Goal: Task Accomplishment & Management: Manage account settings

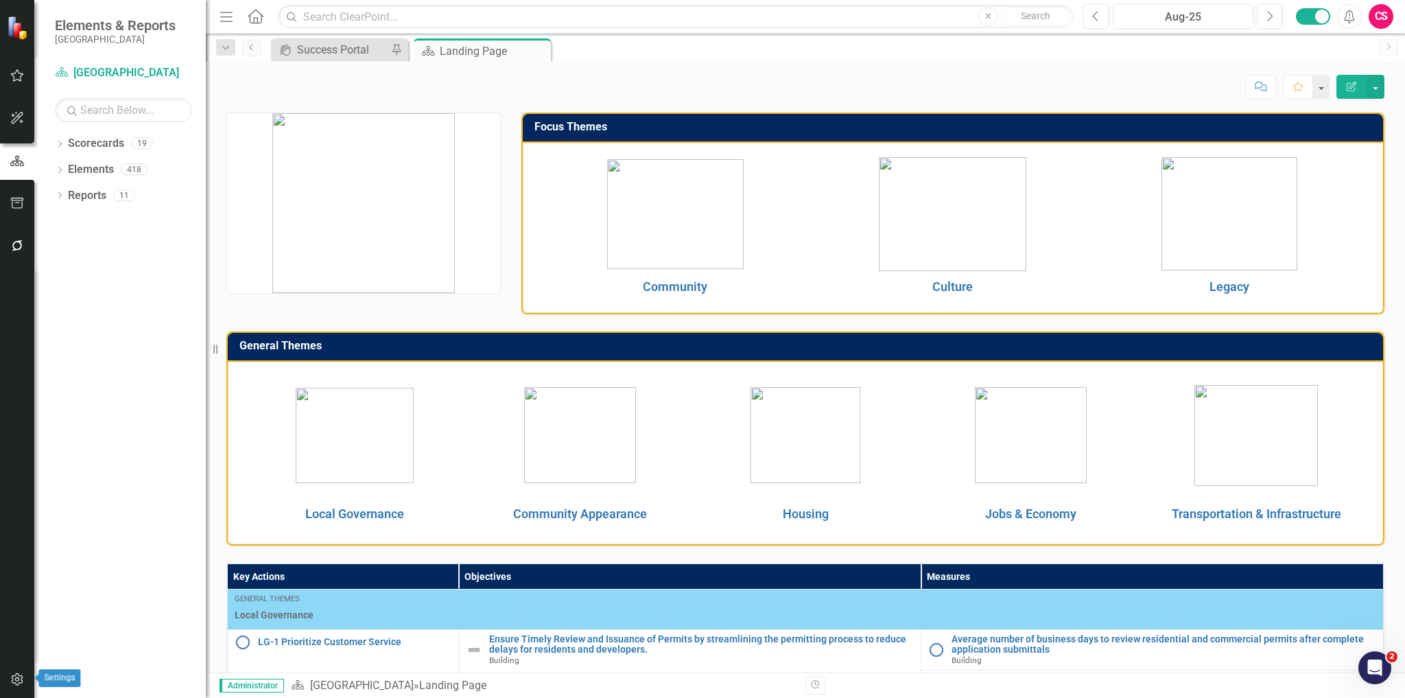
click at [19, 671] on button "button" at bounding box center [17, 680] width 31 height 29
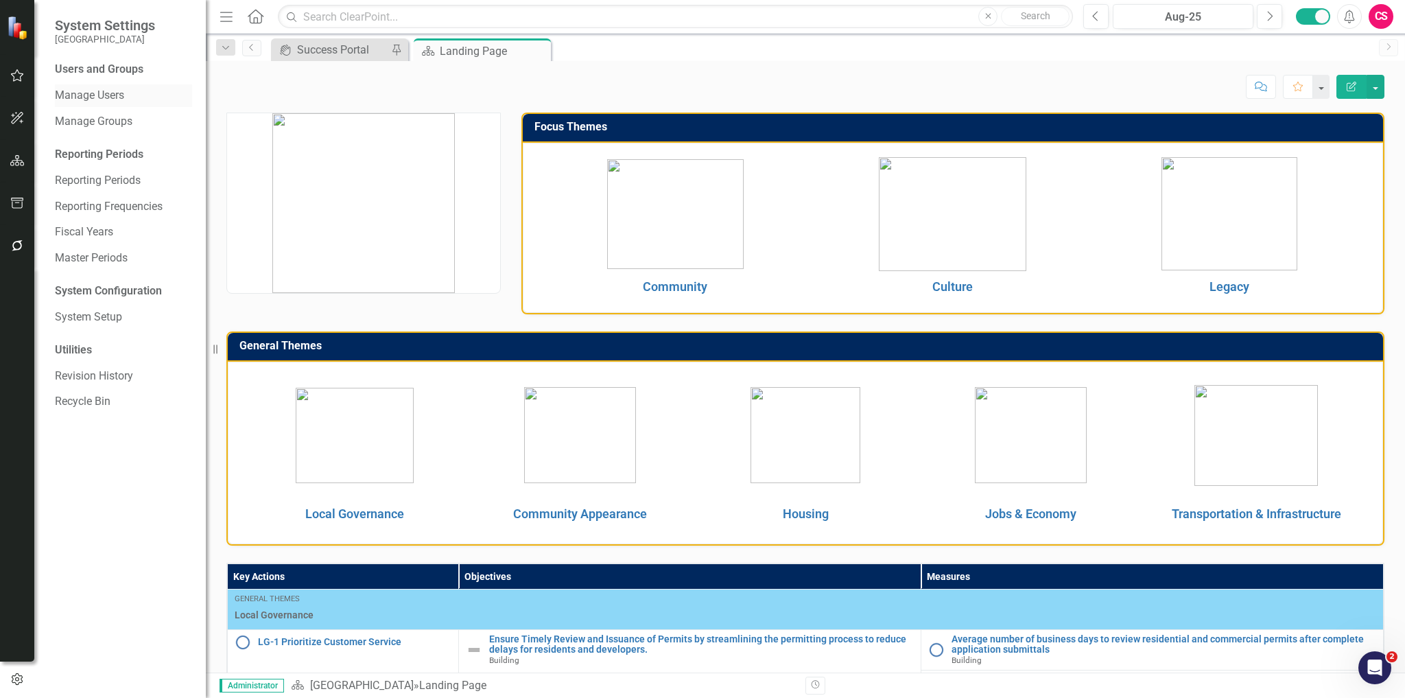
click at [118, 94] on link "Manage Users" at bounding box center [123, 96] width 137 height 16
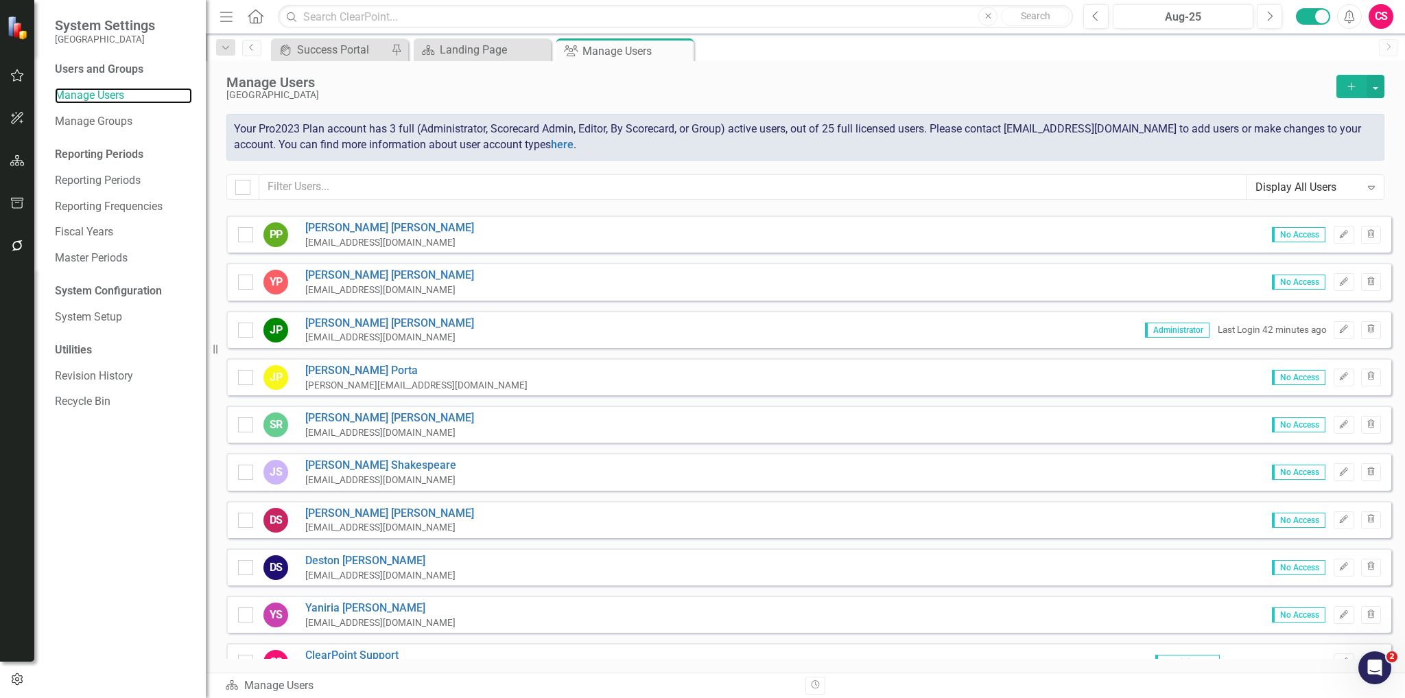
scroll to position [626, 0]
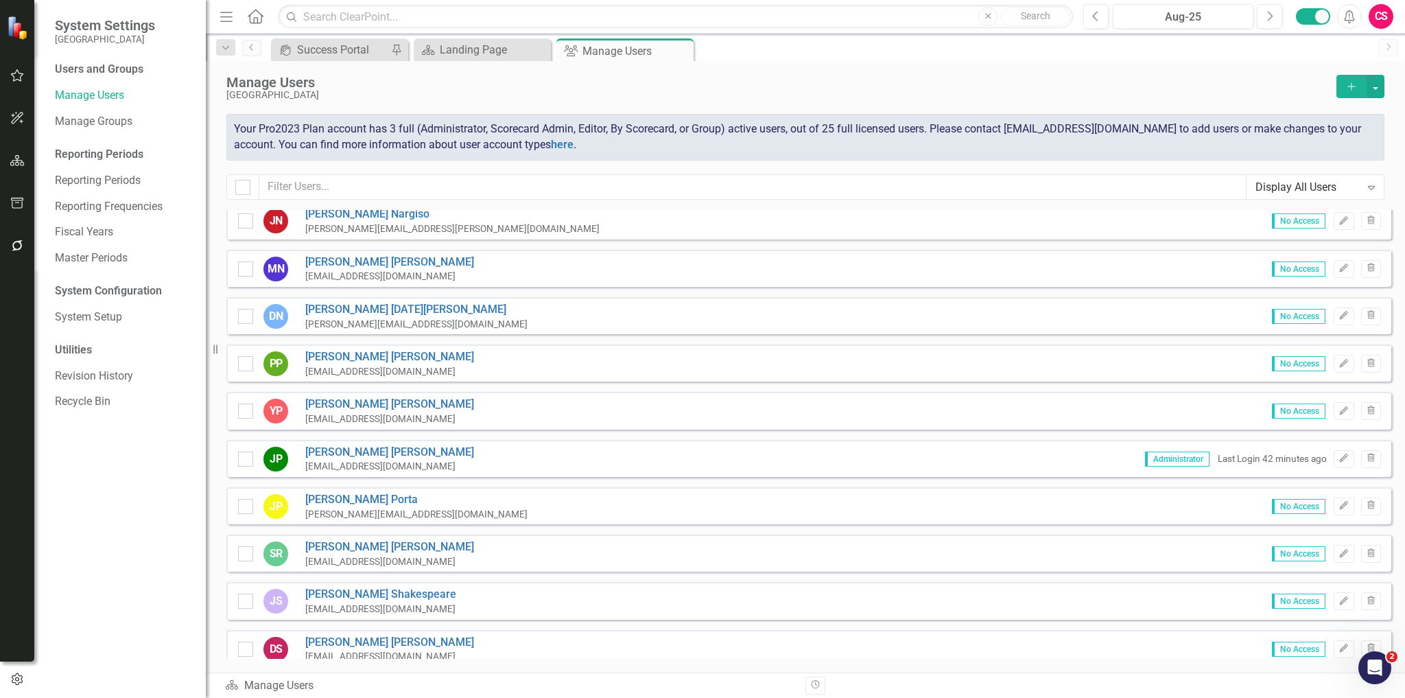
click at [1304, 186] on div "Display All Users" at bounding box center [1308, 187] width 105 height 16
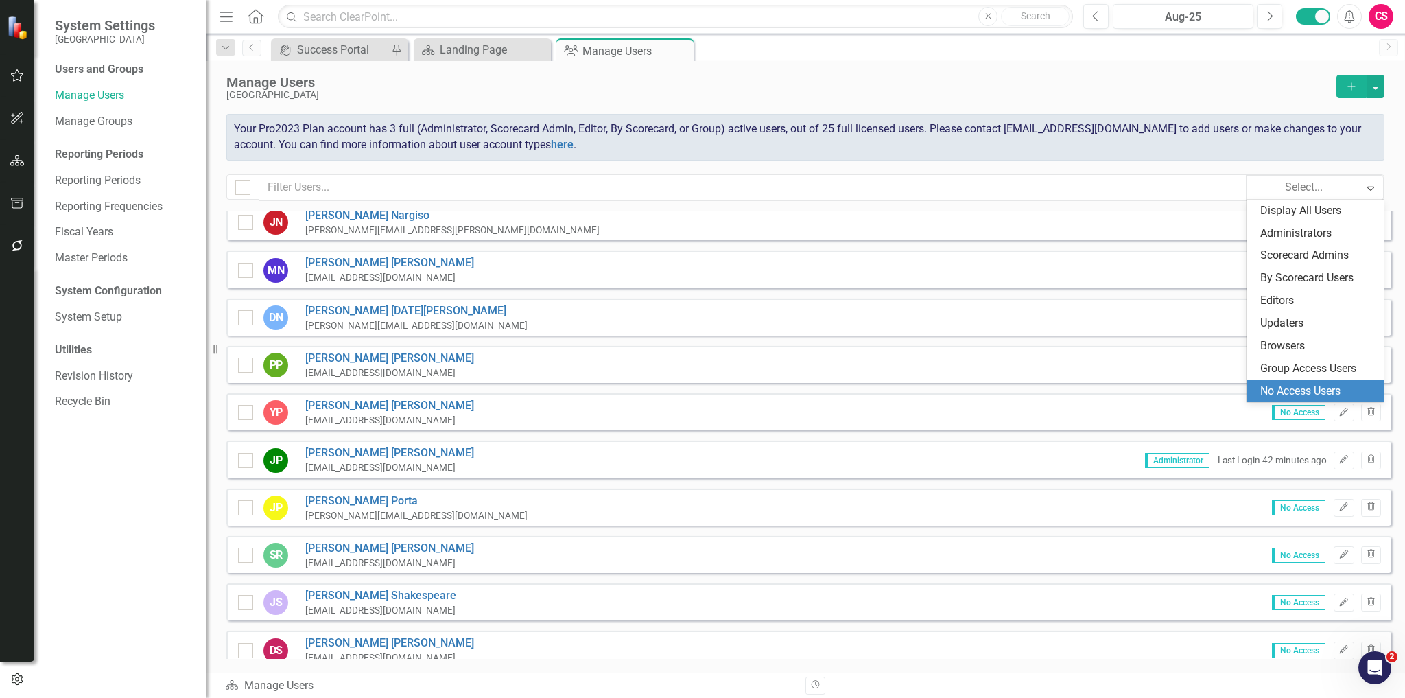
click at [1287, 384] on div "No Access Users" at bounding box center [1318, 392] width 115 height 16
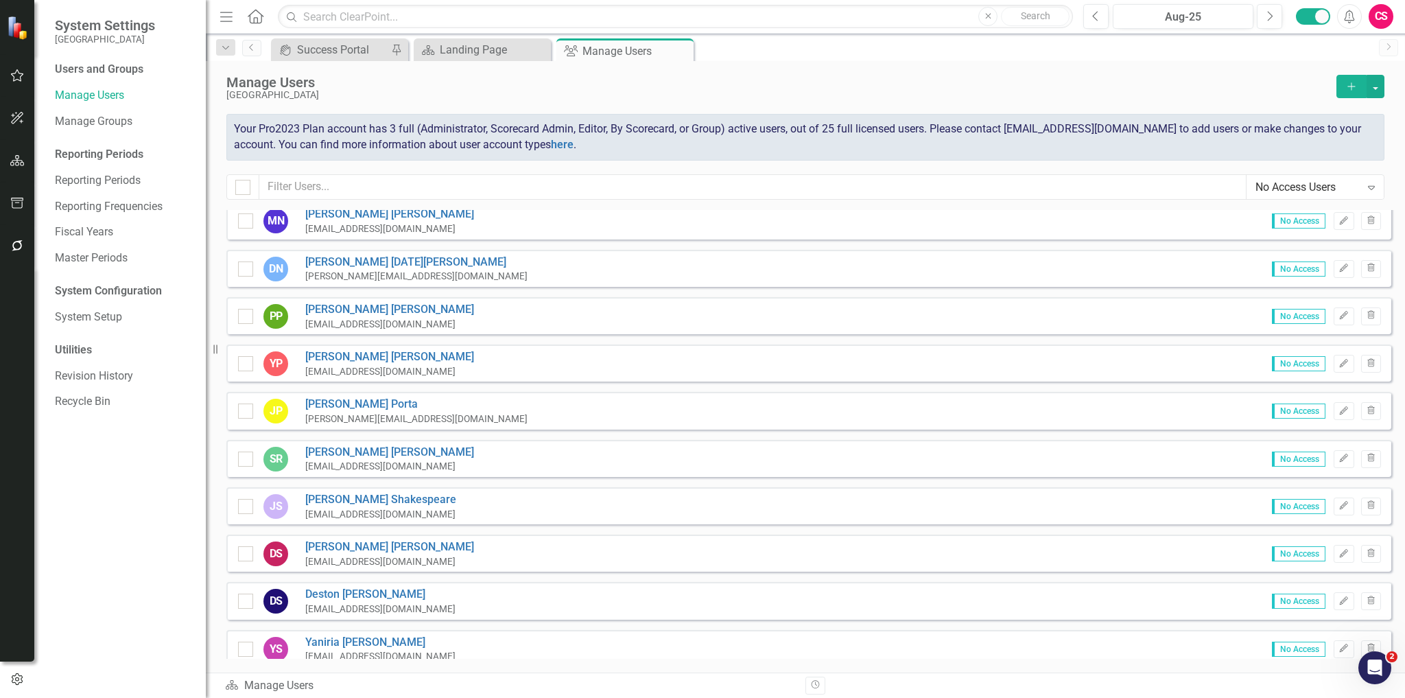
scroll to position [579, 0]
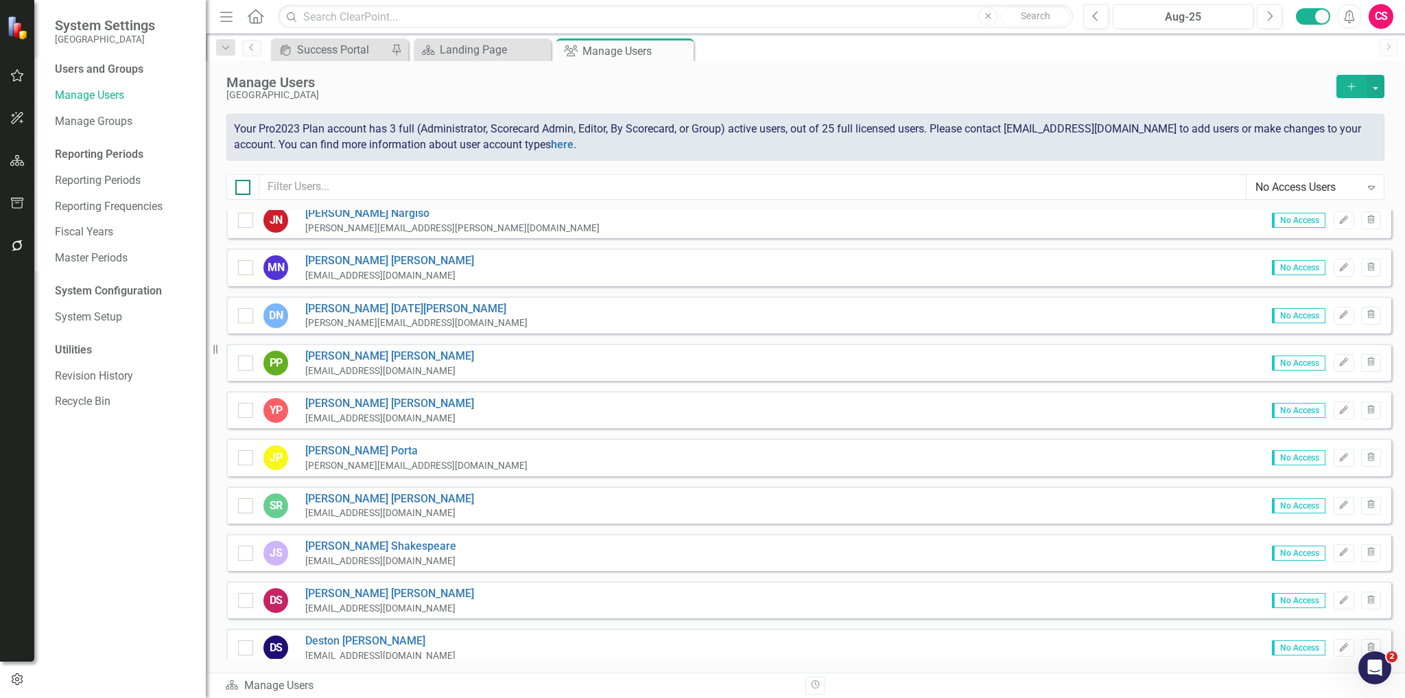
click at [239, 184] on input "checkbox" at bounding box center [239, 184] width 9 height 9
checkbox input "true"
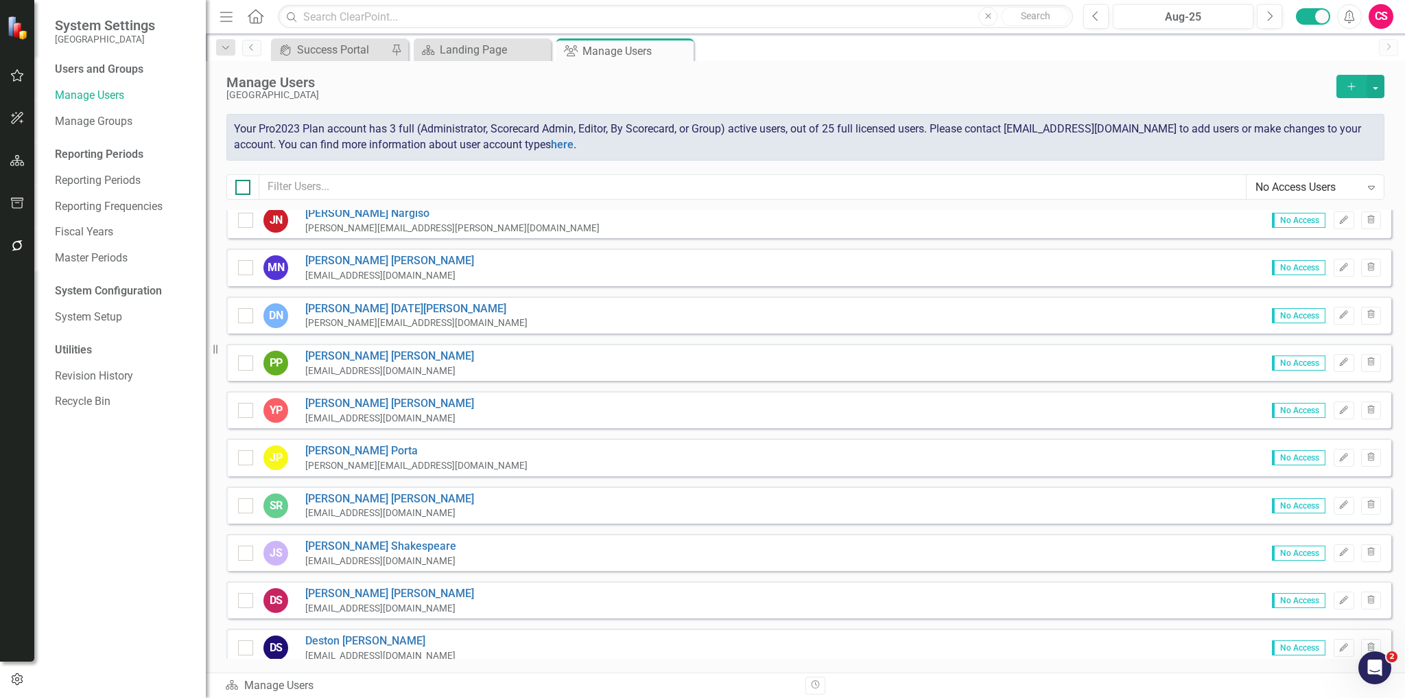
checkbox input "true"
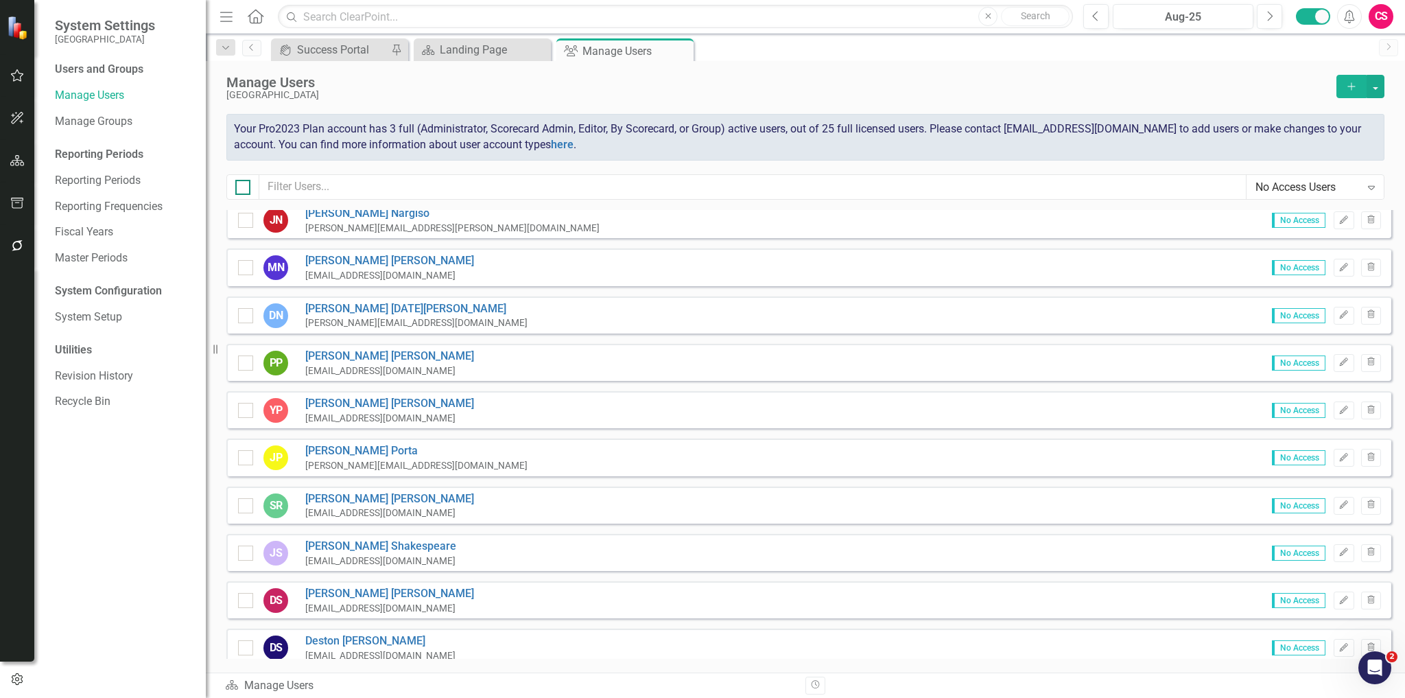
checkbox input "true"
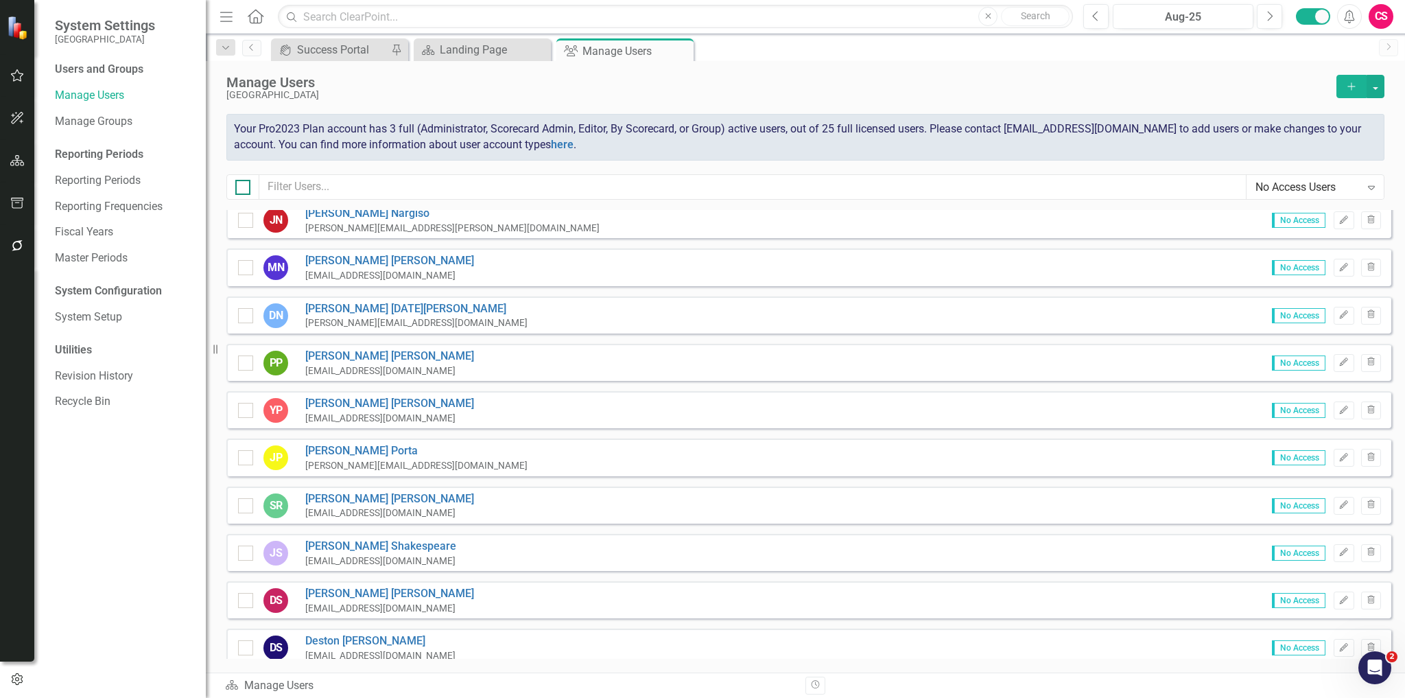
checkbox input "true"
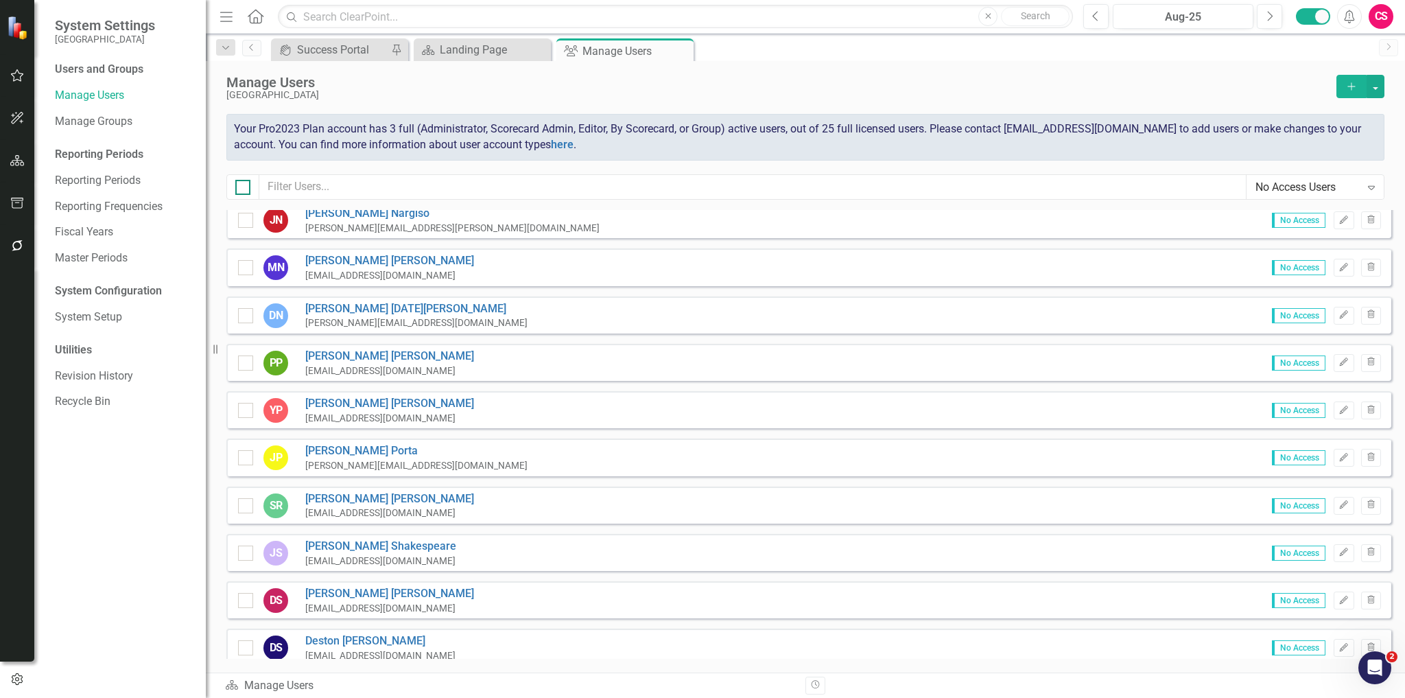
checkbox input "true"
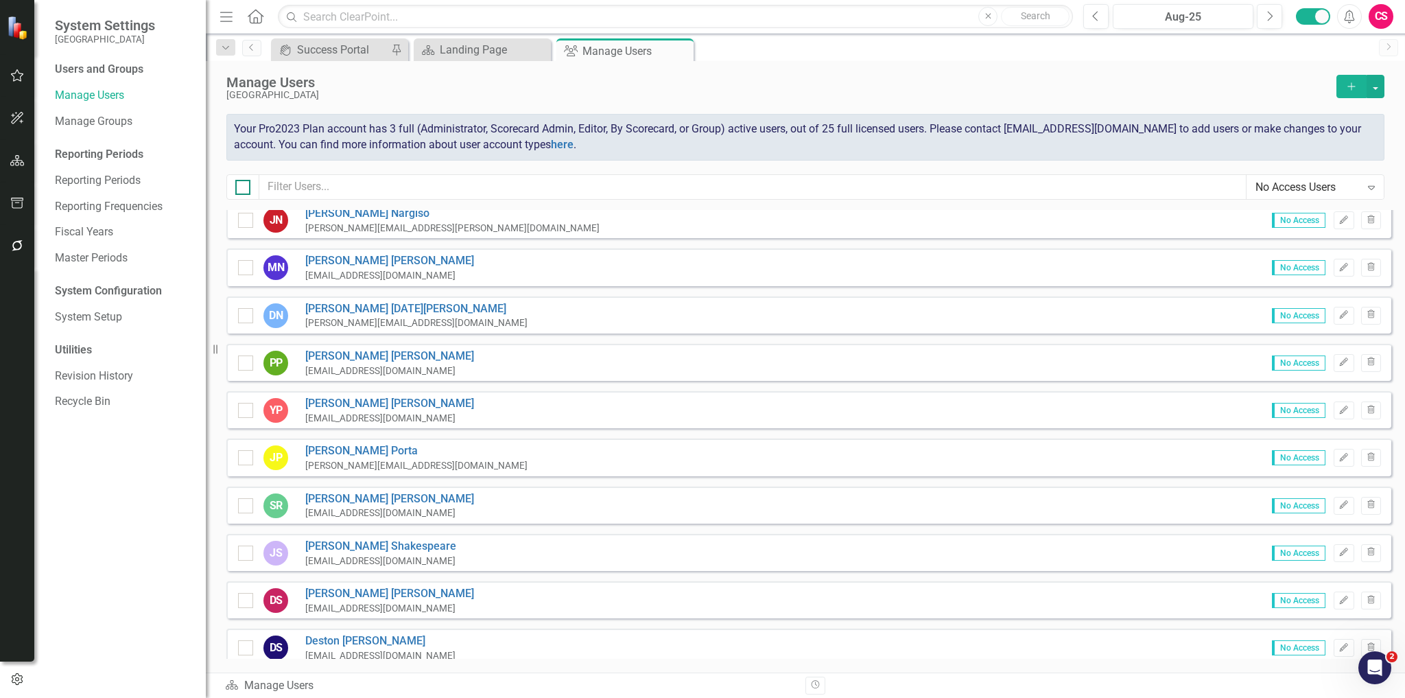
checkbox input "true"
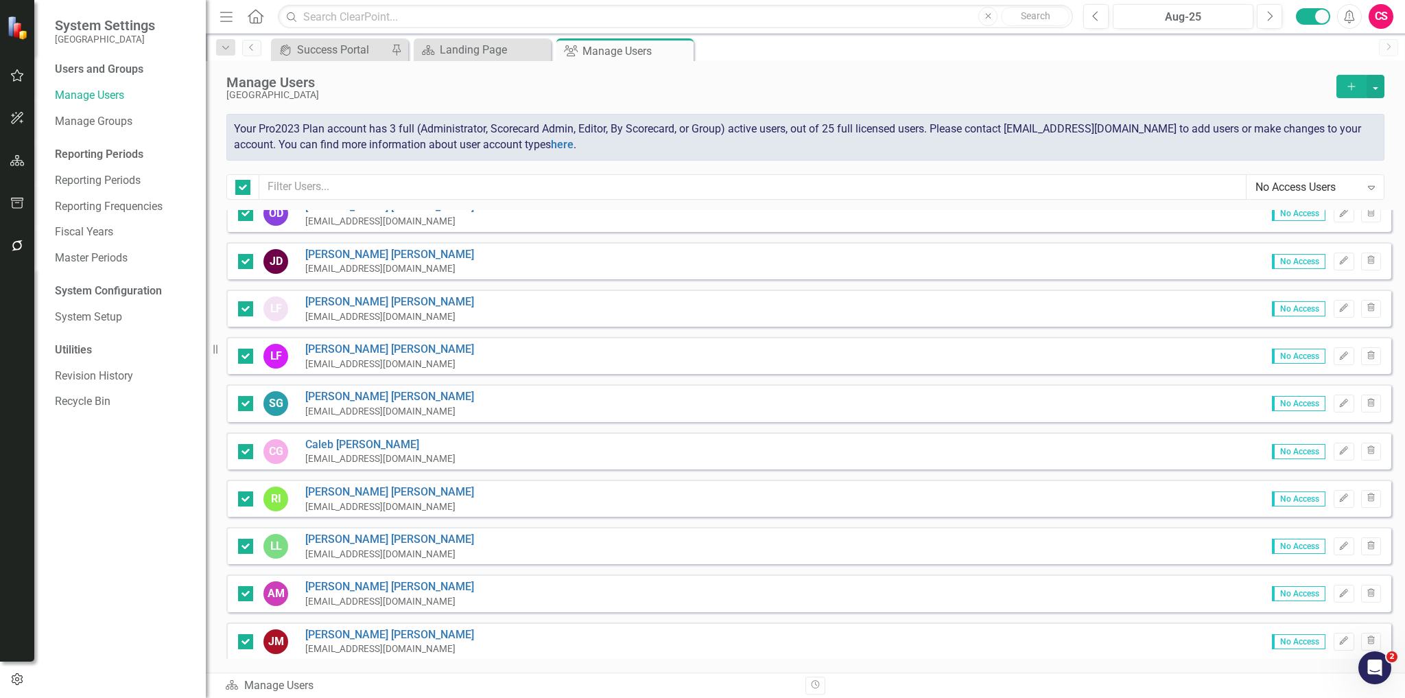
scroll to position [0, 0]
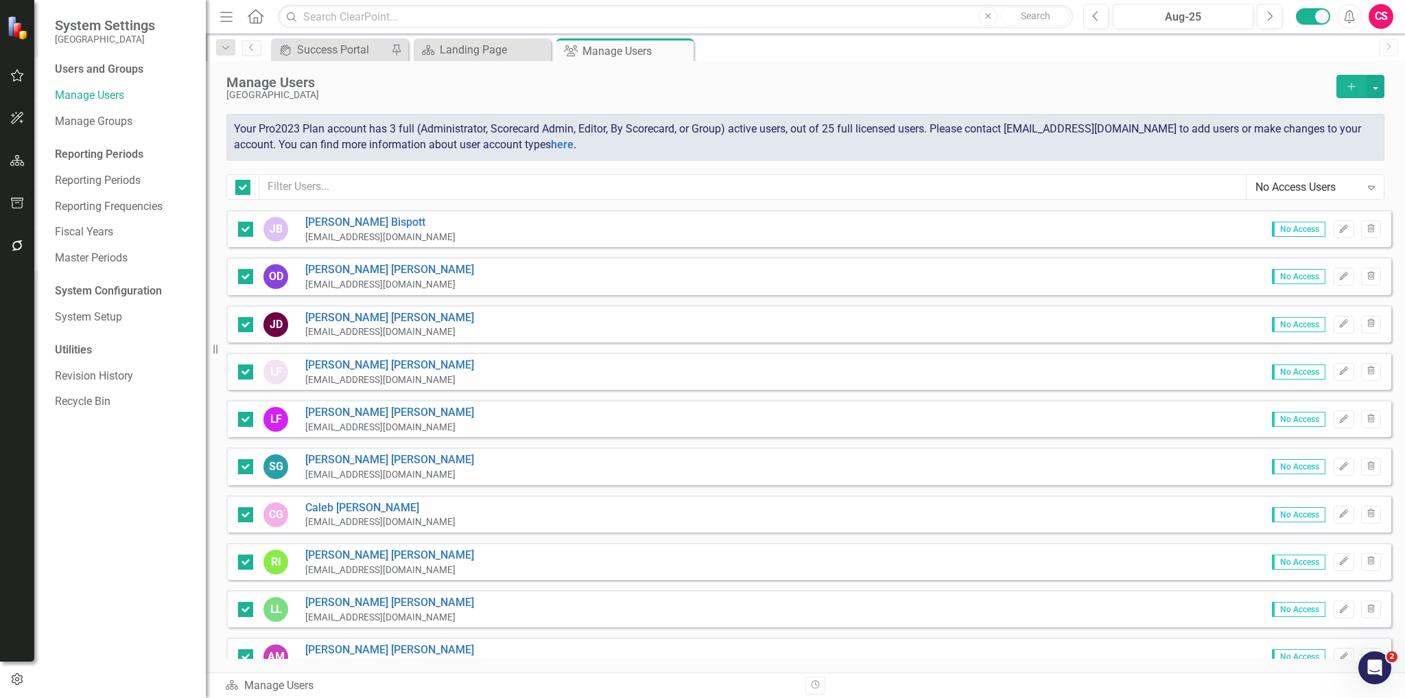
click at [244, 178] on div at bounding box center [242, 186] width 33 height 25
click at [241, 185] on input "checkbox" at bounding box center [239, 184] width 9 height 9
checkbox input "false"
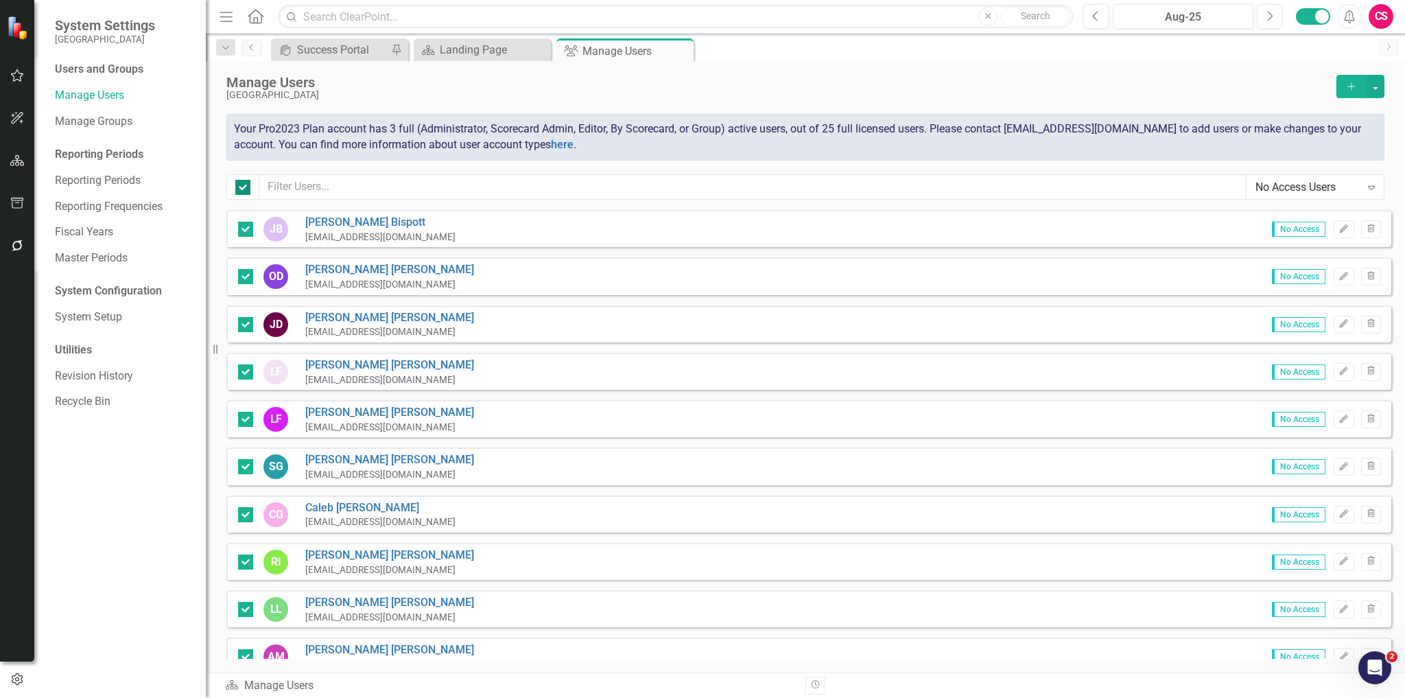
checkbox input "false"
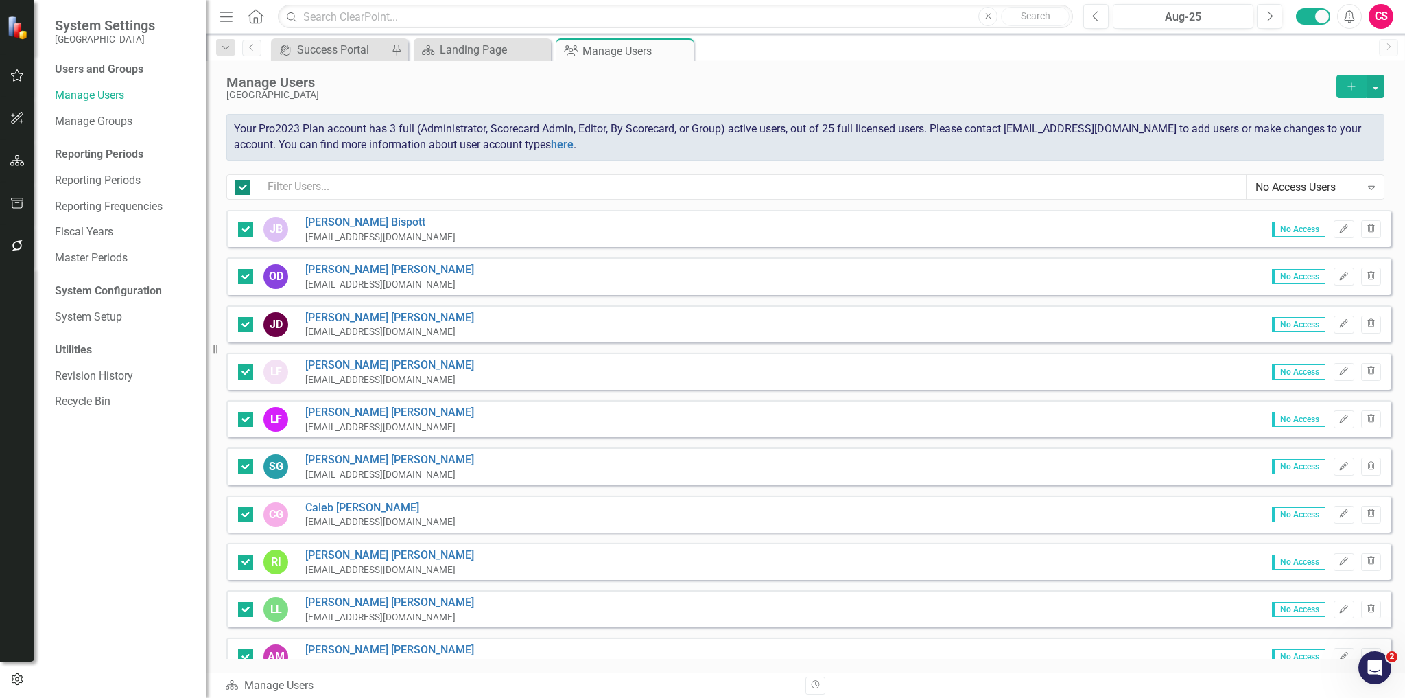
checkbox input "false"
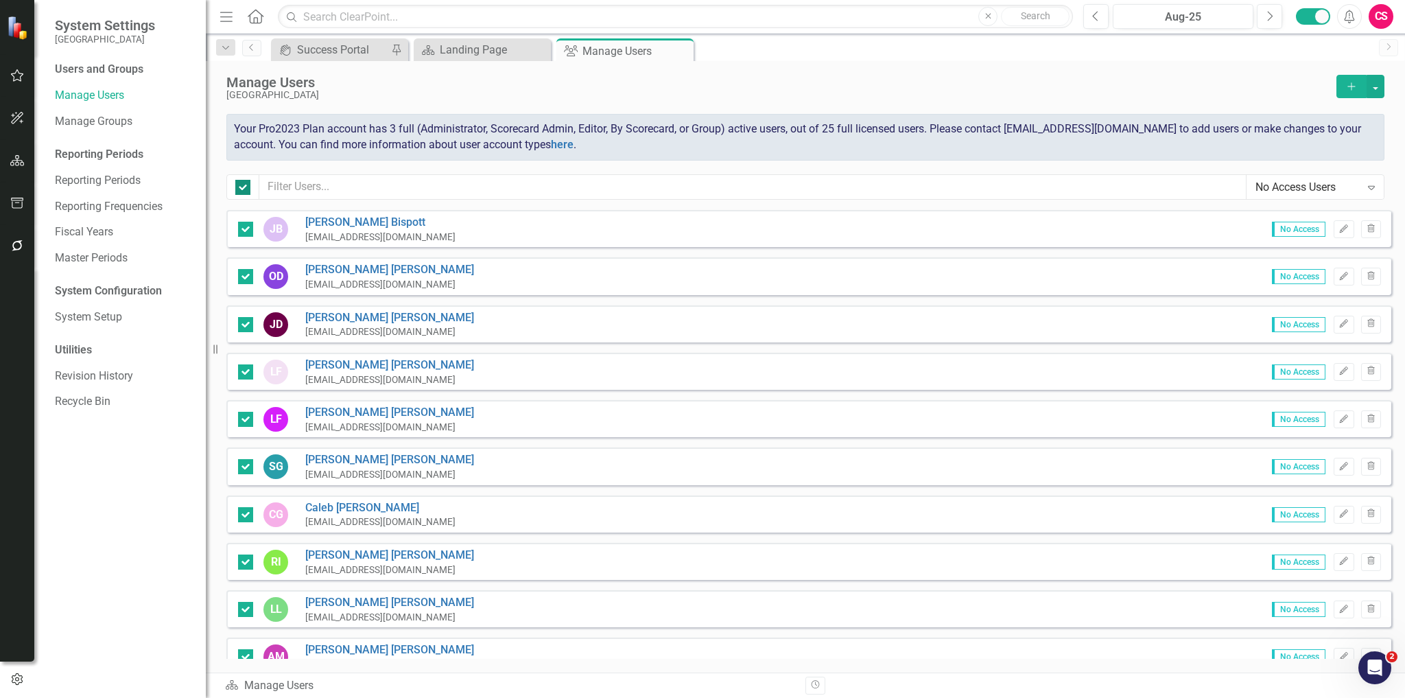
checkbox input "false"
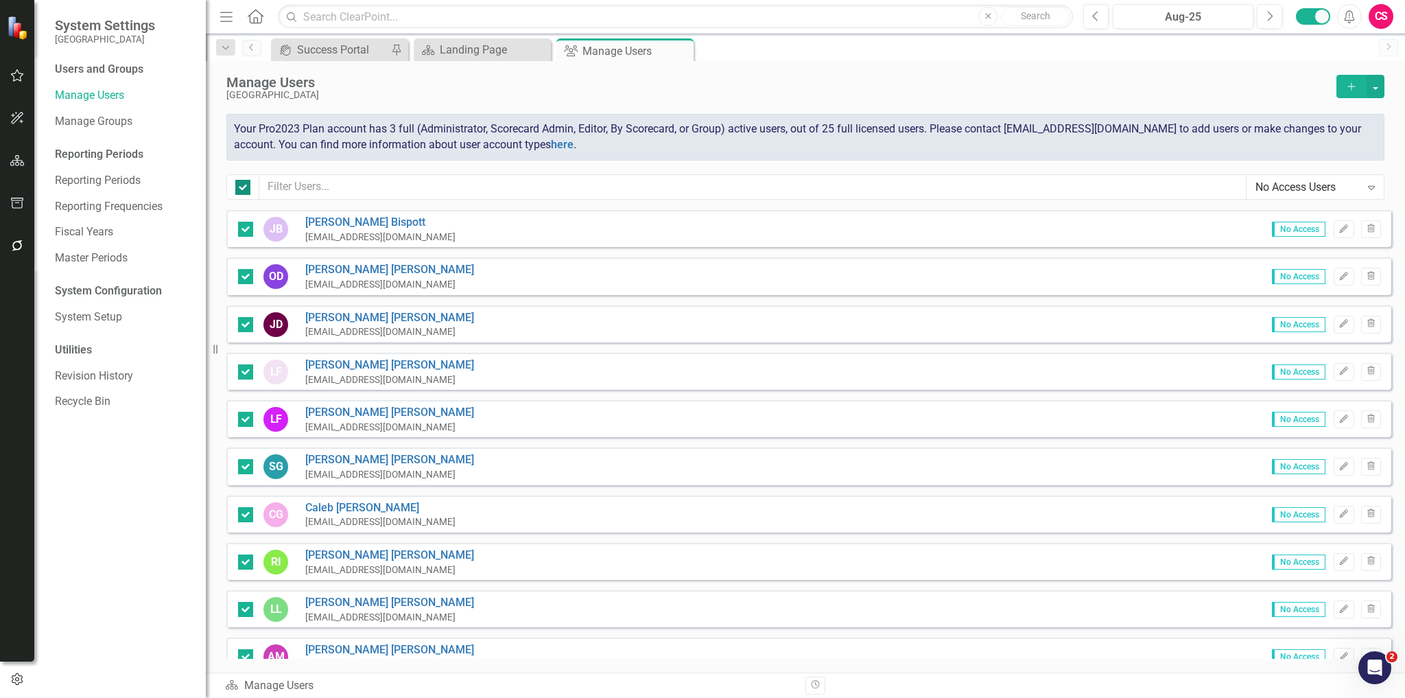
checkbox input "false"
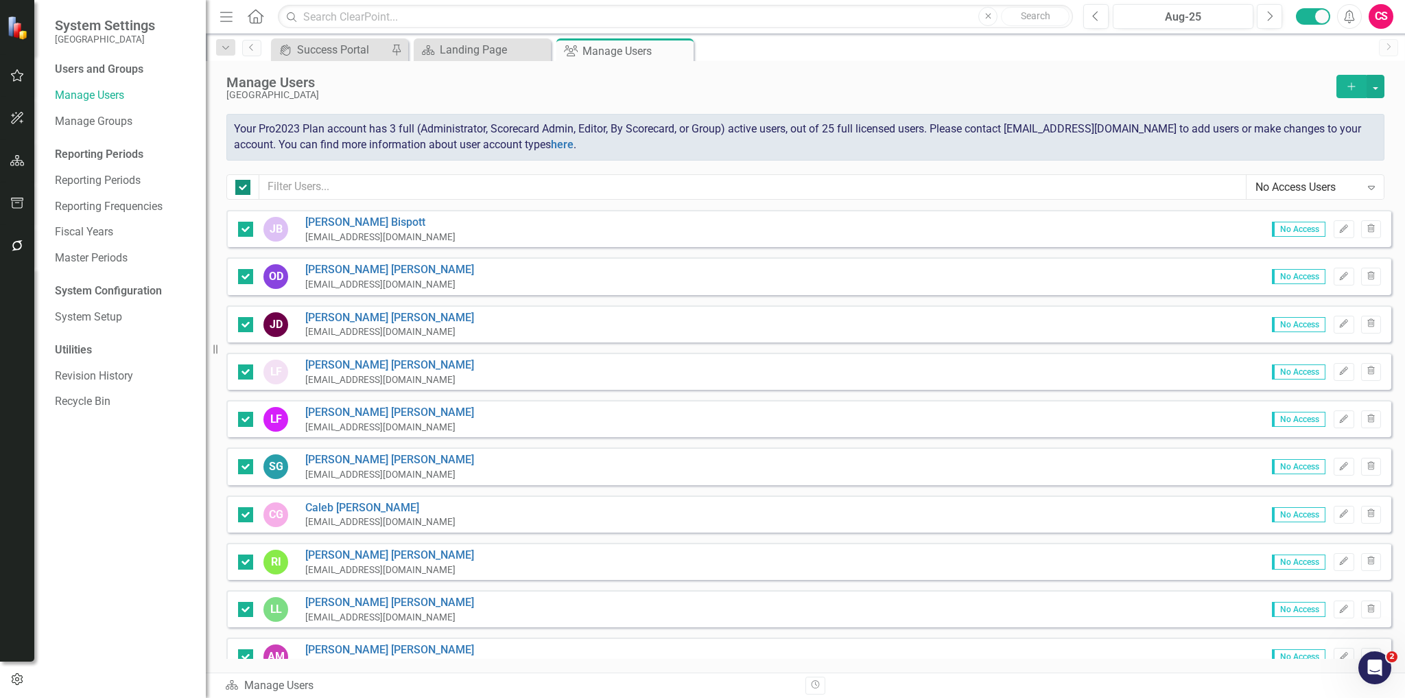
checkbox input "false"
click at [1378, 95] on button "button" at bounding box center [1376, 86] width 18 height 23
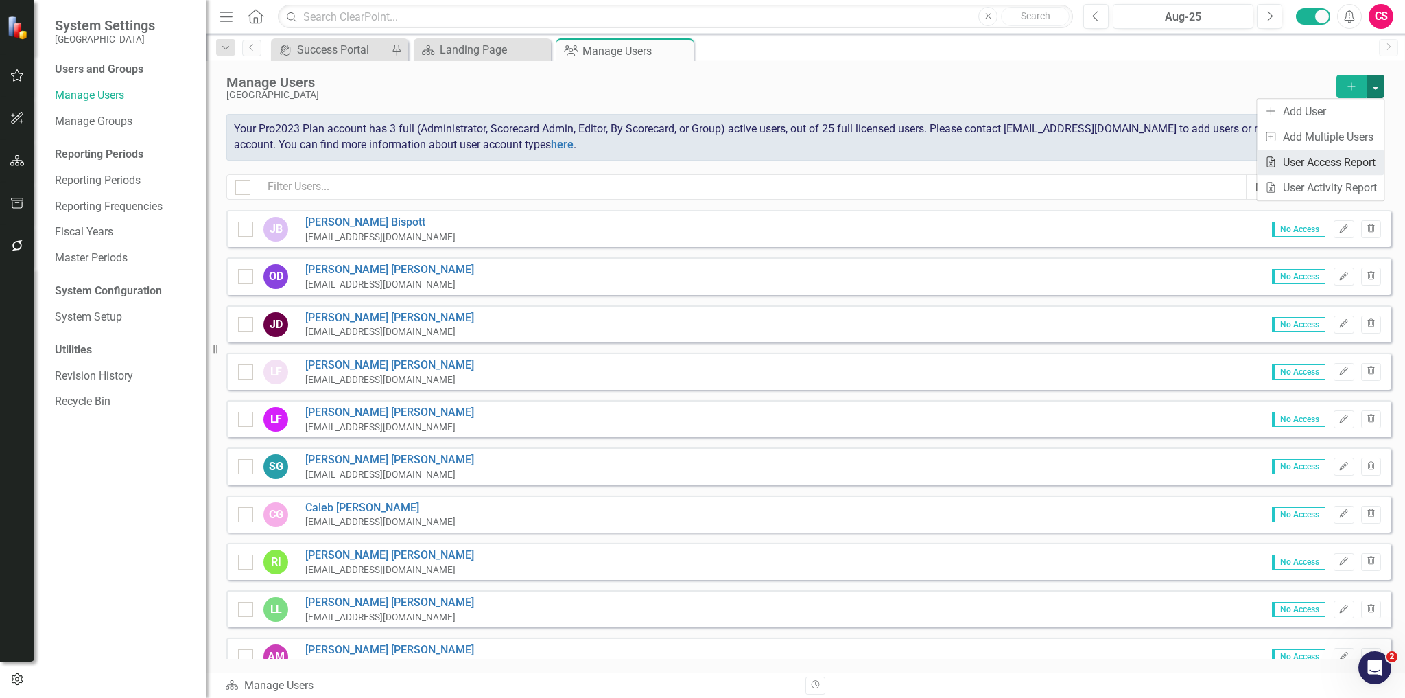
click at [1311, 167] on link "Excel File User Access Report" at bounding box center [1320, 162] width 127 height 25
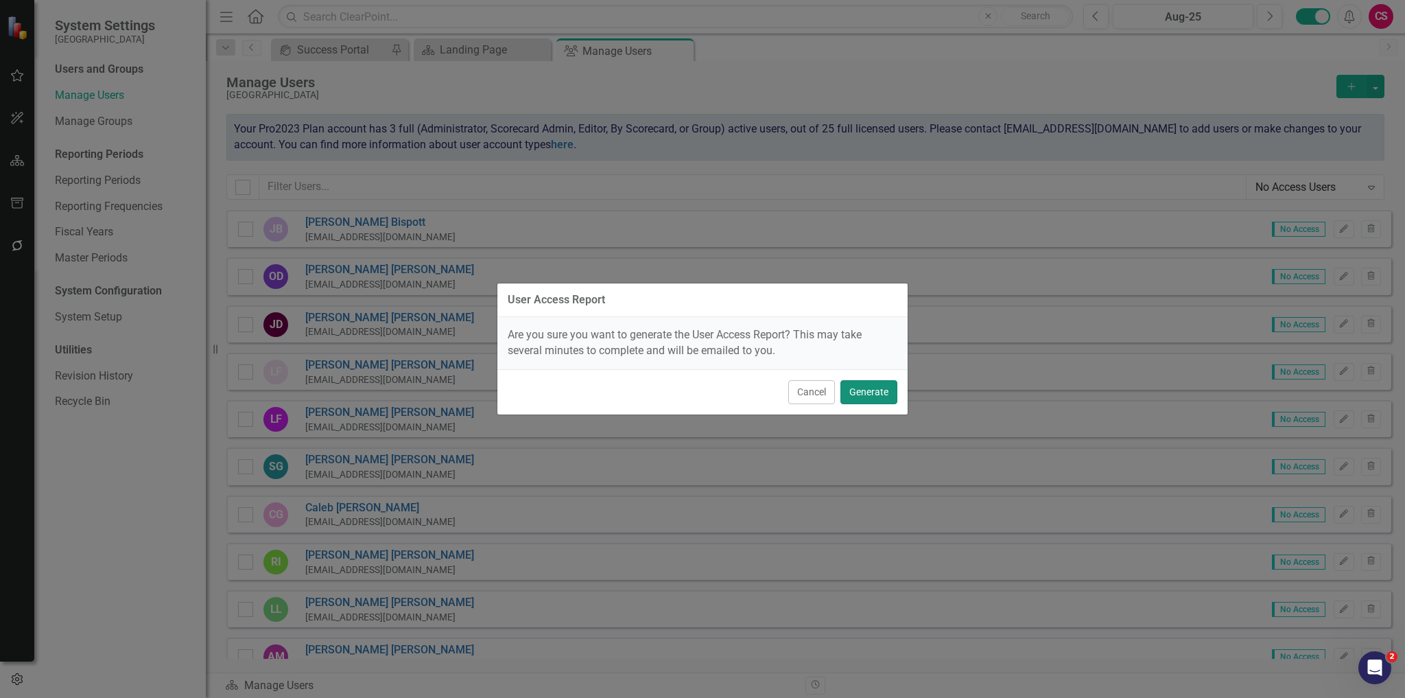
click at [873, 384] on button "Generate" at bounding box center [869, 392] width 57 height 24
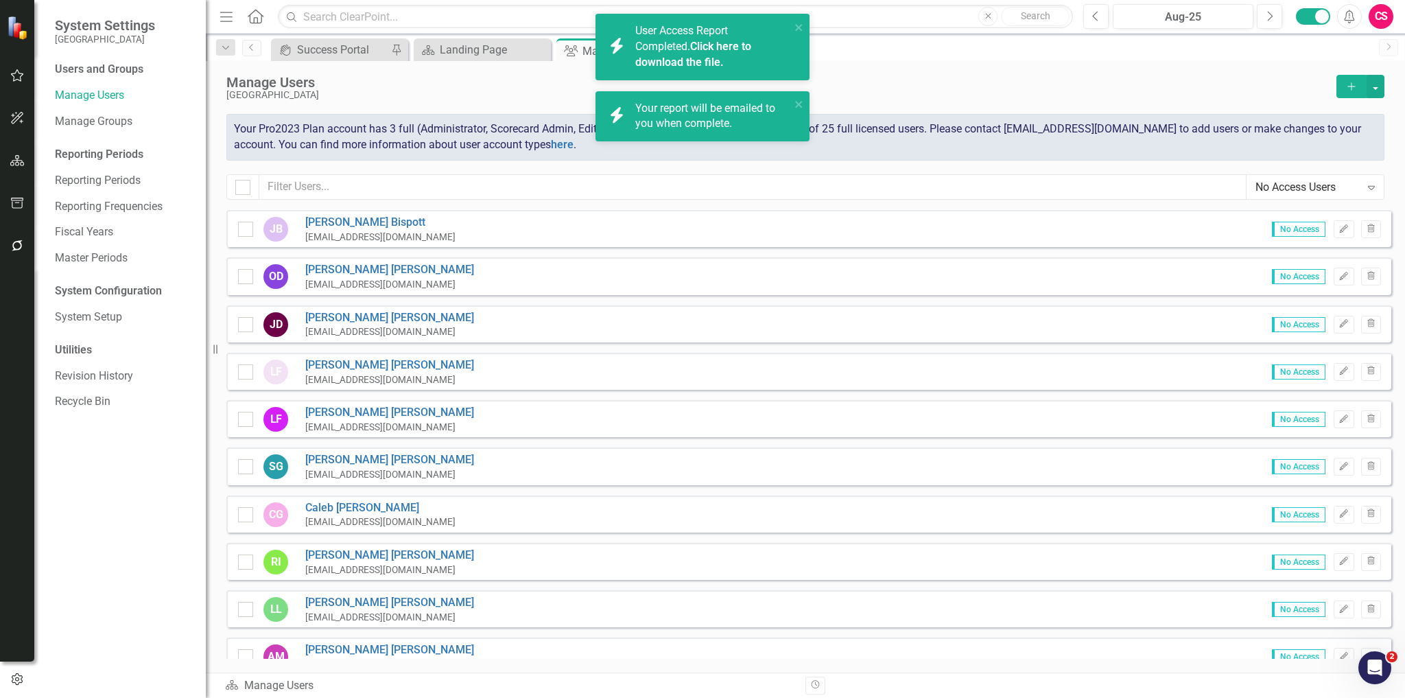
click at [699, 60] on link "Click here to download the file." at bounding box center [693, 54] width 116 height 29
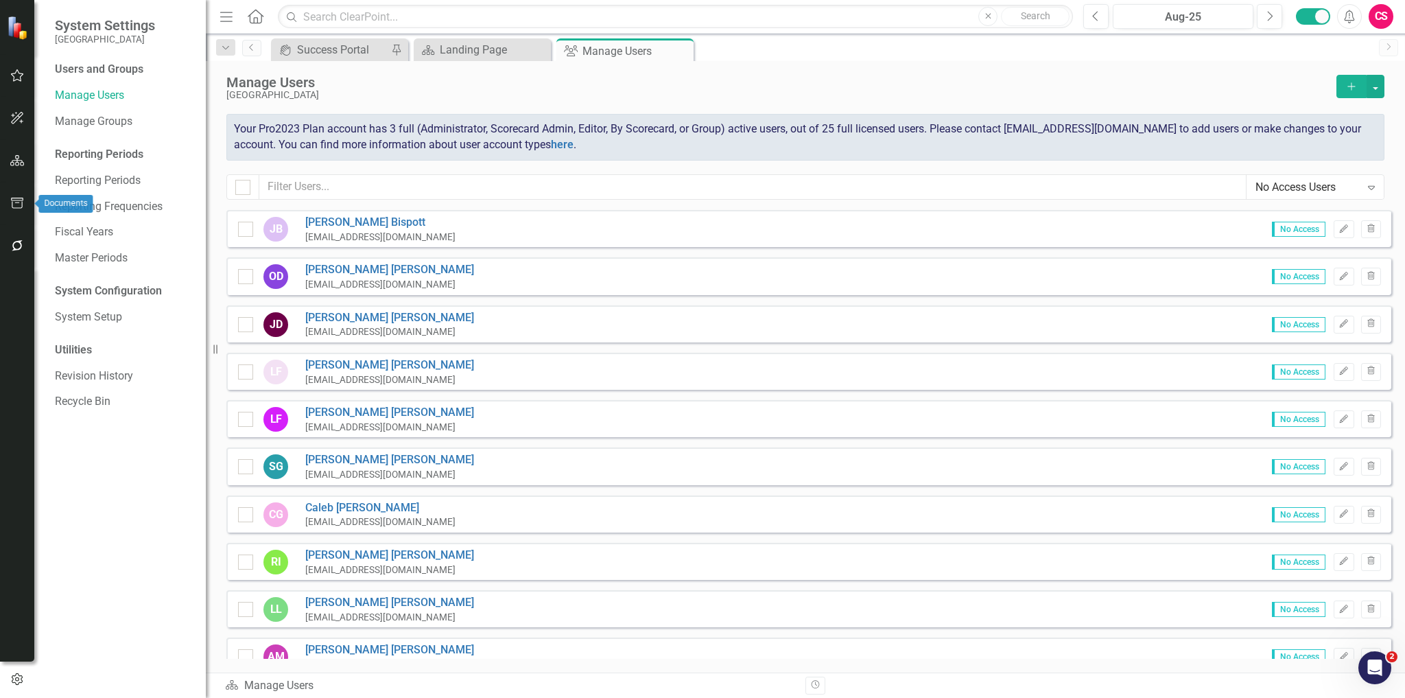
click at [28, 209] on button "button" at bounding box center [17, 203] width 31 height 29
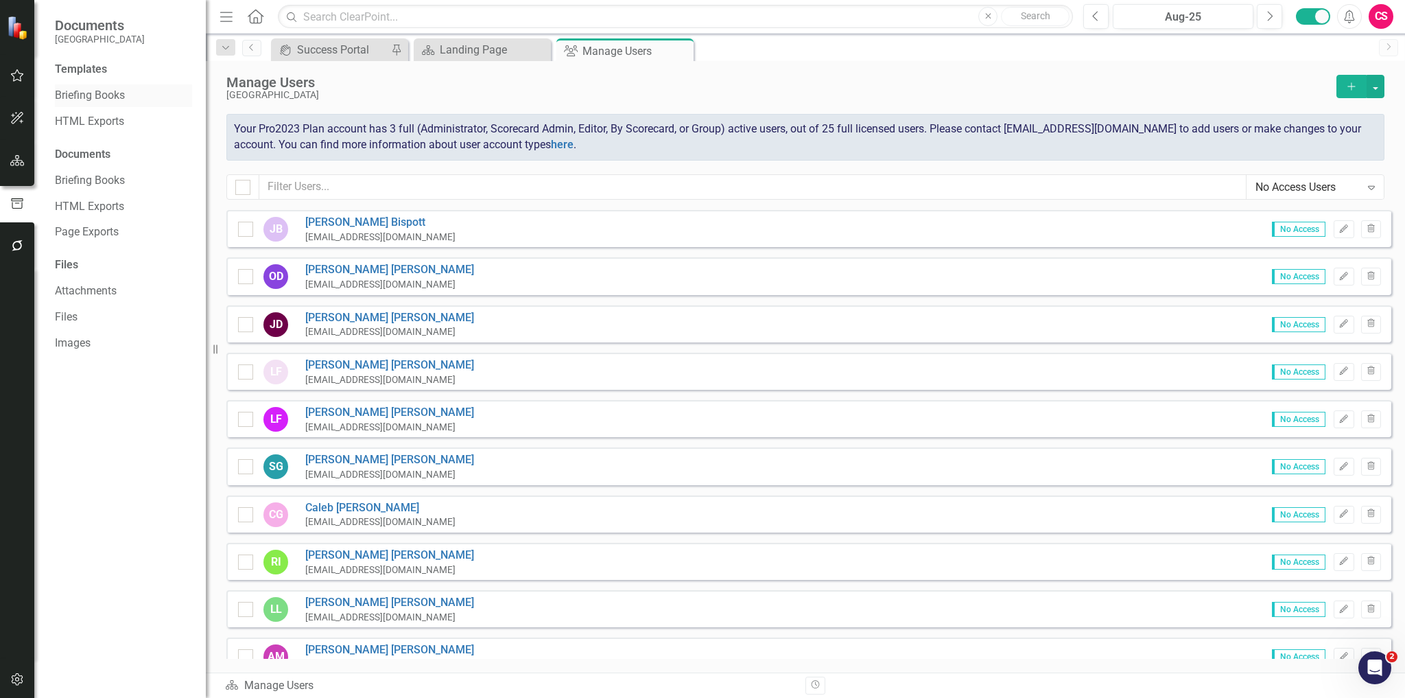
click at [72, 104] on div "Briefing Books" at bounding box center [123, 95] width 137 height 23
click at [93, 102] on link "Briefing Books" at bounding box center [123, 96] width 137 height 16
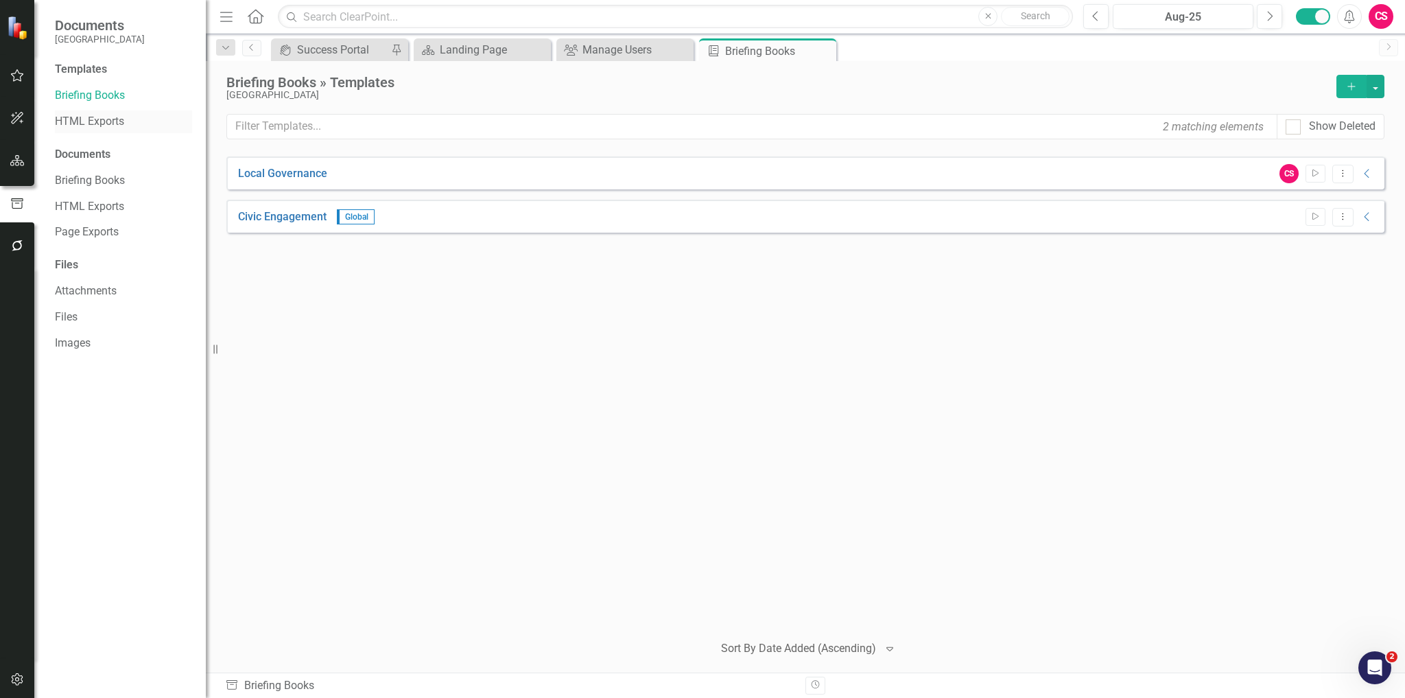
click at [82, 121] on link "HTML Exports" at bounding box center [123, 122] width 137 height 16
click at [602, 49] on div "Manage Users" at bounding box center [628, 49] width 91 height 17
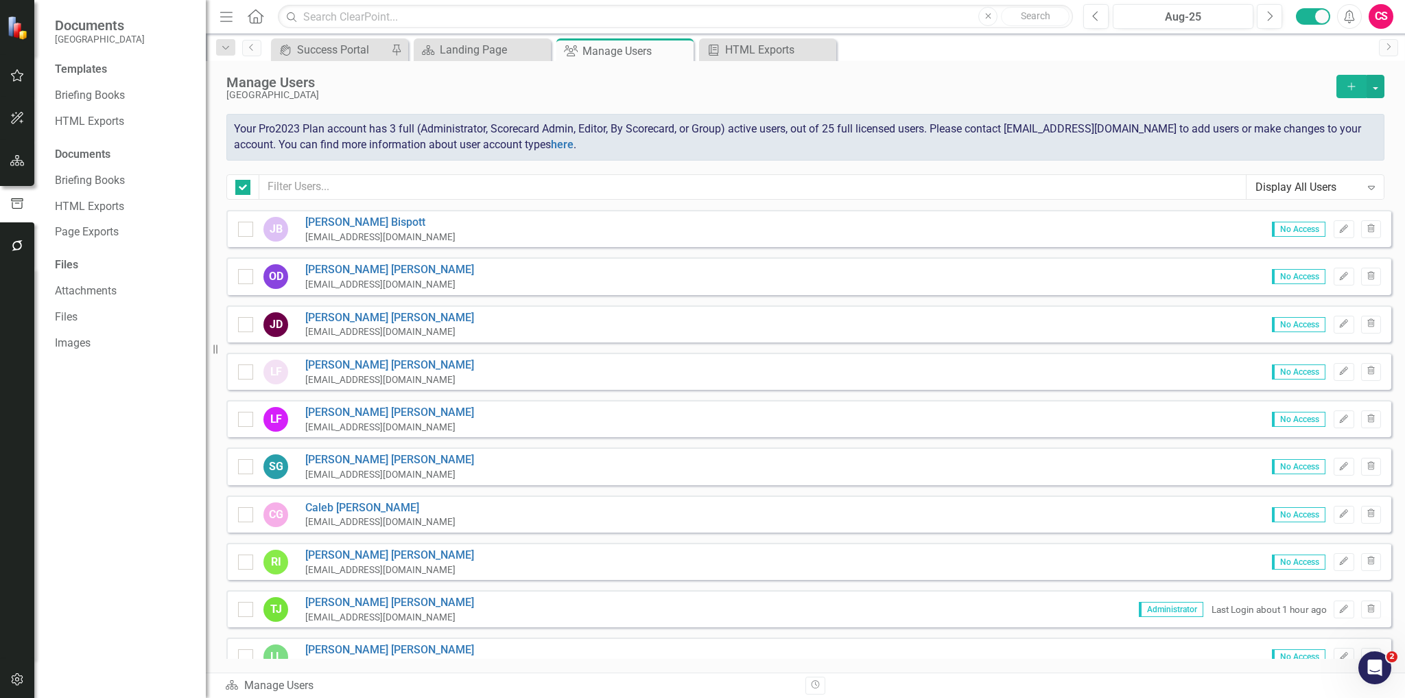
checkbox input "false"
drag, startPoint x: 16, startPoint y: 130, endPoint x: 8, endPoint y: 160, distance: 30.8
click at [16, 130] on button "button" at bounding box center [17, 118] width 31 height 29
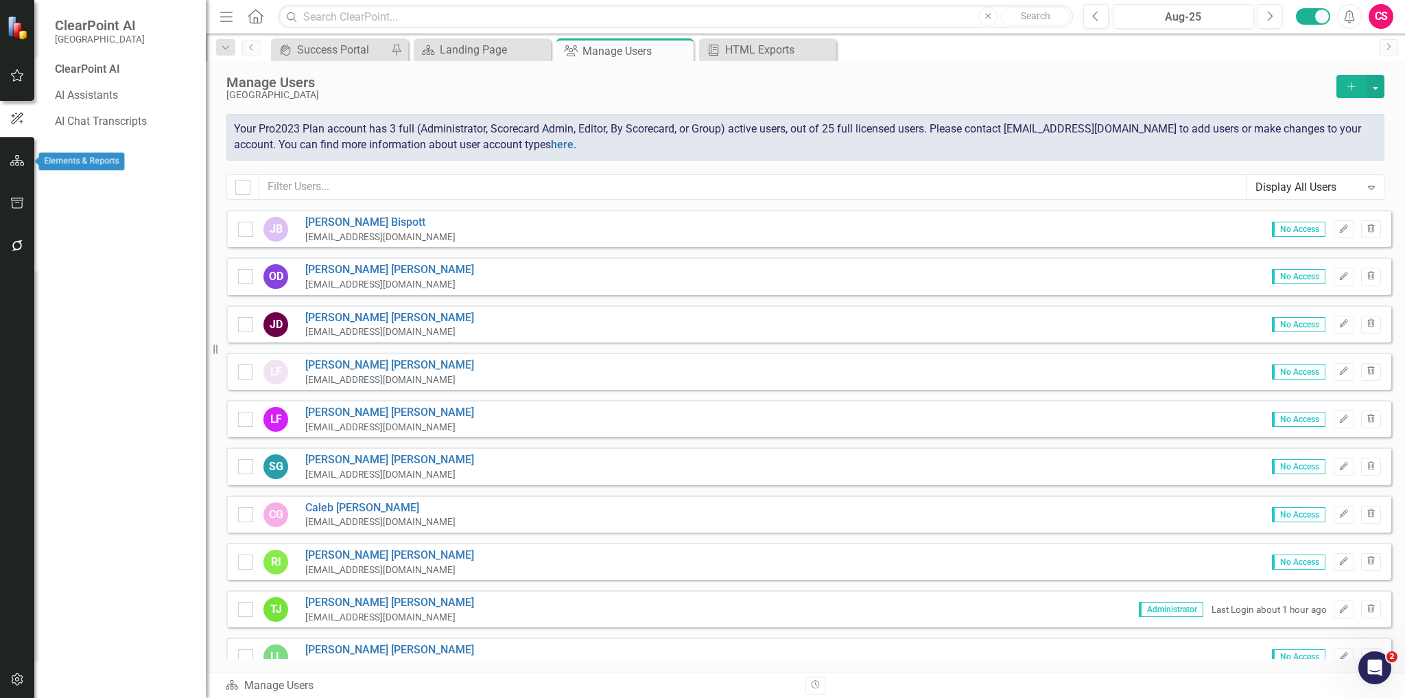
click at [6, 163] on button "button" at bounding box center [17, 161] width 31 height 29
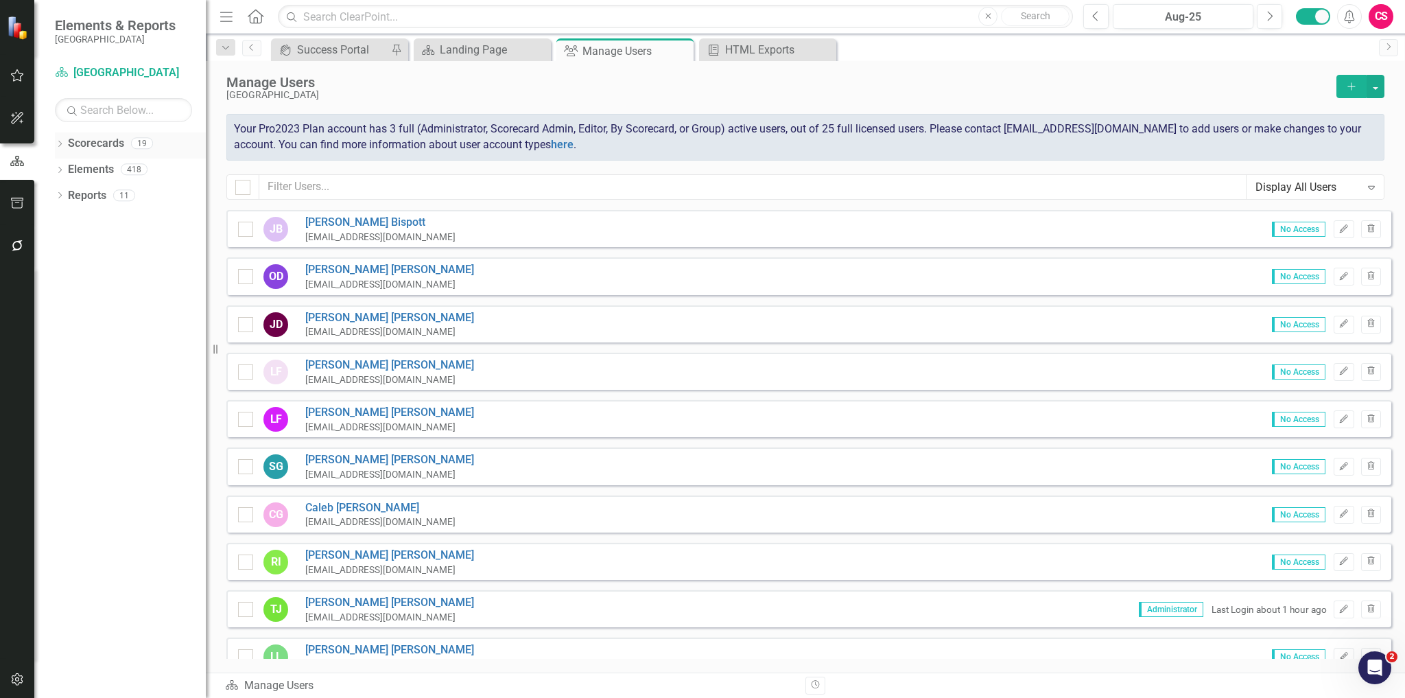
click at [60, 143] on icon at bounding box center [59, 144] width 3 height 6
click at [64, 170] on icon "Dropdown" at bounding box center [67, 169] width 10 height 8
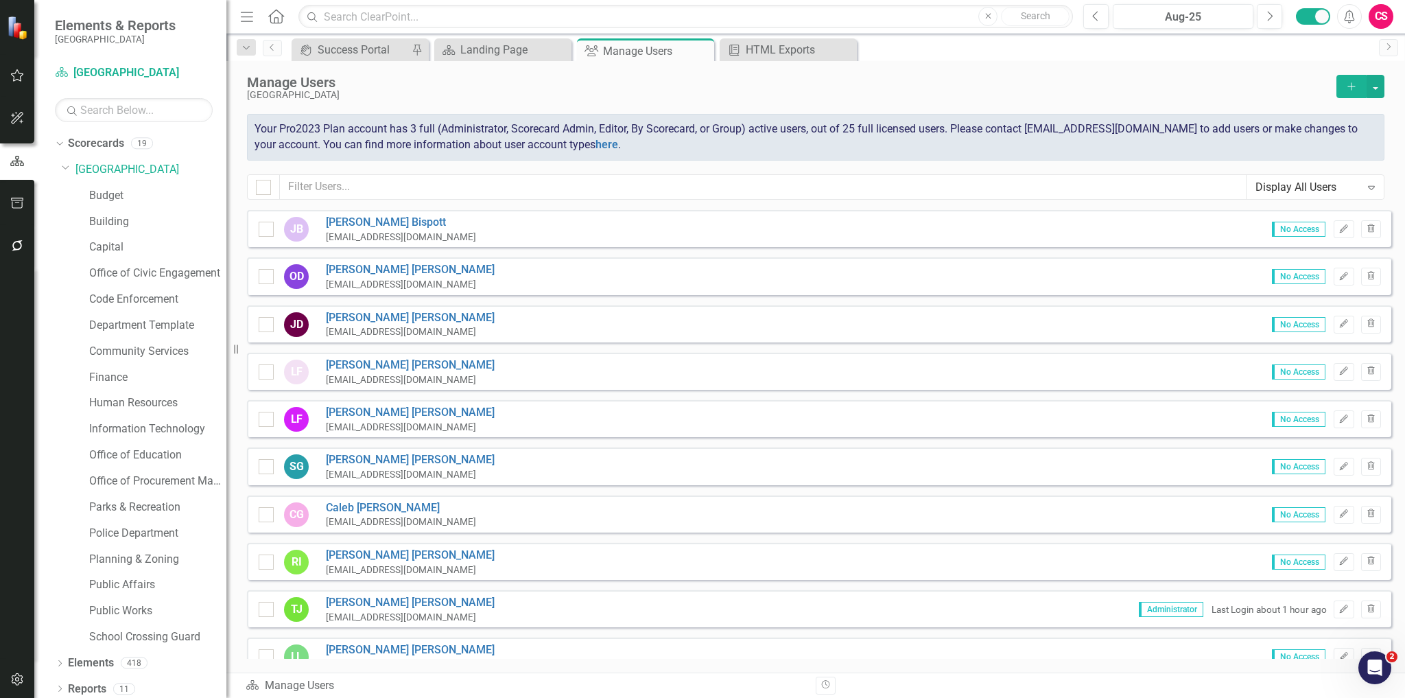
drag, startPoint x: 211, startPoint y: 157, endPoint x: 226, endPoint y: 152, distance: 15.8
click at [226, 152] on div "Resize" at bounding box center [231, 349] width 11 height 698
click at [229, 154] on div "Resize" at bounding box center [234, 349] width 11 height 698
click at [93, 143] on link "Scorecards" at bounding box center [96, 144] width 56 height 16
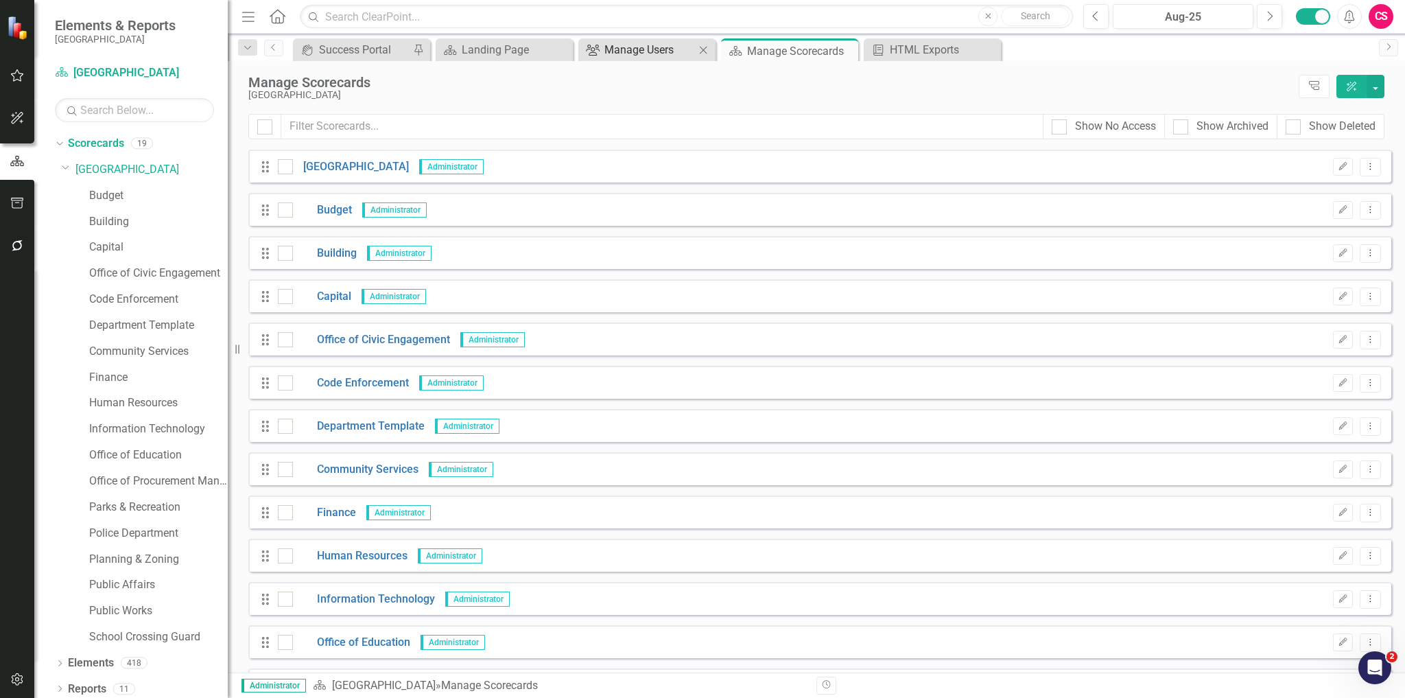
click at [648, 47] on div "Manage Users" at bounding box center [650, 49] width 91 height 17
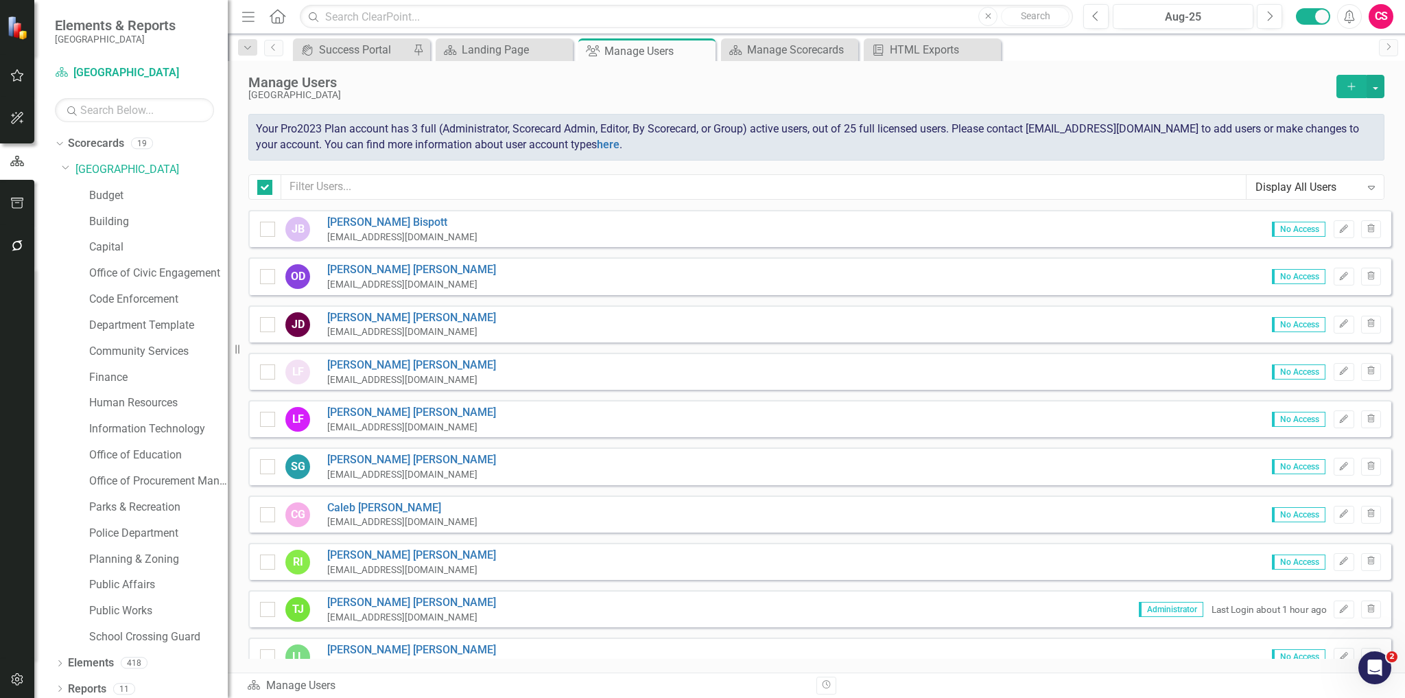
checkbox input "false"
click at [1341, 186] on div "Display All Users" at bounding box center [1308, 187] width 105 height 16
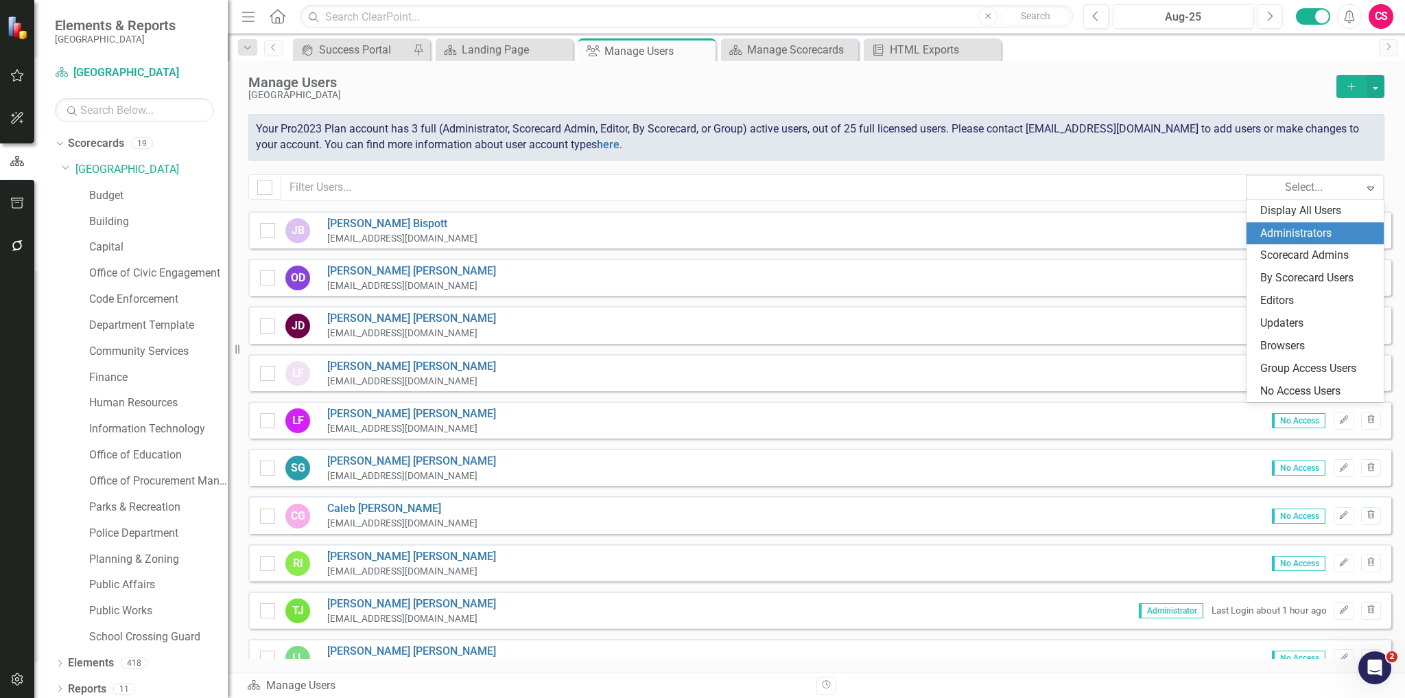
click at [1316, 237] on div "Administrators" at bounding box center [1318, 234] width 115 height 16
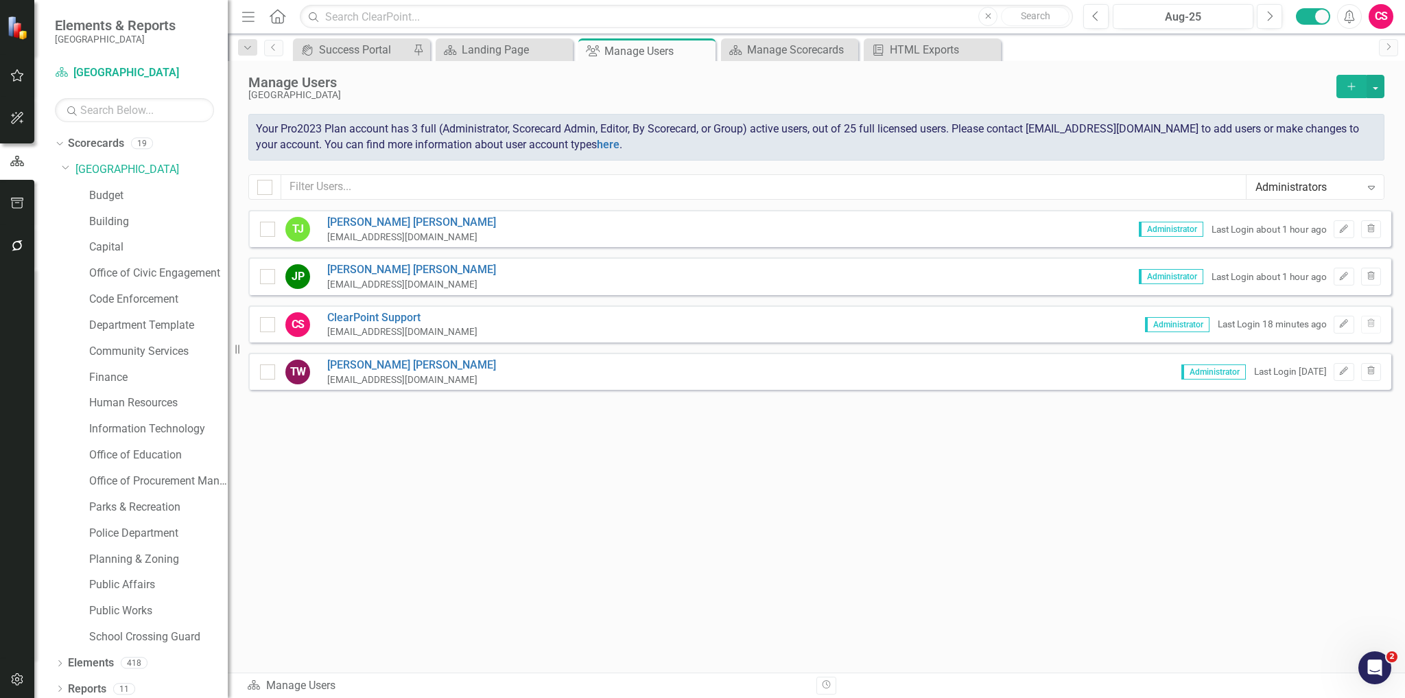
click at [1332, 181] on div "Administrators" at bounding box center [1308, 187] width 105 height 16
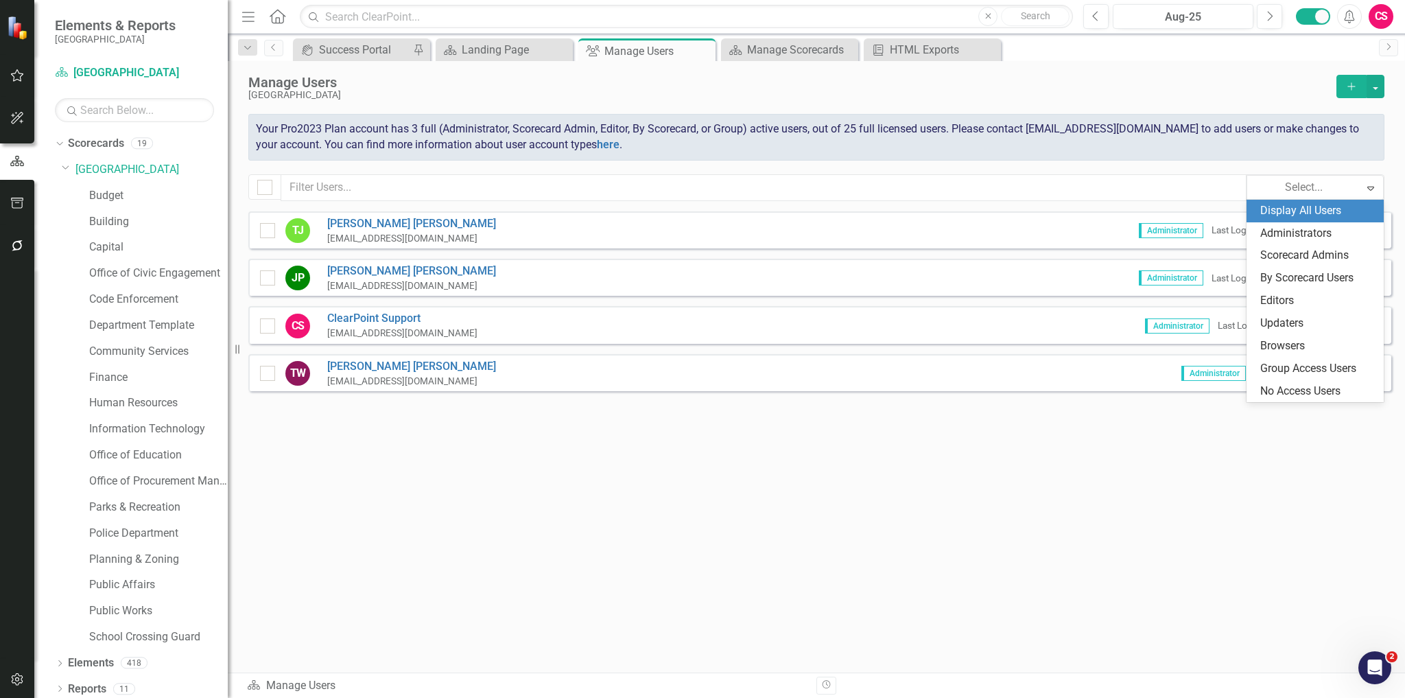
click at [1312, 216] on div "Display All Users" at bounding box center [1318, 211] width 115 height 16
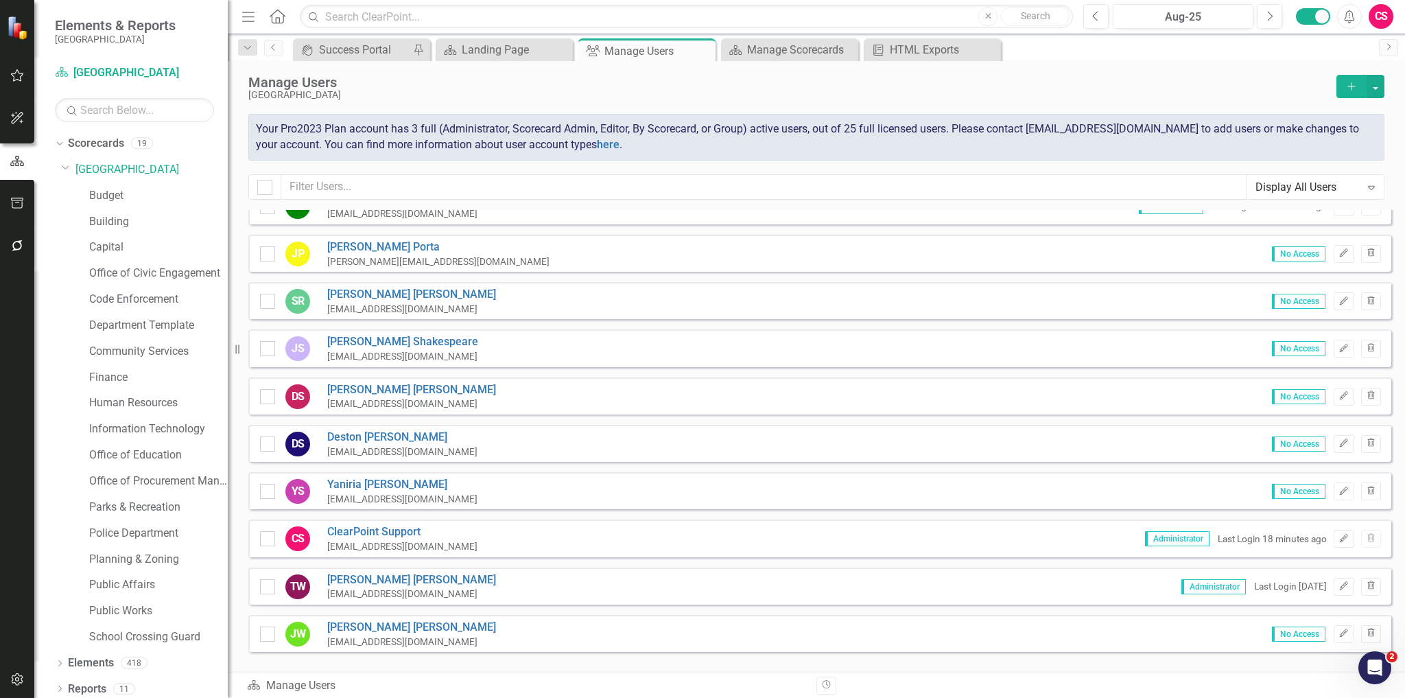
scroll to position [955, 0]
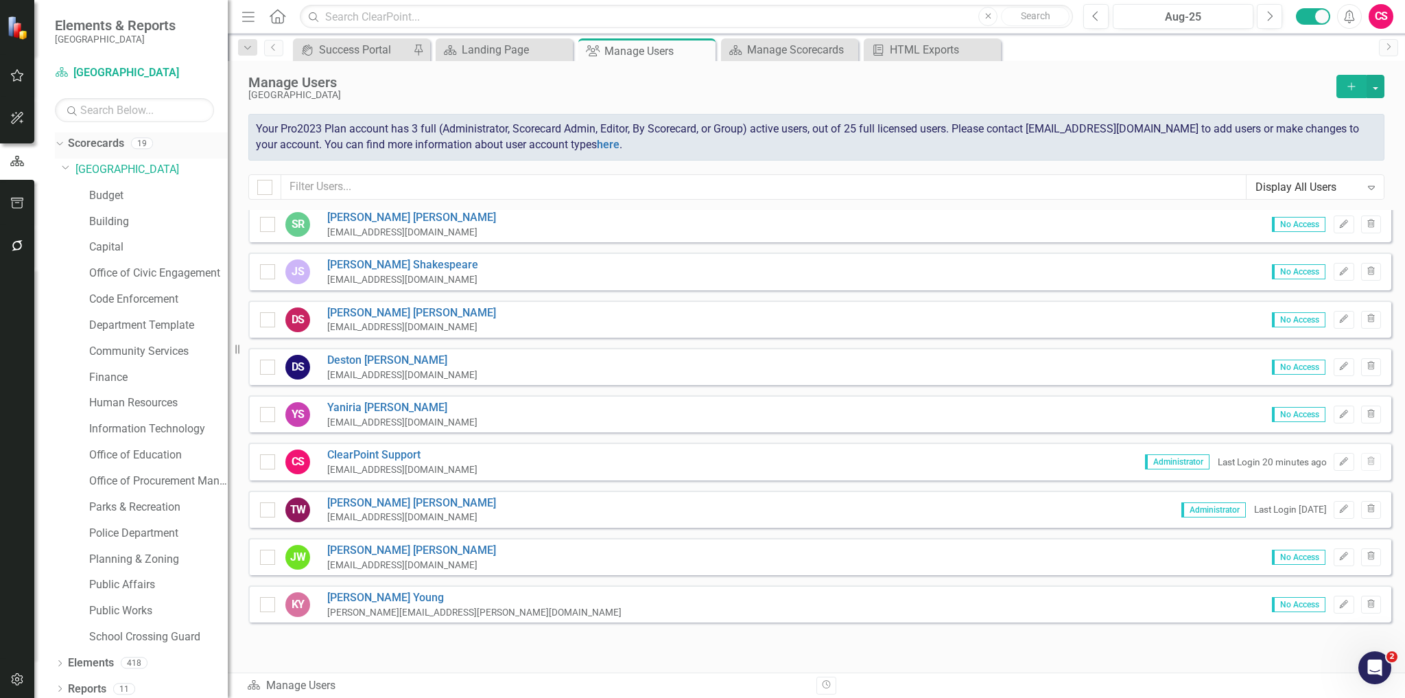
click at [56, 141] on icon "Dropdown" at bounding box center [58, 143] width 8 height 10
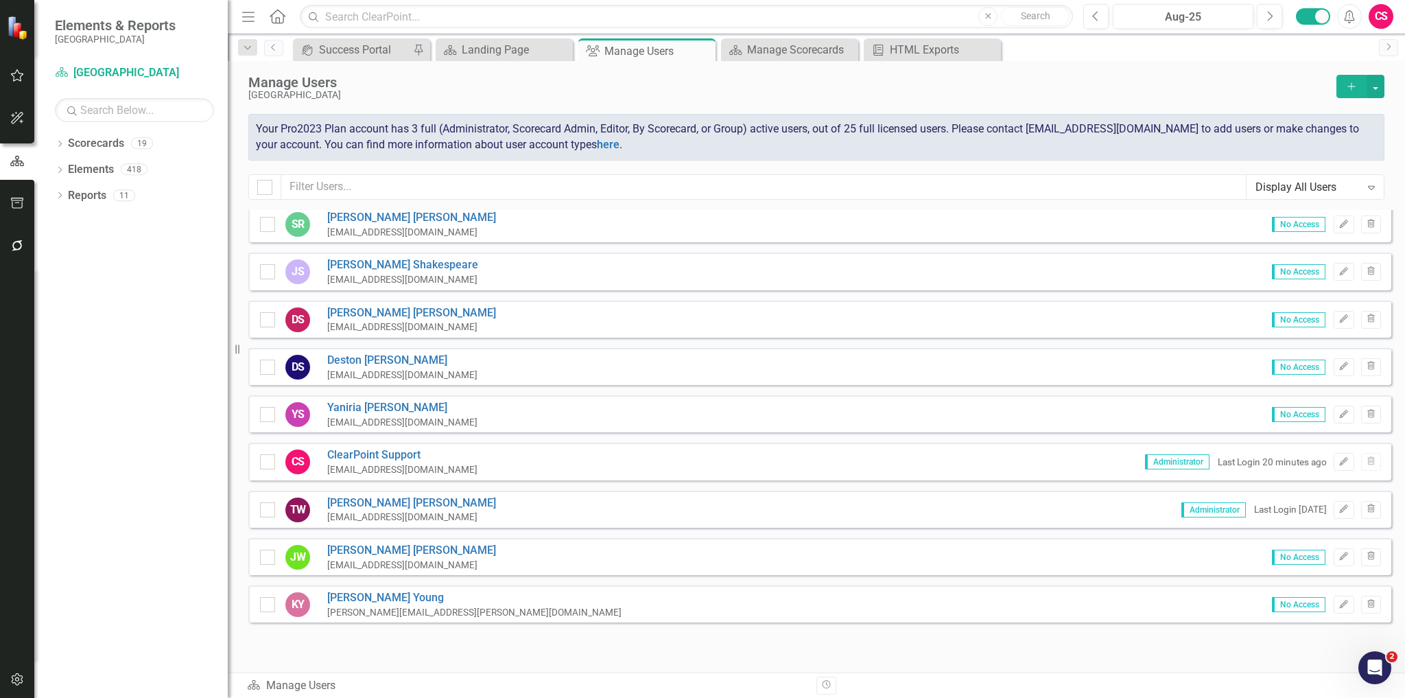
click at [16, 681] on icon "button" at bounding box center [17, 679] width 14 height 11
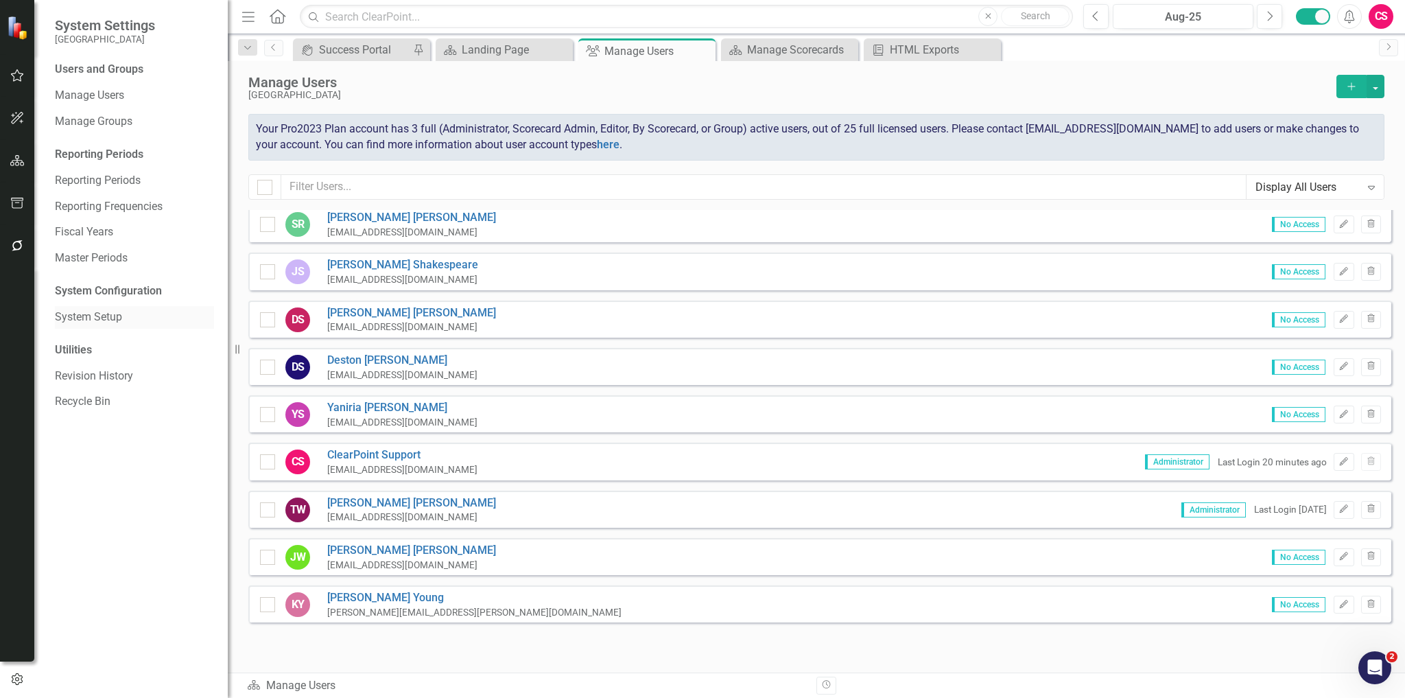
click at [83, 322] on link "System Setup" at bounding box center [134, 318] width 159 height 16
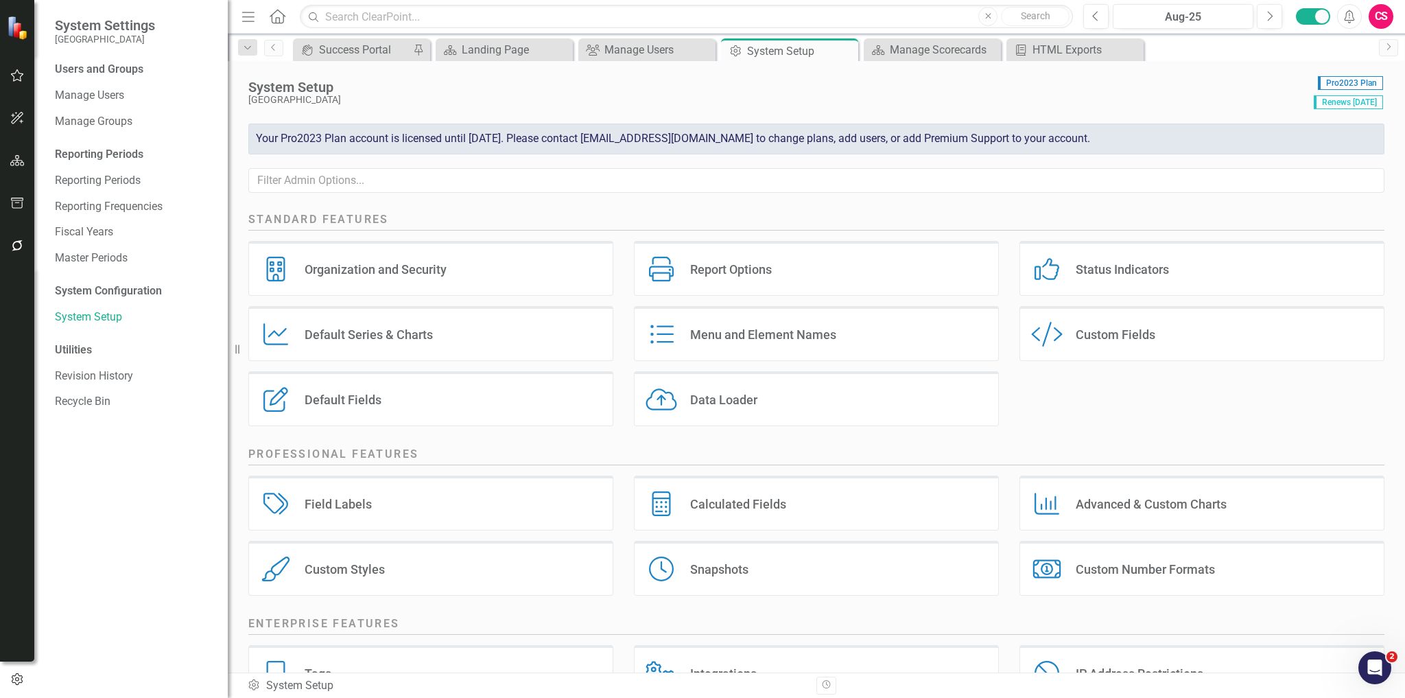
click at [748, 313] on div "Menu and Element Names Menu and Element Names" at bounding box center [816, 333] width 365 height 55
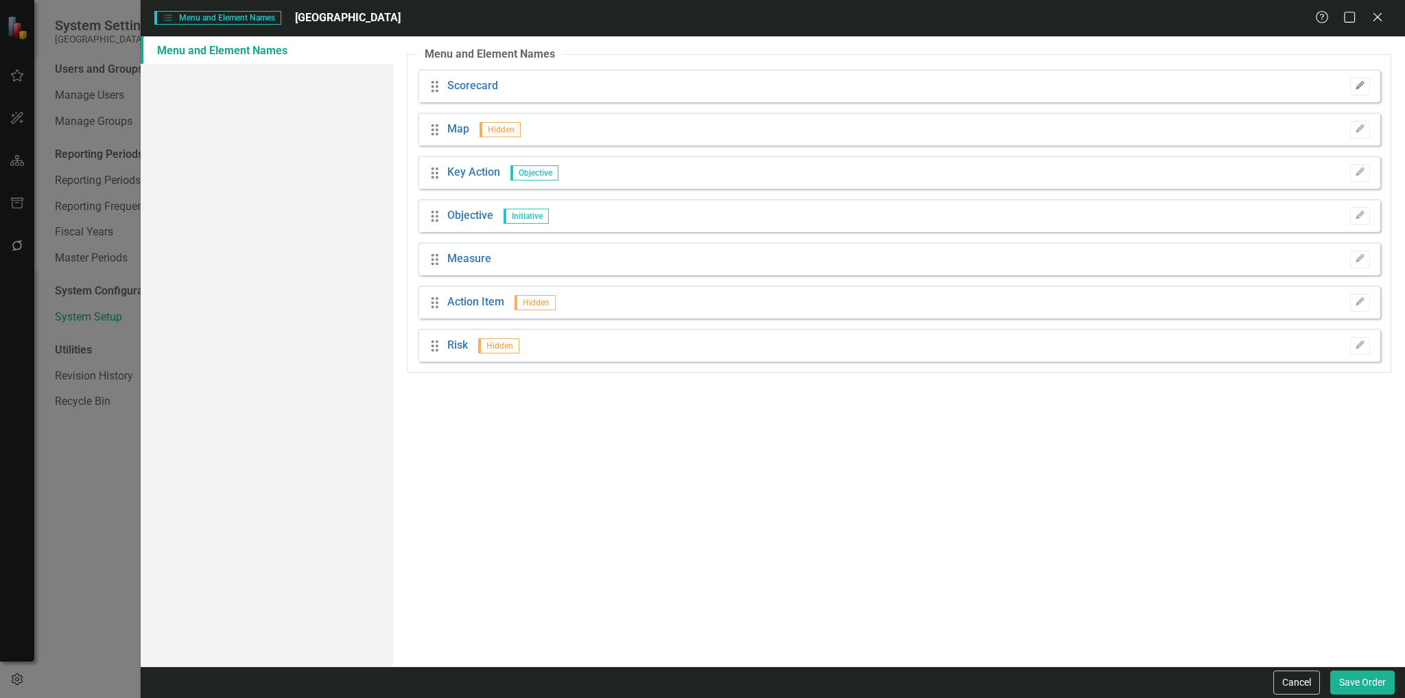
click at [1364, 91] on button "Edit" at bounding box center [1361, 87] width 20 height 18
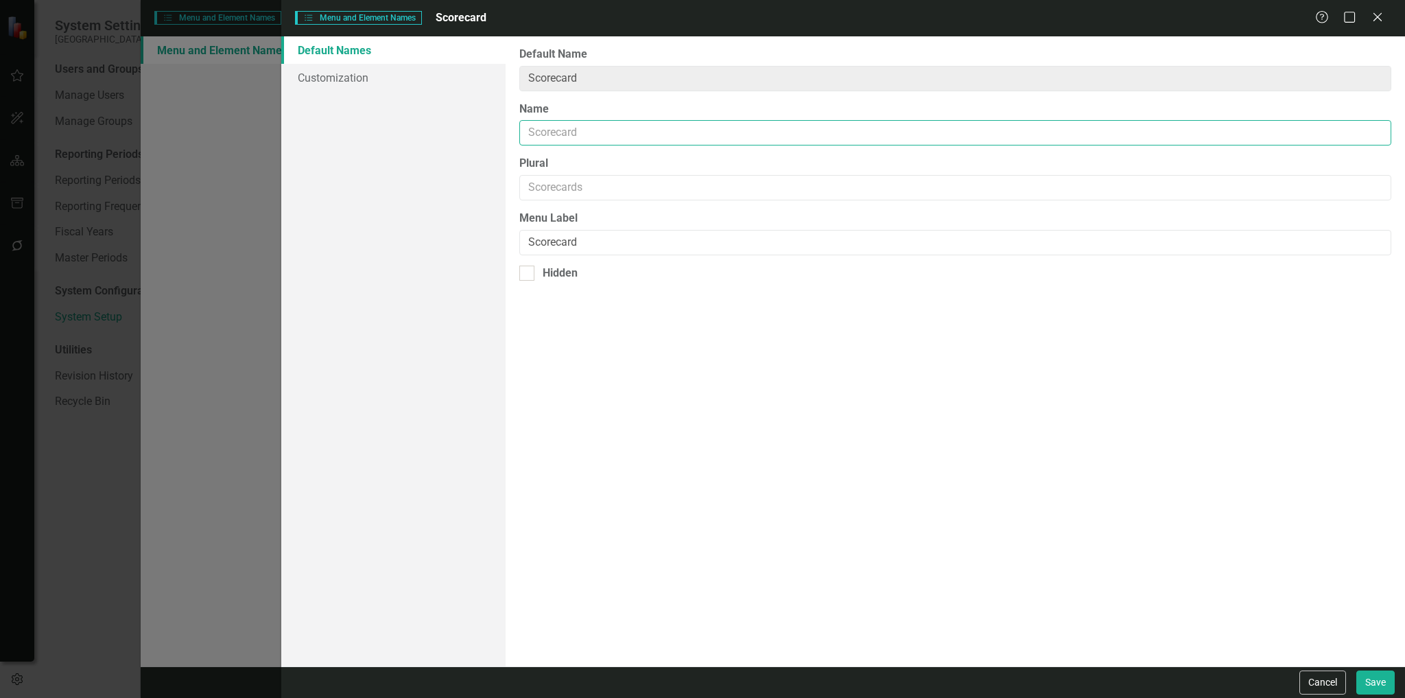
drag, startPoint x: 661, startPoint y: 135, endPoint x: 622, endPoint y: 127, distance: 39.3
click at [622, 127] on input "Name" at bounding box center [955, 132] width 872 height 25
click at [623, 125] on input "Departmen" at bounding box center [955, 132] width 872 height 25
type input "Department"
click at [535, 187] on input "Plural" at bounding box center [955, 187] width 872 height 25
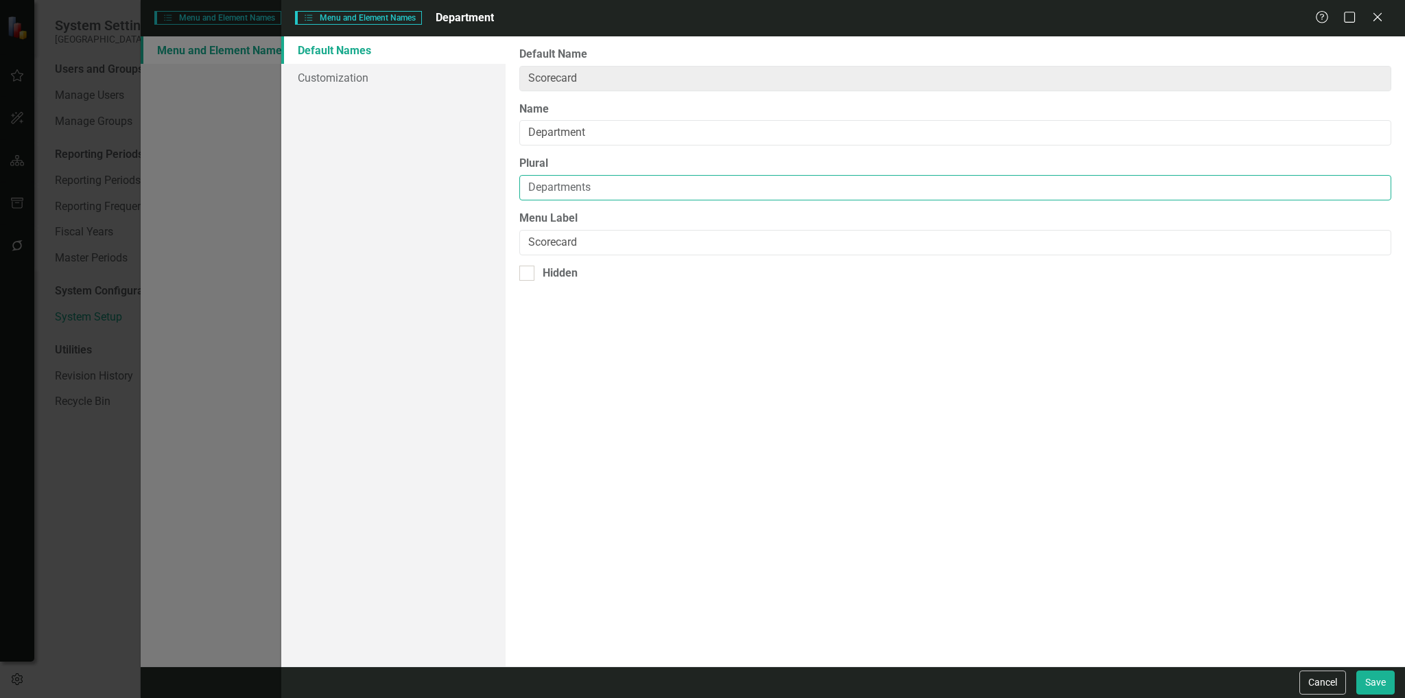
type input "Departments"
click at [1375, 689] on button "Save" at bounding box center [1376, 682] width 38 height 24
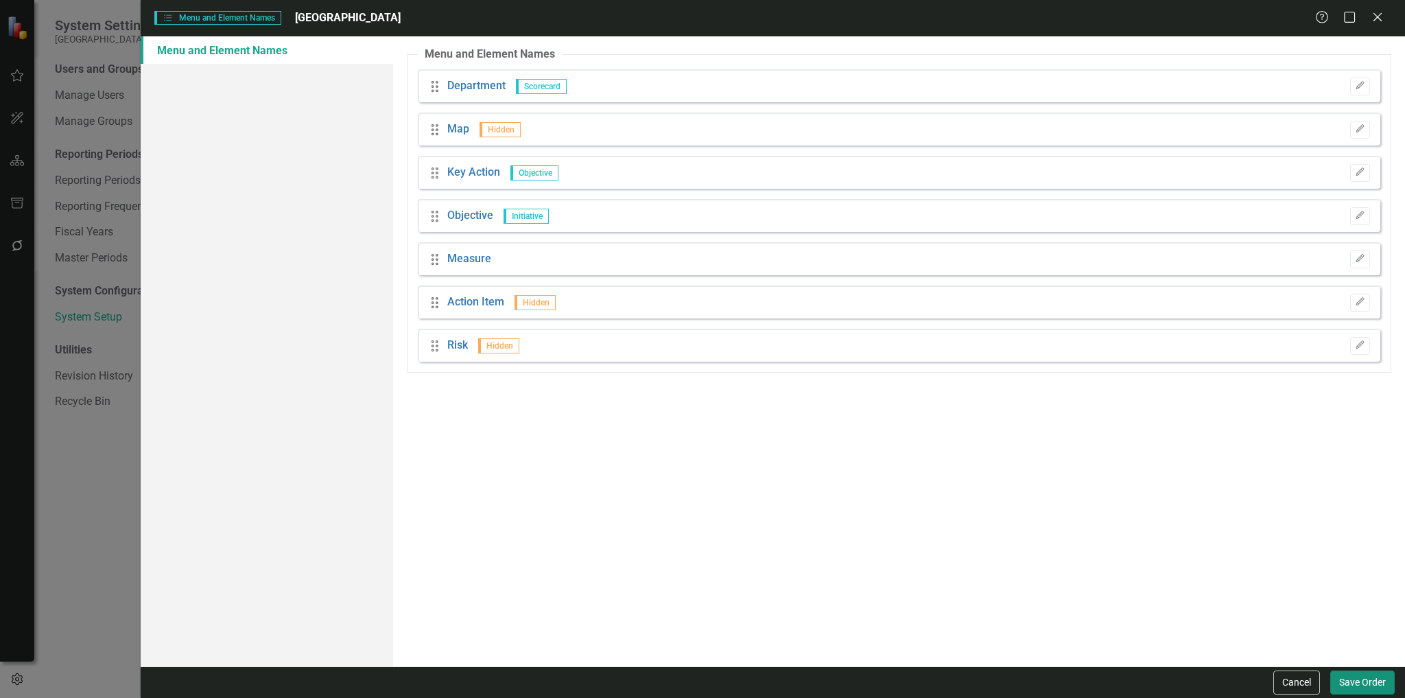
click at [1346, 677] on button "Save Order" at bounding box center [1363, 682] width 65 height 24
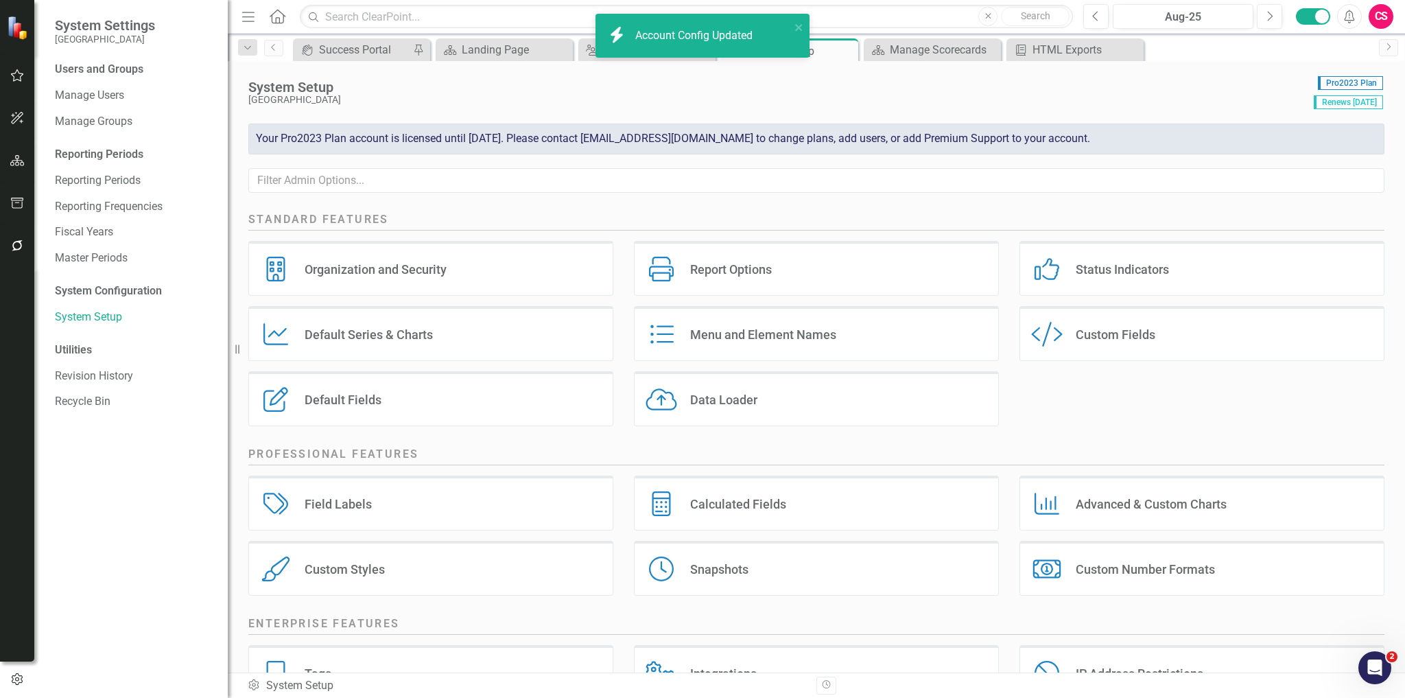
click at [3, 170] on button "button" at bounding box center [17, 161] width 31 height 29
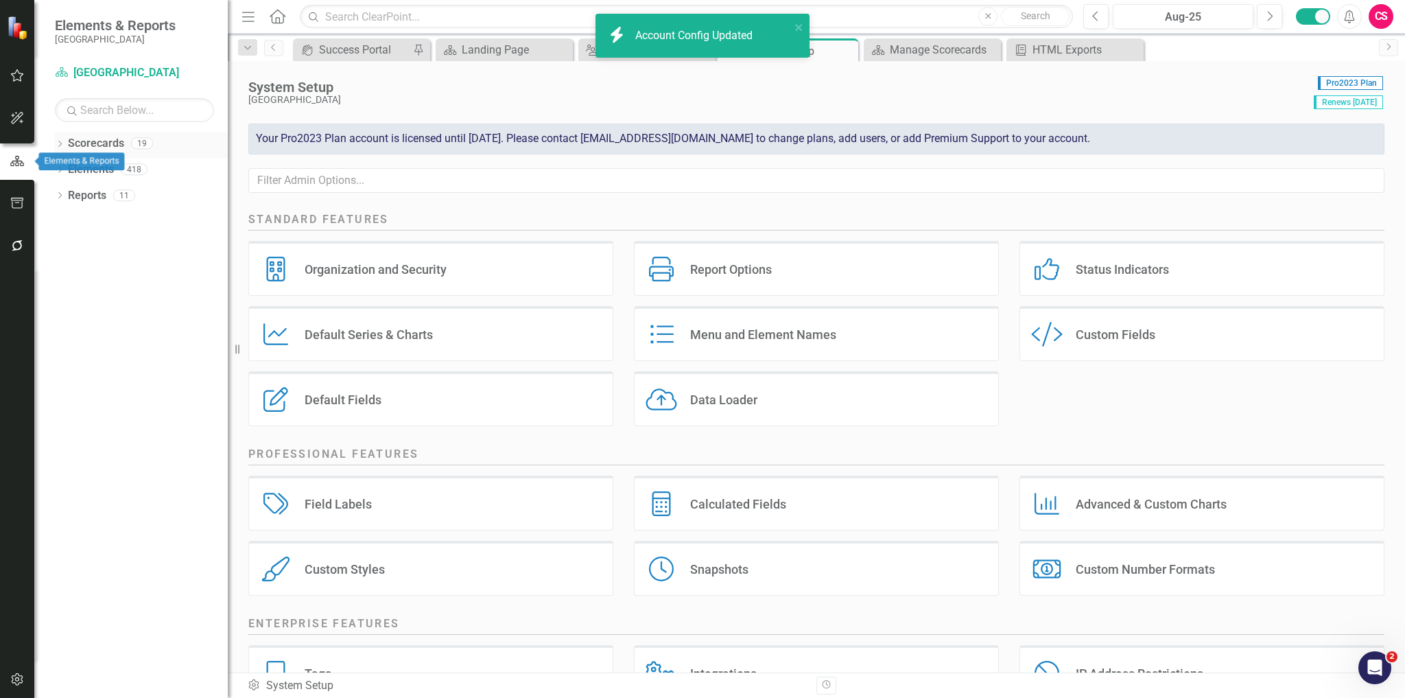
click at [57, 143] on icon "Dropdown" at bounding box center [60, 145] width 10 height 8
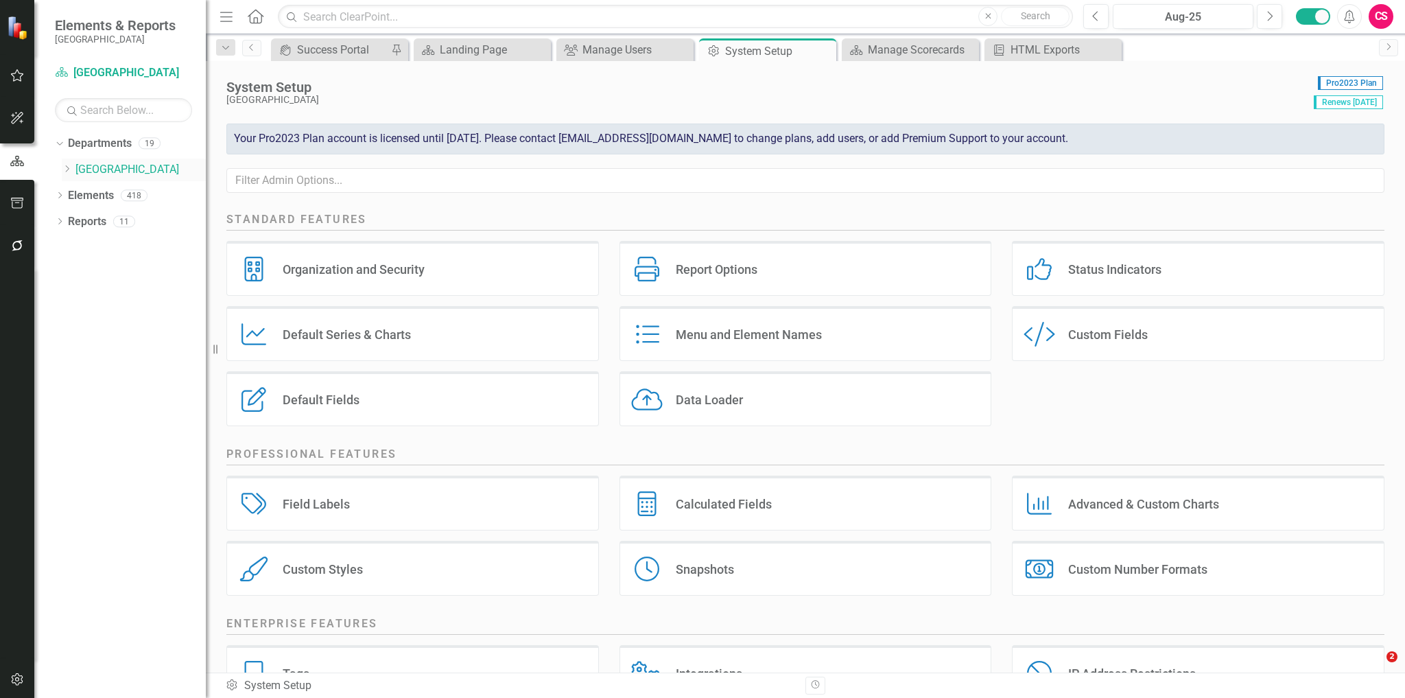
click at [66, 167] on icon "Dropdown" at bounding box center [67, 169] width 10 height 8
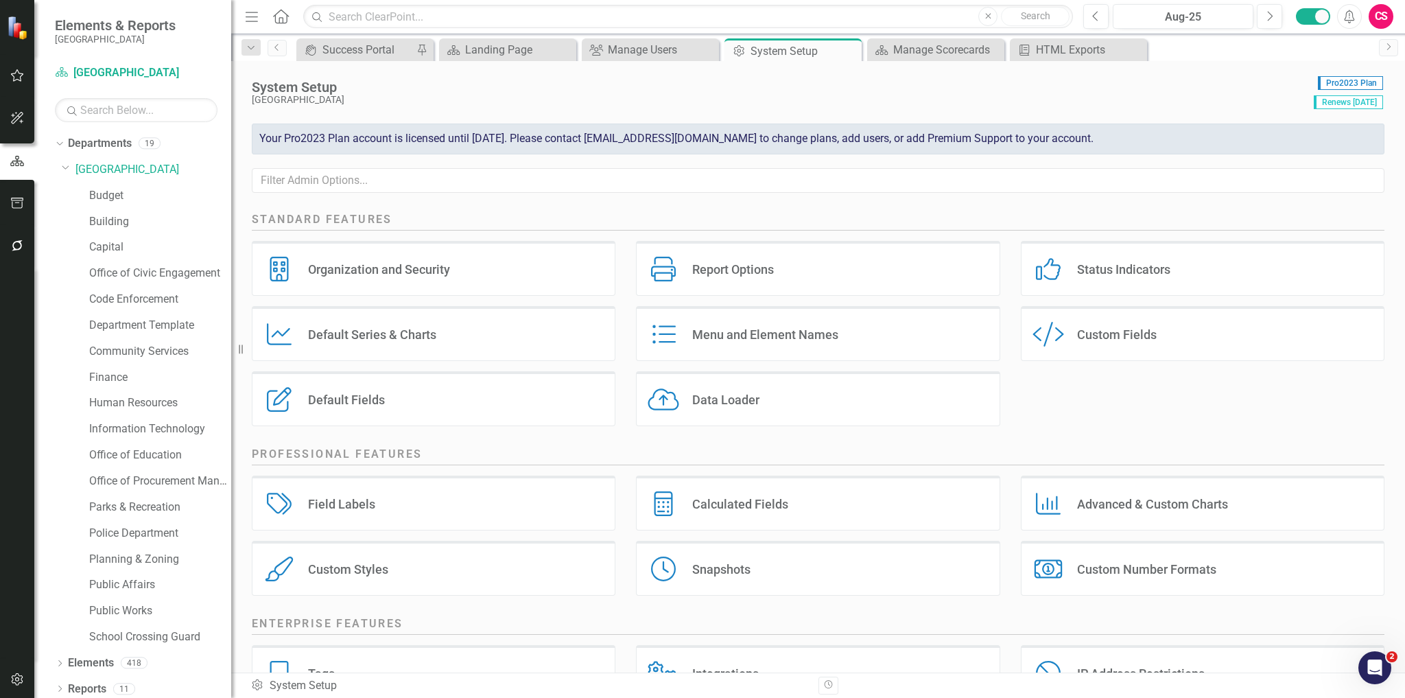
drag, startPoint x: 209, startPoint y: 150, endPoint x: 231, endPoint y: 151, distance: 22.0
click at [231, 151] on div "Resize" at bounding box center [236, 349] width 11 height 698
click at [16, 85] on button "button" at bounding box center [17, 76] width 31 height 29
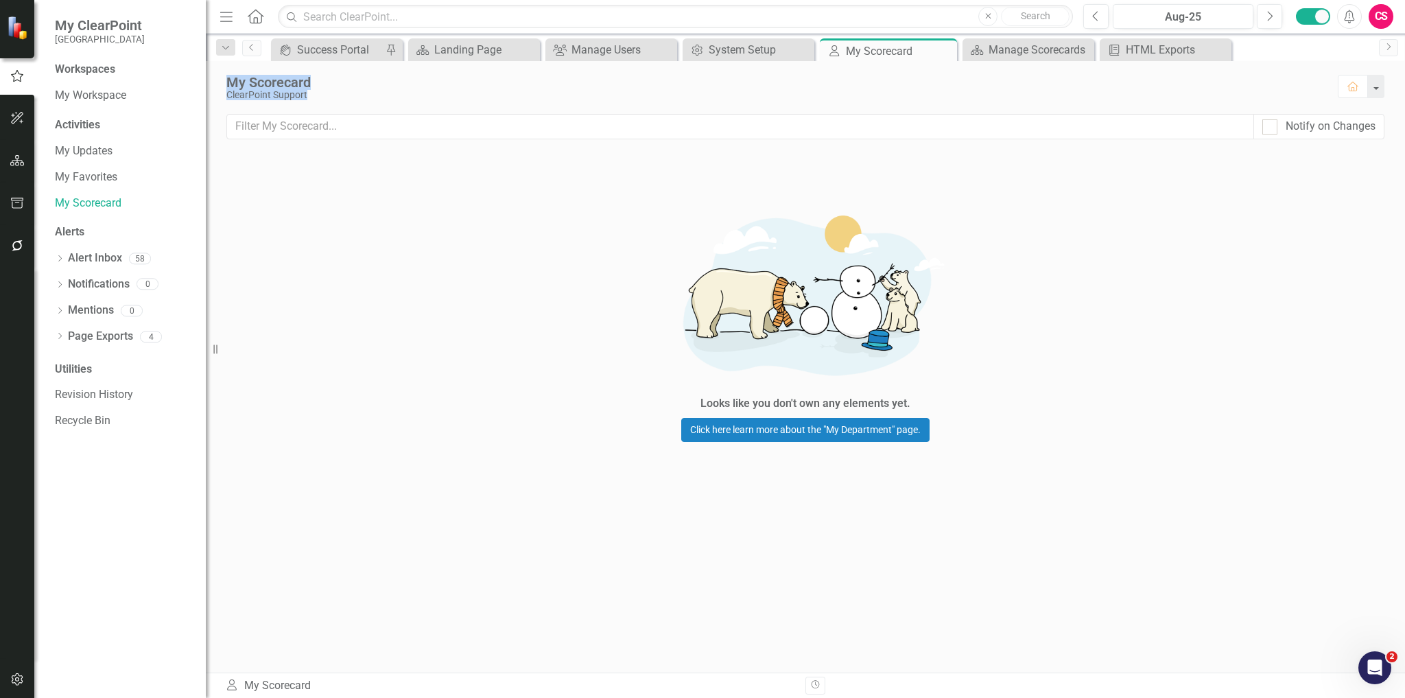
drag, startPoint x: 240, startPoint y: 84, endPoint x: 327, endPoint y: 93, distance: 88.2
click at [327, 93] on div "My Scorecard ClearPoint Support" at bounding box center [775, 87] width 1098 height 25
click at [424, 218] on div "Looks like you don't own any elements yet. Click here learn more about the "My …" at bounding box center [806, 320] width 1200 height 328
click at [288, 78] on div "My Scorecard" at bounding box center [775, 82] width 1098 height 15
drag, startPoint x: 230, startPoint y: 82, endPoint x: 313, endPoint y: 172, distance: 121.9
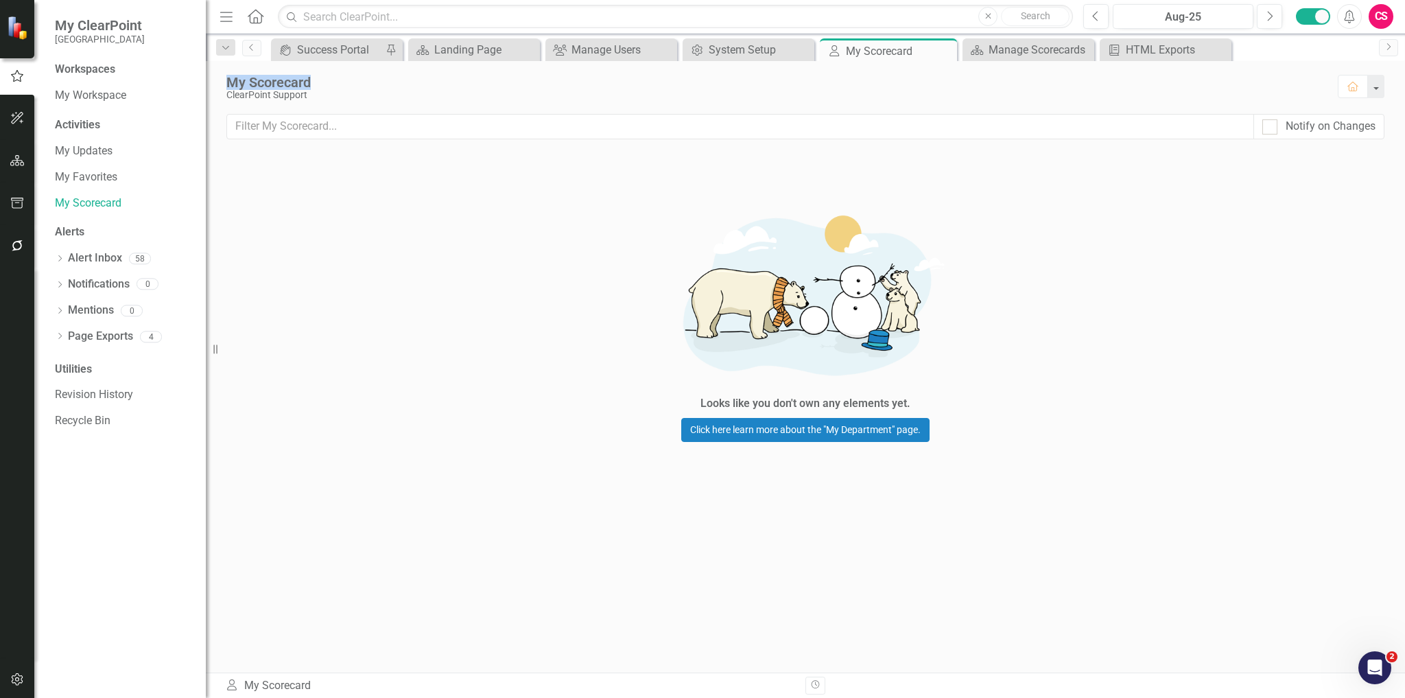
click at [357, 91] on div "My Scorecard ClearPoint Support" at bounding box center [775, 87] width 1098 height 25
drag, startPoint x: 317, startPoint y: 171, endPoint x: 318, endPoint y: 184, distance: 13.1
click at [316, 176] on div "Looks like you don't own any elements yet. Click here learn more about the "My …" at bounding box center [806, 320] width 1200 height 328
click at [255, 89] on div "My Scorecard" at bounding box center [775, 82] width 1098 height 15
click at [264, 75] on div "My Scorecard" at bounding box center [775, 82] width 1098 height 15
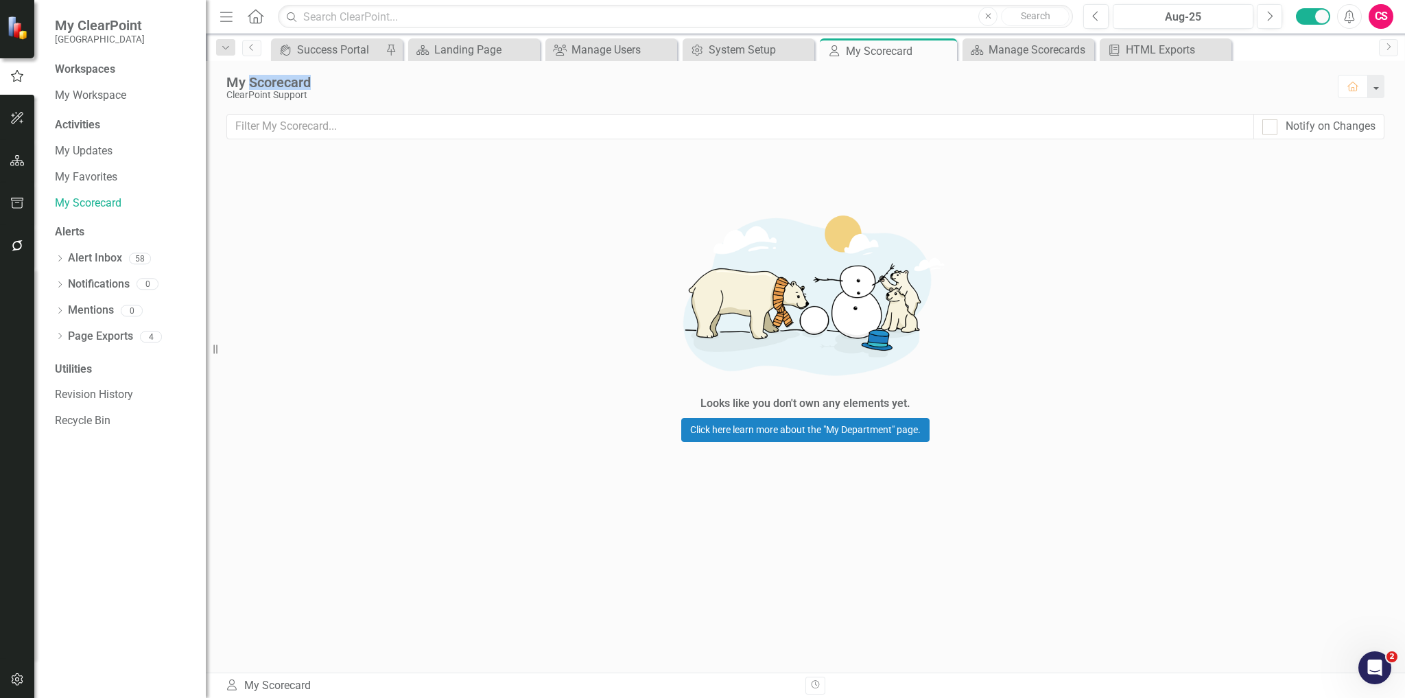
click at [264, 75] on div "My Scorecard" at bounding box center [775, 82] width 1098 height 15
click at [366, 312] on div "Looks like you don't own any elements yet. Click here learn more about the "My …" at bounding box center [806, 320] width 1200 height 328
click at [334, 237] on div "Looks like you don't own any elements yet. Click here learn more about the "My …" at bounding box center [806, 320] width 1200 height 328
click at [279, 85] on div "My Scorecard" at bounding box center [775, 82] width 1098 height 15
click at [259, 79] on div "My Scorecard" at bounding box center [775, 82] width 1098 height 15
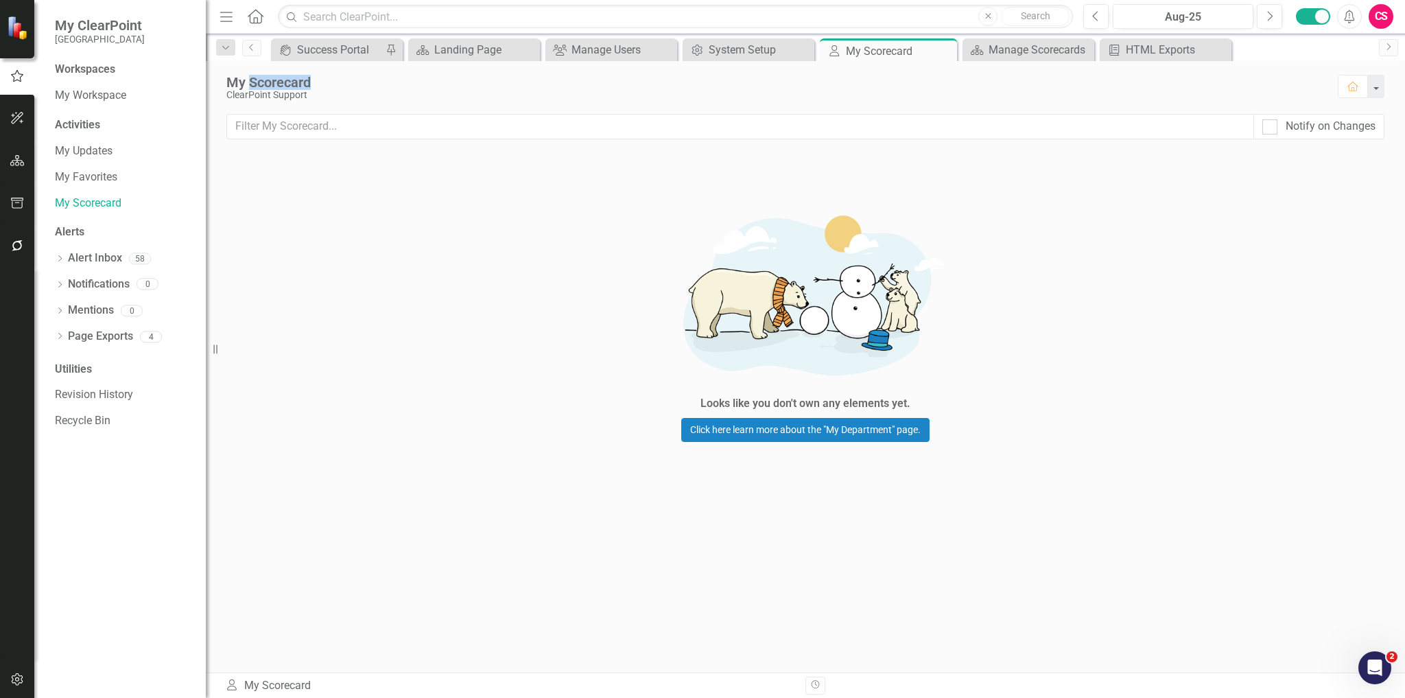
click at [259, 79] on div "My Scorecard" at bounding box center [775, 82] width 1098 height 15
click at [355, 257] on div "Looks like you don't own any elements yet. Click here learn more about the "My …" at bounding box center [806, 320] width 1200 height 328
click at [355, 258] on div "Looks like you don't own any elements yet. Click here learn more about the "My …" at bounding box center [806, 320] width 1200 height 328
click at [281, 65] on div "My Scorecard ClearPoint Support Home" at bounding box center [806, 87] width 1200 height 53
click at [273, 93] on div "ClearPoint Support" at bounding box center [775, 95] width 1098 height 10
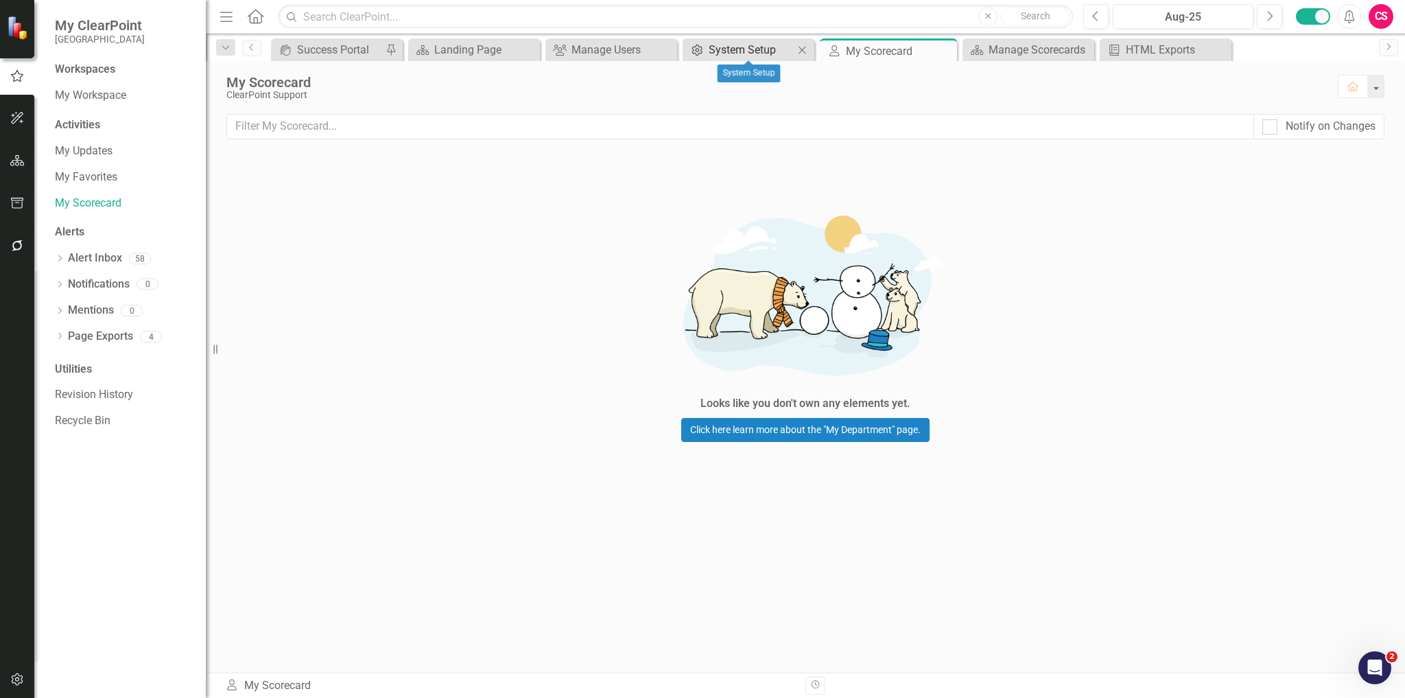
click at [705, 47] on link "Admin Options System Setup" at bounding box center [740, 49] width 108 height 17
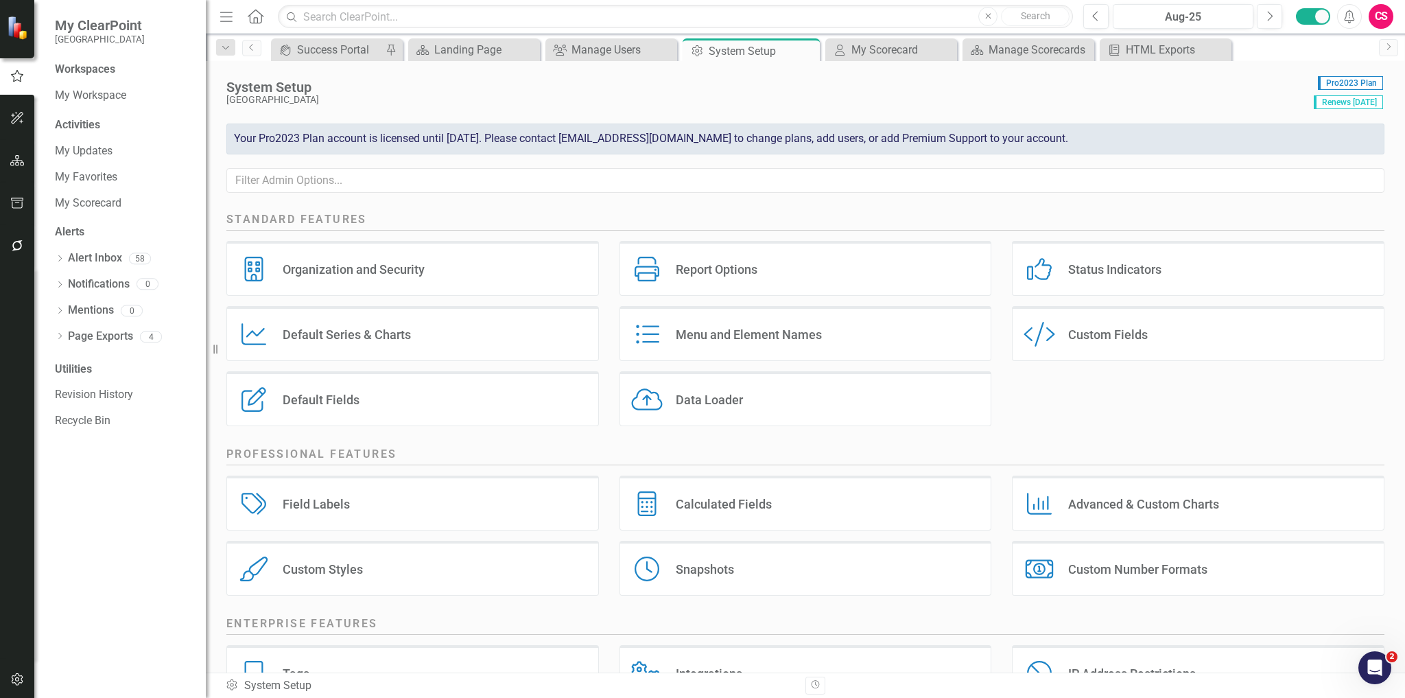
click at [694, 343] on div "Menu and Element Names Menu and Element Names" at bounding box center [806, 333] width 373 height 55
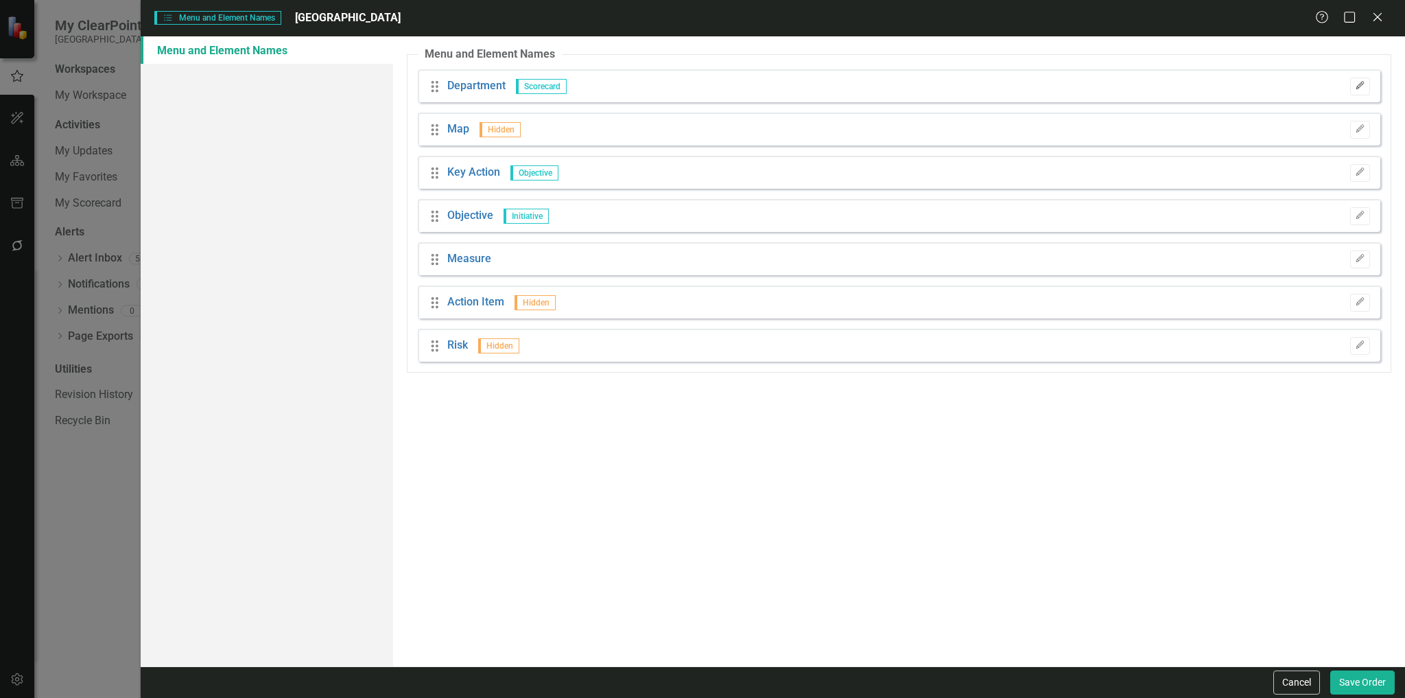
click at [1359, 86] on icon "Edit" at bounding box center [1360, 86] width 10 height 8
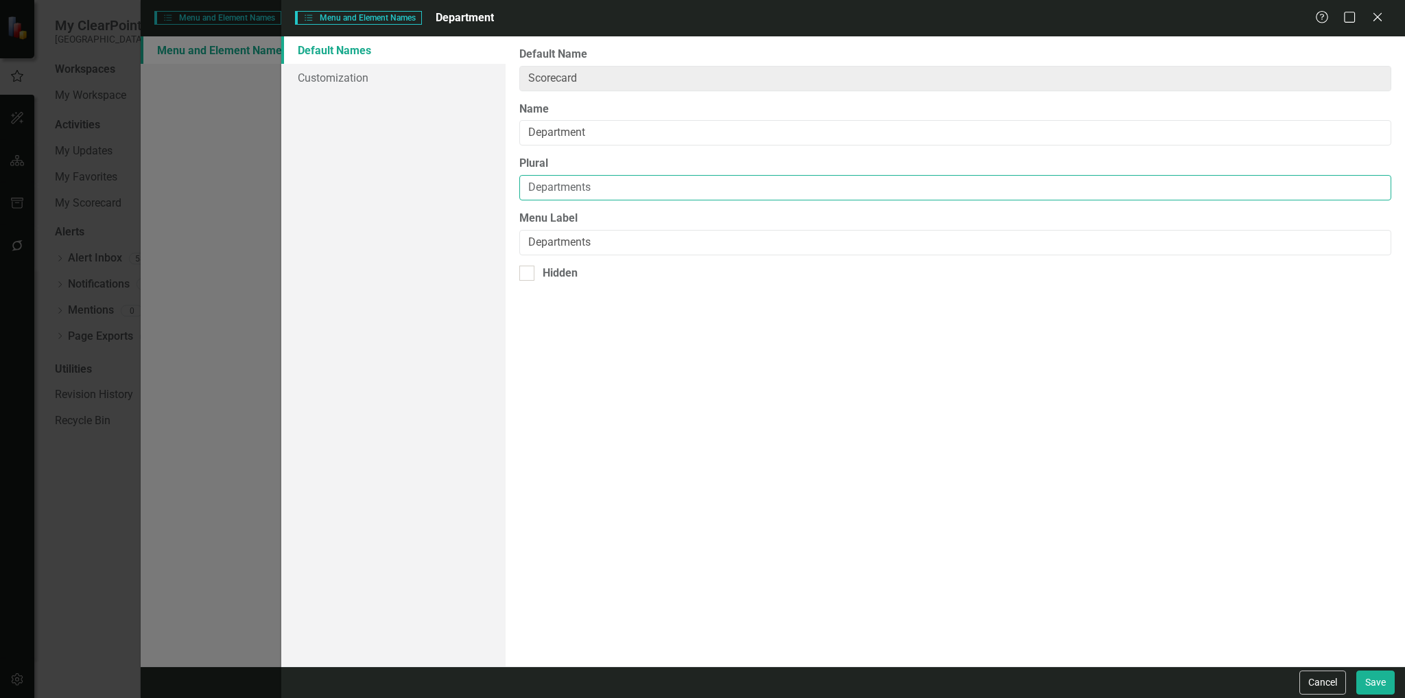
drag, startPoint x: 557, startPoint y: 181, endPoint x: 381, endPoint y: 192, distance: 176.0
click at [381, 192] on div "Default Names Customization From this page, you can rename (and optionally hide…" at bounding box center [843, 351] width 1124 height 630
drag, startPoint x: 664, startPoint y: 124, endPoint x: 345, endPoint y: 103, distance: 320.5
click at [345, 103] on div "Default Names Customization From this page, you can rename (and optionally hide…" at bounding box center [843, 351] width 1124 height 630
click at [1390, 677] on button "Save" at bounding box center [1376, 682] width 38 height 24
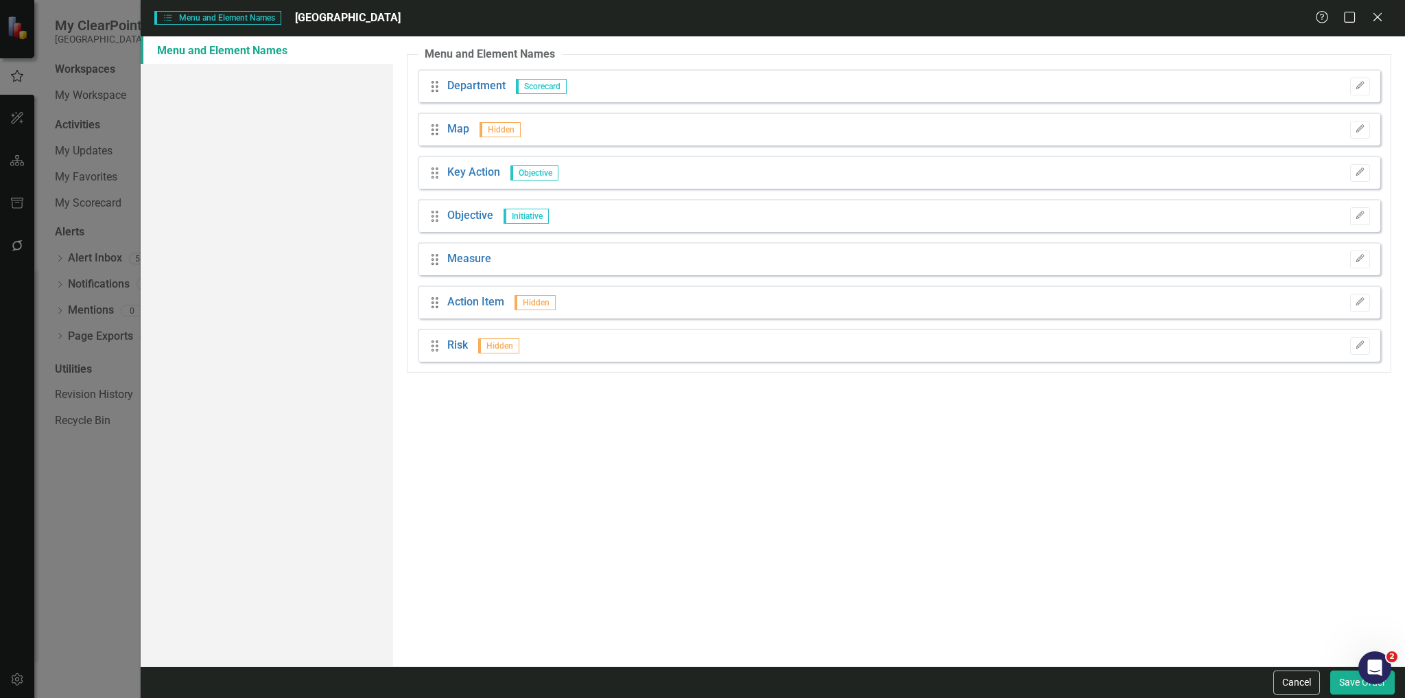
click at [1349, 694] on div "Cancel Save Order" at bounding box center [773, 682] width 1265 height 32
click at [1347, 691] on button "Save Order" at bounding box center [1363, 682] width 65 height 24
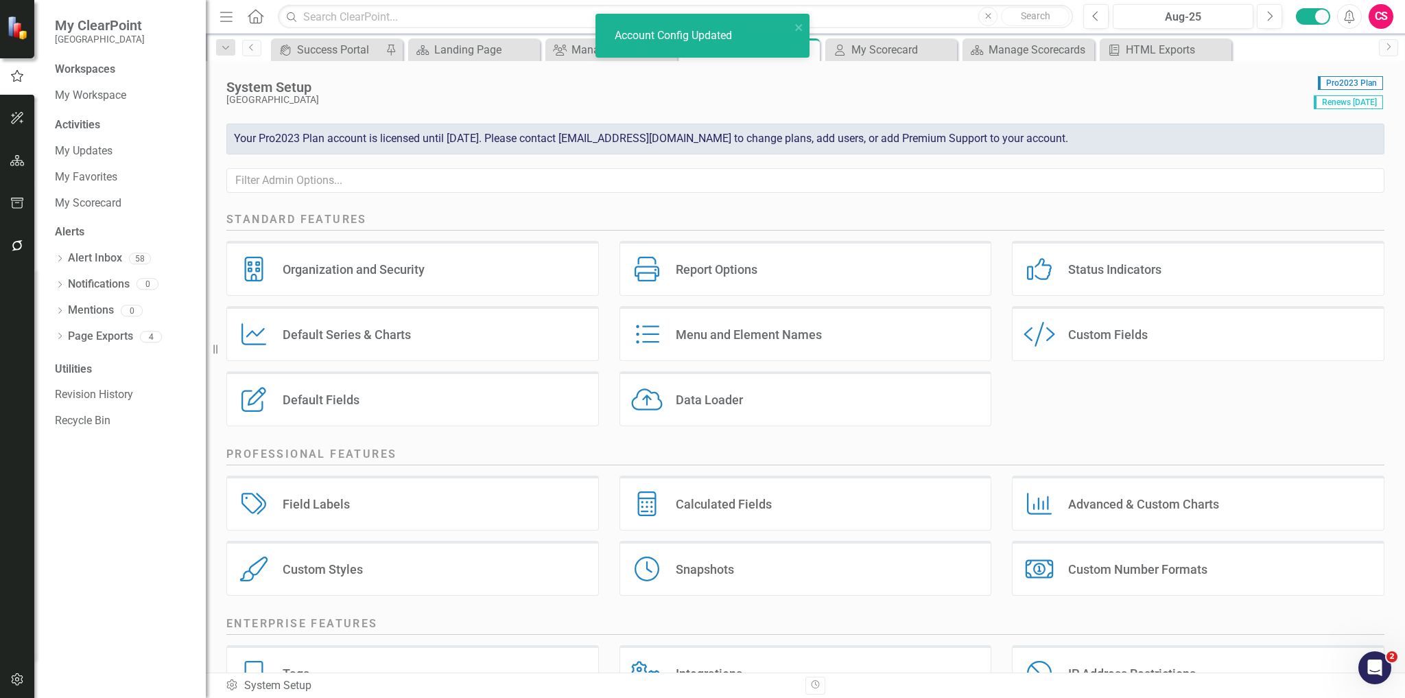
click at [21, 156] on icon "button" at bounding box center [17, 160] width 14 height 11
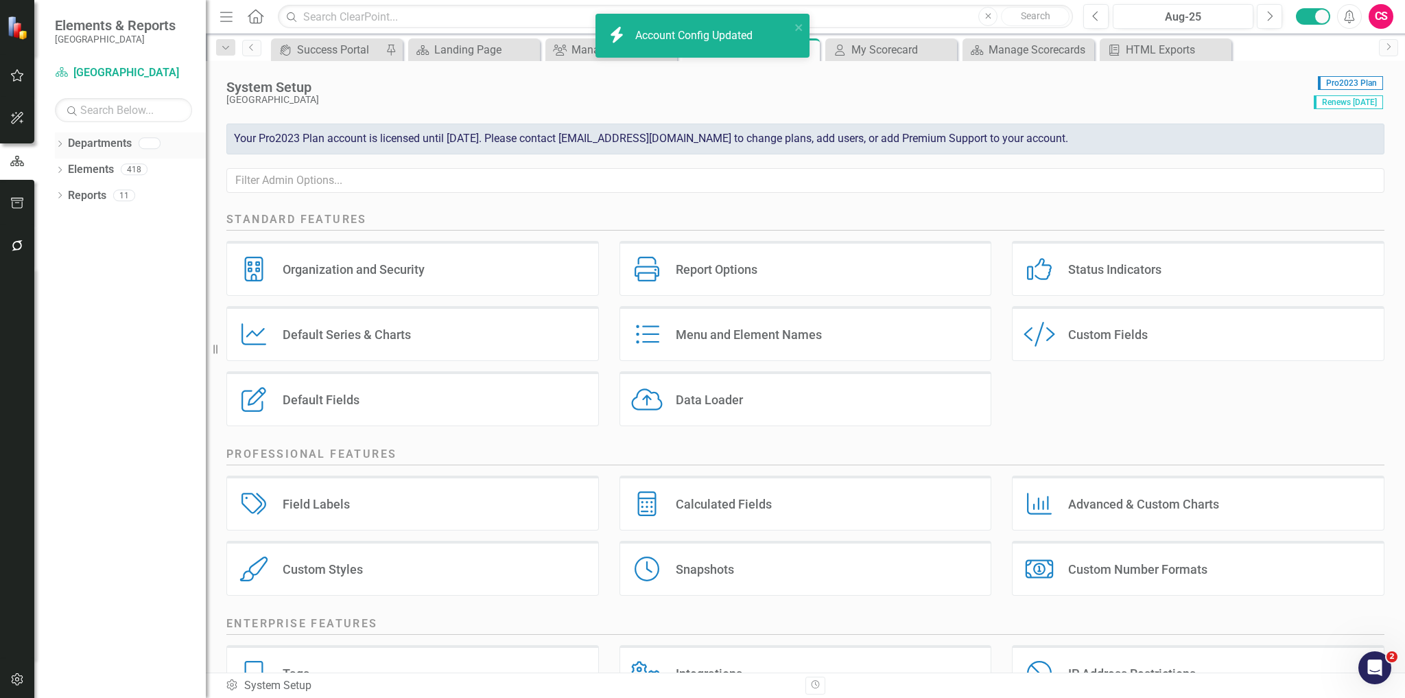
click at [60, 145] on icon "Dropdown" at bounding box center [60, 145] width 10 height 8
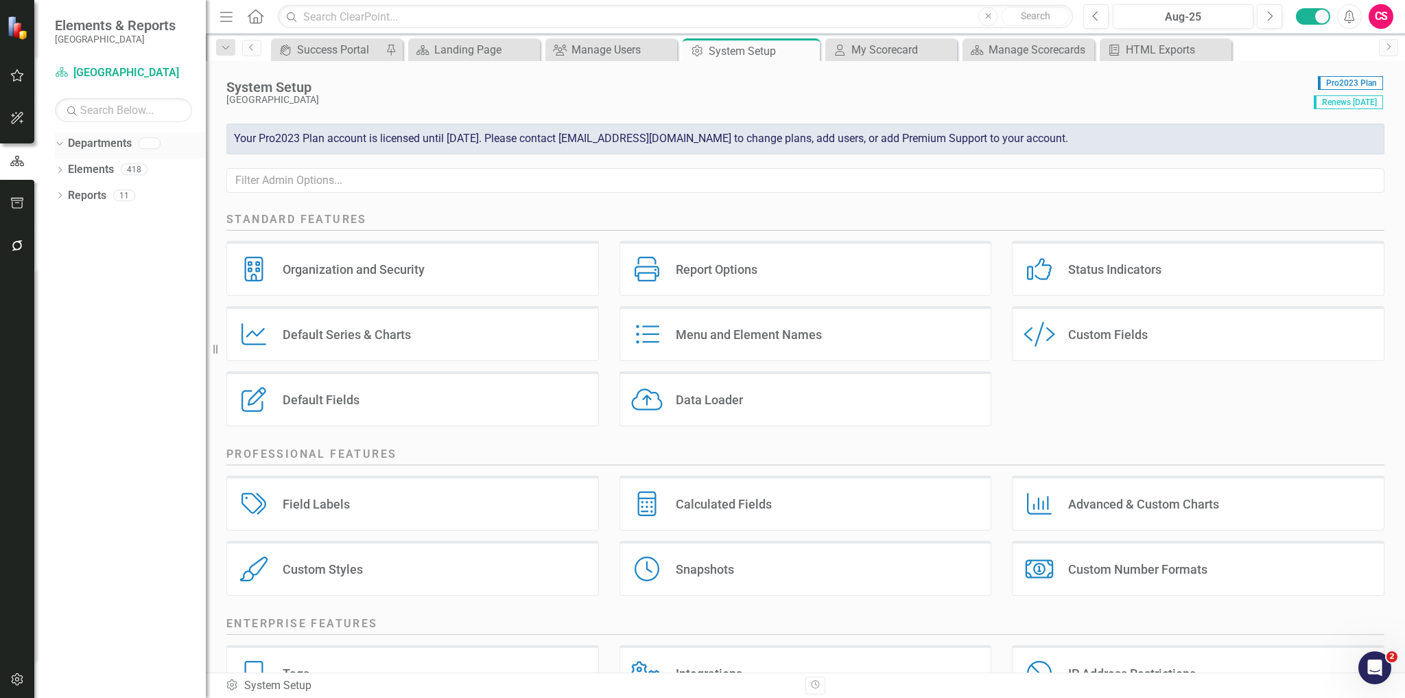
click at [102, 145] on link "Departments" at bounding box center [100, 144] width 64 height 16
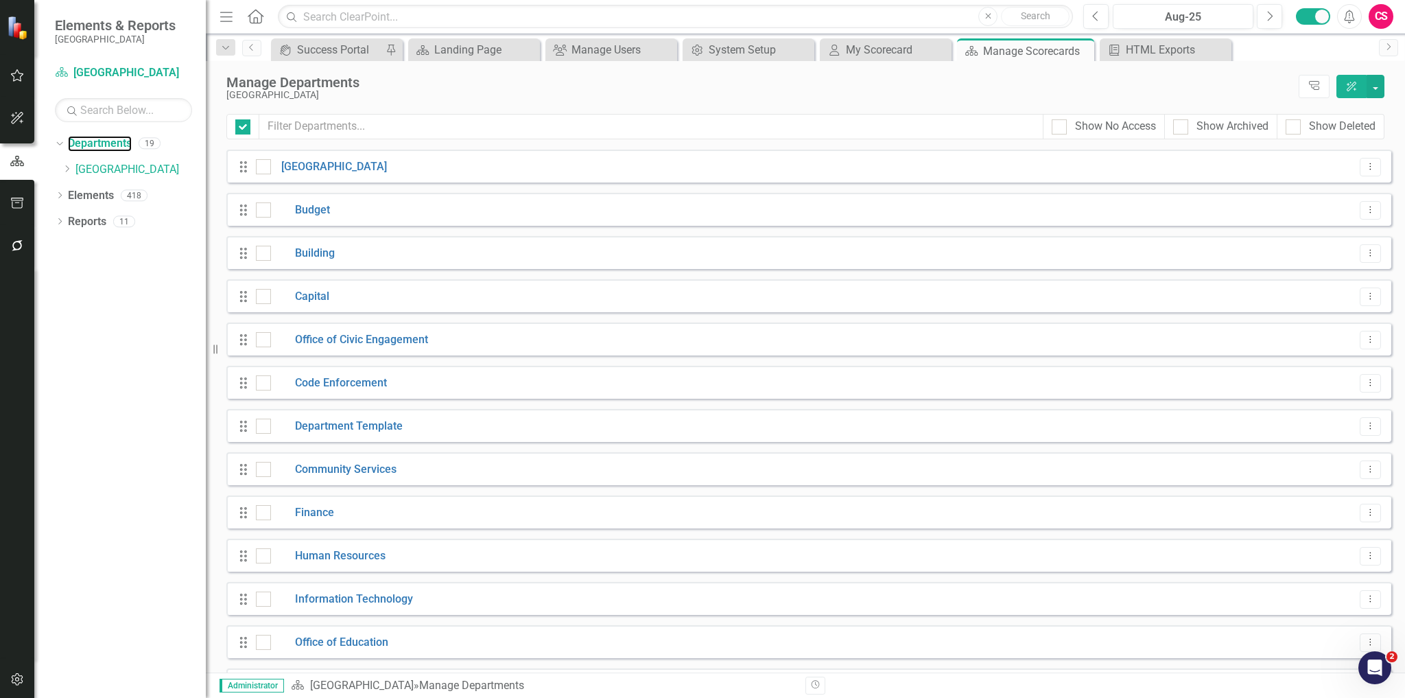
checkbox input "false"
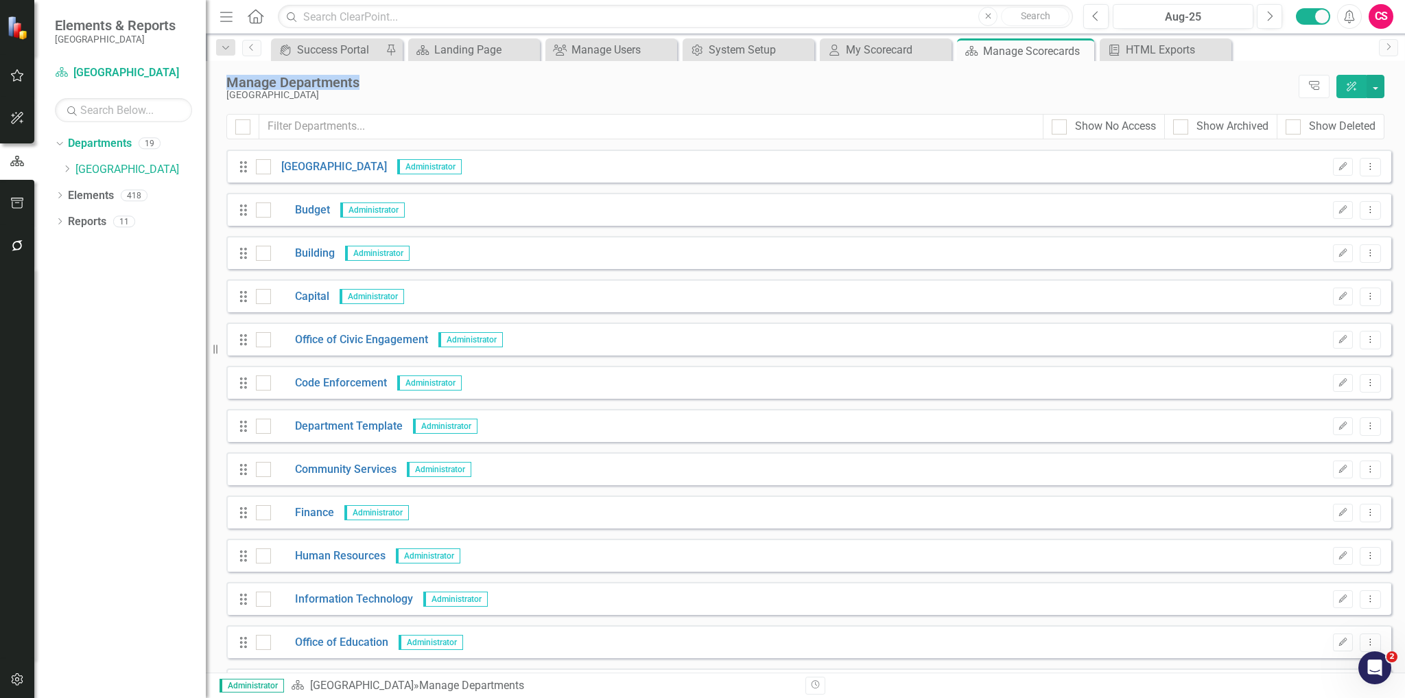
drag, startPoint x: 294, startPoint y: 82, endPoint x: 394, endPoint y: 85, distance: 99.6
click at [394, 85] on div "Manage Departments Miami Gardens Tree Explorer ClearPoint AI" at bounding box center [806, 87] width 1200 height 53
click at [456, 101] on div "Manage Departments Miami Gardens Tree Explorer ClearPoint AI" at bounding box center [806, 87] width 1200 height 53
click at [64, 167] on icon "Dropdown" at bounding box center [67, 169] width 10 height 8
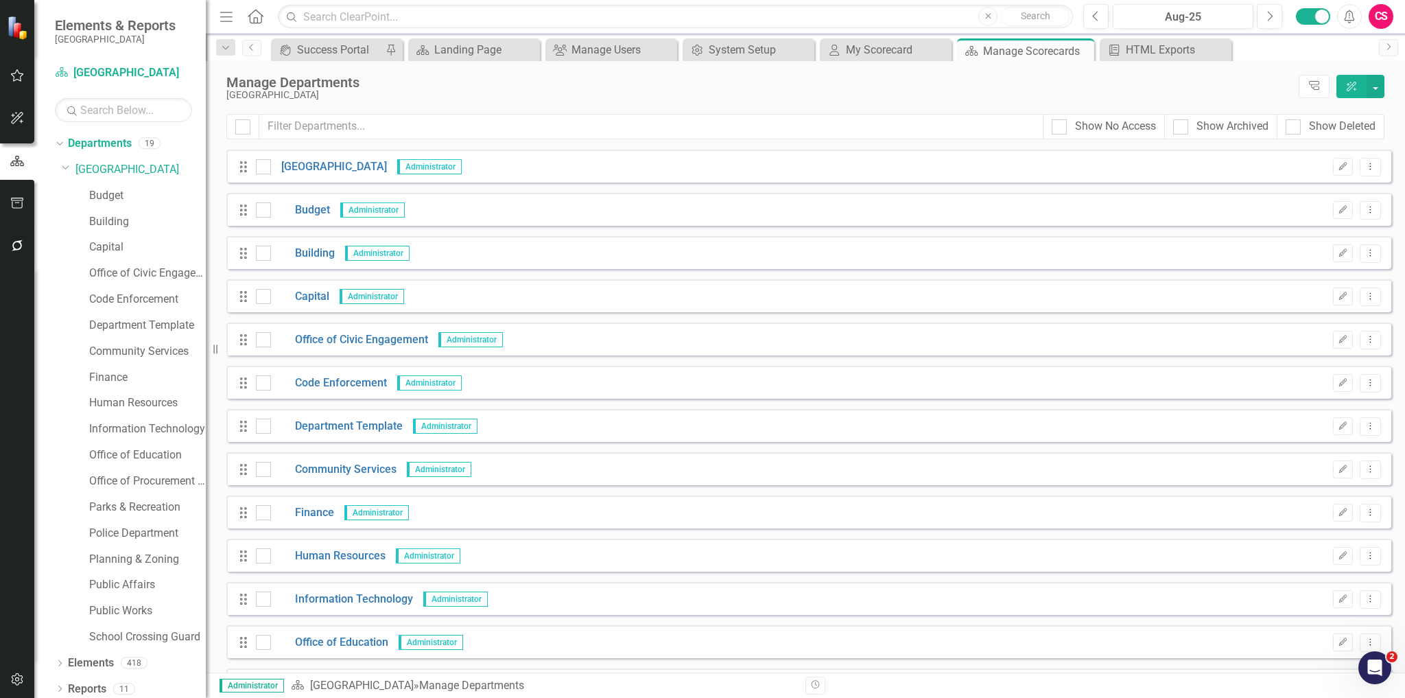
click at [14, 77] on icon "button" at bounding box center [17, 75] width 14 height 11
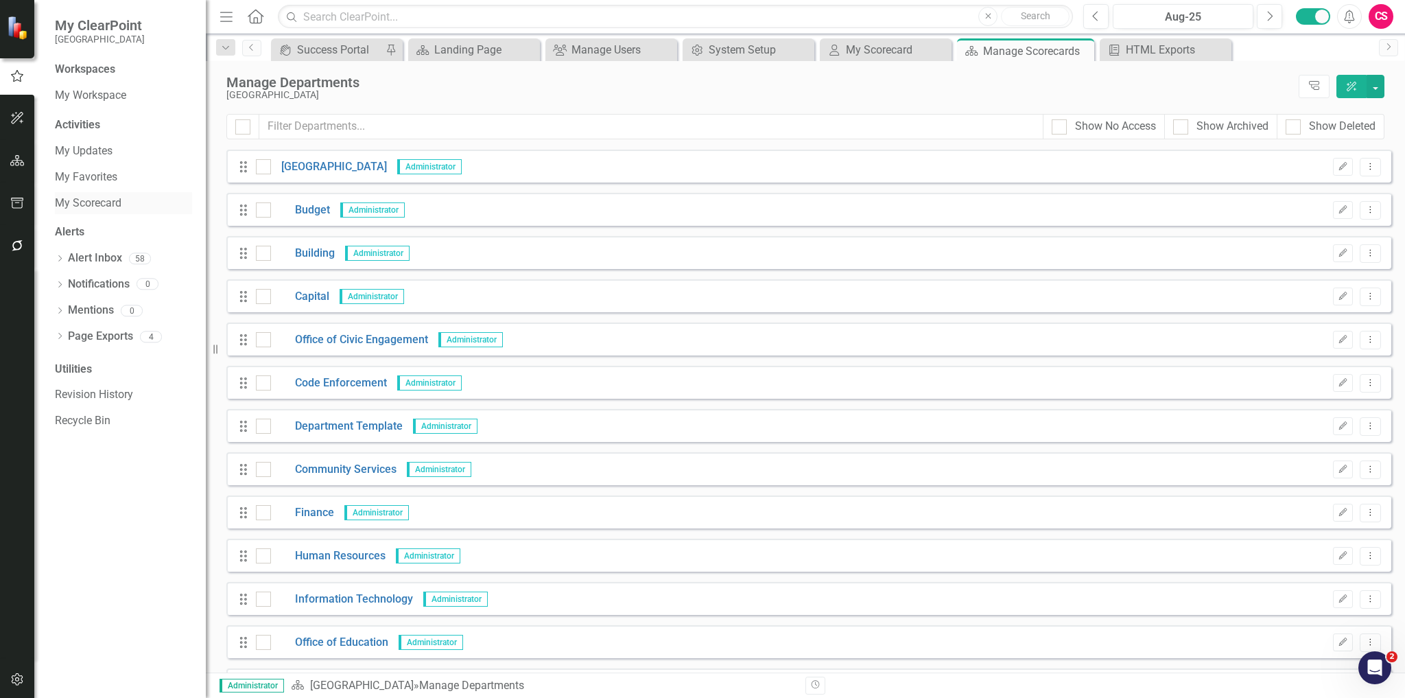
click at [99, 204] on link "My Scorecard" at bounding box center [123, 204] width 137 height 16
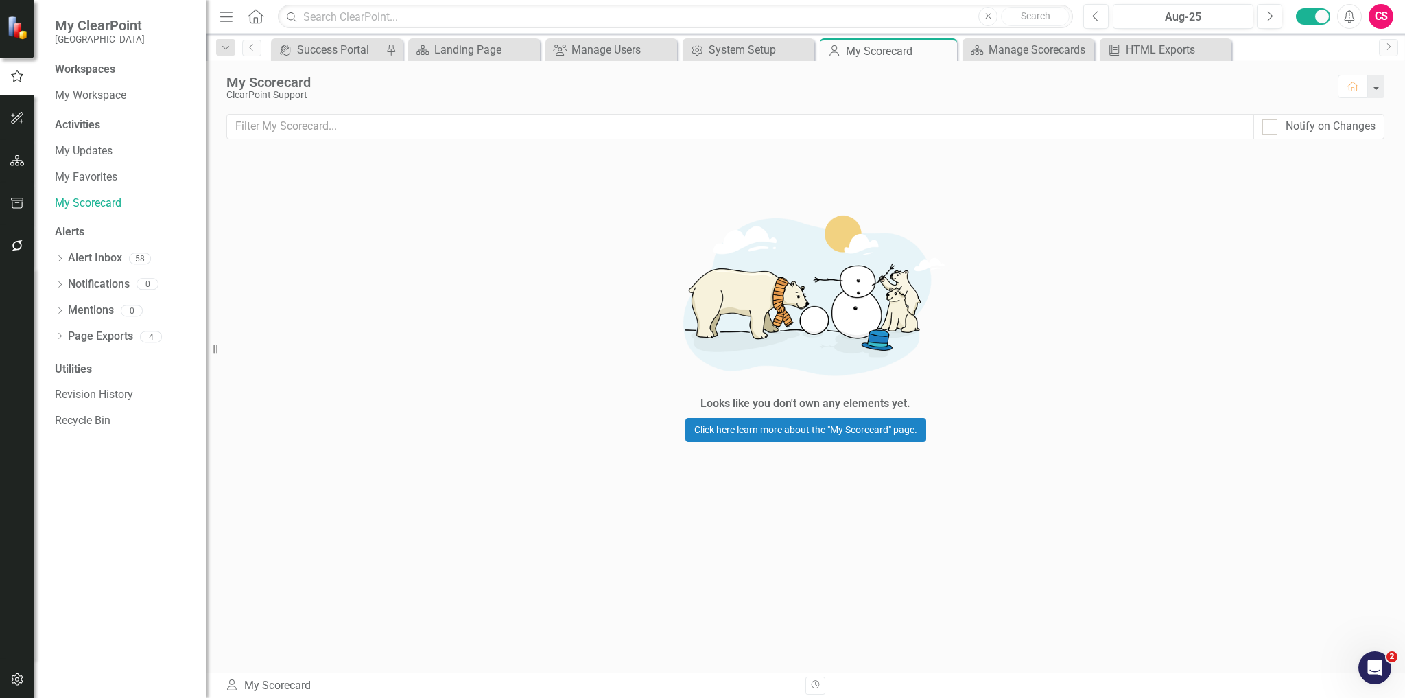
click at [257, 78] on div "My Scorecard" at bounding box center [775, 82] width 1098 height 15
click at [258, 77] on div "My Scorecard" at bounding box center [775, 82] width 1098 height 15
click at [321, 236] on div "Looks like you don't own any elements yet. Click here learn more about the "My …" at bounding box center [806, 320] width 1200 height 328
click at [277, 77] on div "My Scorecard" at bounding box center [775, 82] width 1098 height 15
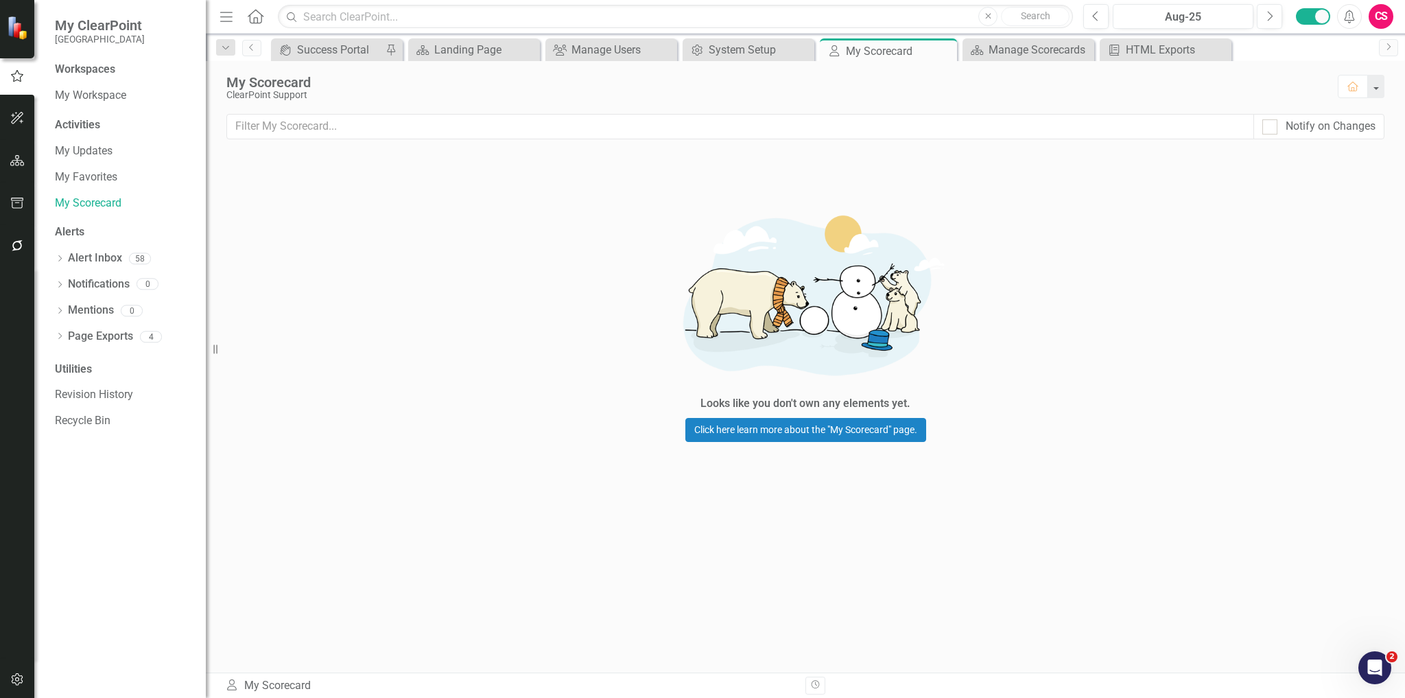
click at [283, 211] on div "Looks like you don't own any elements yet. Click here learn more about the "My …" at bounding box center [806, 320] width 1200 height 328
click at [256, 16] on icon "Home" at bounding box center [255, 16] width 18 height 14
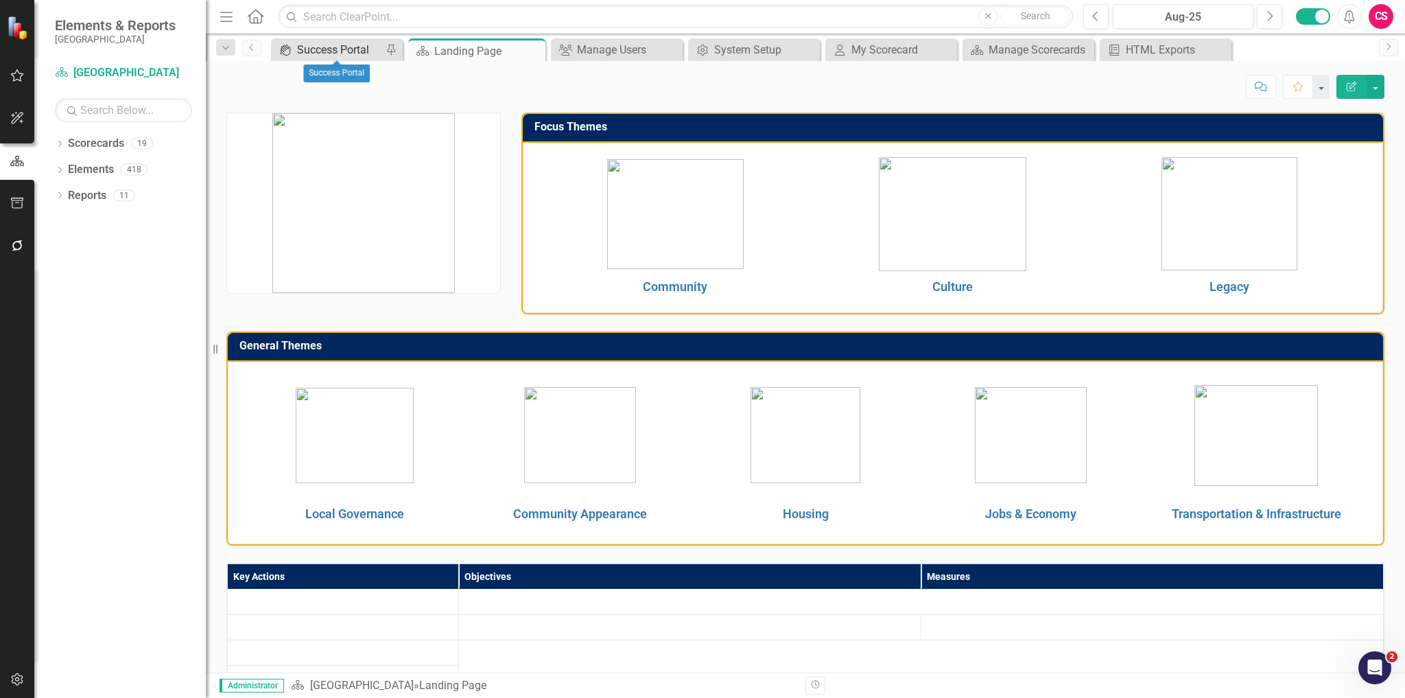
click at [371, 52] on div "Success Portal" at bounding box center [339, 49] width 85 height 17
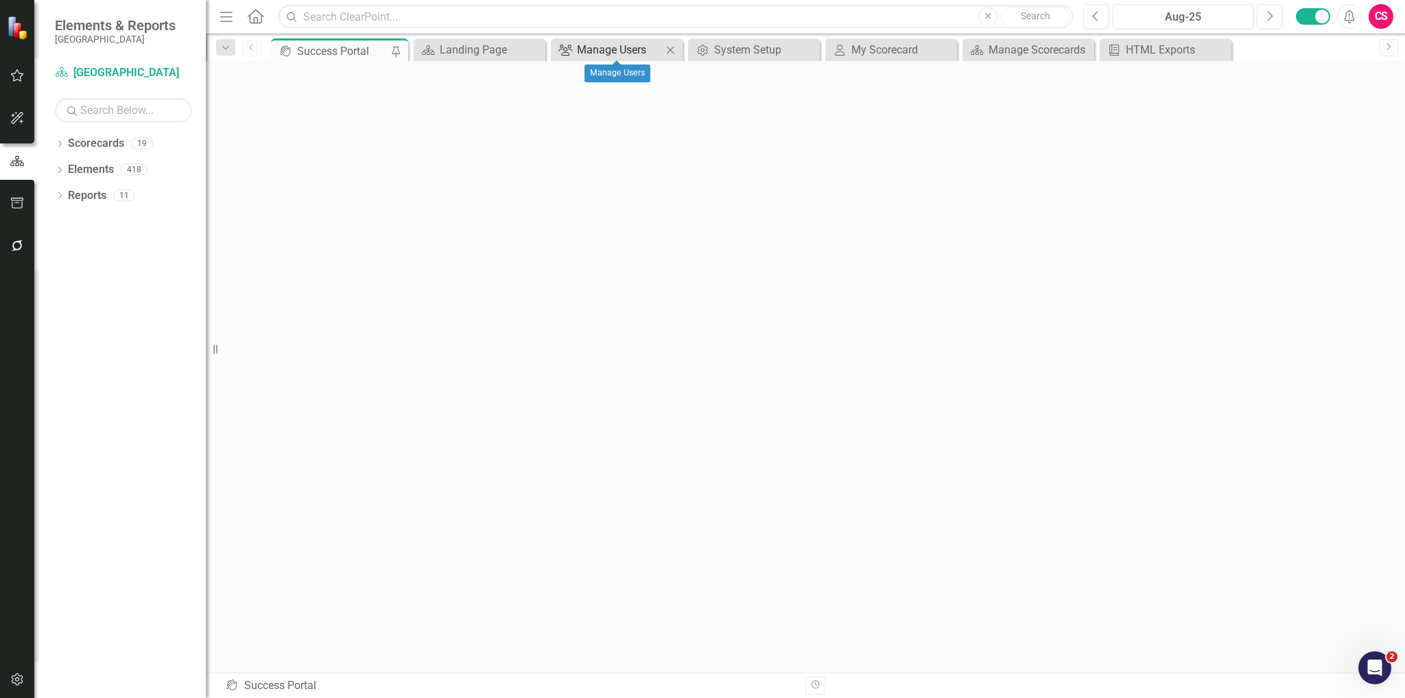
click at [596, 49] on div "Manage Users" at bounding box center [619, 49] width 85 height 17
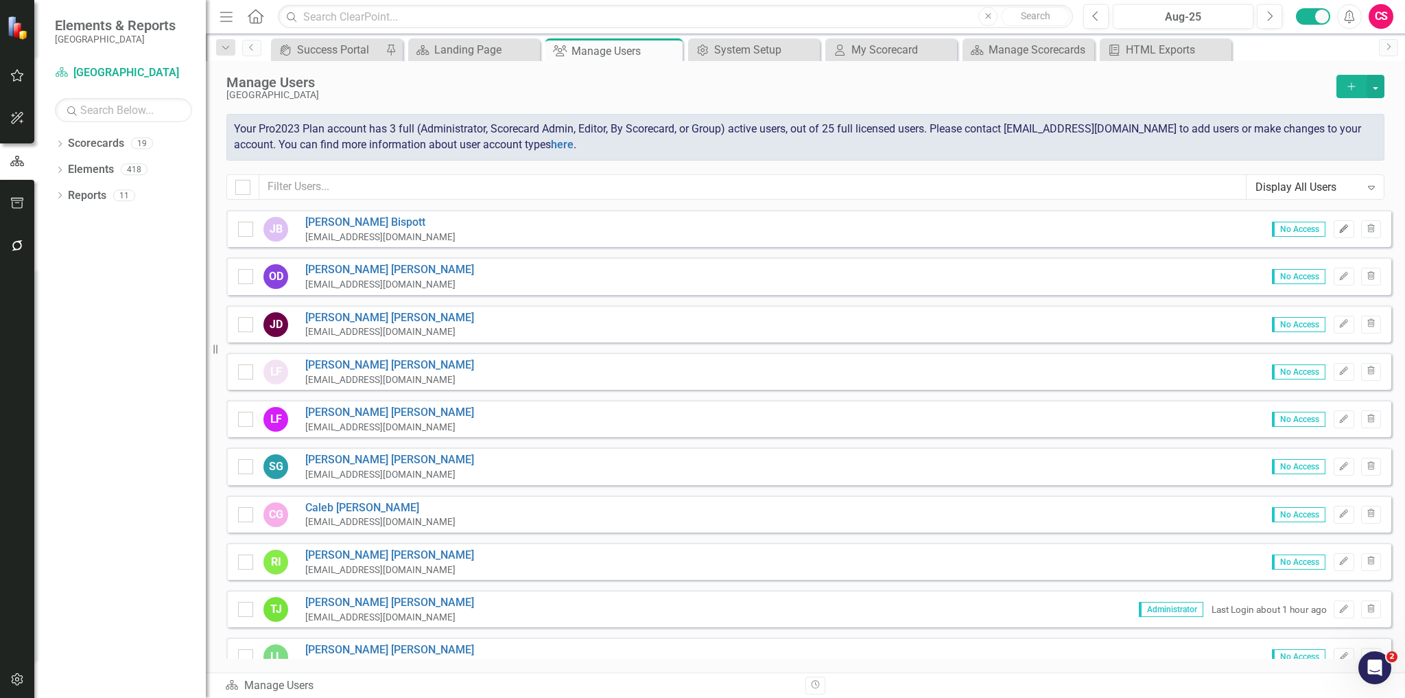
click at [1340, 230] on icon "button" at bounding box center [1344, 228] width 8 height 8
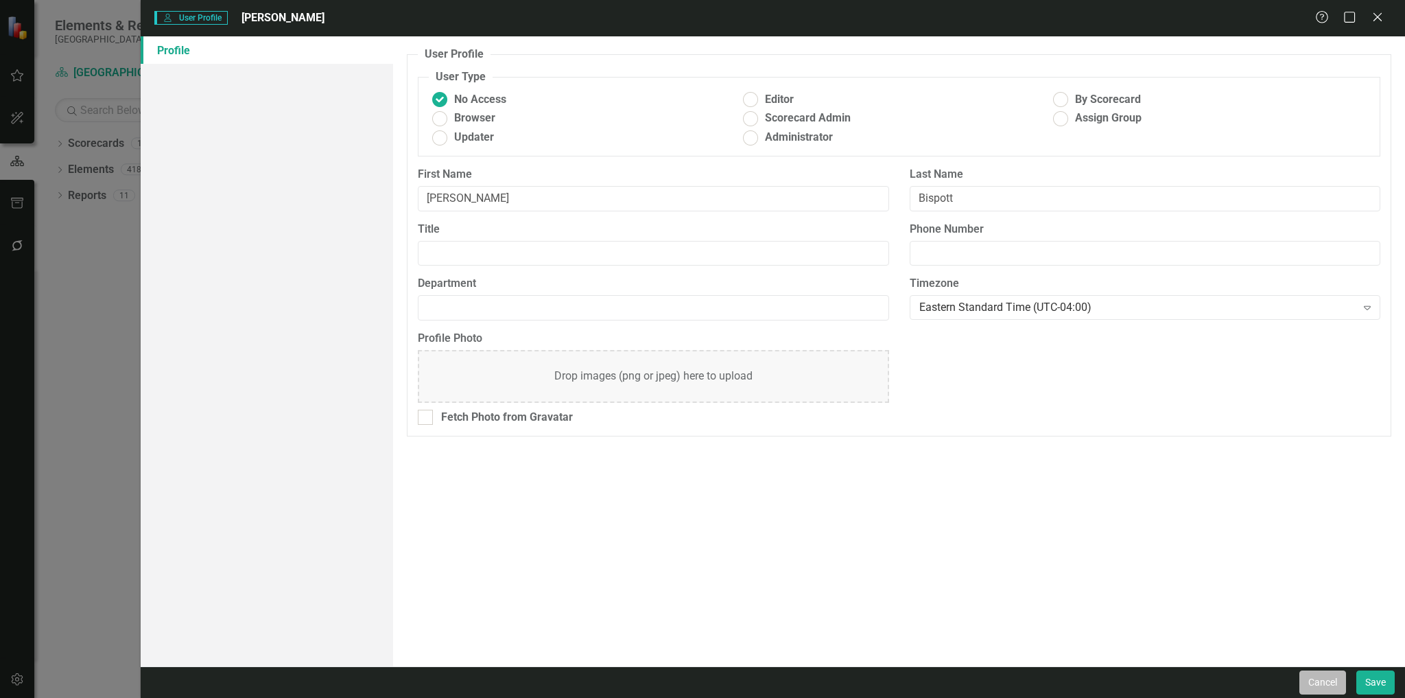
click at [1318, 684] on button "Cancel" at bounding box center [1323, 682] width 47 height 24
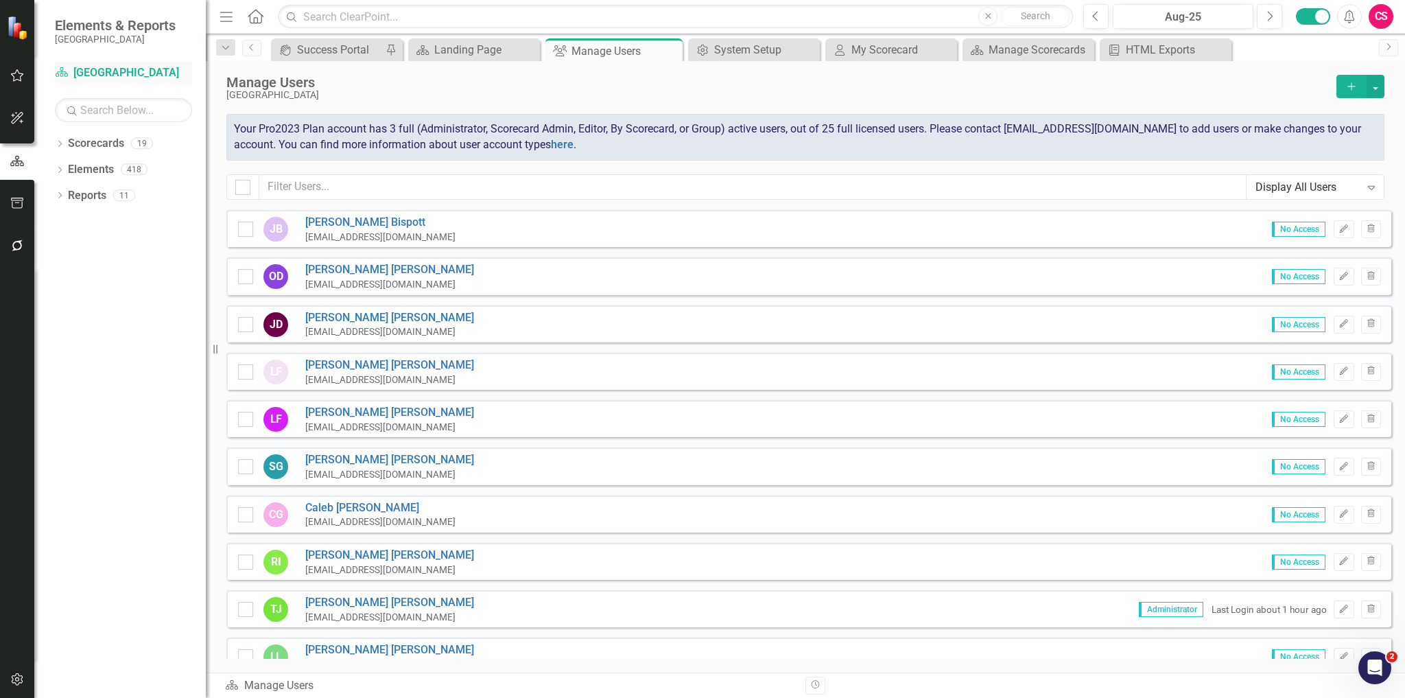
click at [87, 69] on link "Scorecard Miami Gardens" at bounding box center [123, 73] width 137 height 16
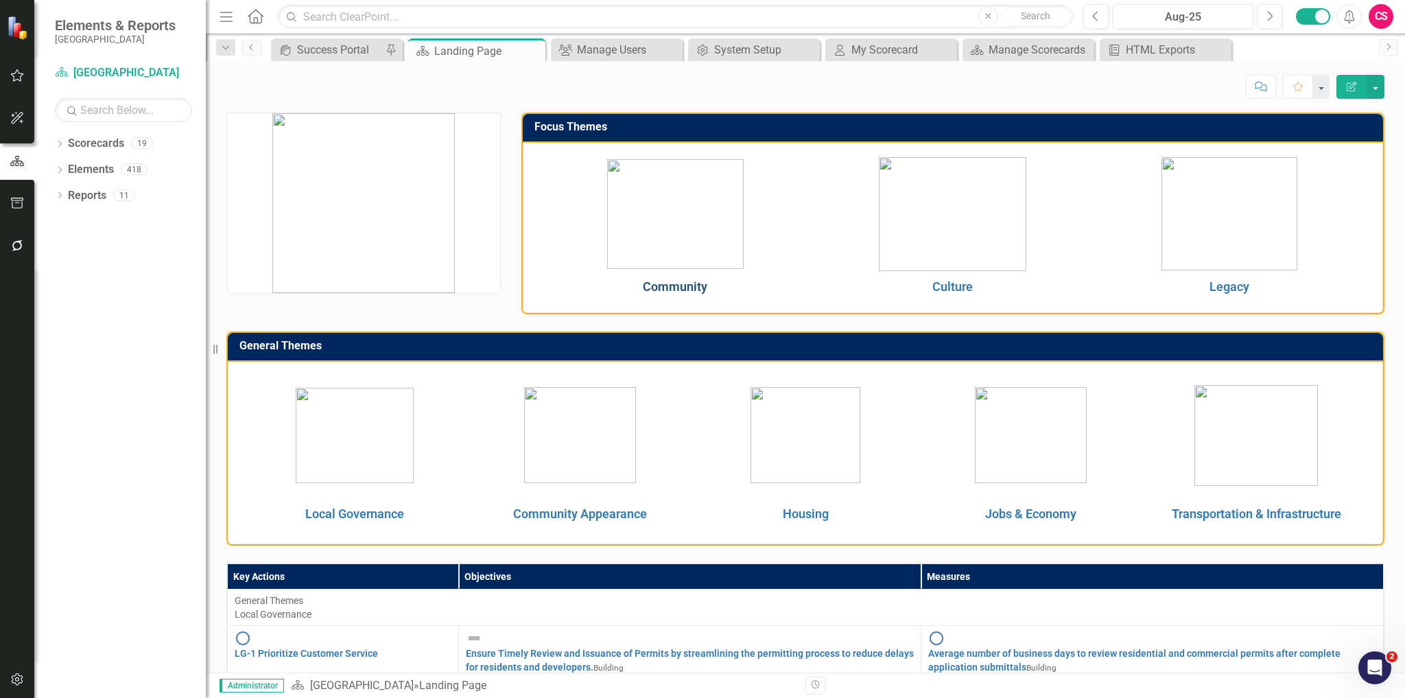
click at [683, 283] on link "Community" at bounding box center [675, 286] width 65 height 14
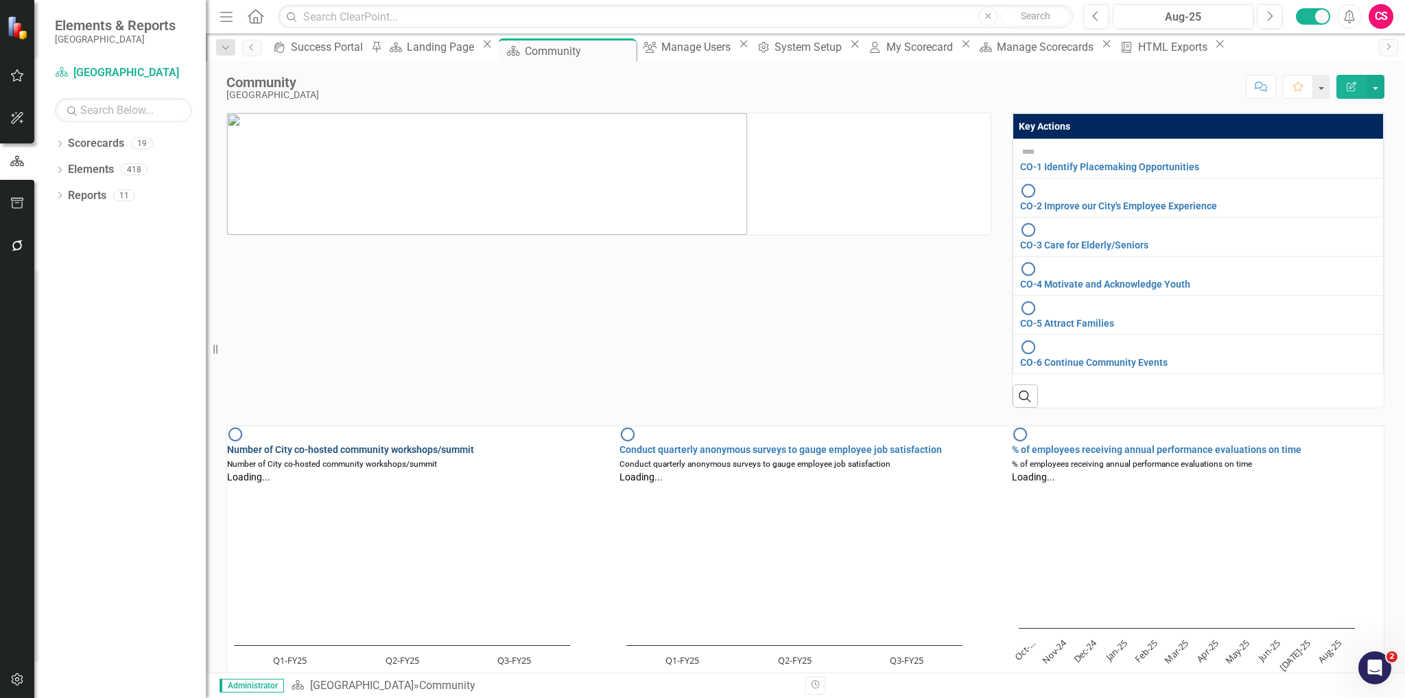
click at [329, 444] on link "Number of City co-hosted community workshops/summit" at bounding box center [350, 449] width 247 height 11
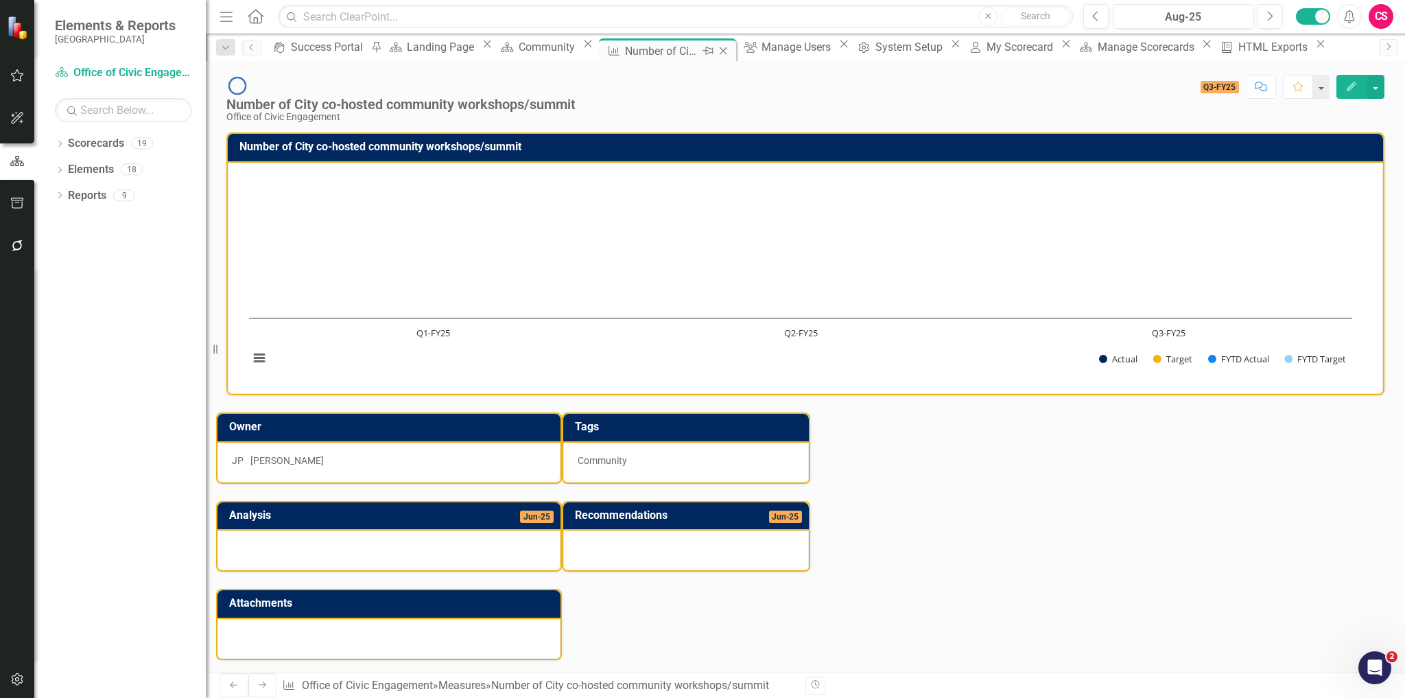
click at [717, 48] on icon "Close" at bounding box center [723, 50] width 14 height 11
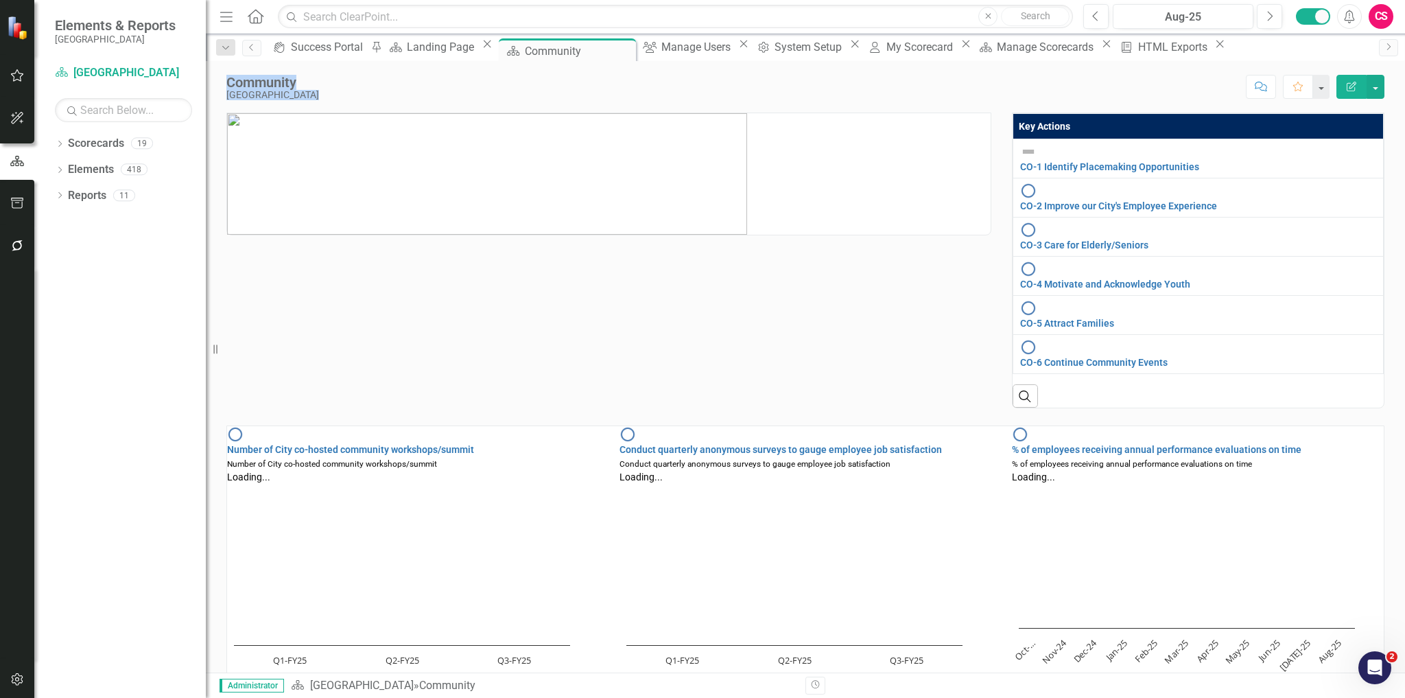
drag, startPoint x: 231, startPoint y: 79, endPoint x: 325, endPoint y: 94, distance: 95.2
click at [323, 93] on div "Community Miami Gardens Score: N/A Aug-25 Completed Comment Favorite Edit Report" at bounding box center [806, 81] width 1200 height 41
click at [326, 87] on div "Score: N/A Aug-25 Completed Comment Favorite Edit Report" at bounding box center [855, 86] width 1059 height 23
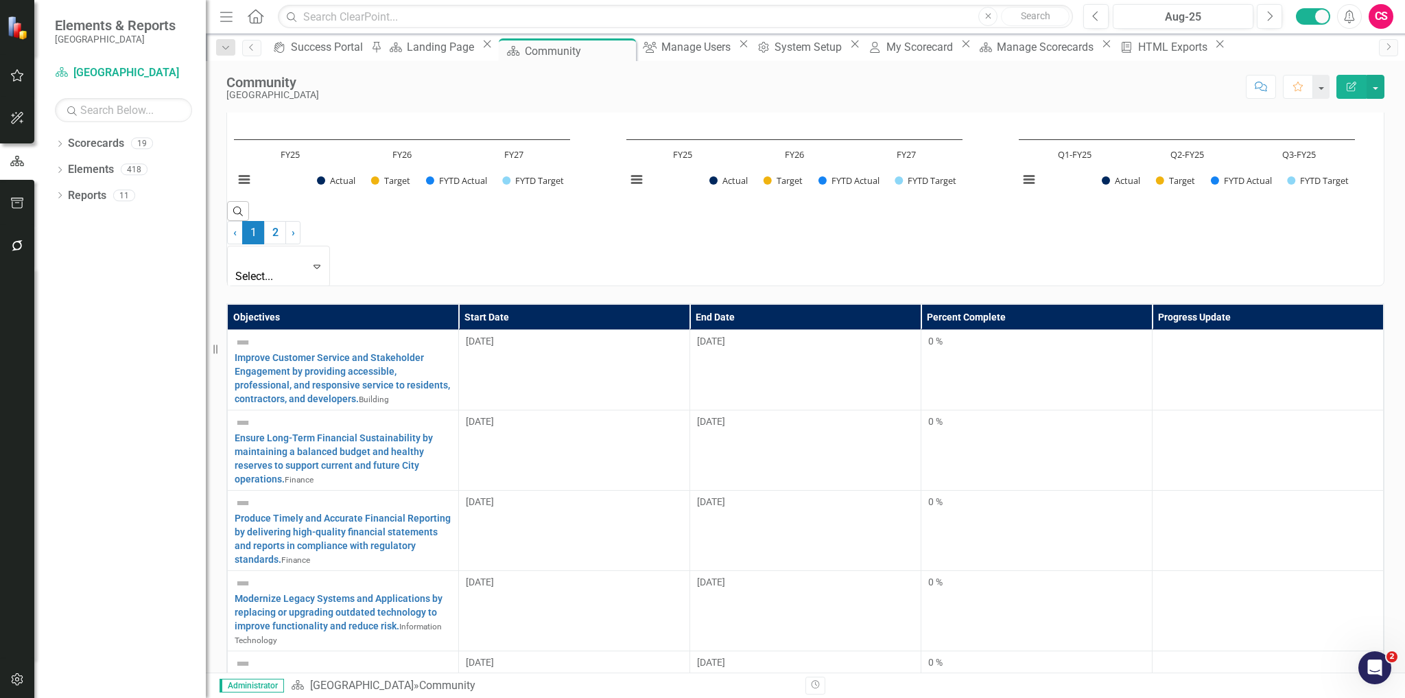
scroll to position [1405, 0]
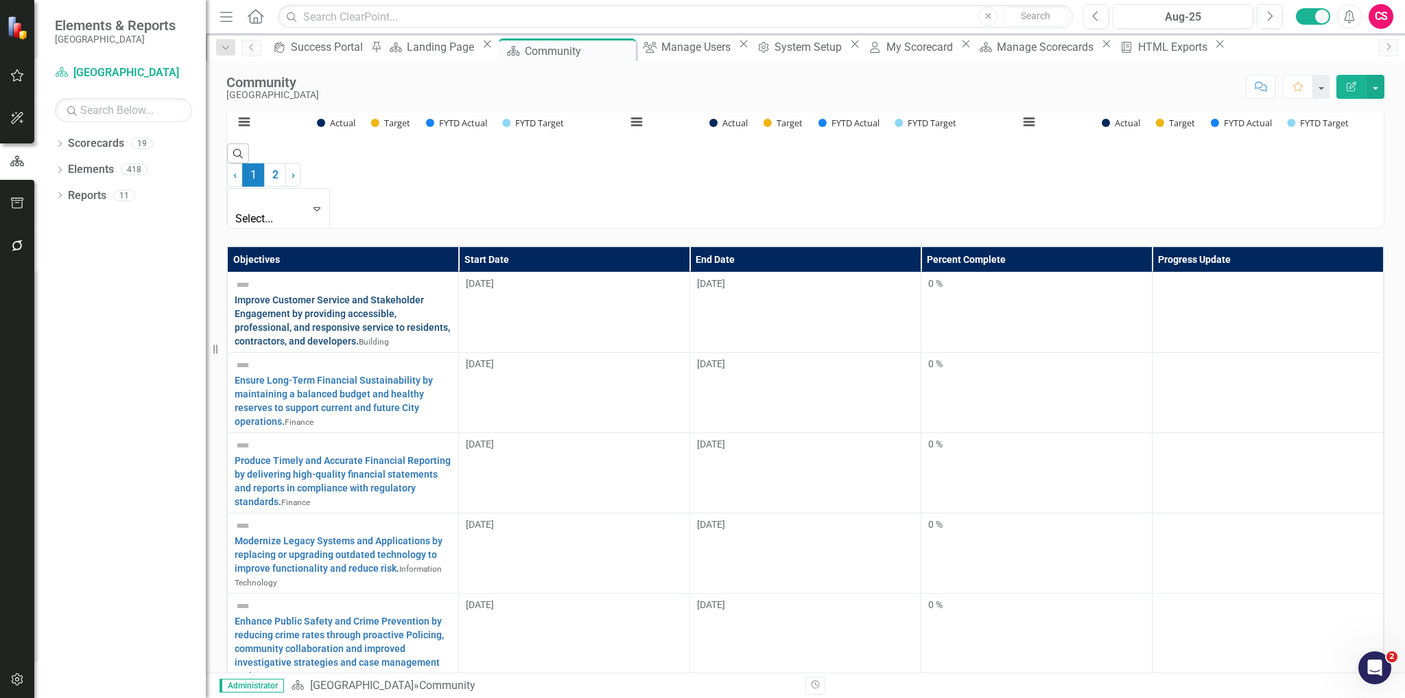
click at [354, 294] on link "Improve Customer Service and Stakeholder Engagement by providing accessible, pr…" at bounding box center [342, 320] width 215 height 52
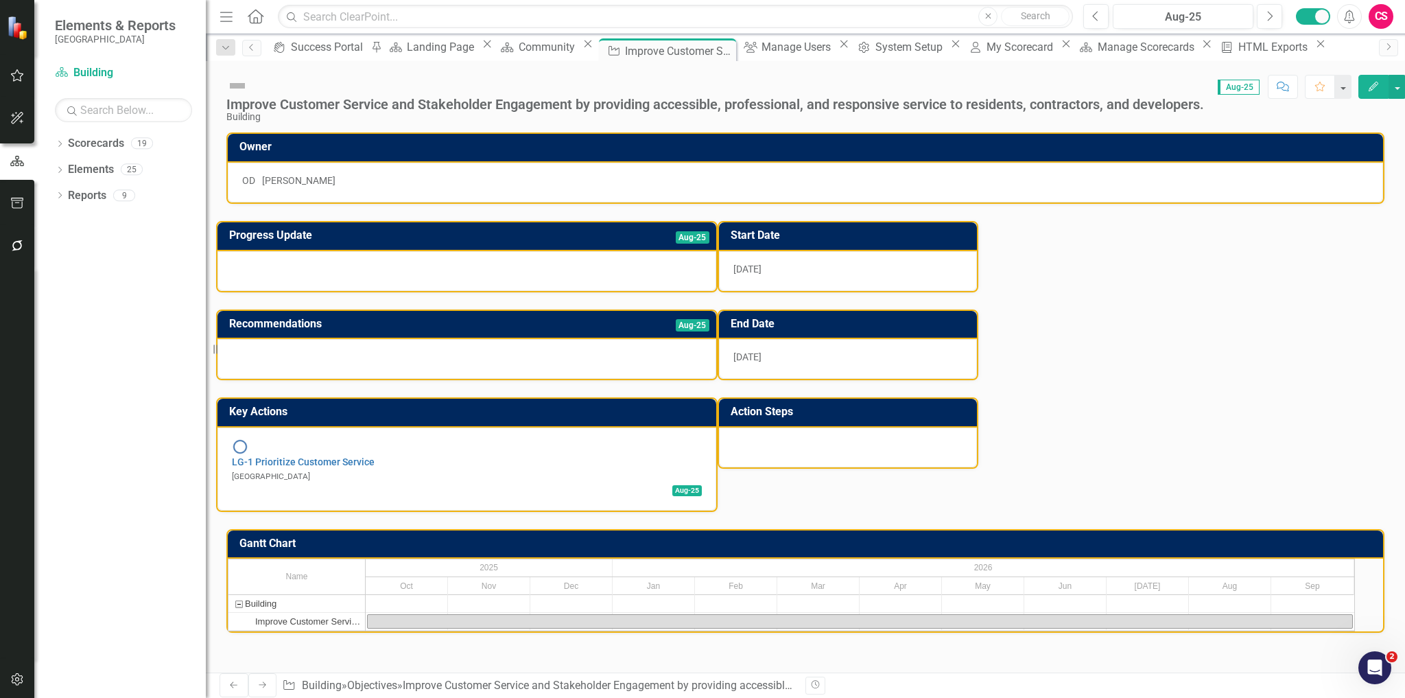
click at [256, 14] on icon "Home" at bounding box center [255, 16] width 18 height 14
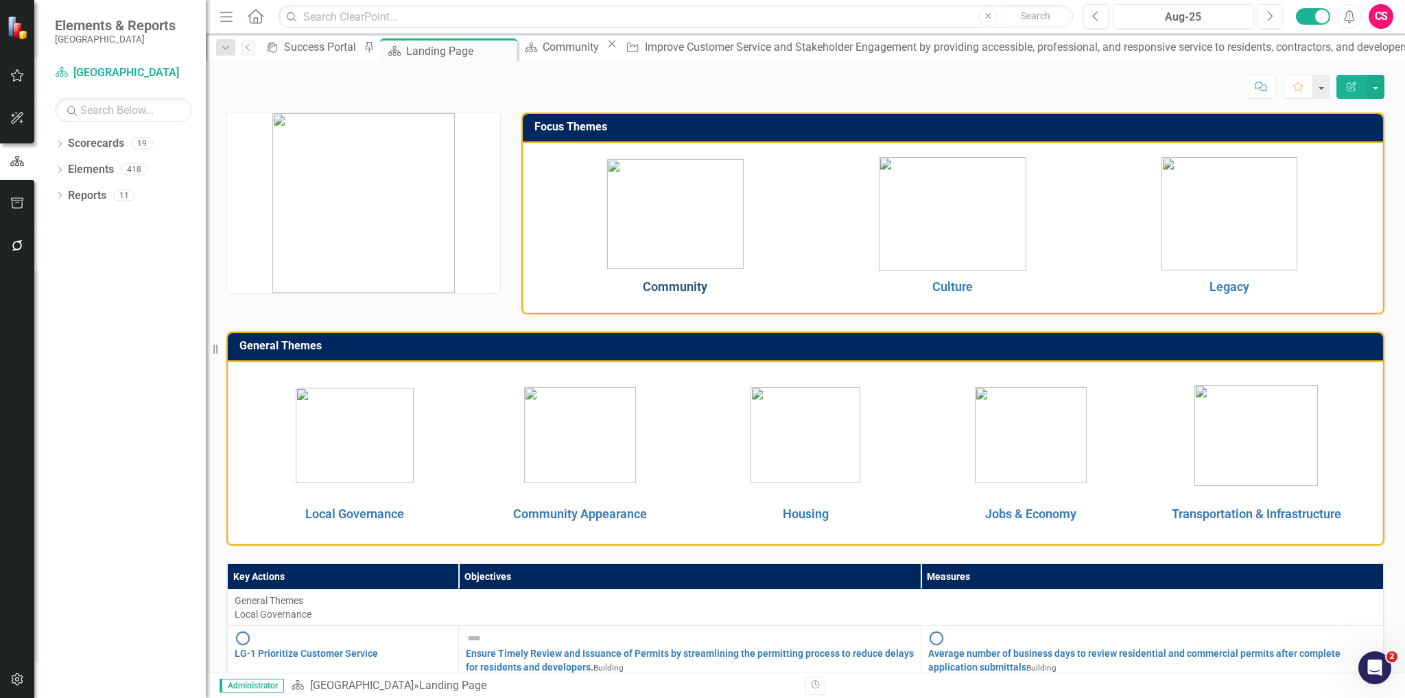
click at [674, 289] on link "Community" at bounding box center [675, 286] width 65 height 14
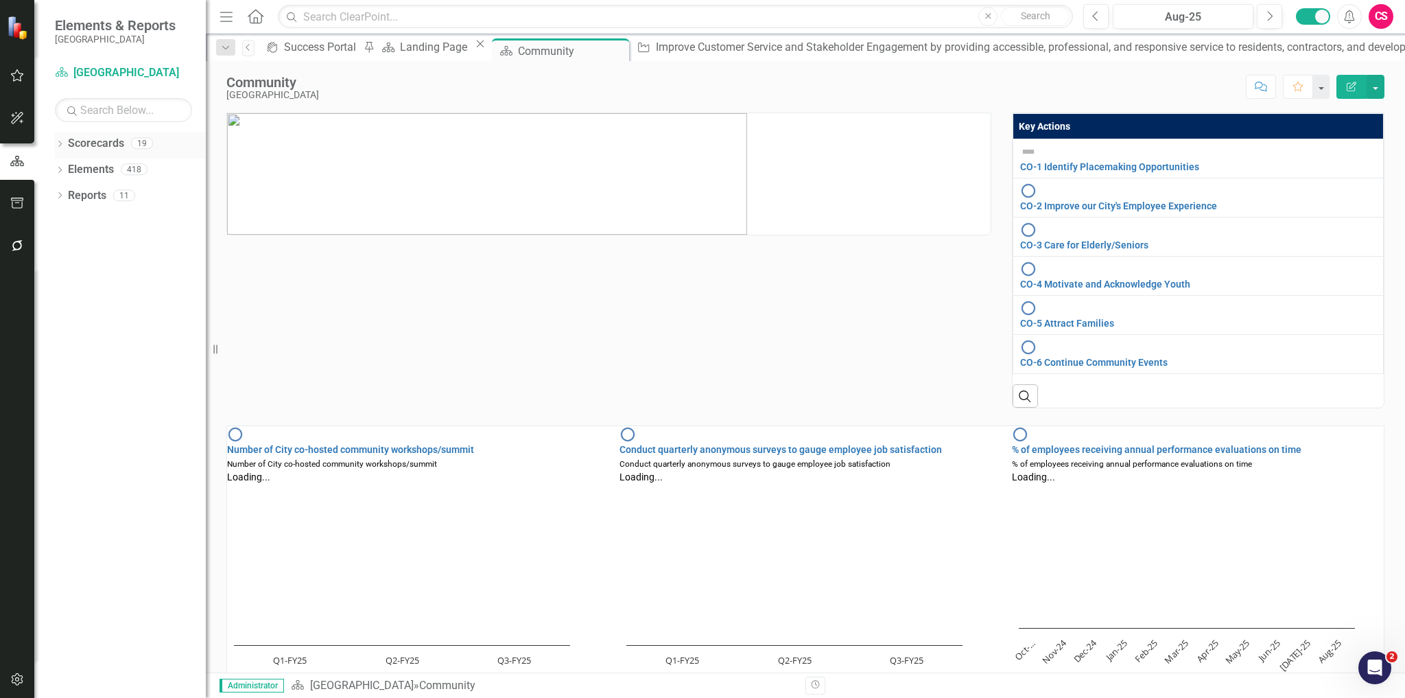
click at [57, 145] on icon "Dropdown" at bounding box center [60, 145] width 10 height 8
click at [49, 172] on icon at bounding box center [46, 168] width 3 height 7
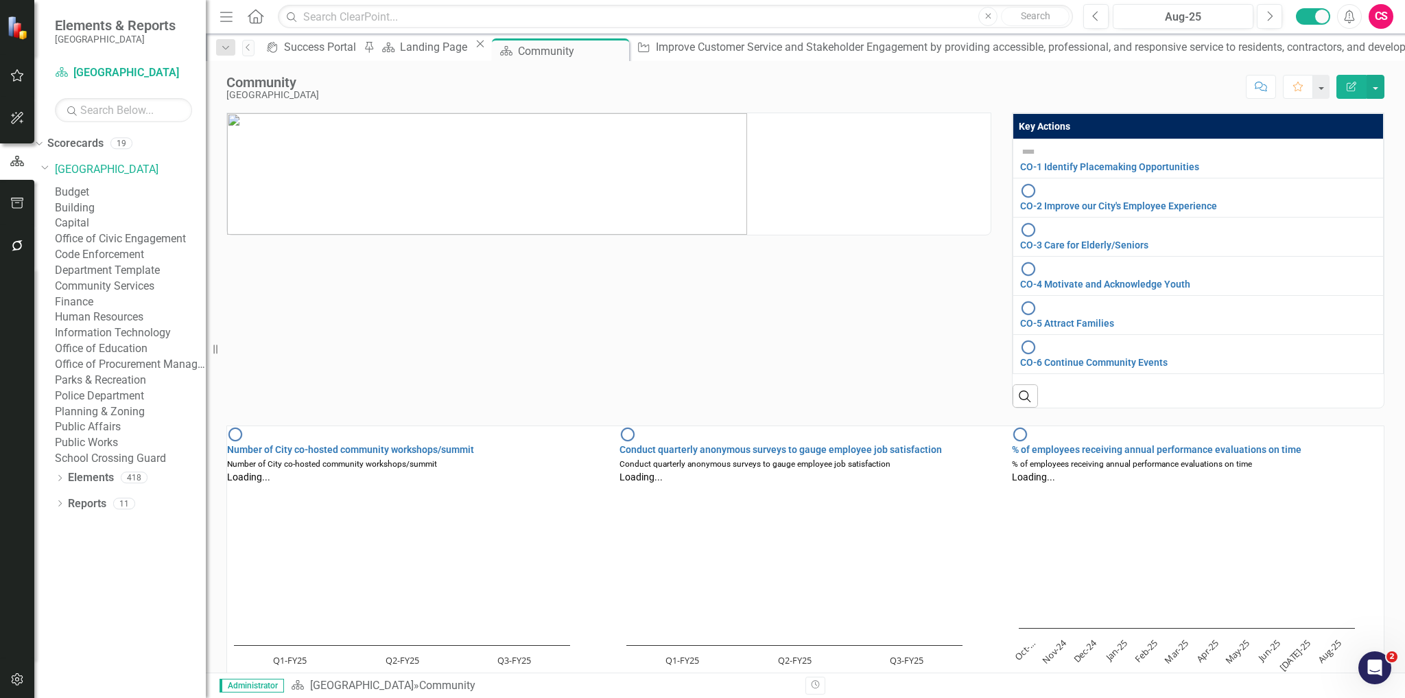
click at [94, 195] on link "Budget" at bounding box center [130, 193] width 151 height 16
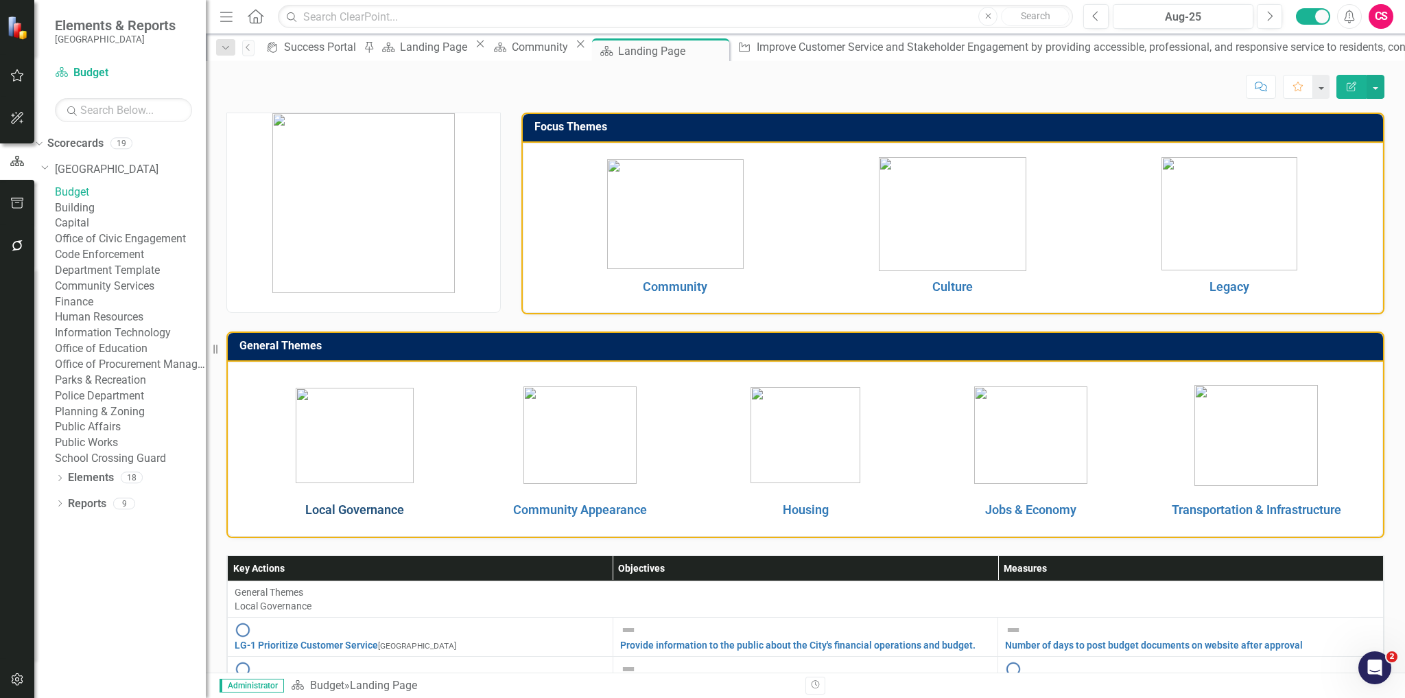
click at [379, 508] on link "Local Governance" at bounding box center [354, 509] width 99 height 14
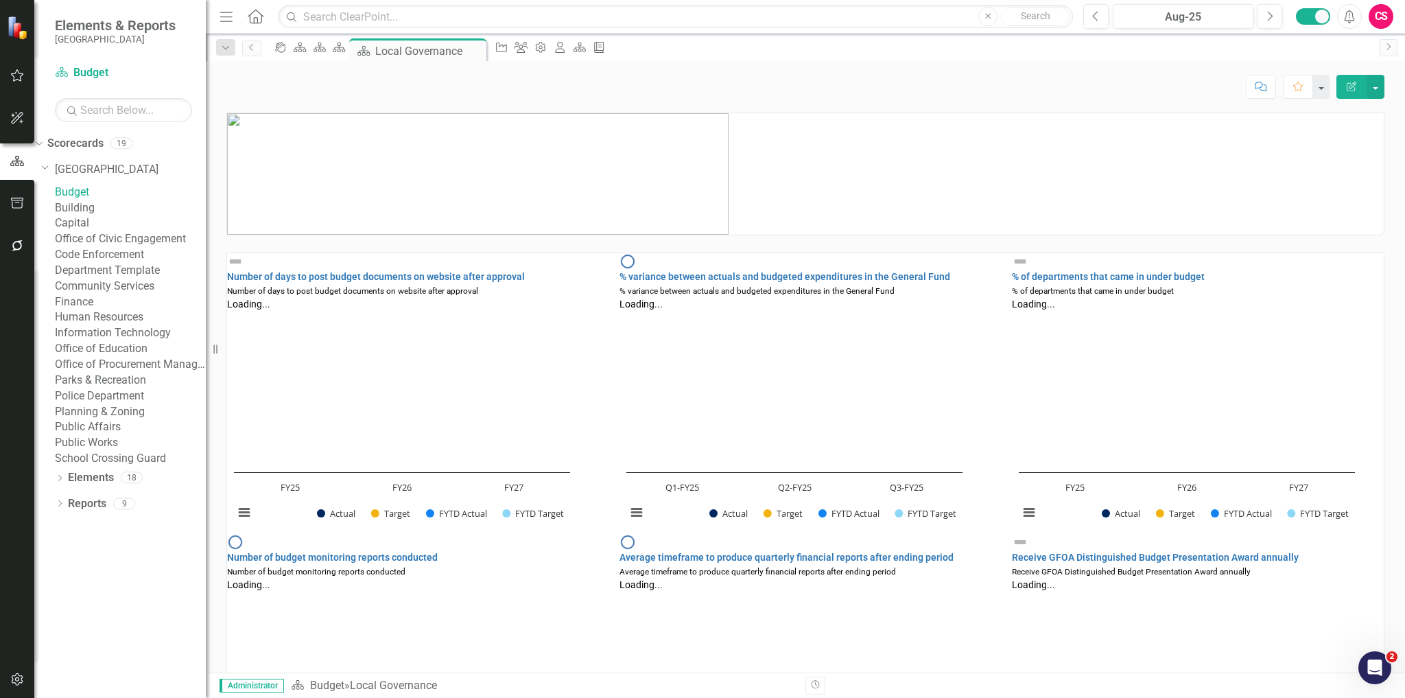
click at [22, 215] on button "button" at bounding box center [17, 203] width 31 height 29
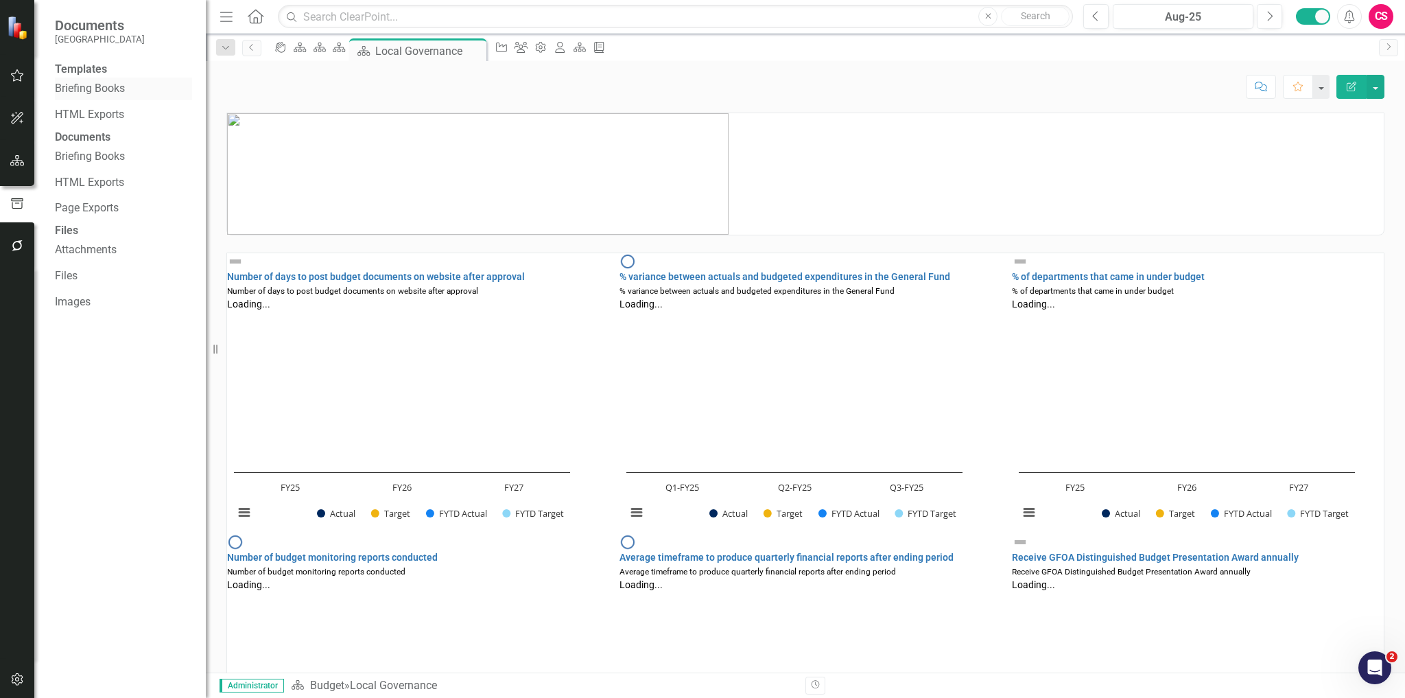
click at [78, 100] on div "Briefing Books" at bounding box center [123, 89] width 137 height 23
click at [89, 96] on link "Briefing Books" at bounding box center [123, 89] width 137 height 16
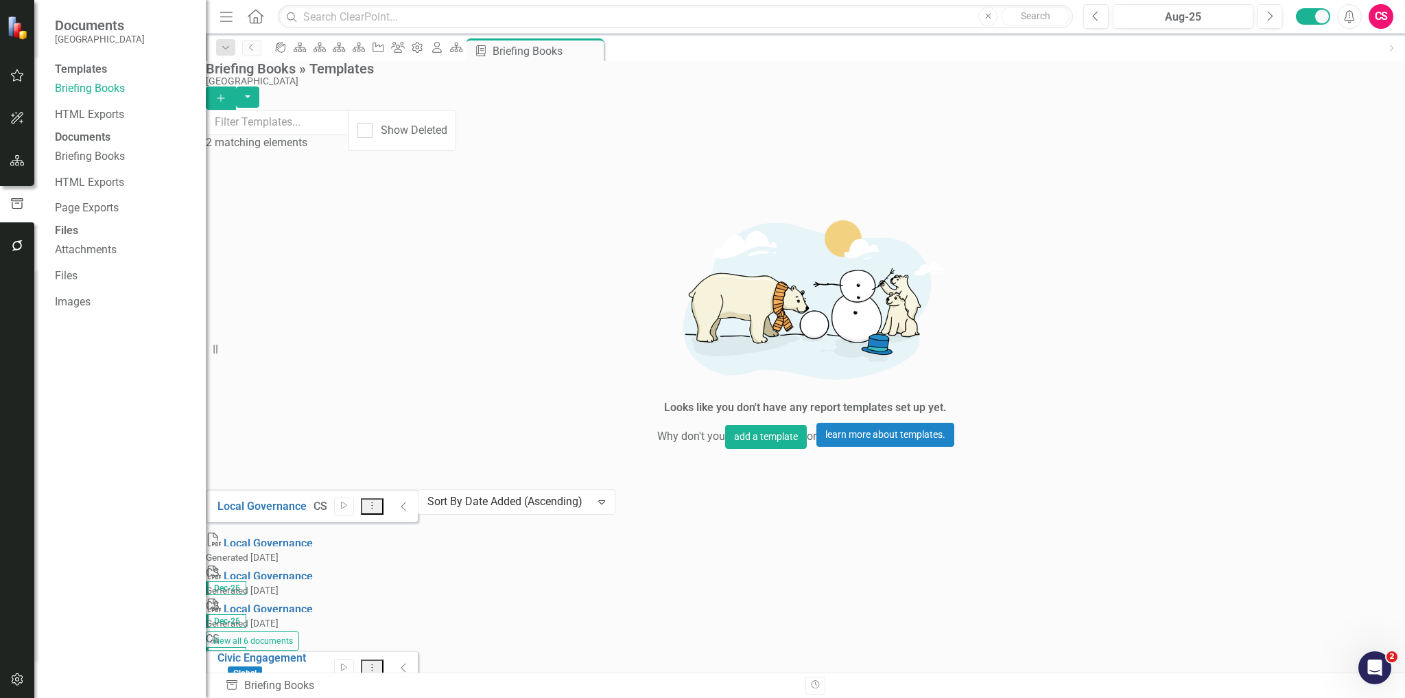
click at [406, 502] on icon at bounding box center [403, 506] width 5 height 9
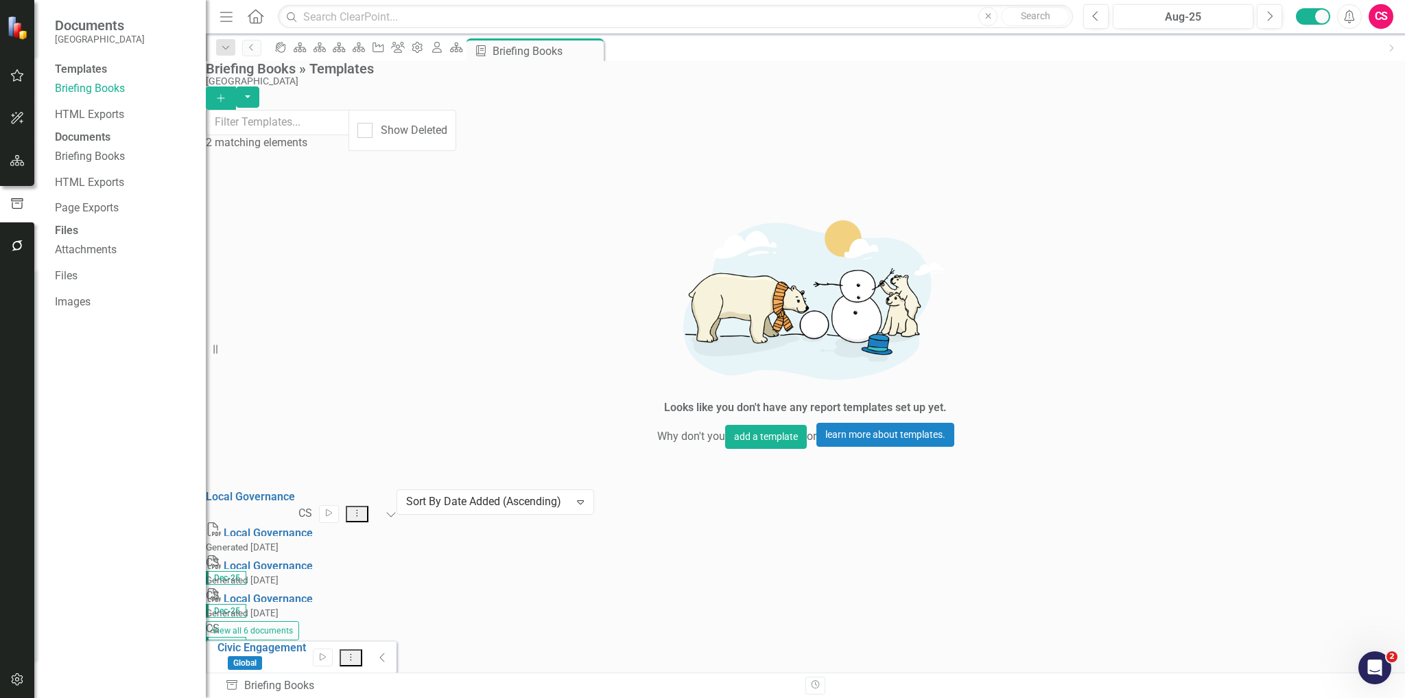
click at [236, 86] on button "Add" at bounding box center [221, 97] width 30 height 23
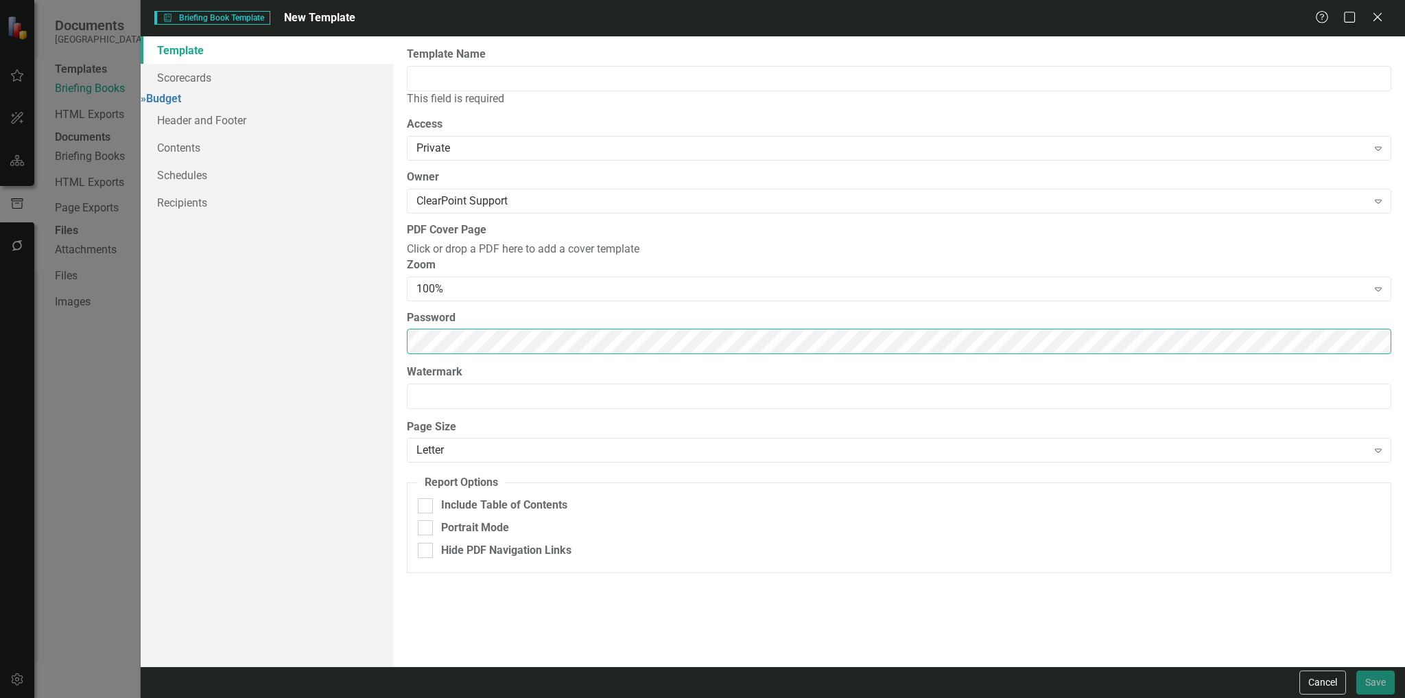
click at [273, 385] on div "Template Scorecards » Budget Header and Footer Contents Schedules Recipients Re…" at bounding box center [773, 351] width 1265 height 630
click at [1312, 675] on button "Cancel" at bounding box center [1323, 682] width 47 height 24
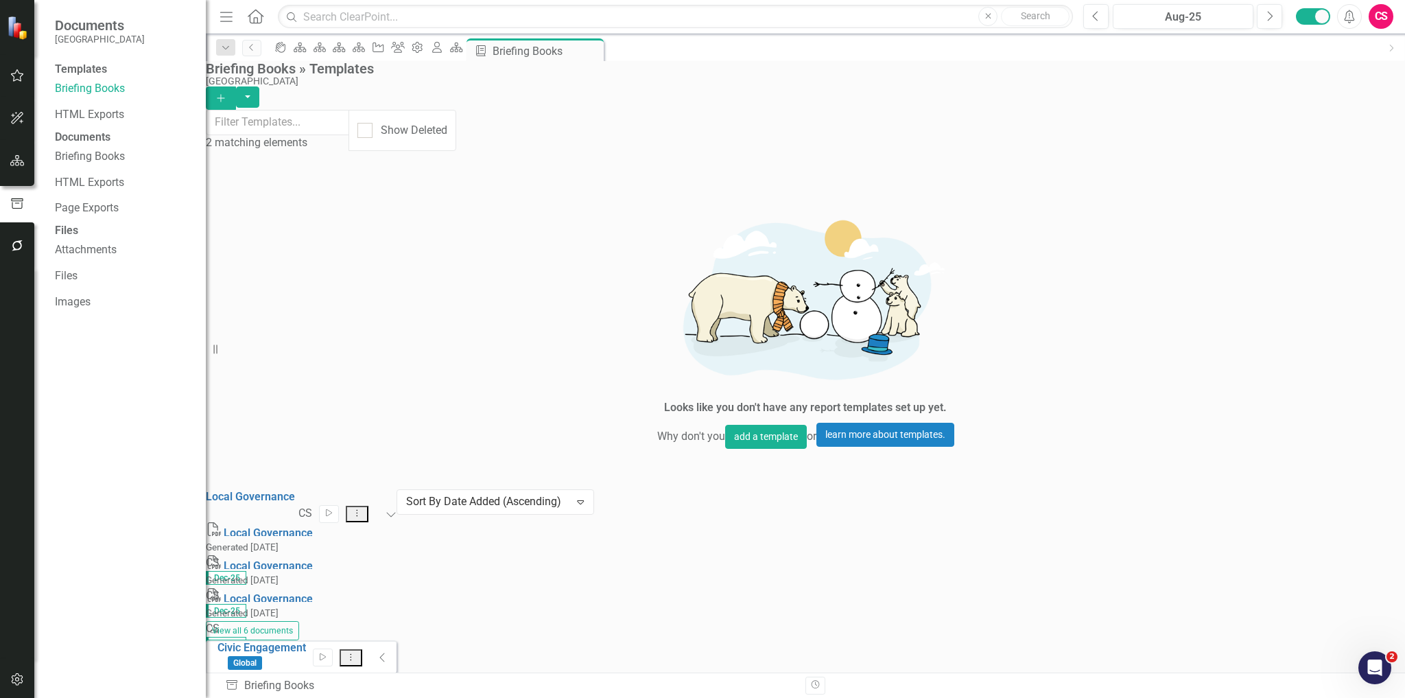
click at [397, 509] on icon "Expanded" at bounding box center [391, 514] width 11 height 11
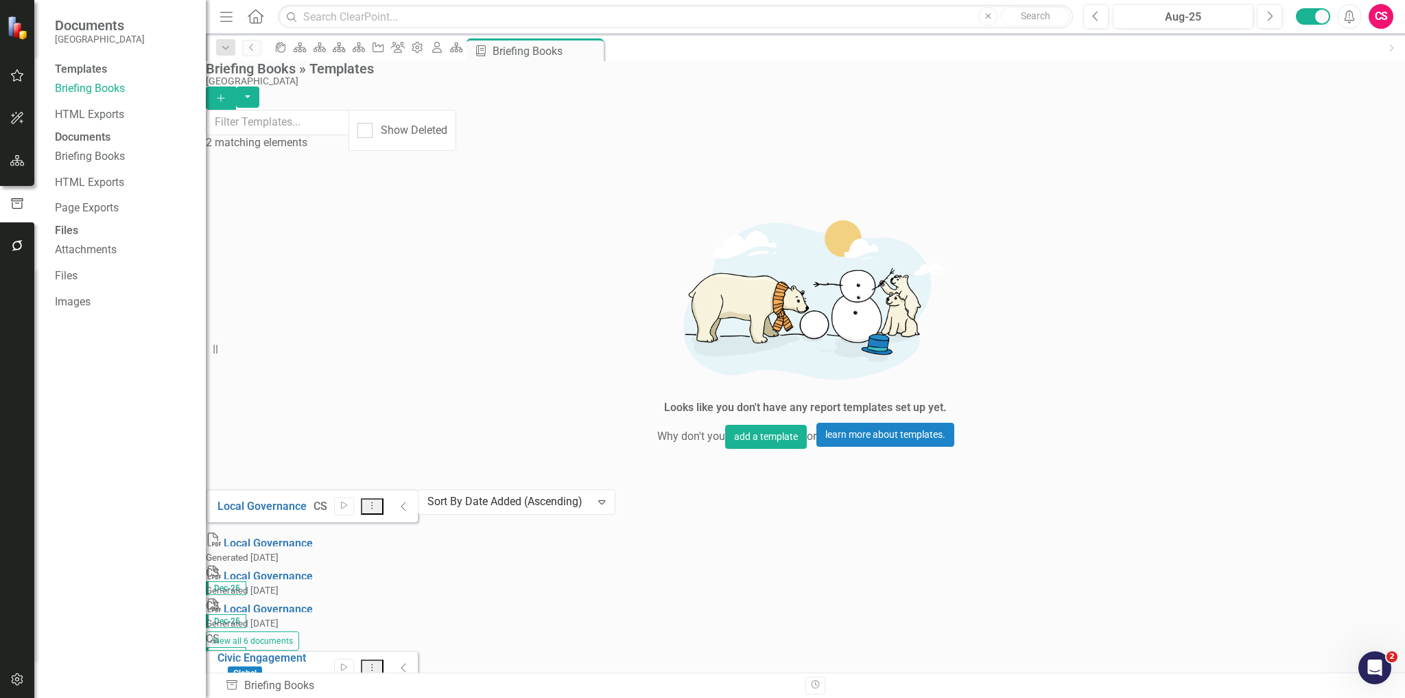
click at [418, 489] on div "Local Governance CS Start Dropdown Menu Collapse PDF Local Governance Generated…" at bounding box center [312, 607] width 212 height 237
click at [259, 12] on icon "Home" at bounding box center [255, 16] width 18 height 14
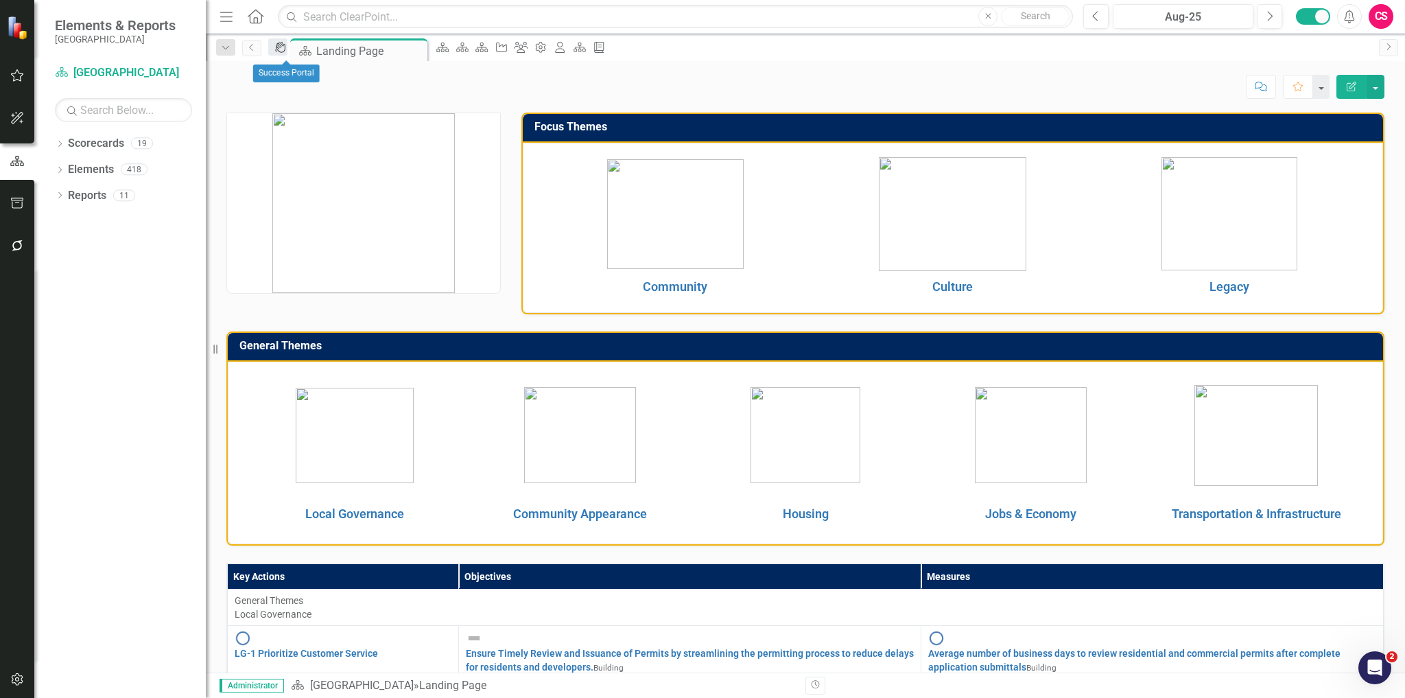
click at [282, 49] on icon "icon.portal" at bounding box center [281, 47] width 14 height 11
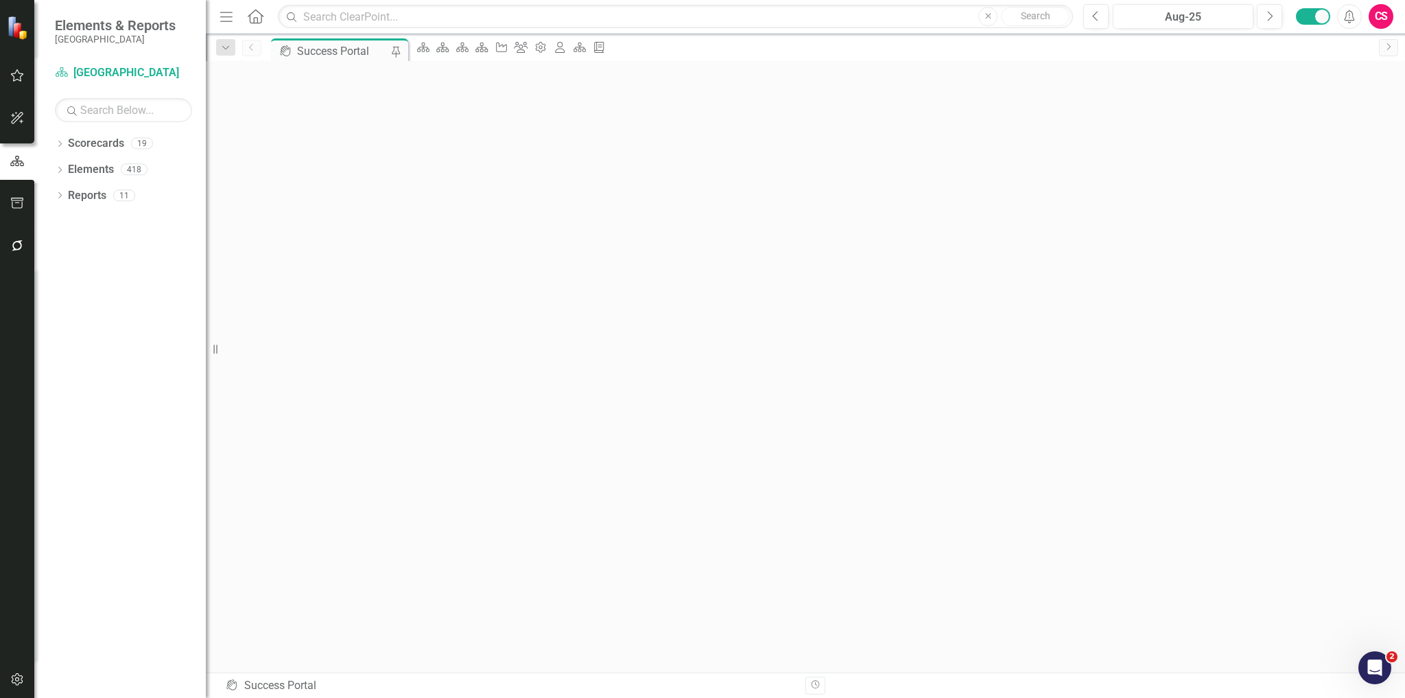
click at [24, 676] on icon "button" at bounding box center [17, 679] width 14 height 11
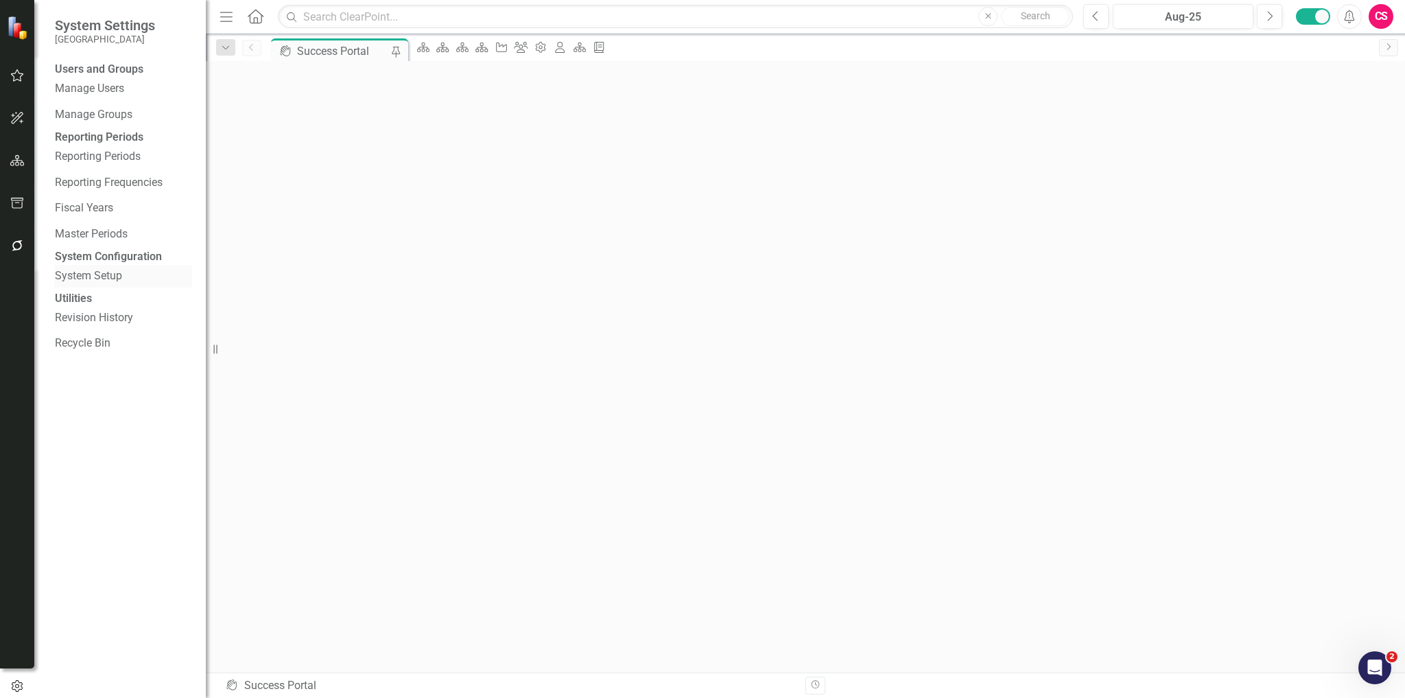
click at [82, 284] on link "System Setup" at bounding box center [123, 276] width 137 height 16
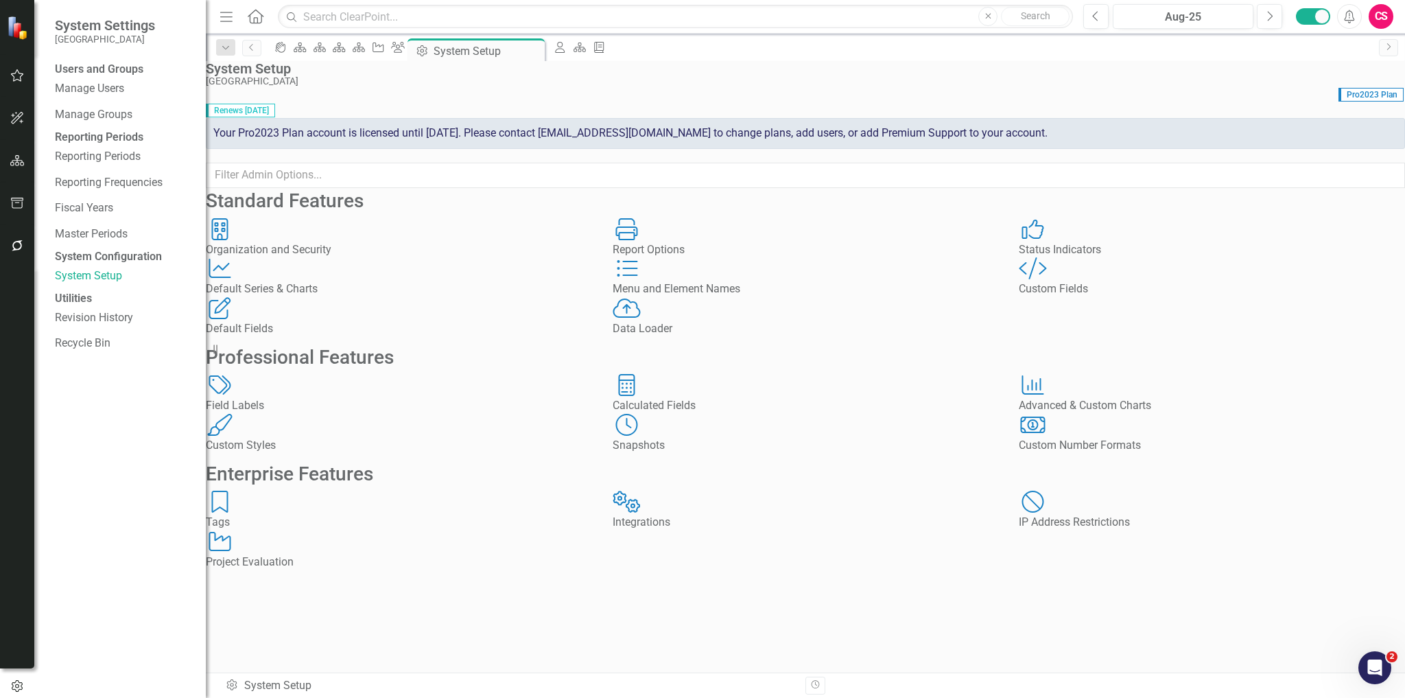
click at [736, 297] on div "Menu and Element Names Menu and Element Names" at bounding box center [806, 277] width 386 height 40
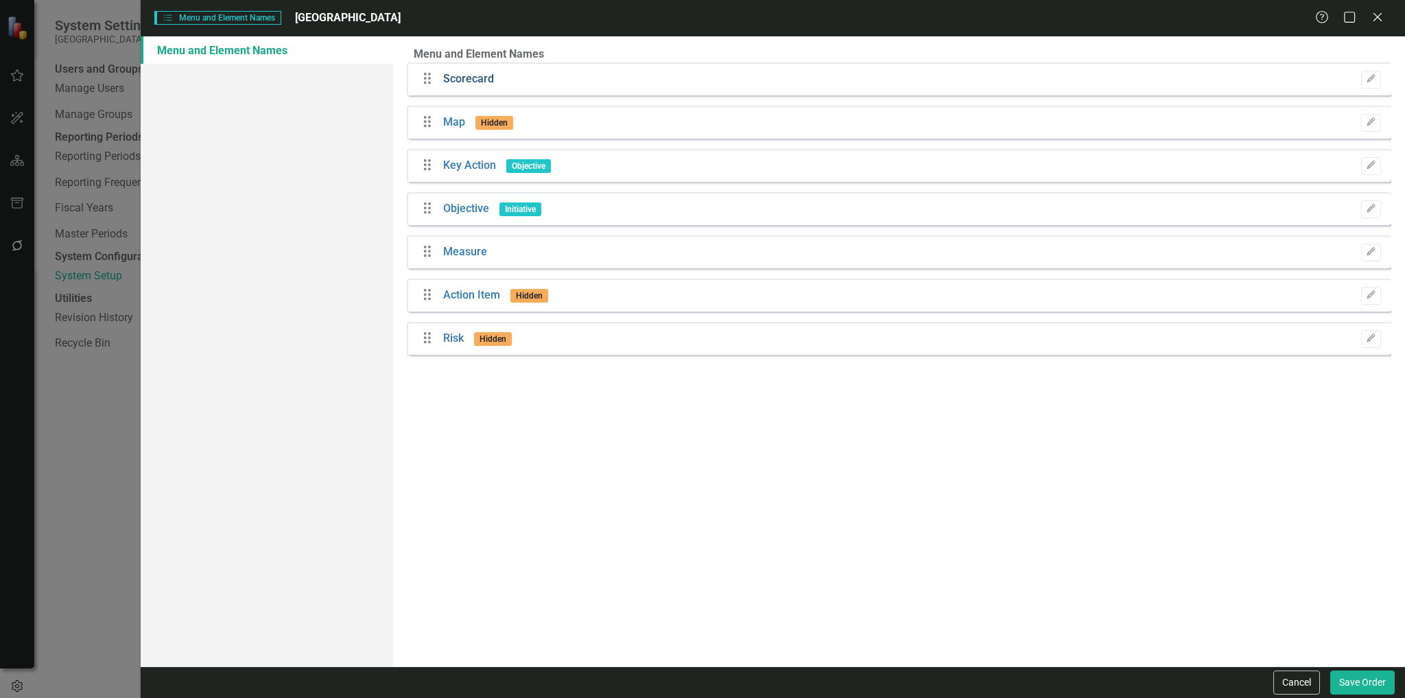
click at [474, 87] on link "Scorecard" at bounding box center [468, 79] width 51 height 16
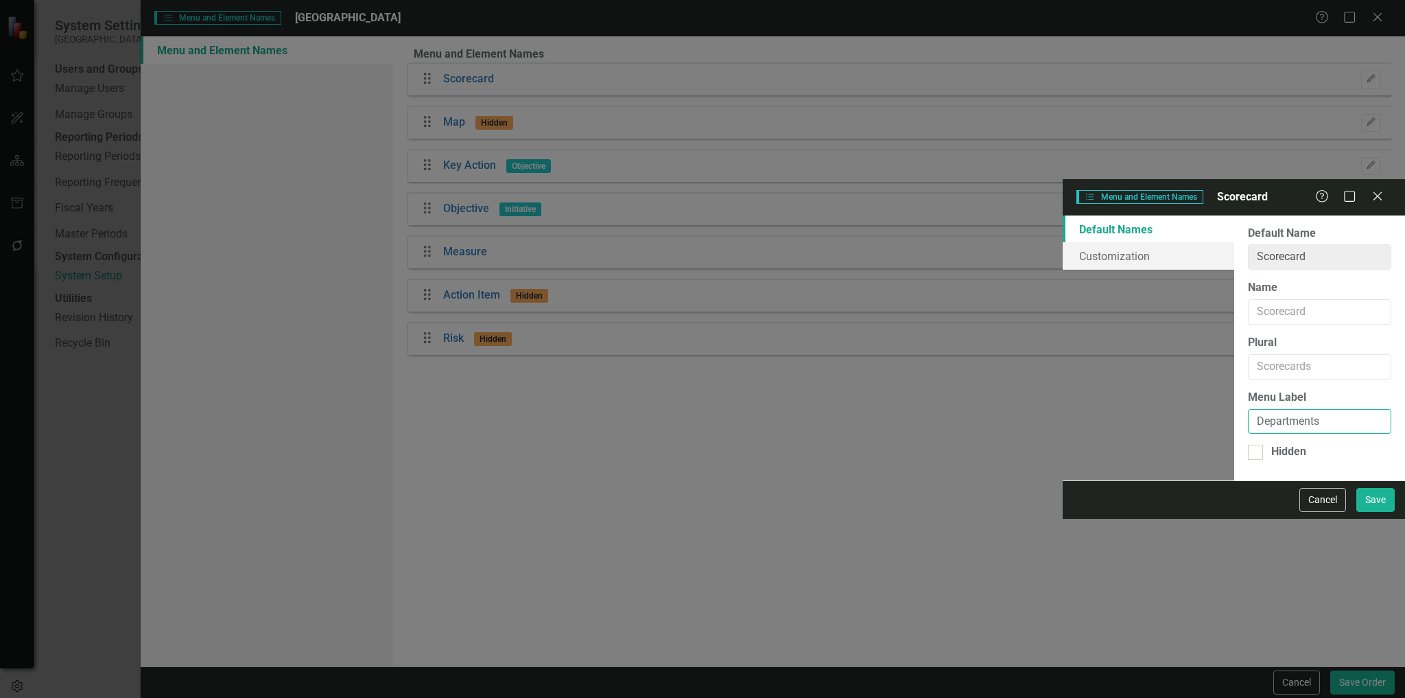
drag, startPoint x: 626, startPoint y: 240, endPoint x: 436, endPoint y: 240, distance: 189.4
click at [1063, 240] on div "Default Names Customization From this page, you can rename (and optionally hide…" at bounding box center [1234, 348] width 342 height 266
click at [1248, 354] on input "Plural" at bounding box center [1319, 366] width 143 height 25
paste input "Departments"
type input "Departments"
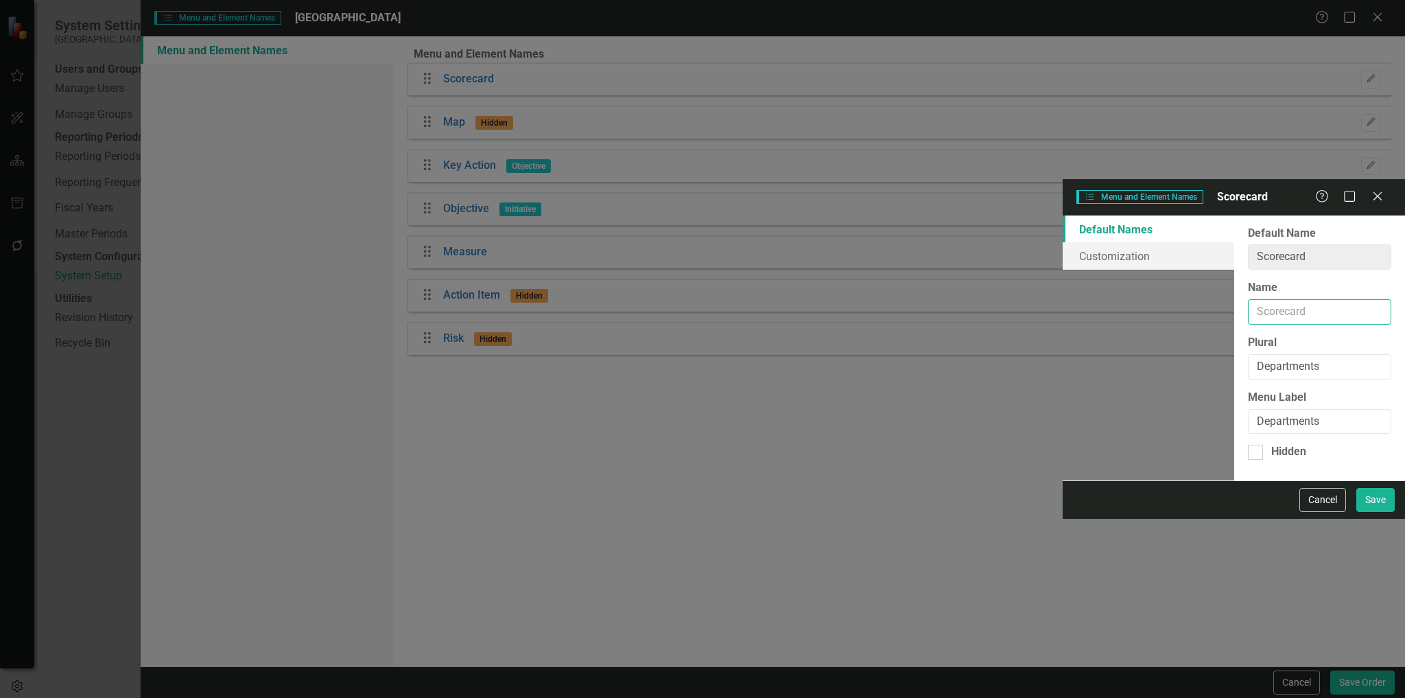
click at [1248, 299] on input "Name" at bounding box center [1319, 311] width 143 height 25
paste input "Departments"
type input "Department"
click at [1235, 481] on div "From this page, you can rename (and optionally hide) the default element names …" at bounding box center [1320, 348] width 171 height 266
drag, startPoint x: 1379, startPoint y: 681, endPoint x: 1056, endPoint y: 576, distance: 340.1
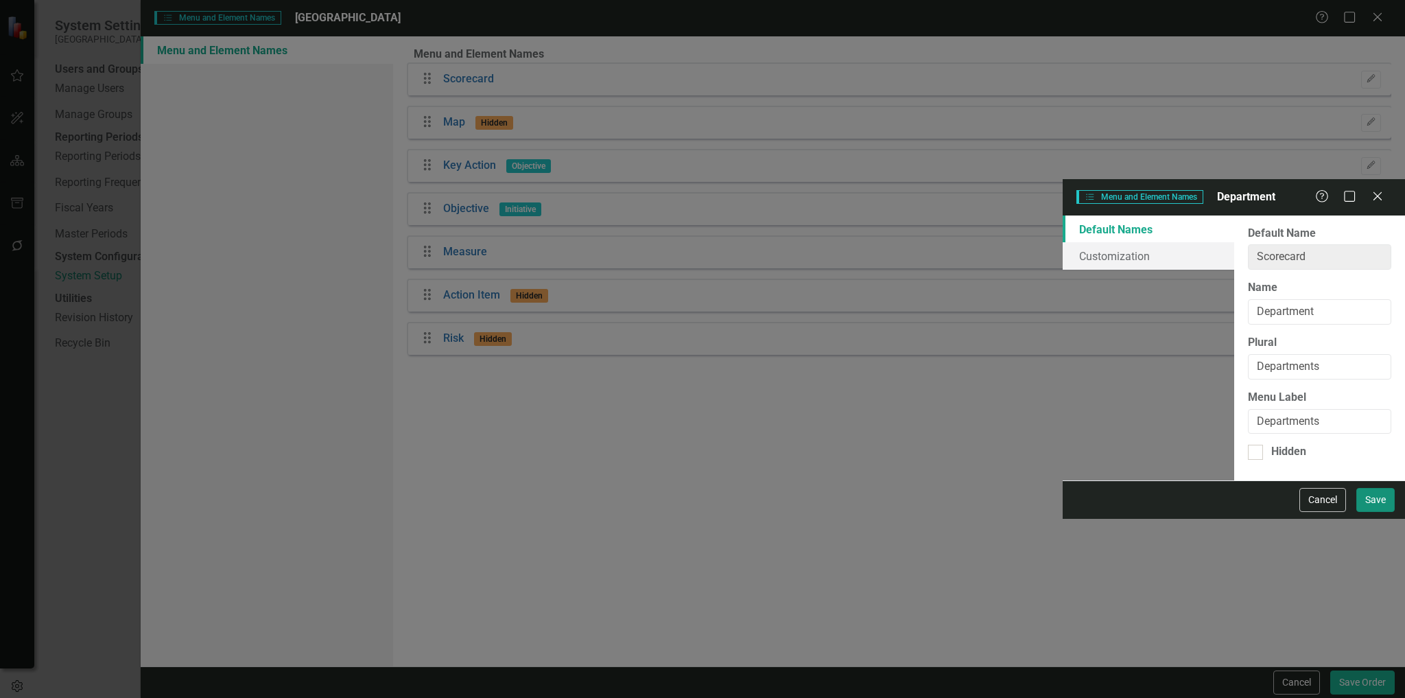
click at [1378, 512] on button "Save" at bounding box center [1376, 500] width 38 height 24
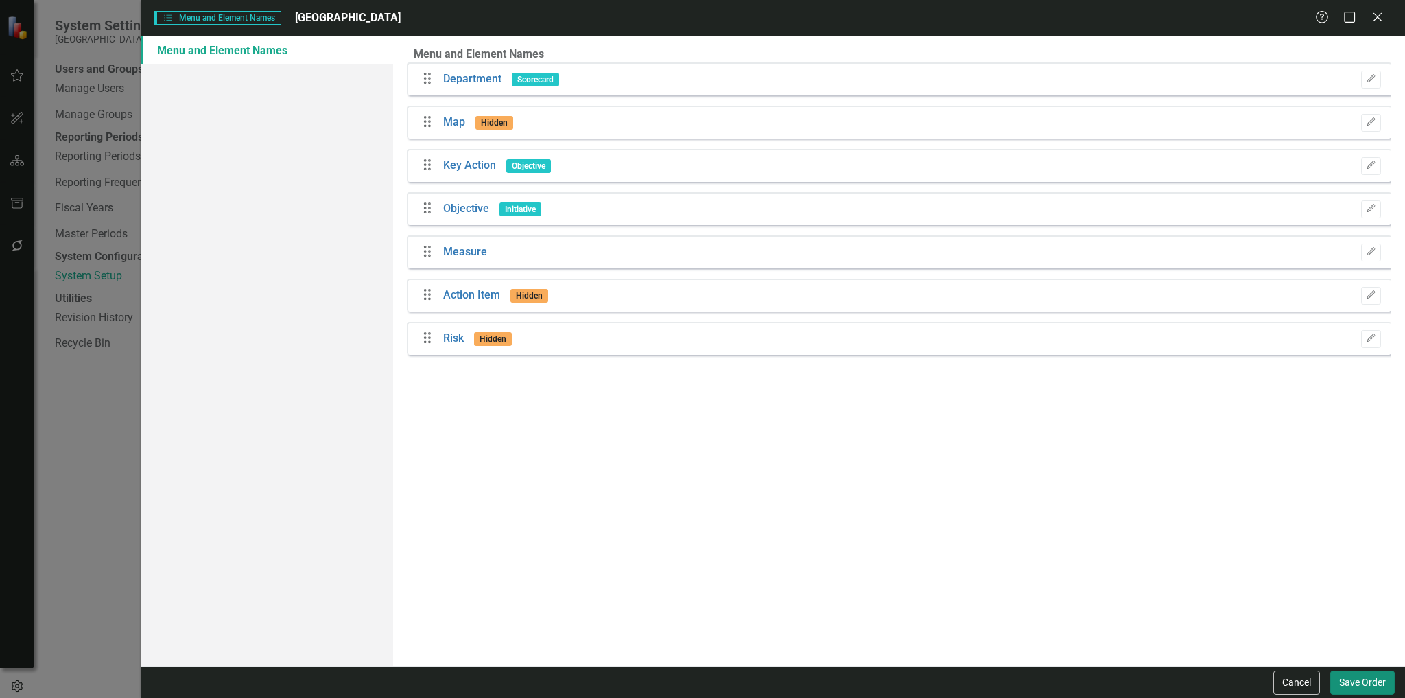
click at [1350, 688] on button "Save Order" at bounding box center [1363, 682] width 65 height 24
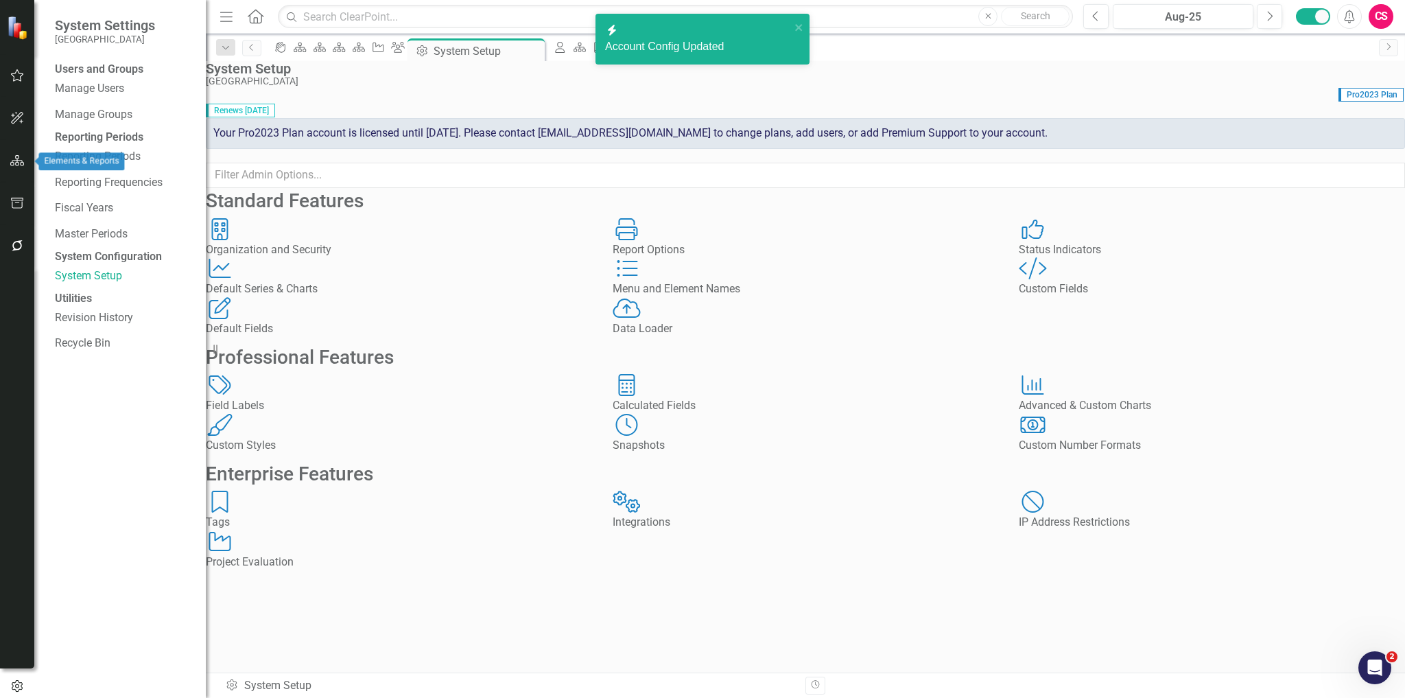
click at [14, 113] on icon "button" at bounding box center [17, 118] width 14 height 11
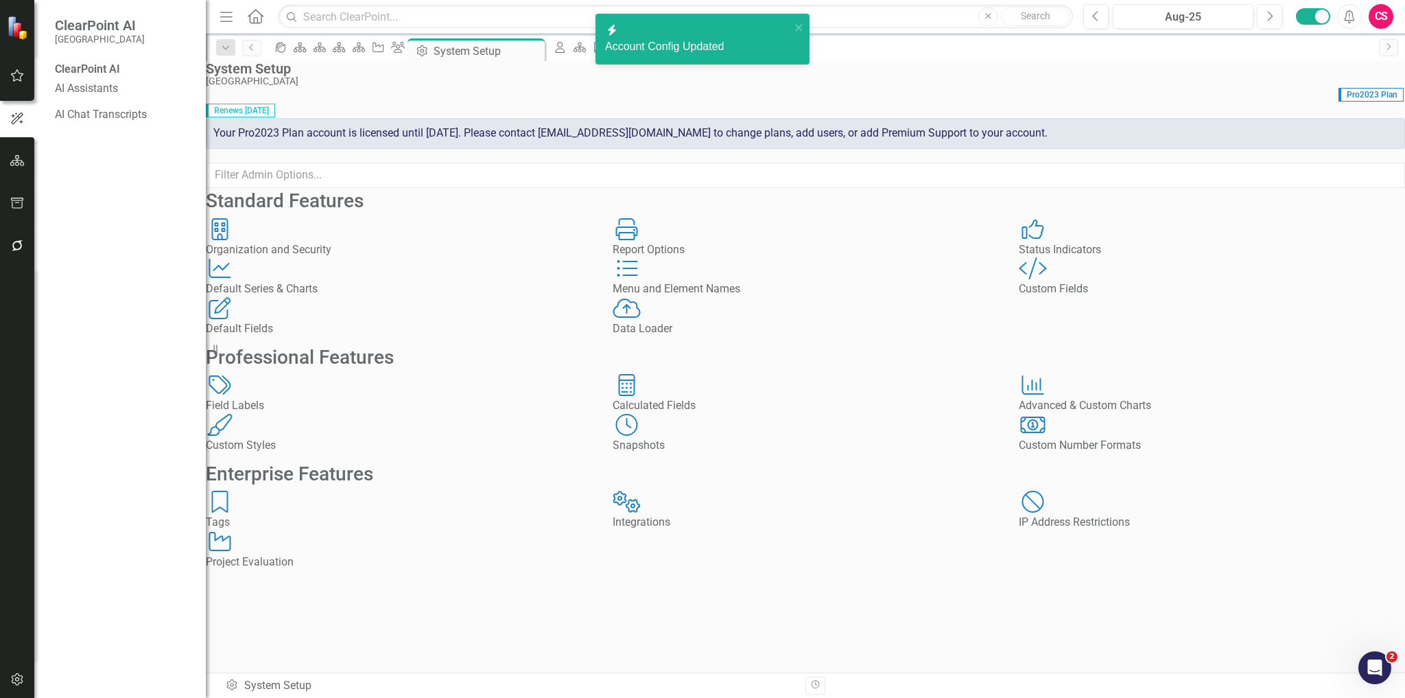
click at [8, 75] on button "button" at bounding box center [17, 76] width 31 height 29
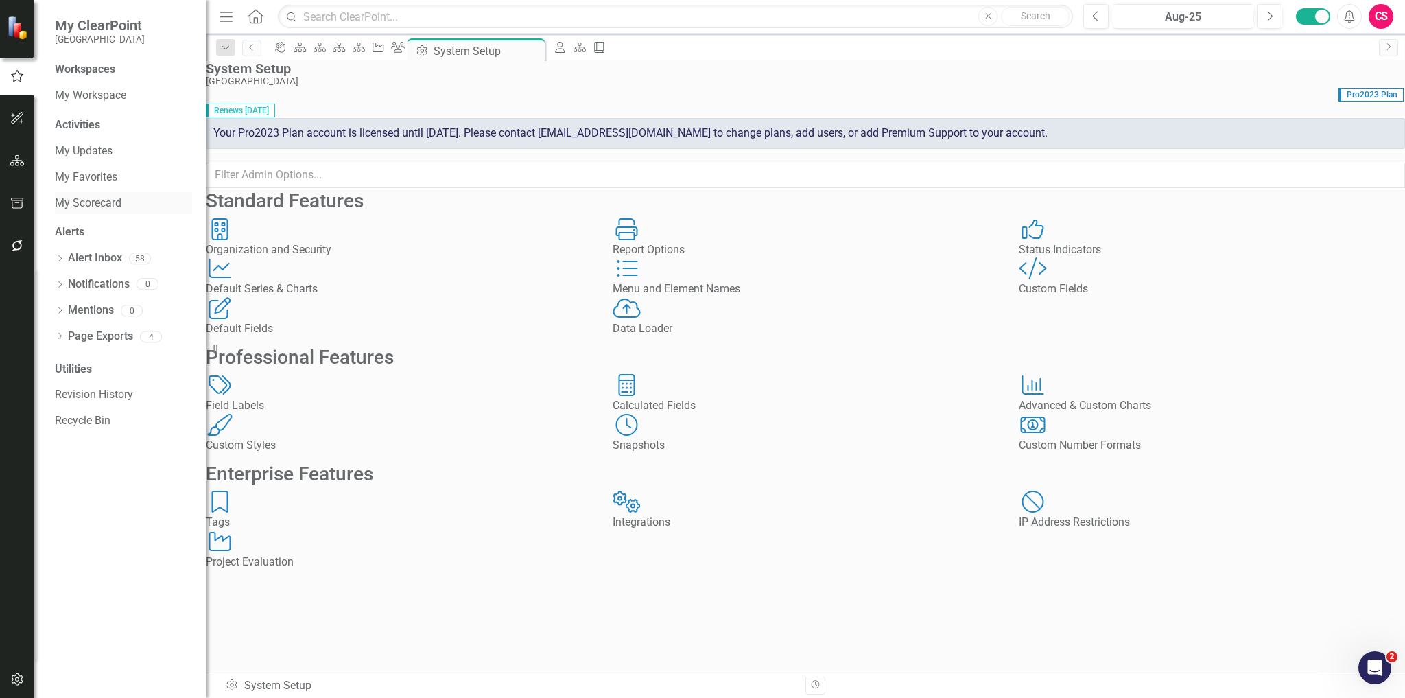
click at [85, 203] on link "My Scorecard" at bounding box center [123, 204] width 137 height 16
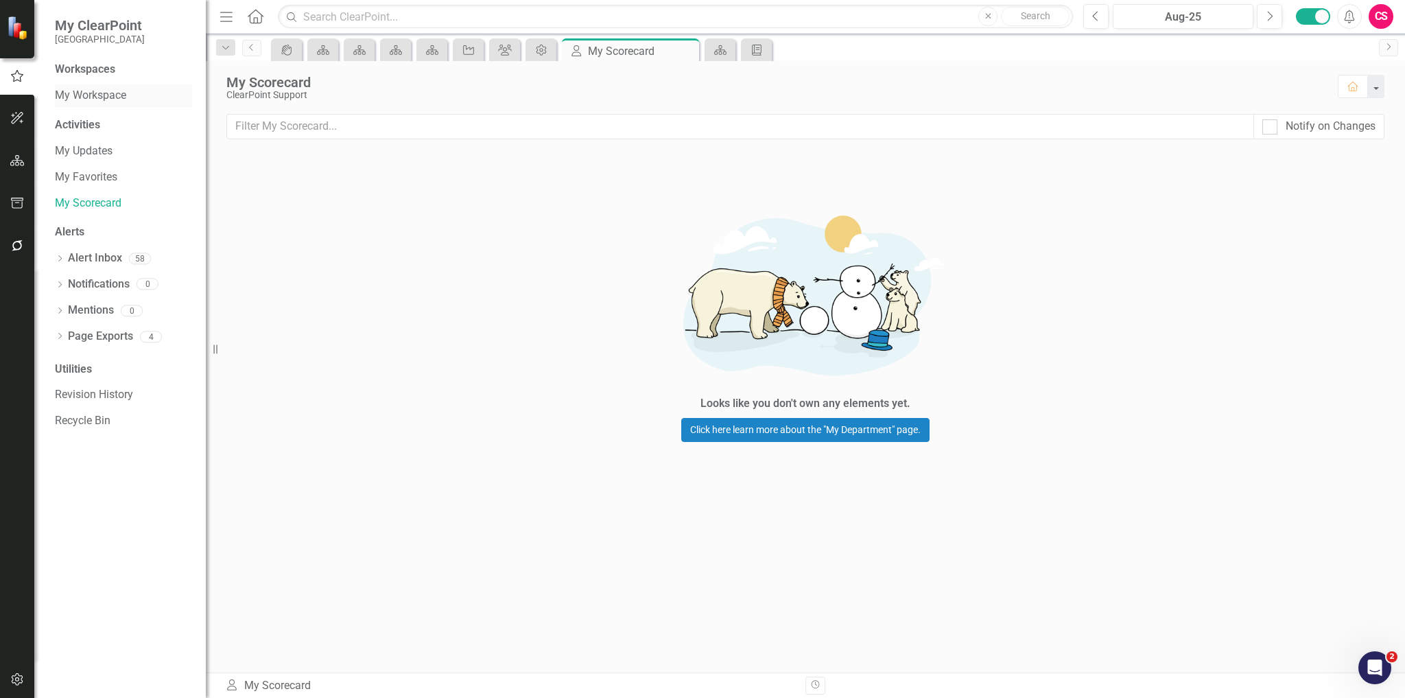
click at [103, 91] on link "My Workspace" at bounding box center [123, 96] width 137 height 16
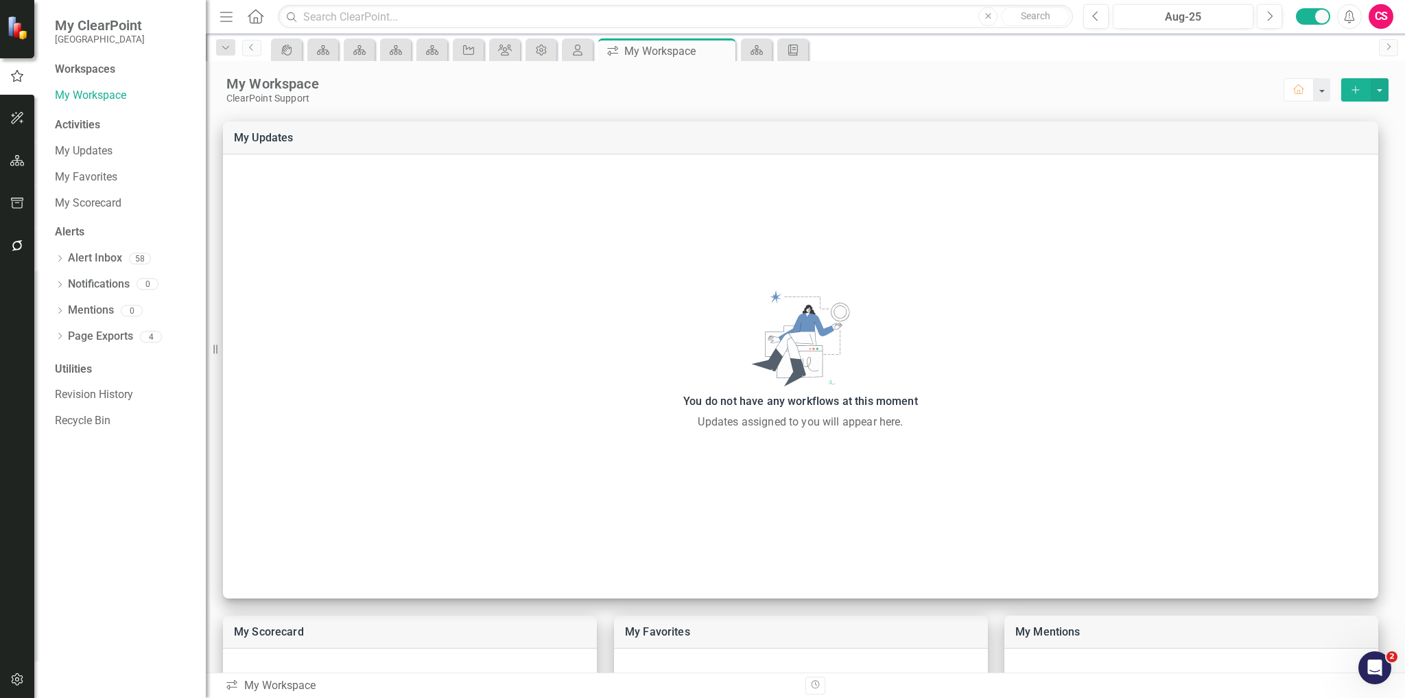
click at [320, 89] on div "My Workspace" at bounding box center [755, 84] width 1058 height 18
drag, startPoint x: 253, startPoint y: 18, endPoint x: 207, endPoint y: 155, distance: 144.7
click at [253, 18] on icon "Home" at bounding box center [255, 16] width 18 height 14
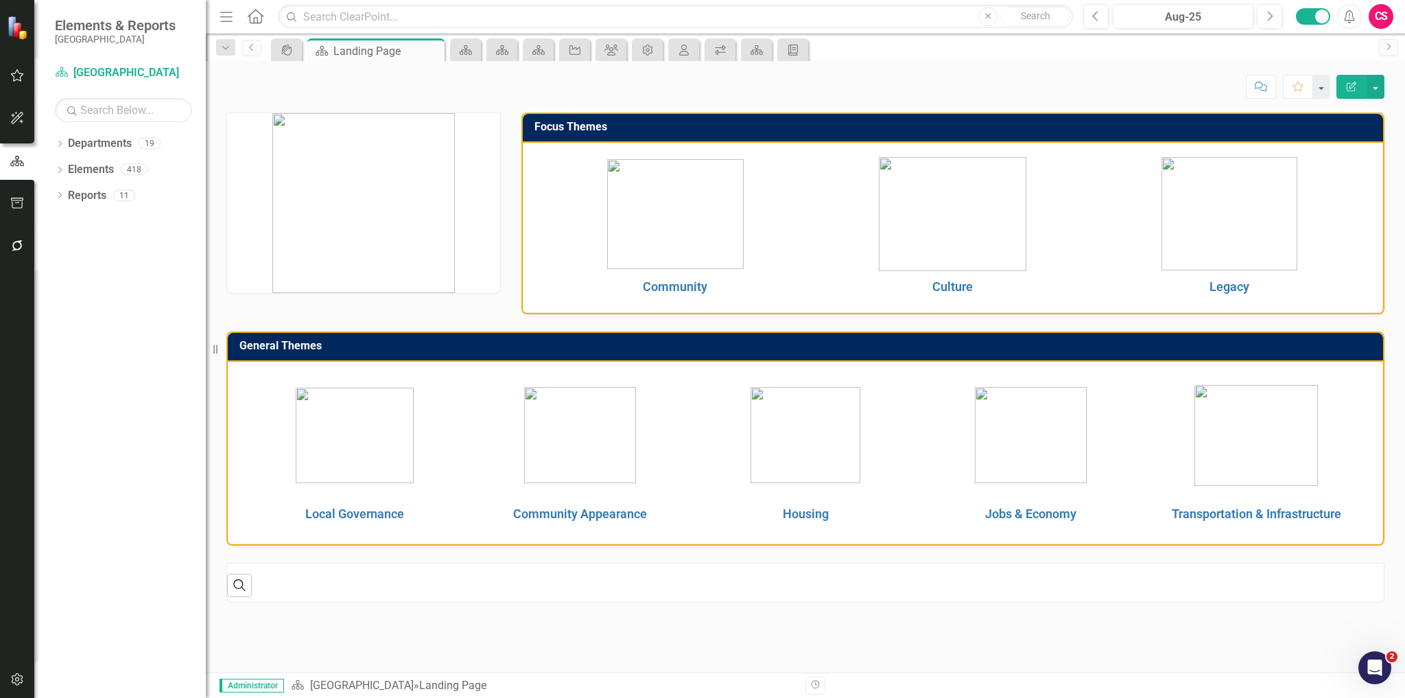
click at [764, 152] on div "Community Culture Legacy" at bounding box center [953, 228] width 861 height 171
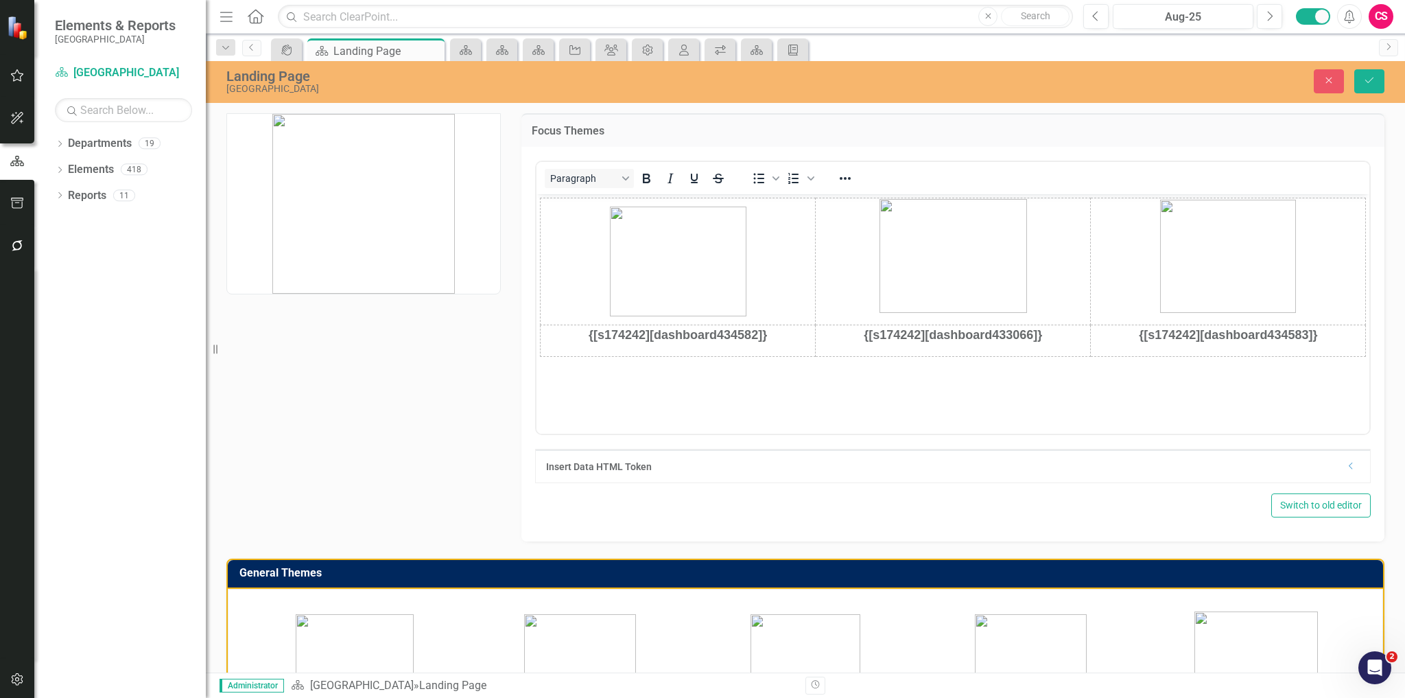
click at [787, 344] on td "{[s174242][dashboard434582]}" at bounding box center [677, 341] width 275 height 32
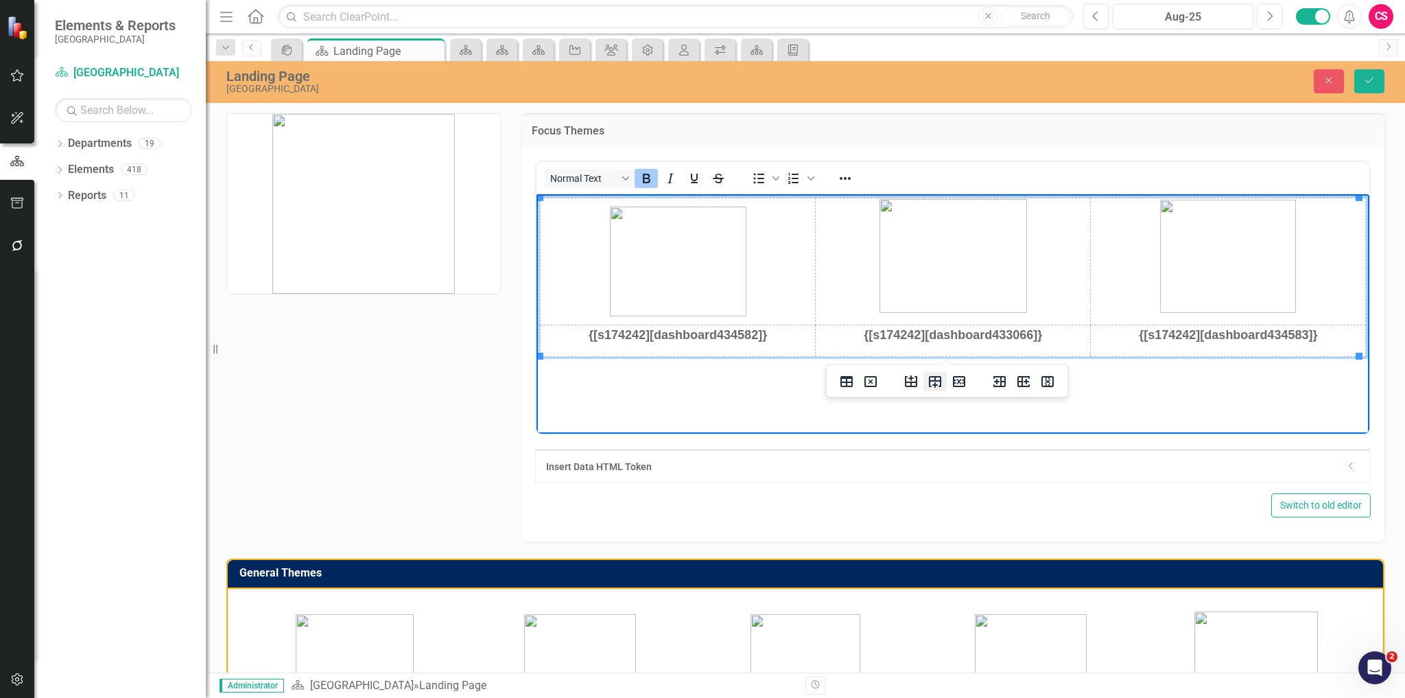
click at [934, 381] on icon "Insert row after" at bounding box center [935, 382] width 12 height 12
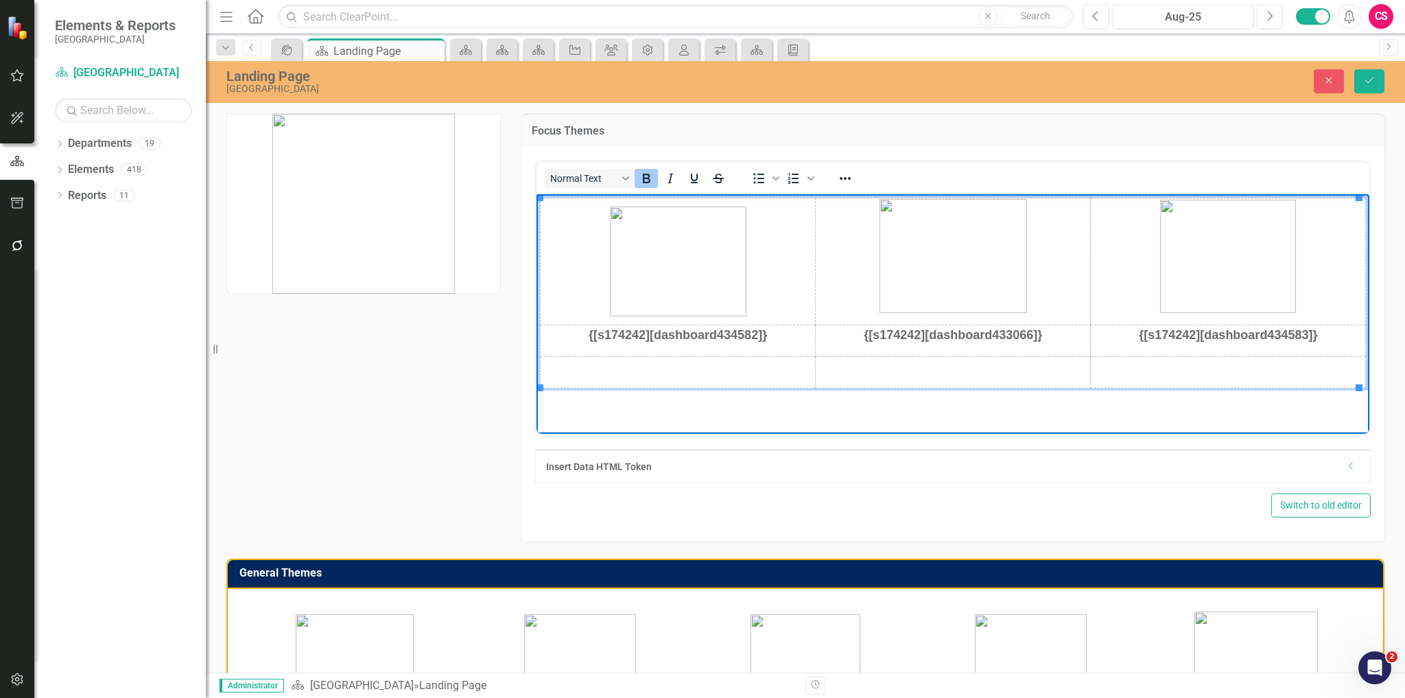
click at [658, 366] on p "Rich Text Area. Press ALT-0 for help." at bounding box center [677, 366] width 273 height 19
paste body "Rich Text Area. Press ALT-0 for help."
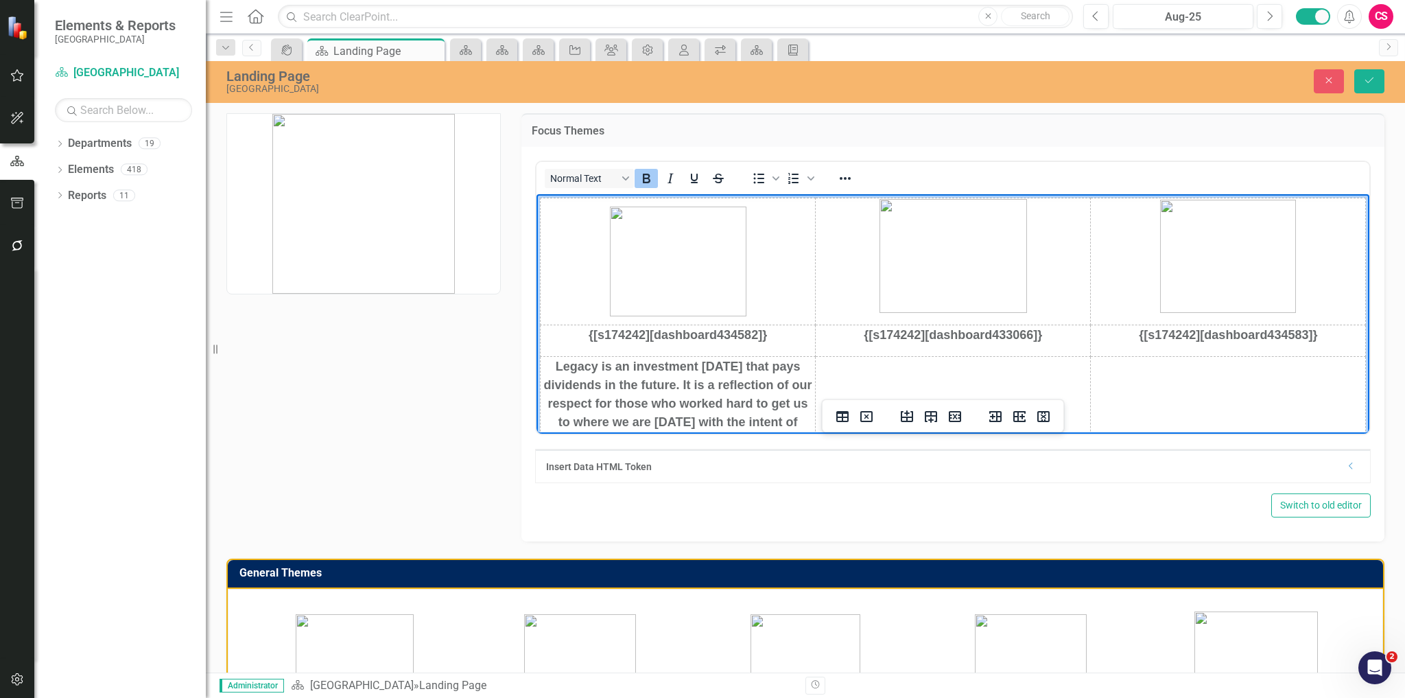
scroll to position [12, 0]
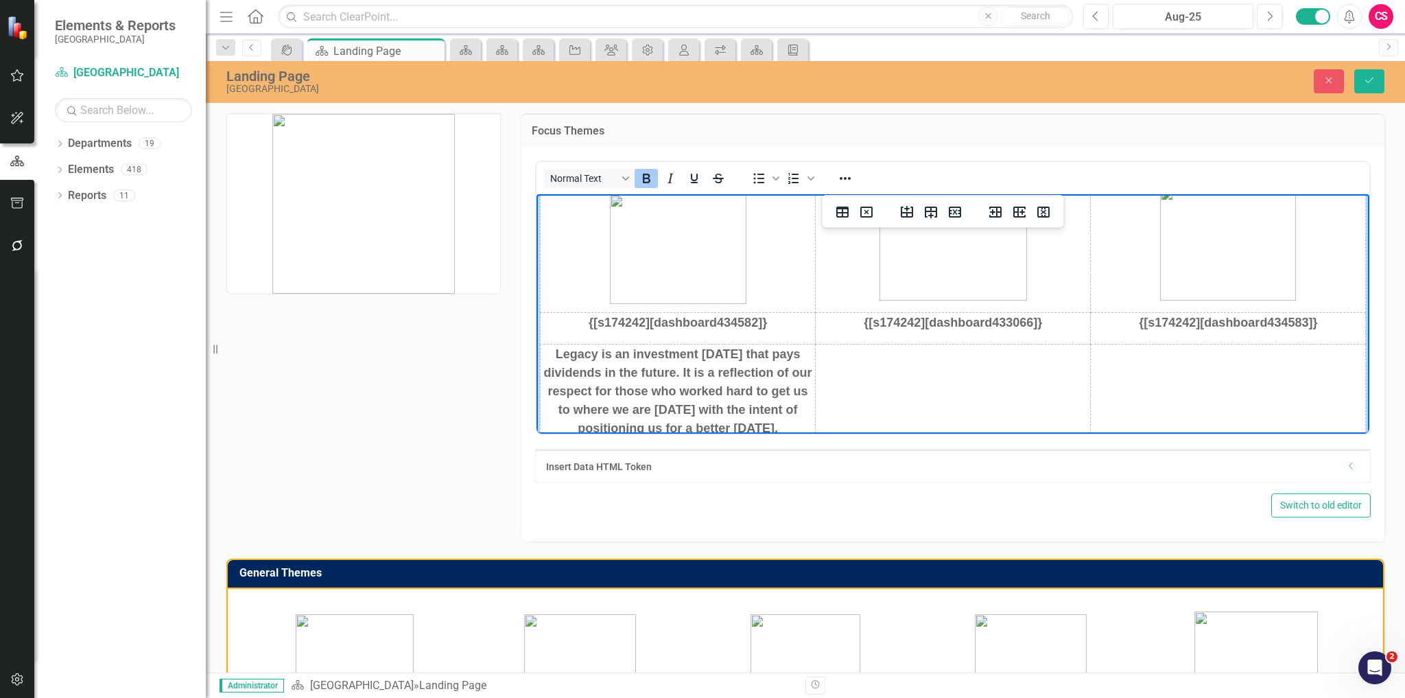
click at [658, 366] on strong "Legacy is an investment [DATE] that pays dividends in the future. It is a refle…" at bounding box center [678, 391] width 268 height 88
click at [646, 188] on div "Normal Text" at bounding box center [638, 178] width 202 height 27
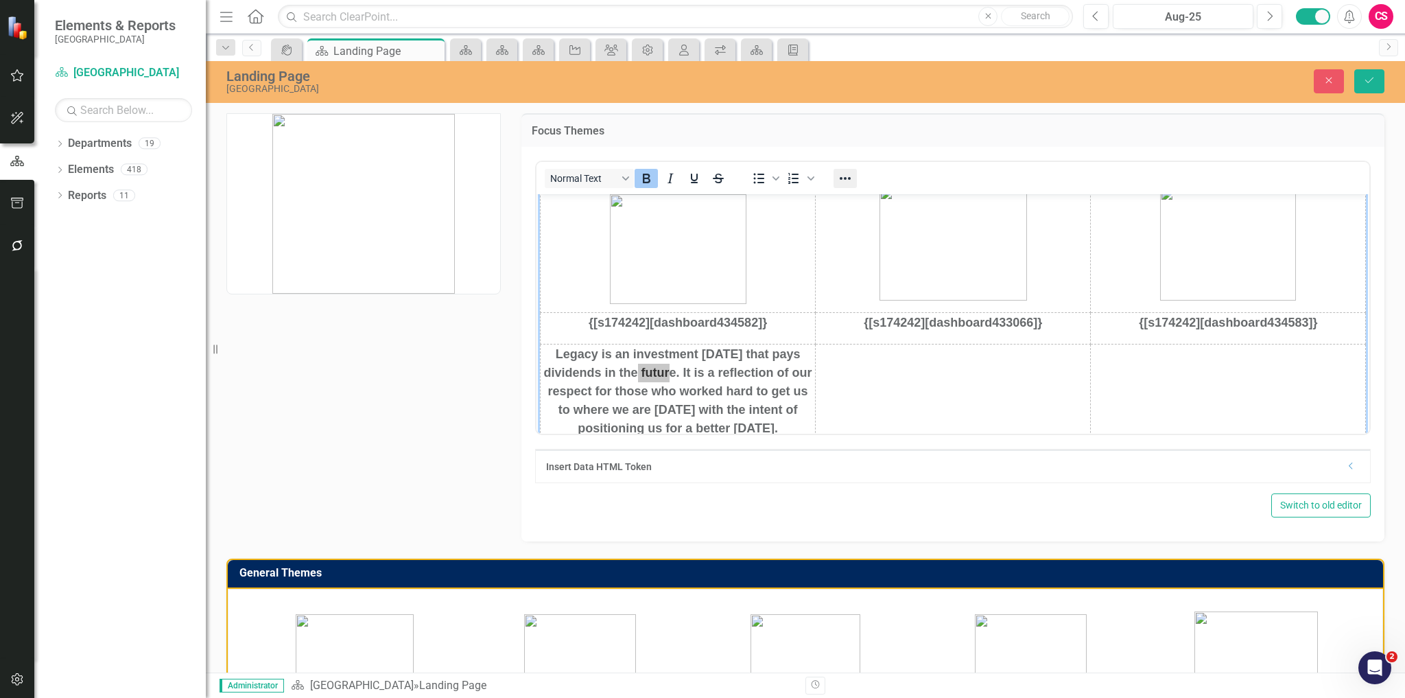
click at [841, 173] on icon "Reveal or hide additional toolbar items" at bounding box center [845, 178] width 16 height 16
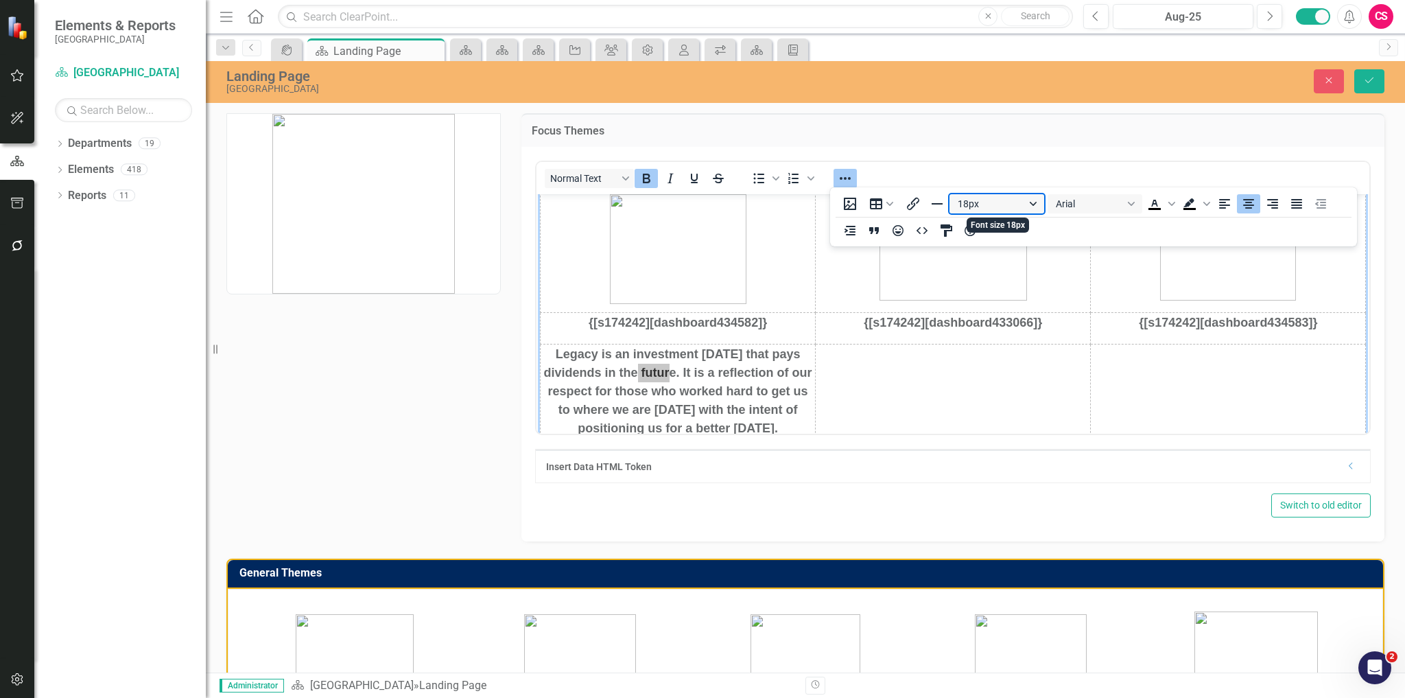
click at [1035, 196] on button "18px" at bounding box center [997, 203] width 95 height 19
click at [1004, 275] on div "12px" at bounding box center [990, 272] width 59 height 16
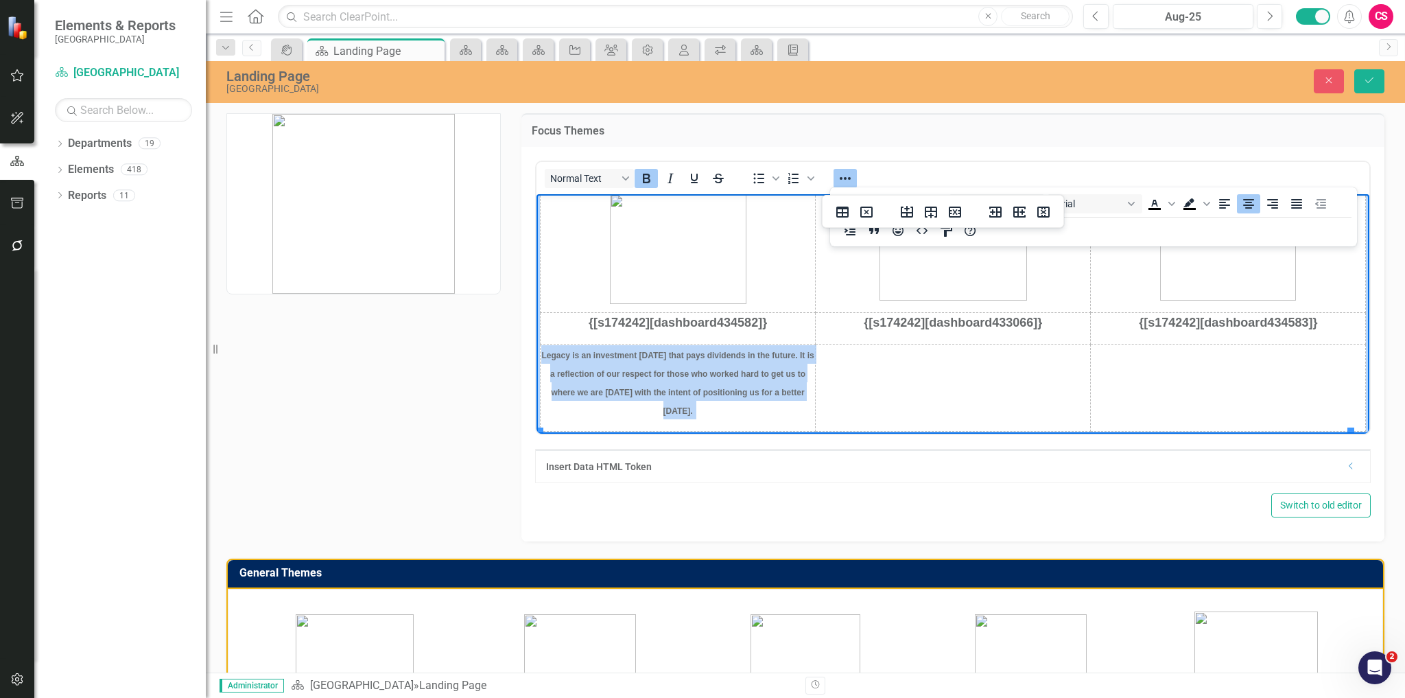
click at [642, 172] on icon "Bold" at bounding box center [646, 178] width 16 height 16
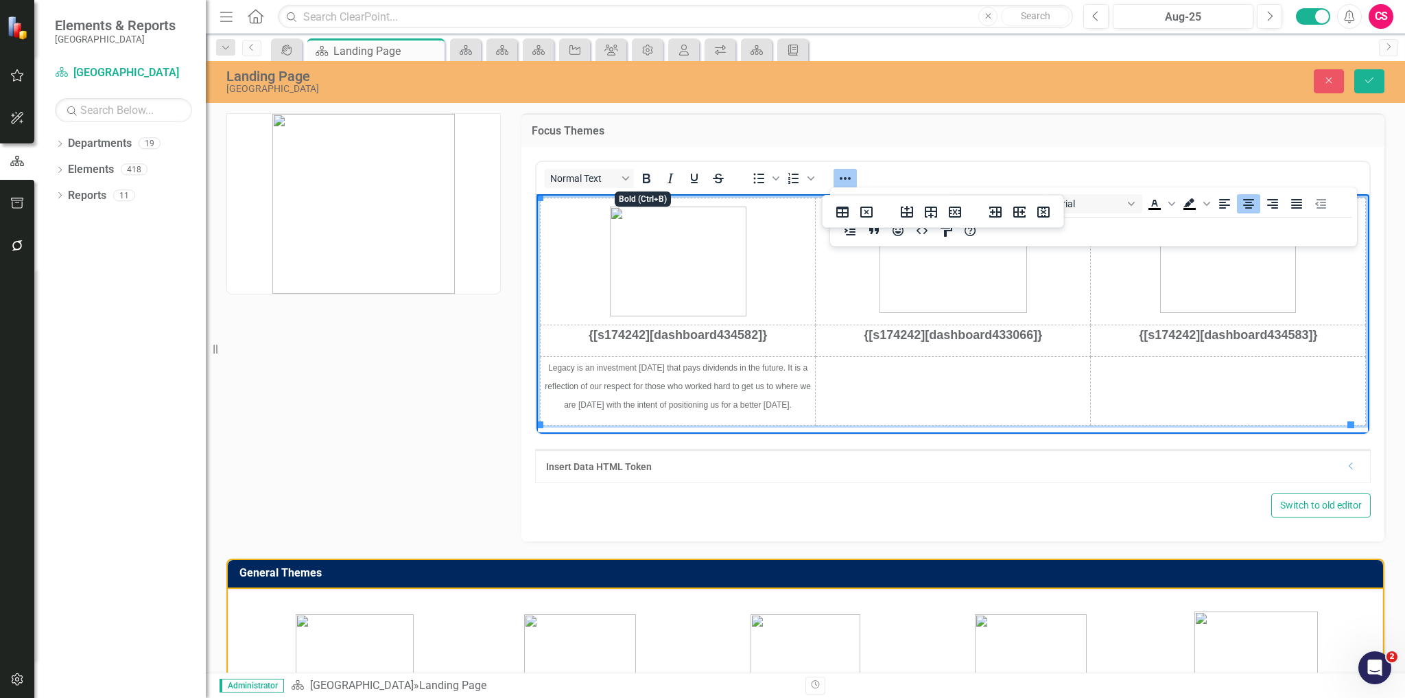
scroll to position [0, 0]
click at [837, 170] on icon "Reveal or hide additional toolbar items" at bounding box center [845, 178] width 16 height 16
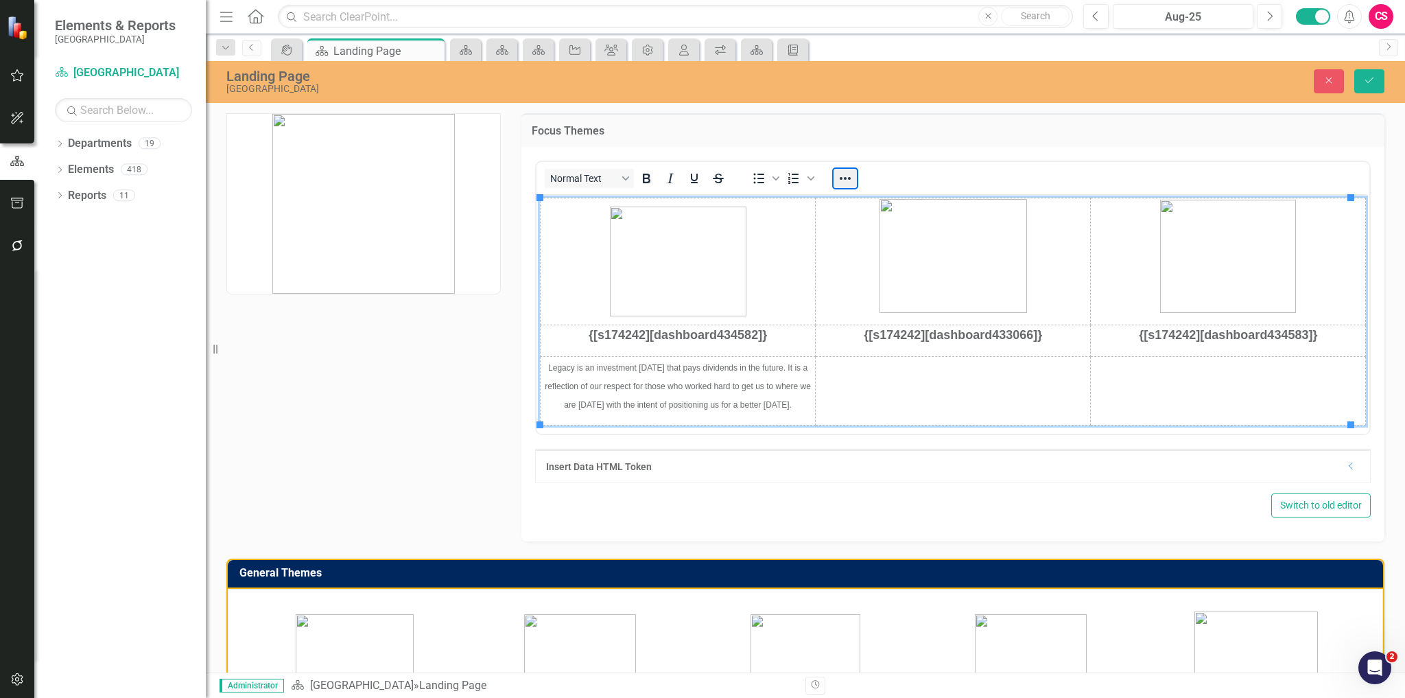
click at [846, 175] on button "Reveal or hide additional toolbar items" at bounding box center [845, 178] width 23 height 19
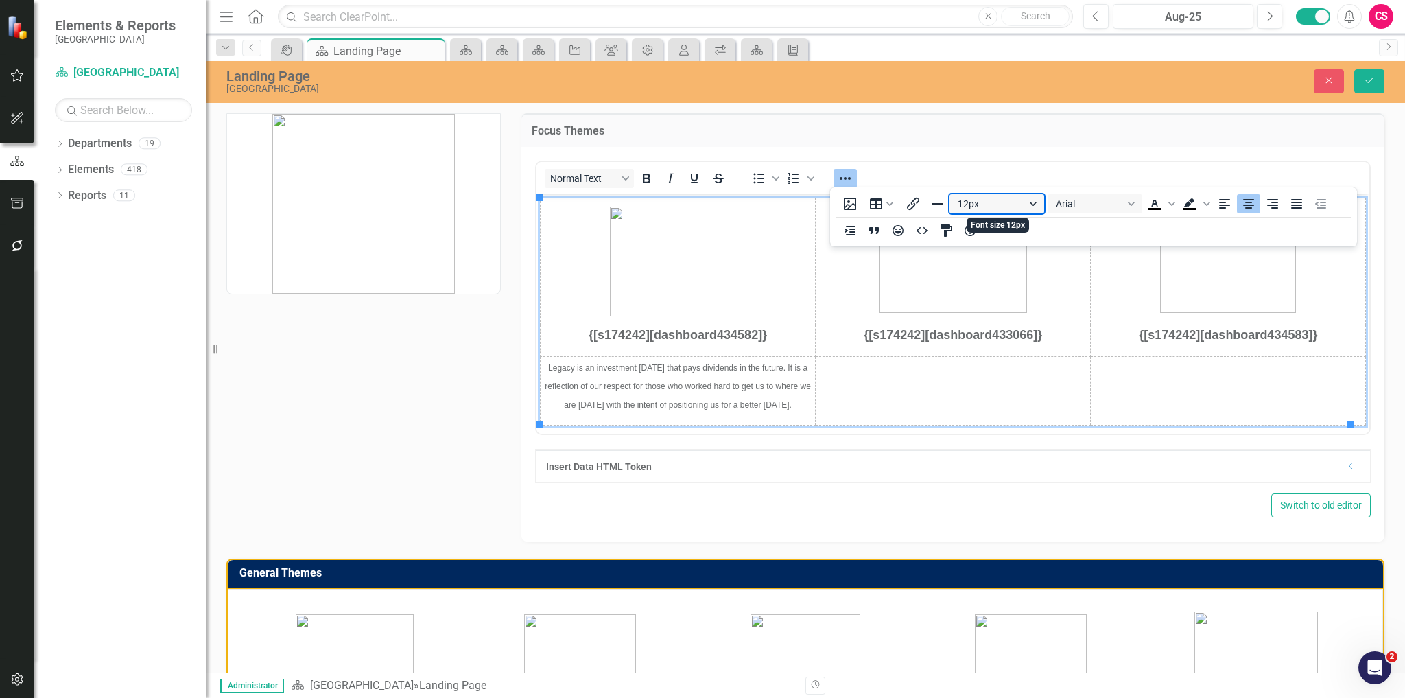
click at [991, 209] on button "12px" at bounding box center [997, 203] width 95 height 19
click at [986, 292] on div "14px" at bounding box center [990, 293] width 59 height 16
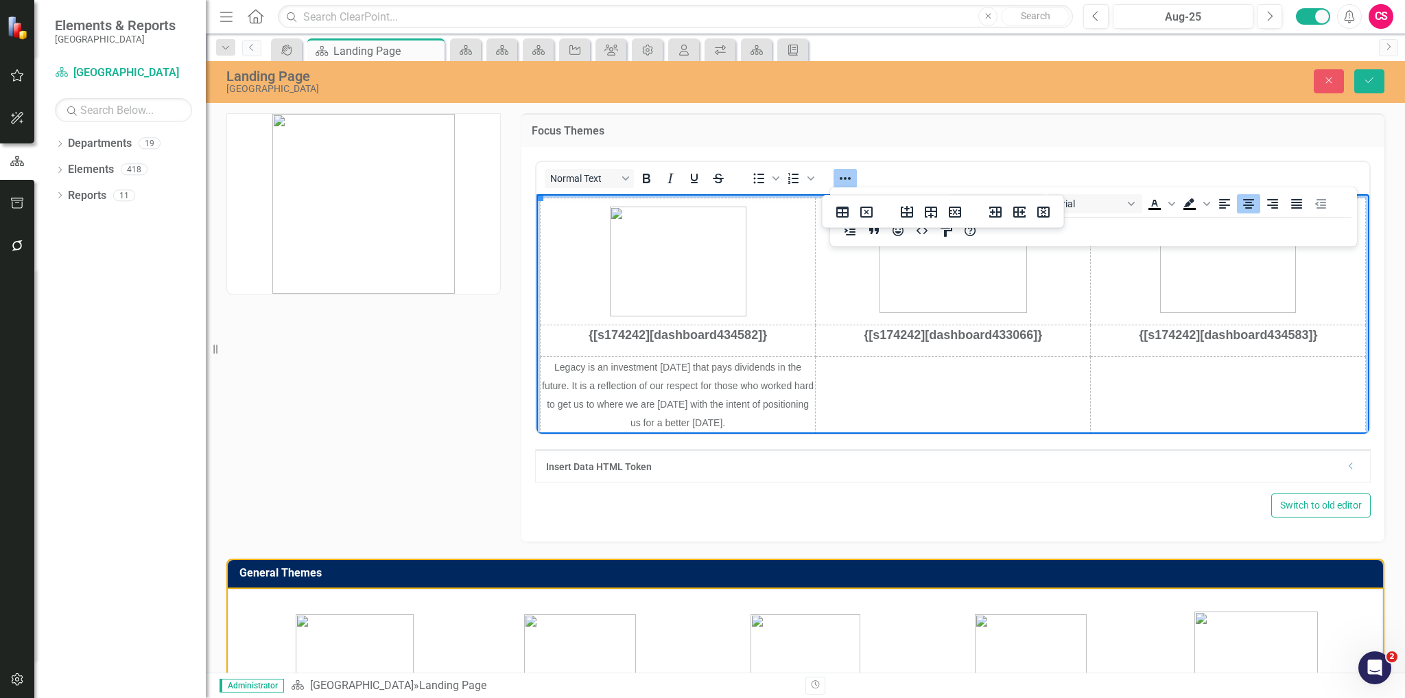
click at [887, 374] on td "Rich Text Area. Press ALT-0 for help." at bounding box center [952, 399] width 275 height 87
click at [662, 404] on span "Legacy is an investment [DATE] that pays dividends in the future. It is a refle…" at bounding box center [677, 394] width 272 height 67
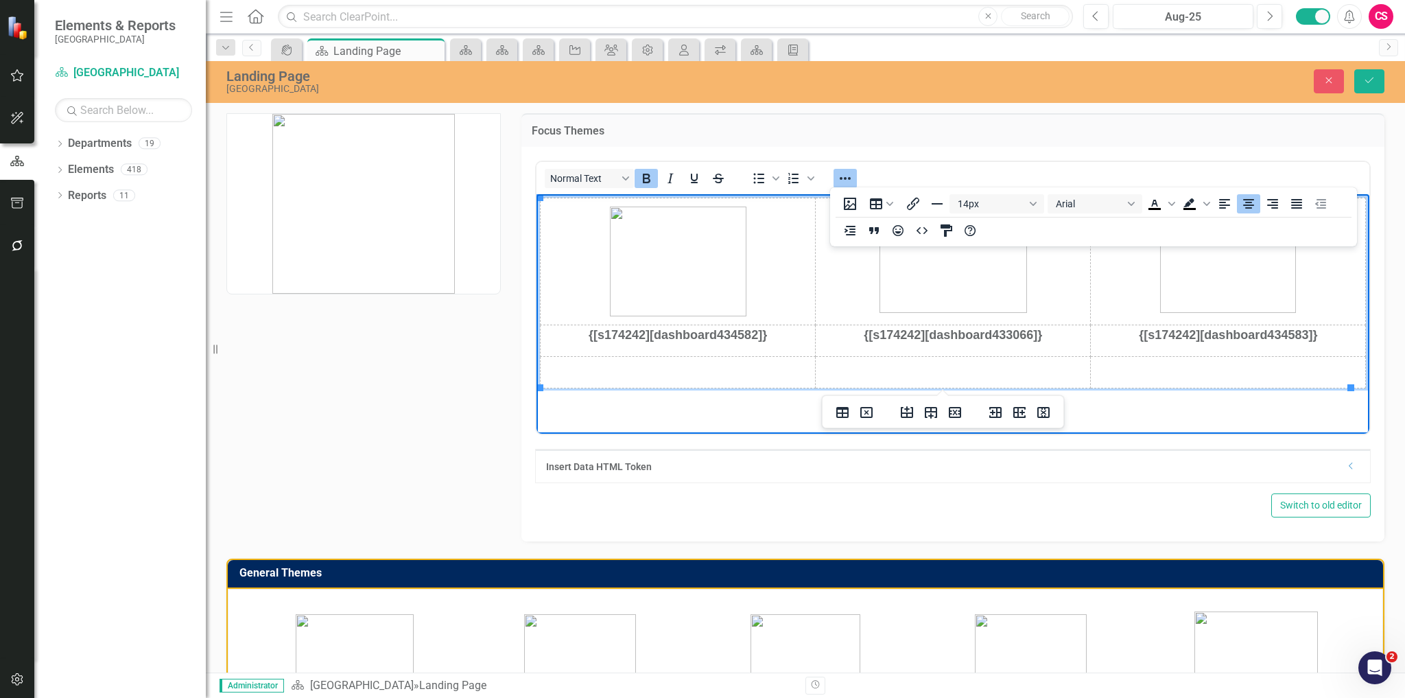
click at [1228, 375] on td "Rich Text Area. Press ALT-0 for help." at bounding box center [1227, 372] width 275 height 32
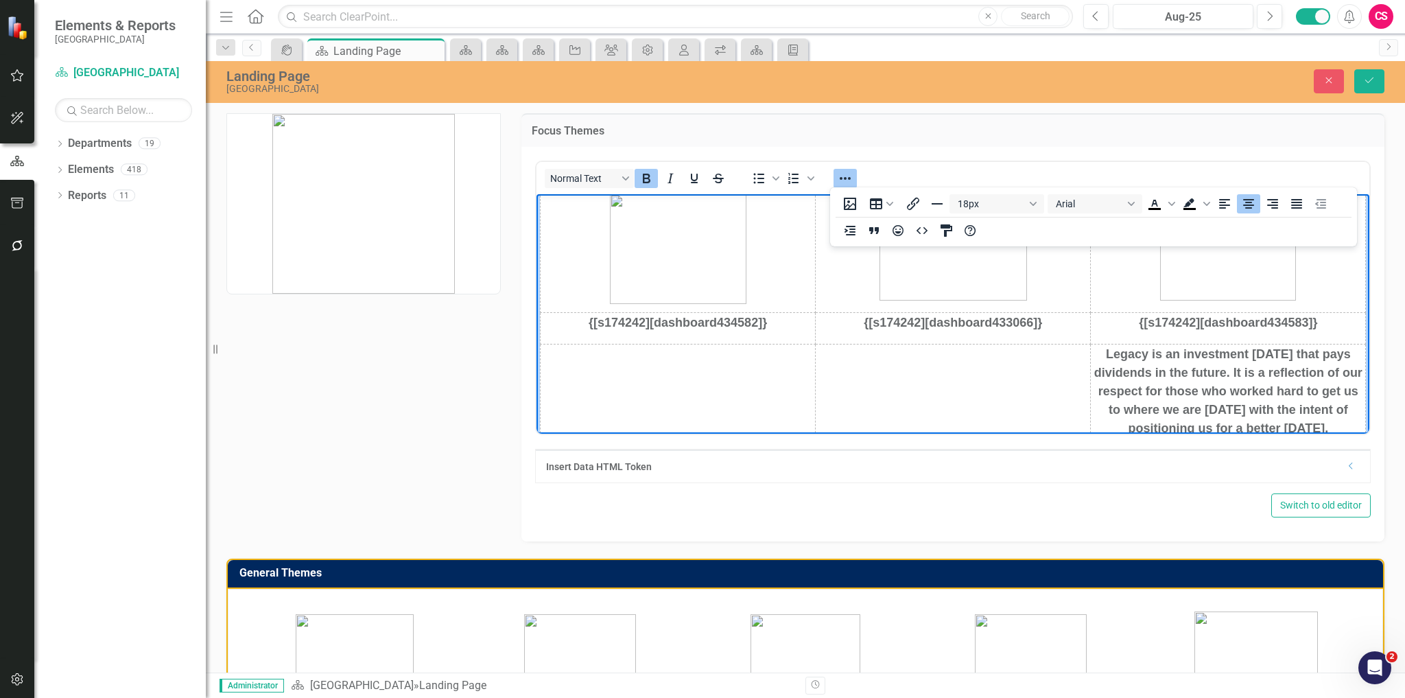
click at [688, 376] on td "Rich Text Area. Press ALT-0 for help." at bounding box center [677, 397] width 275 height 106
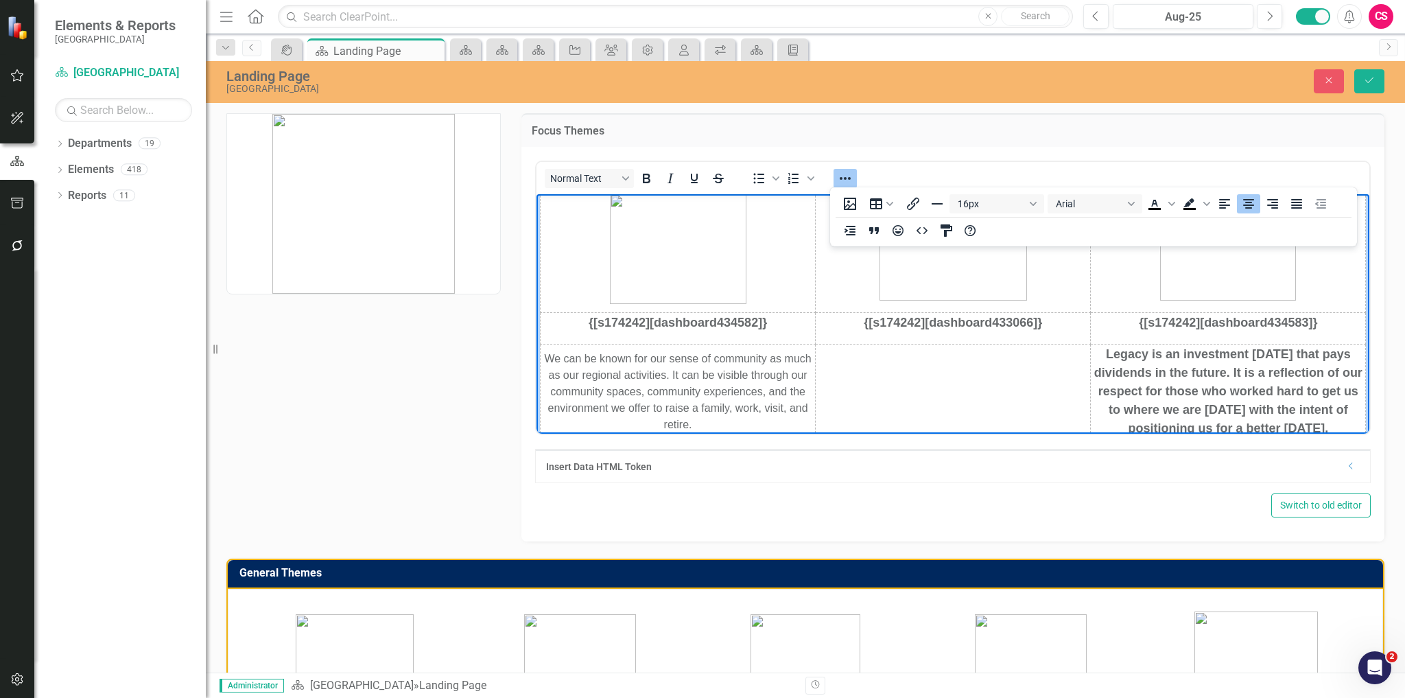
click at [999, 411] on td "Rich Text Area. Press ALT-0 for help." at bounding box center [952, 397] width 275 height 106
click at [960, 383] on strong "Our history and culture are defining characteristics of our community." at bounding box center [953, 391] width 210 height 32
click at [960, 382] on strong "Our history and culture are defining characteristics of our community." at bounding box center [953, 391] width 210 height 32
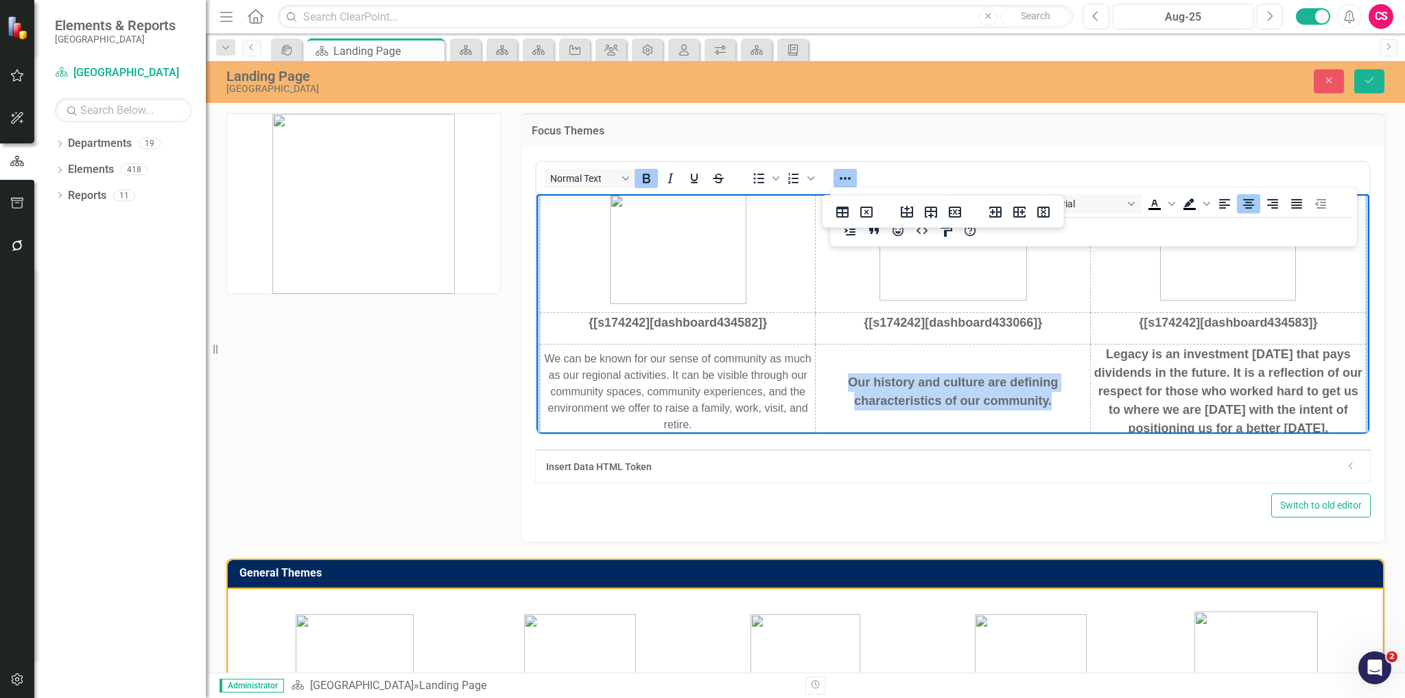
click at [960, 382] on strong "Our history and culture are defining characteristics of our community." at bounding box center [953, 391] width 210 height 32
click at [650, 176] on icon "Bold" at bounding box center [646, 178] width 16 height 16
click at [849, 176] on icon "Reveal or hide additional toolbar items" at bounding box center [845, 178] width 16 height 16
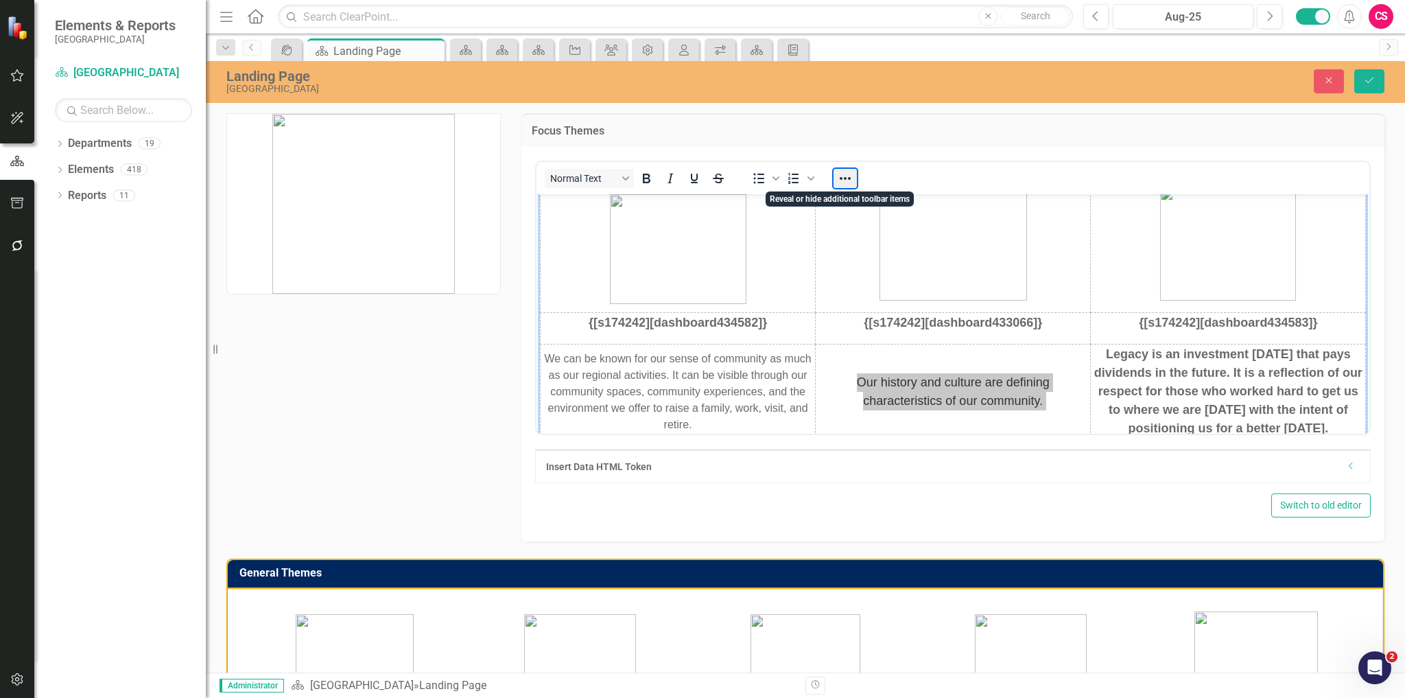
click at [843, 174] on button "Reveal or hide additional toolbar items" at bounding box center [845, 178] width 23 height 19
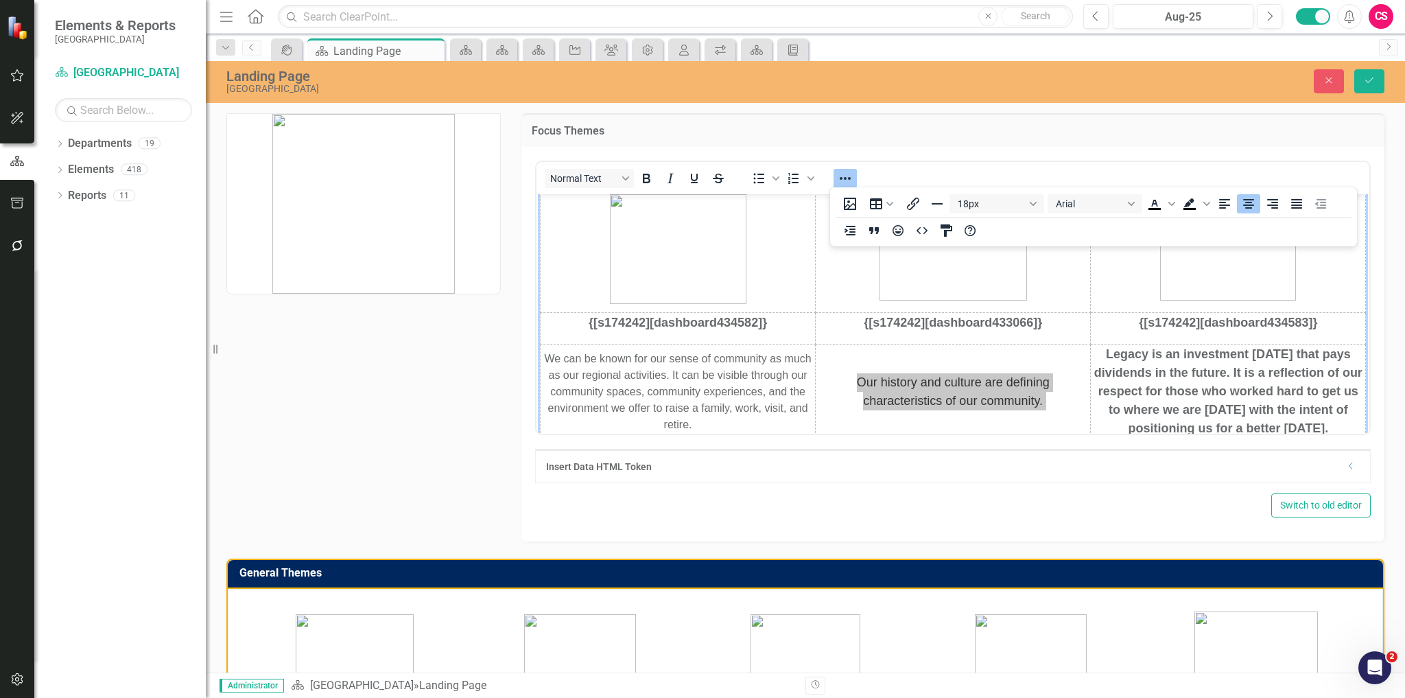
click at [996, 217] on div "18px Arial To open the popup, press Shift+Enter To open the popup, press Shift+…" at bounding box center [1093, 217] width 527 height 54
click at [990, 205] on button "18px" at bounding box center [997, 203] width 95 height 19
click at [992, 286] on div "14px" at bounding box center [990, 293] width 59 height 16
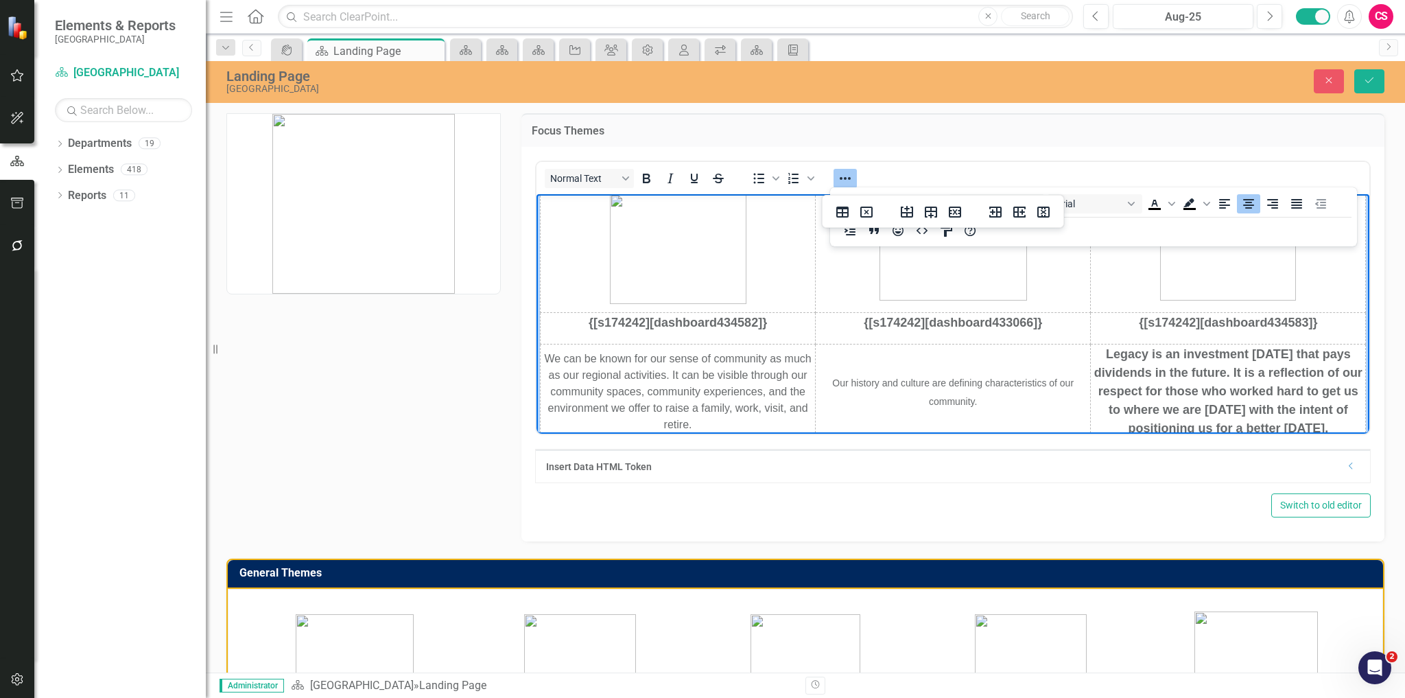
click at [1177, 409] on strong "Legacy is an investment [DATE] that pays dividends in the future. It is a refle…" at bounding box center [1228, 391] width 268 height 88
click at [651, 179] on icon "Bold" at bounding box center [646, 178] width 16 height 16
click at [839, 171] on icon "Reveal or hide additional toolbar items" at bounding box center [845, 178] width 16 height 16
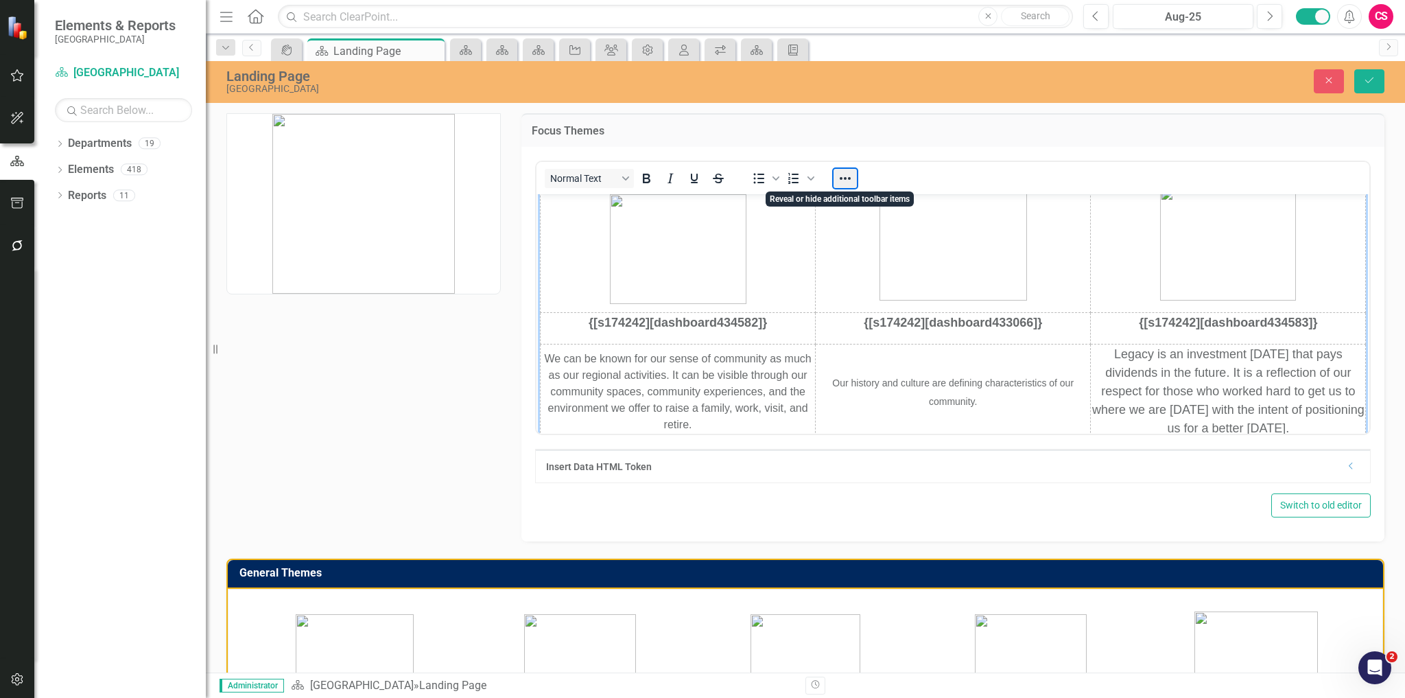
click at [839, 171] on button "Reveal or hide additional toolbar items" at bounding box center [845, 178] width 23 height 19
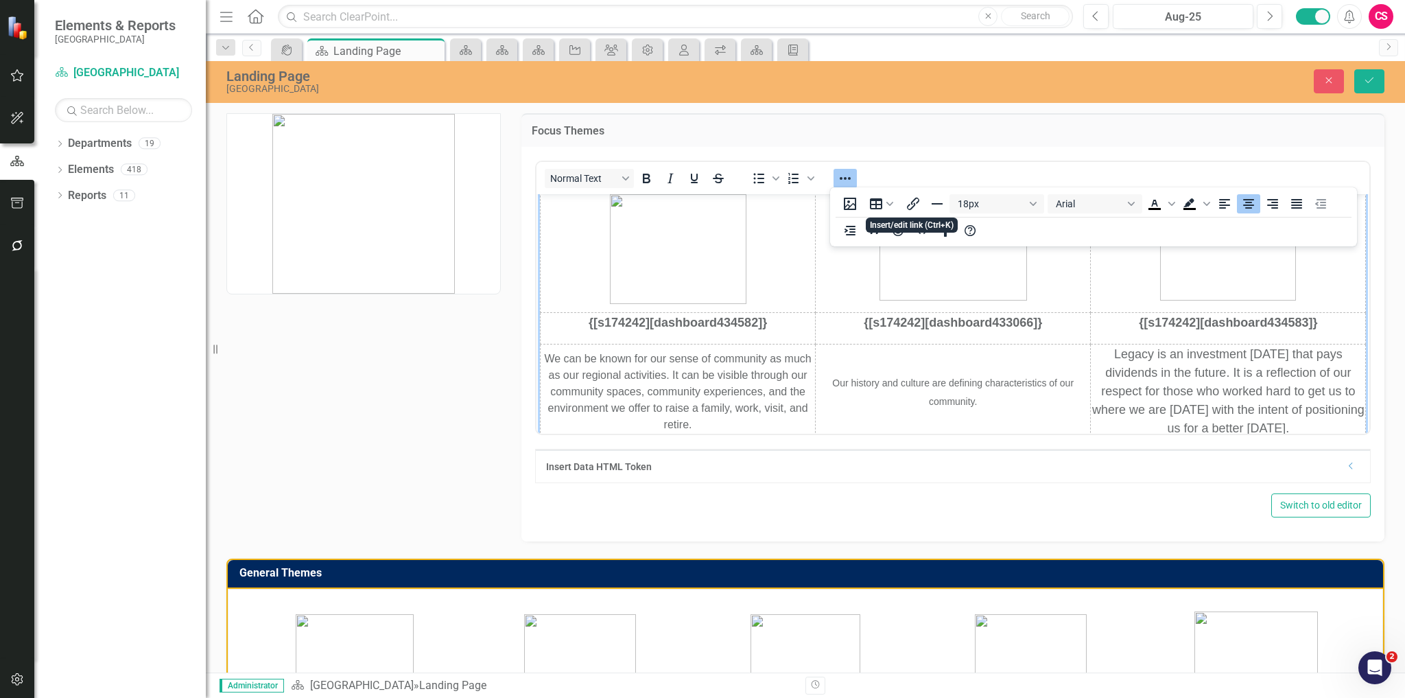
click at [1005, 213] on div "18px Arial To open the popup, press Shift+Enter To open the popup, press Shift+…" at bounding box center [1093, 217] width 527 height 54
click at [1003, 211] on button "18px" at bounding box center [997, 203] width 95 height 19
drag, startPoint x: 999, startPoint y: 291, endPoint x: 549, endPoint y: 67, distance: 502.7
click at [999, 291] on div "14px" at bounding box center [990, 293] width 59 height 16
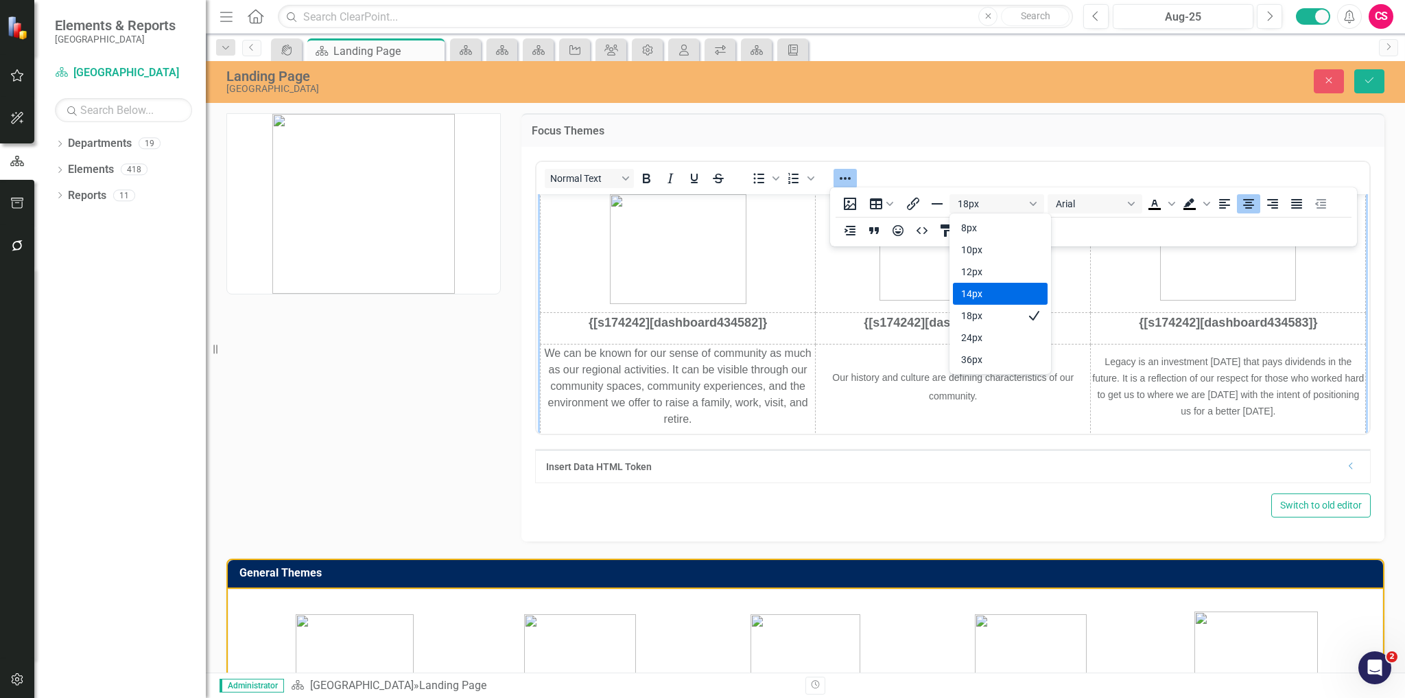
scroll to position [16, 0]
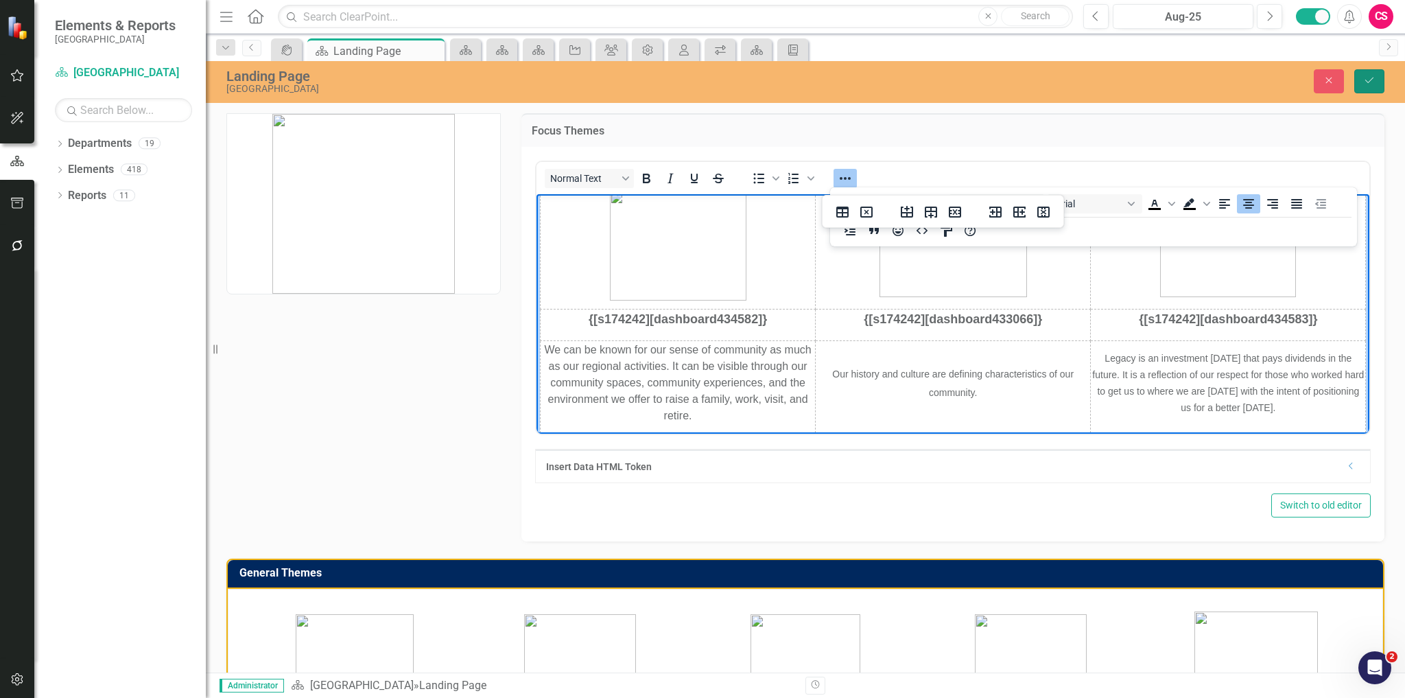
click at [1370, 81] on icon "submit" at bounding box center [1370, 80] width 8 height 5
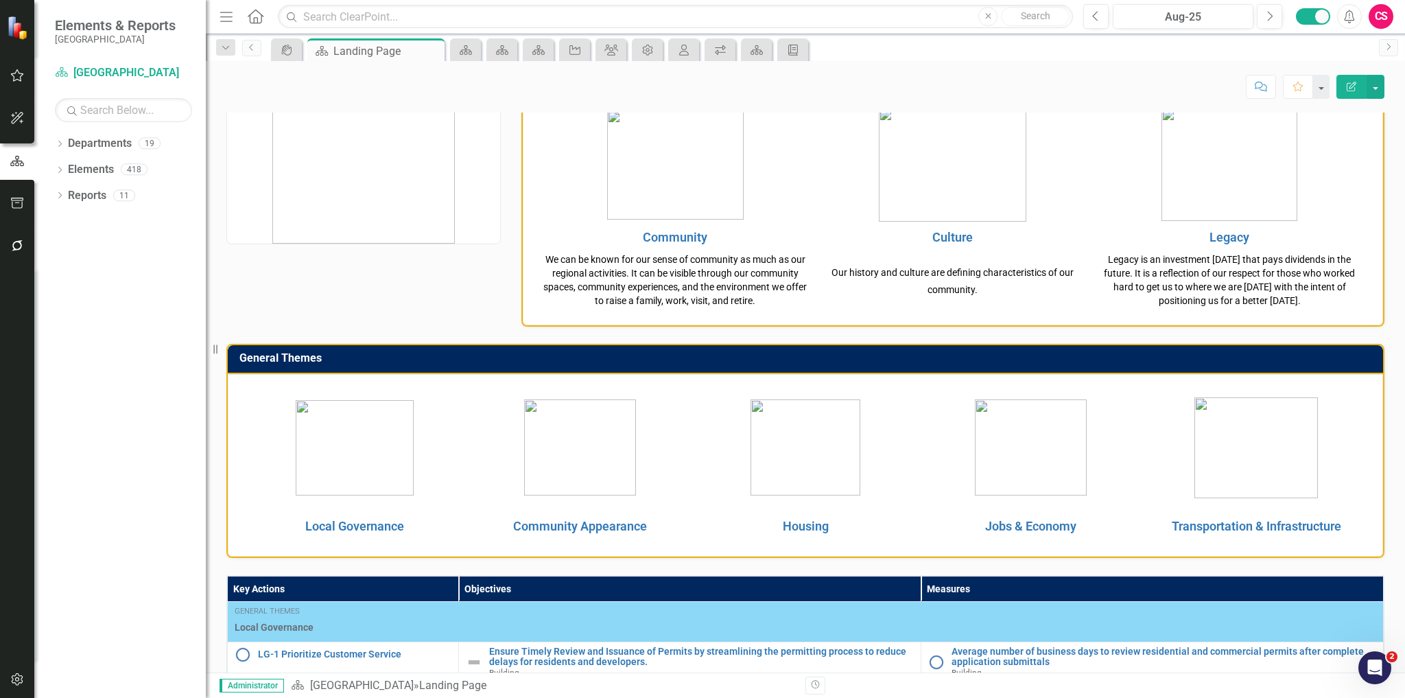
scroll to position [110, 0]
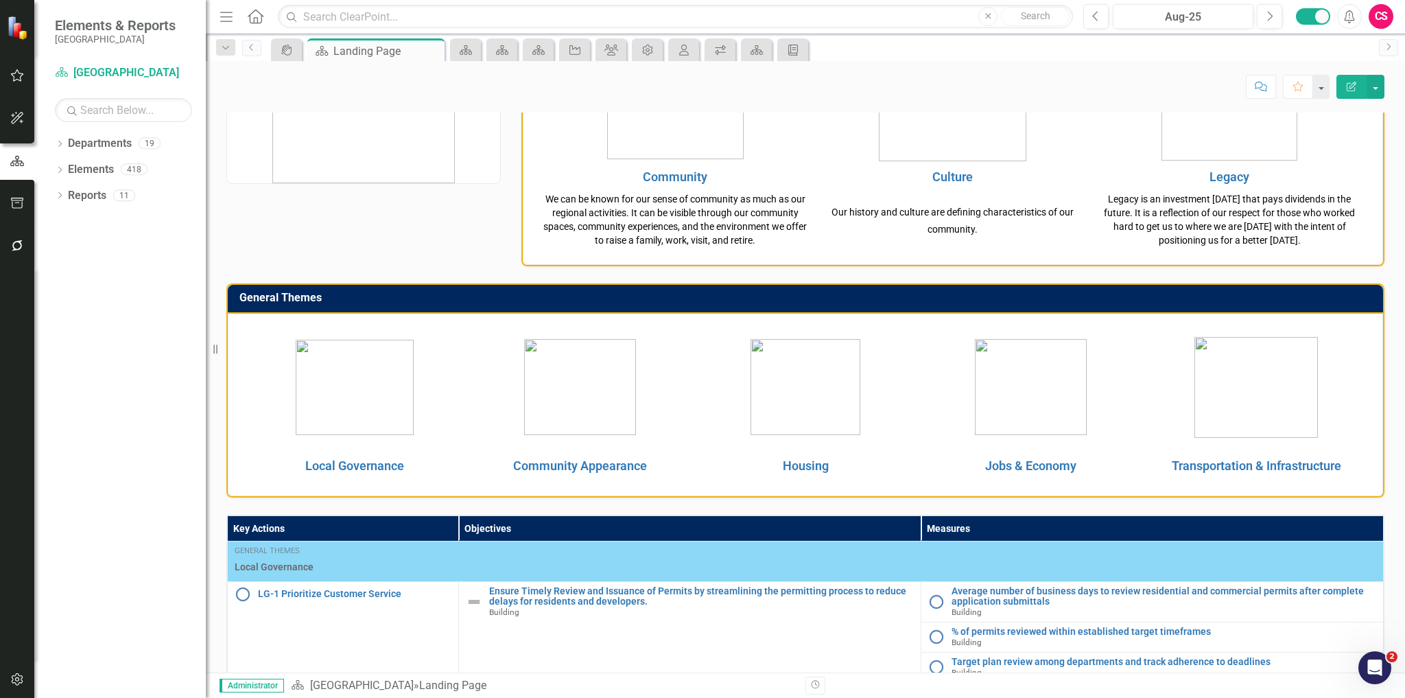
click at [447, 342] on p at bounding box center [355, 387] width 218 height 95
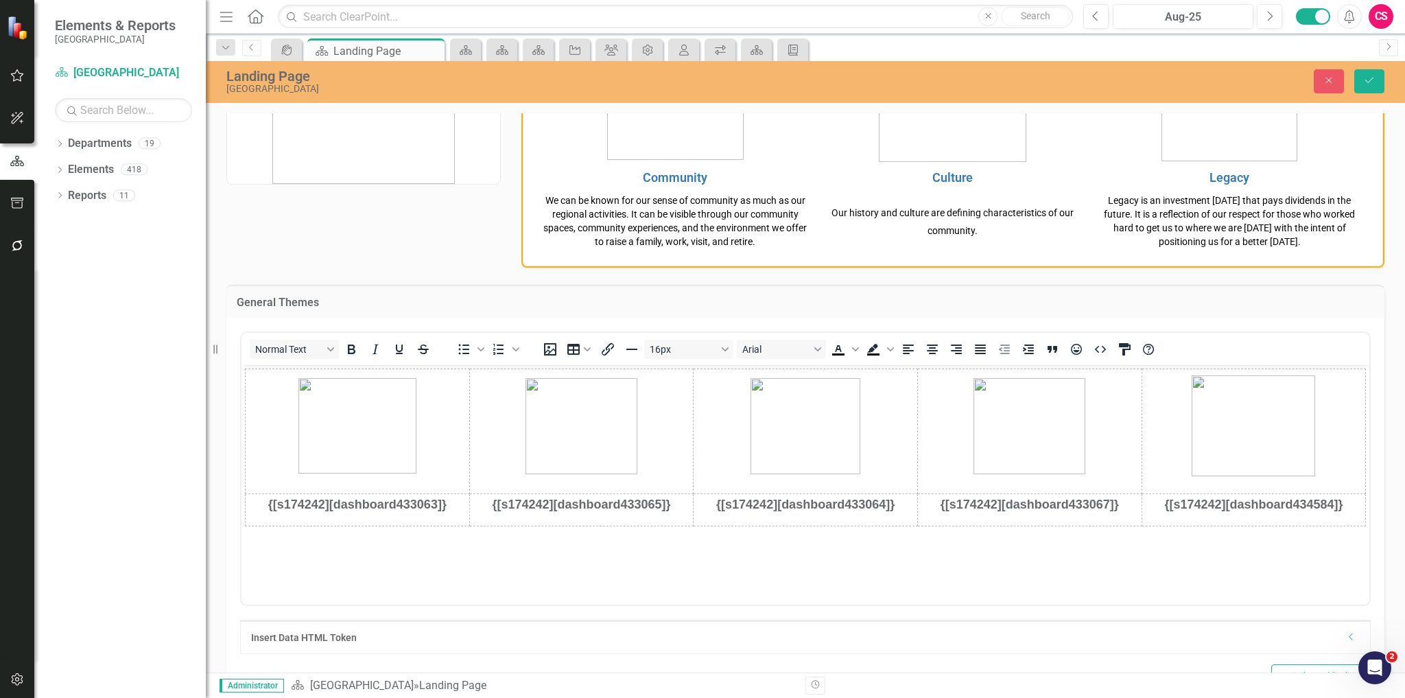
scroll to position [0, 0]
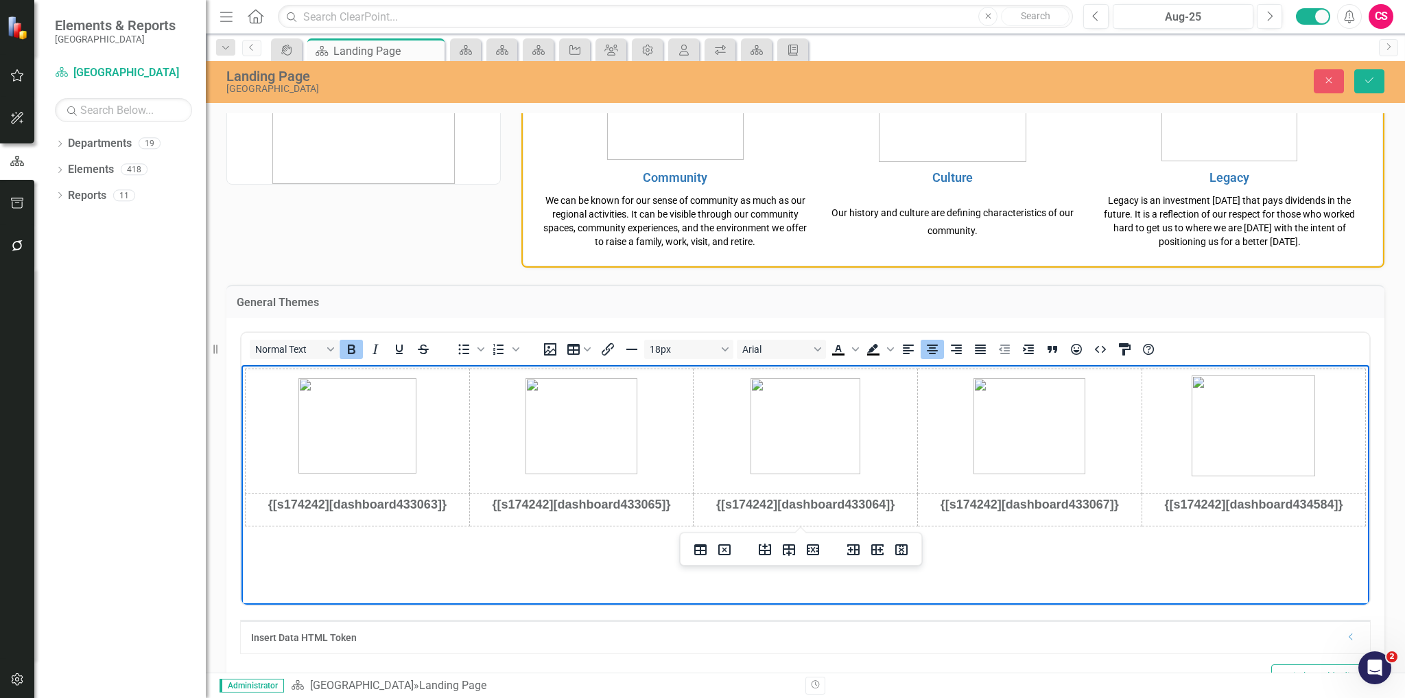
click at [457, 510] on p "{[s174242][dashboard433063]}" at bounding box center [357, 504] width 222 height 19
click at [789, 549] on icon "Insert row after" at bounding box center [789, 550] width 12 height 12
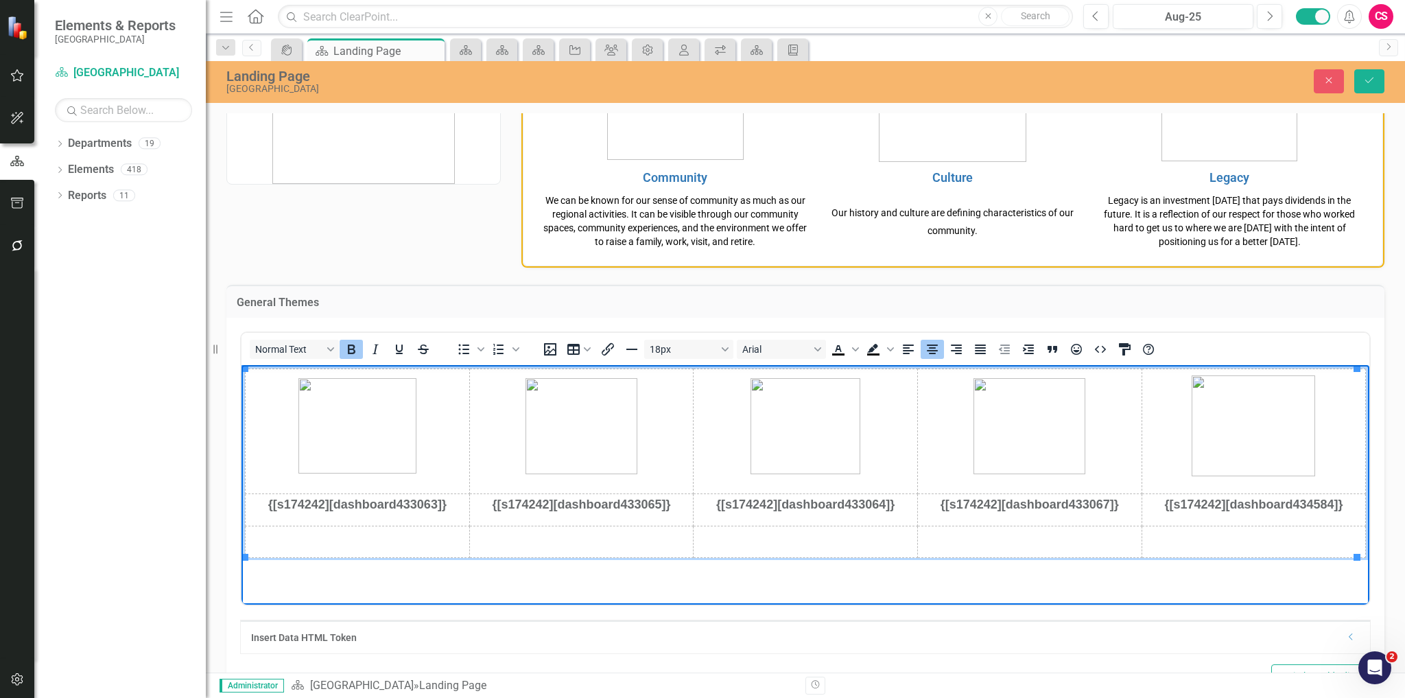
click at [410, 539] on p "Rich Text Area. Press ALT-0 for help." at bounding box center [357, 536] width 222 height 19
paste body "Rich Text Area. Press ALT-0 for help."
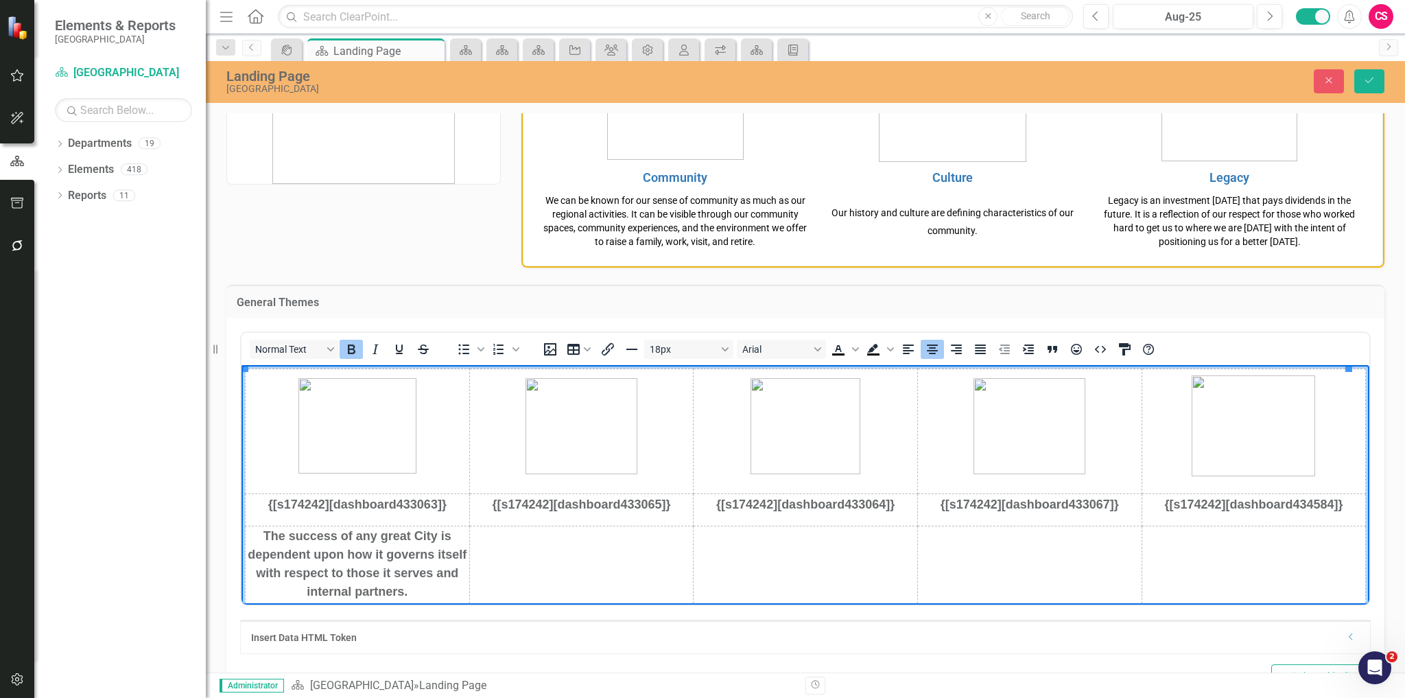
click at [563, 565] on p "Rich Text Area. Press ALT-0 for help." at bounding box center [582, 563] width 222 height 19
drag, startPoint x: 874, startPoint y: 573, endPoint x: 850, endPoint y: 560, distance: 27.9
click at [872, 573] on td "Rich Text Area. Press ALT-0 for help." at bounding box center [806, 569] width 224 height 87
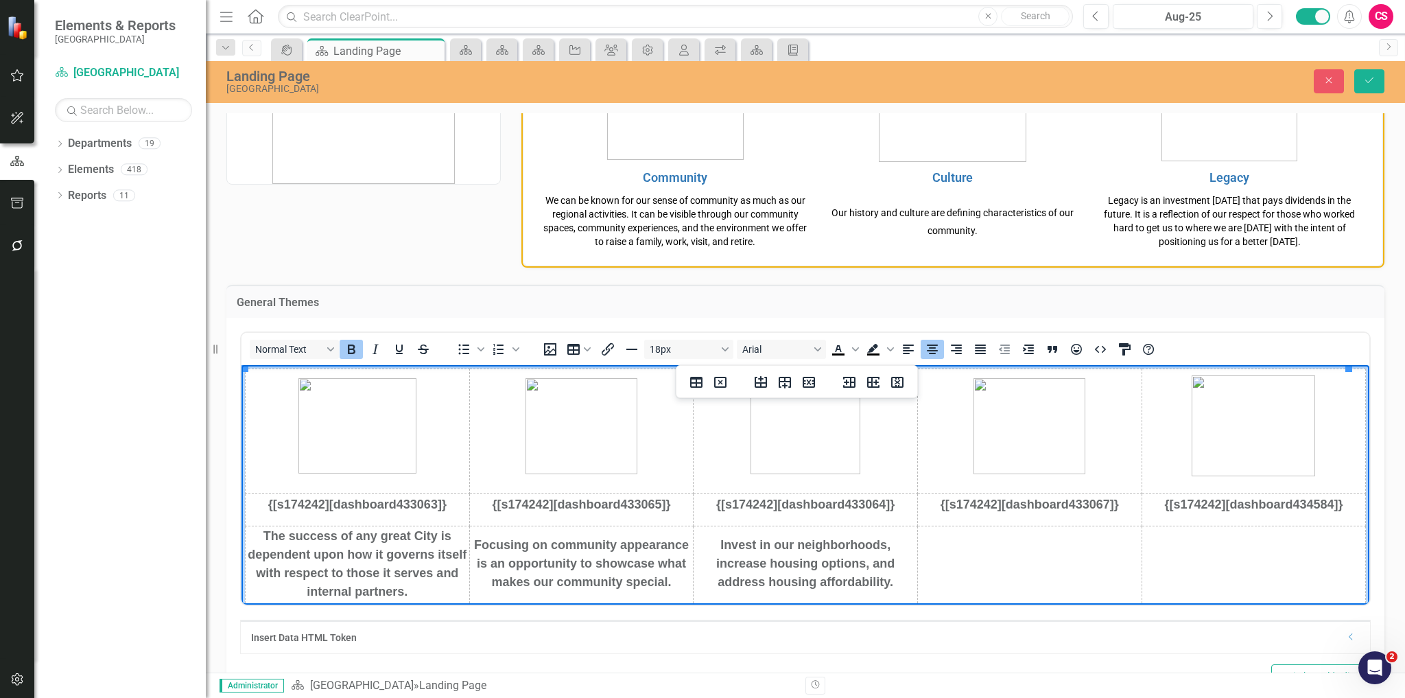
click at [1004, 552] on td "Rich Text Area. Press ALT-0 for help." at bounding box center [1030, 569] width 224 height 87
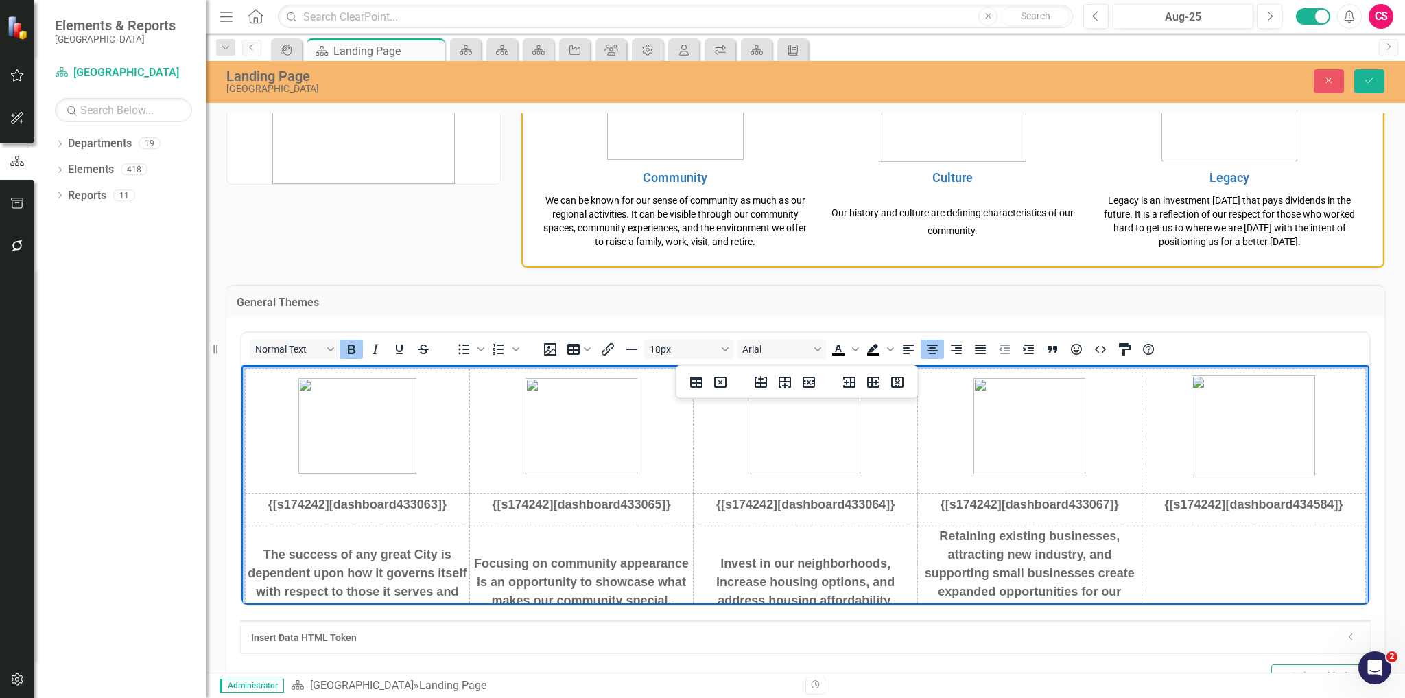
scroll to position [30, 0]
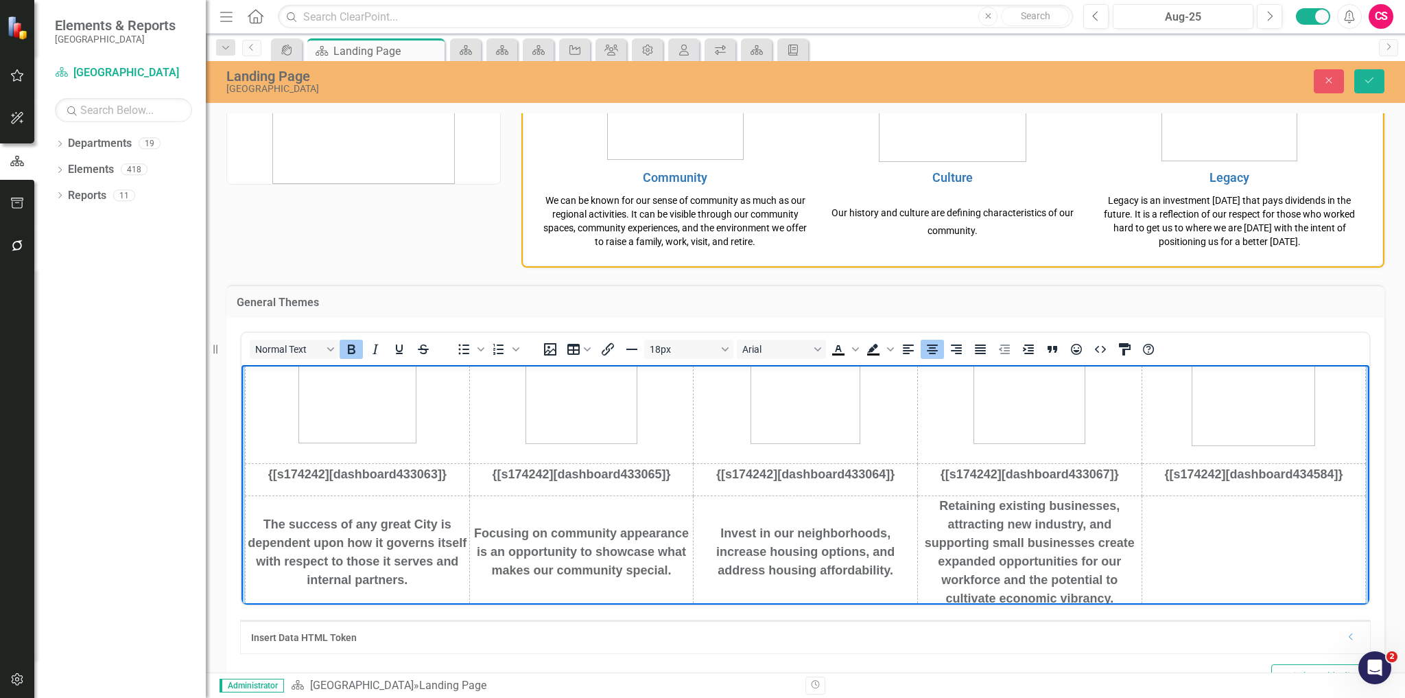
click at [1265, 580] on td "Rich Text Area. Press ALT-0 for help." at bounding box center [1254, 557] width 224 height 124
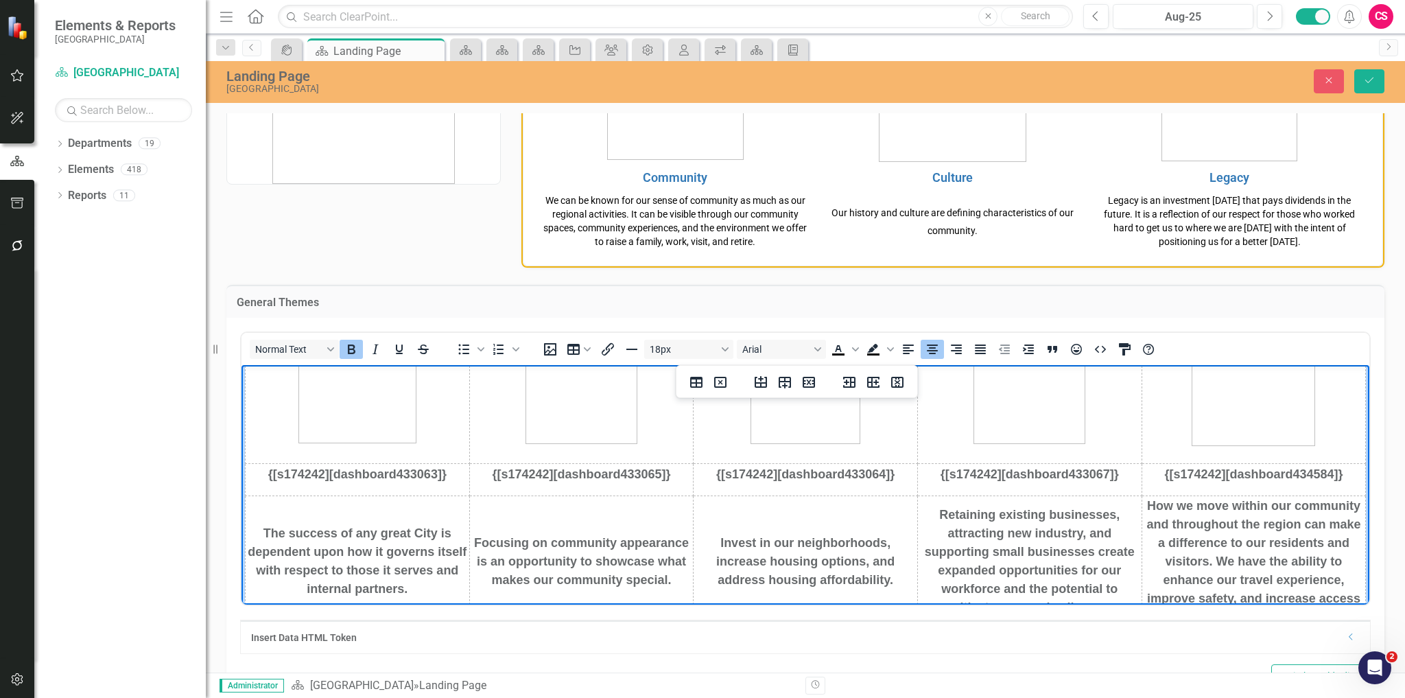
scroll to position [48, 0]
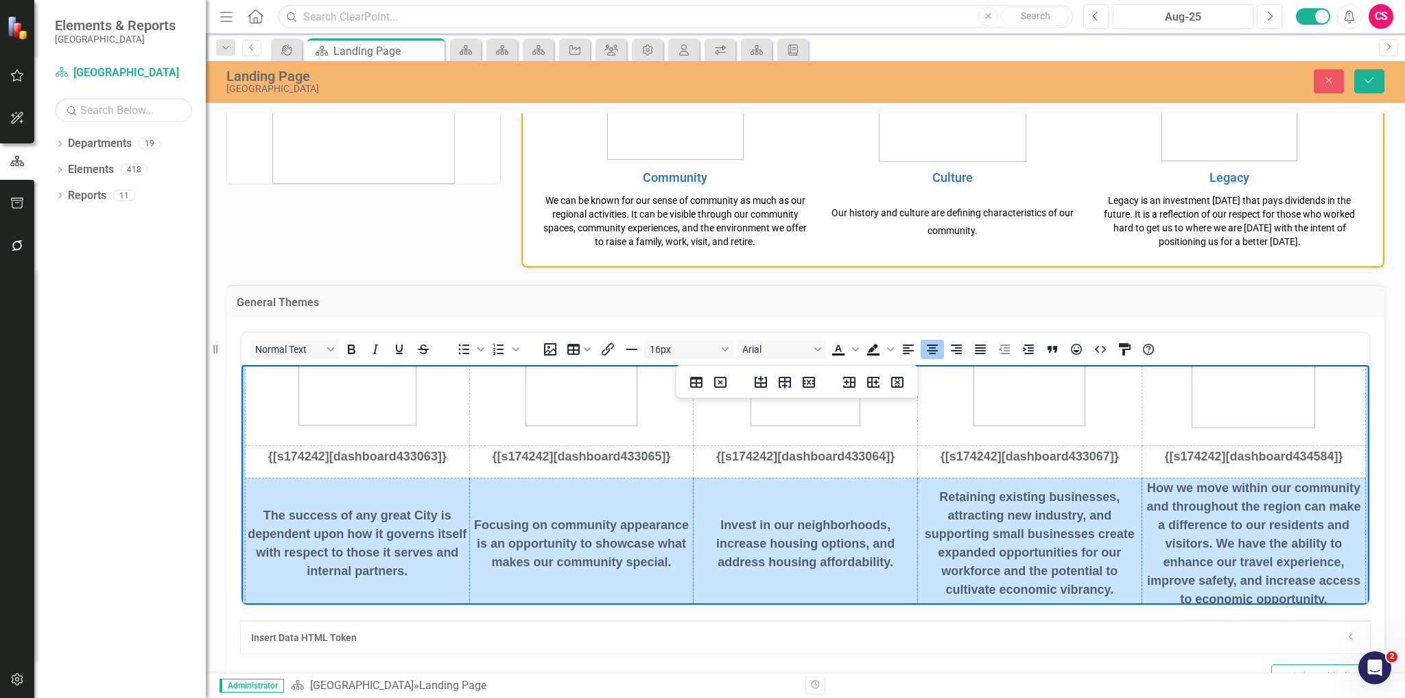
drag, startPoint x: 264, startPoint y: 482, endPoint x: 1305, endPoint y: 557, distance: 1043.7
click at [1305, 557] on tr "The success of any great City is dependent upon how it governs itself with resp…" at bounding box center [806, 549] width 1121 height 143
drag, startPoint x: 356, startPoint y: 347, endPoint x: 371, endPoint y: 344, distance: 15.5
click at [356, 347] on icon "Bold" at bounding box center [351, 349] width 16 height 16
click at [672, 352] on button "18px" at bounding box center [688, 349] width 89 height 19
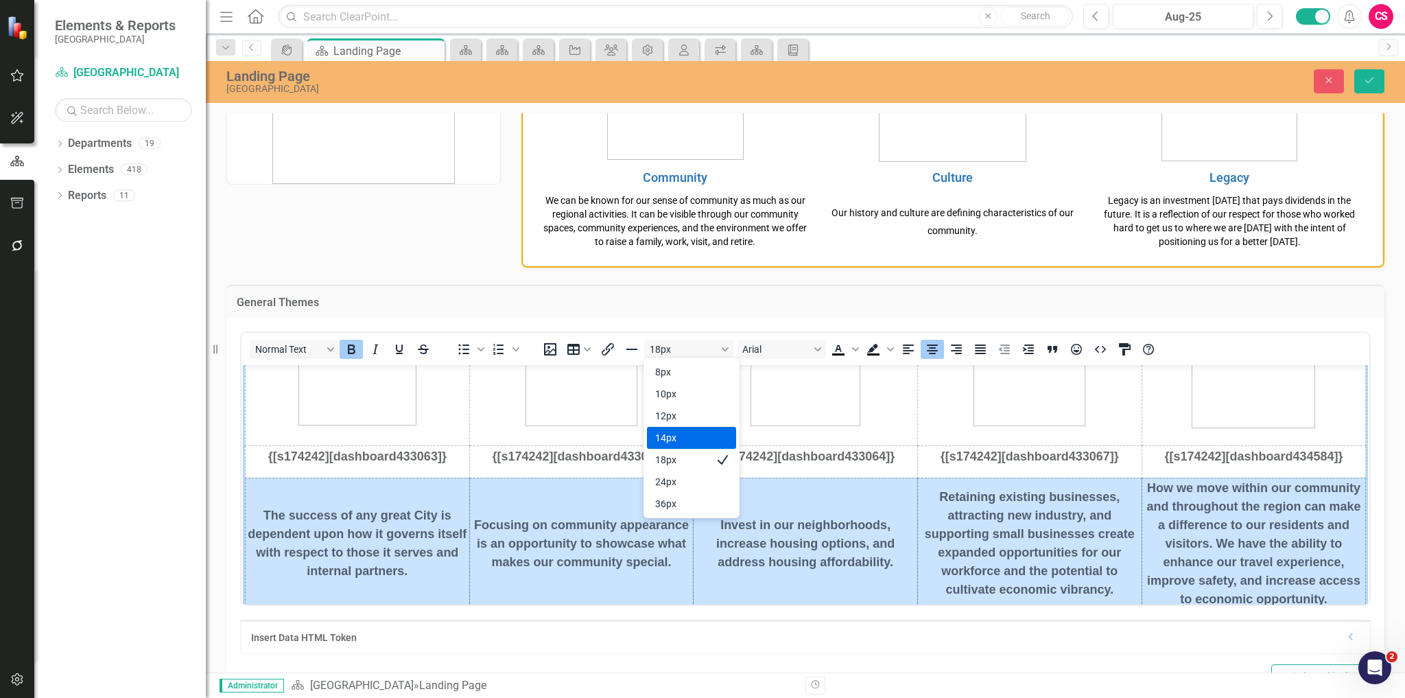
click at [701, 436] on div "14px" at bounding box center [682, 438] width 54 height 16
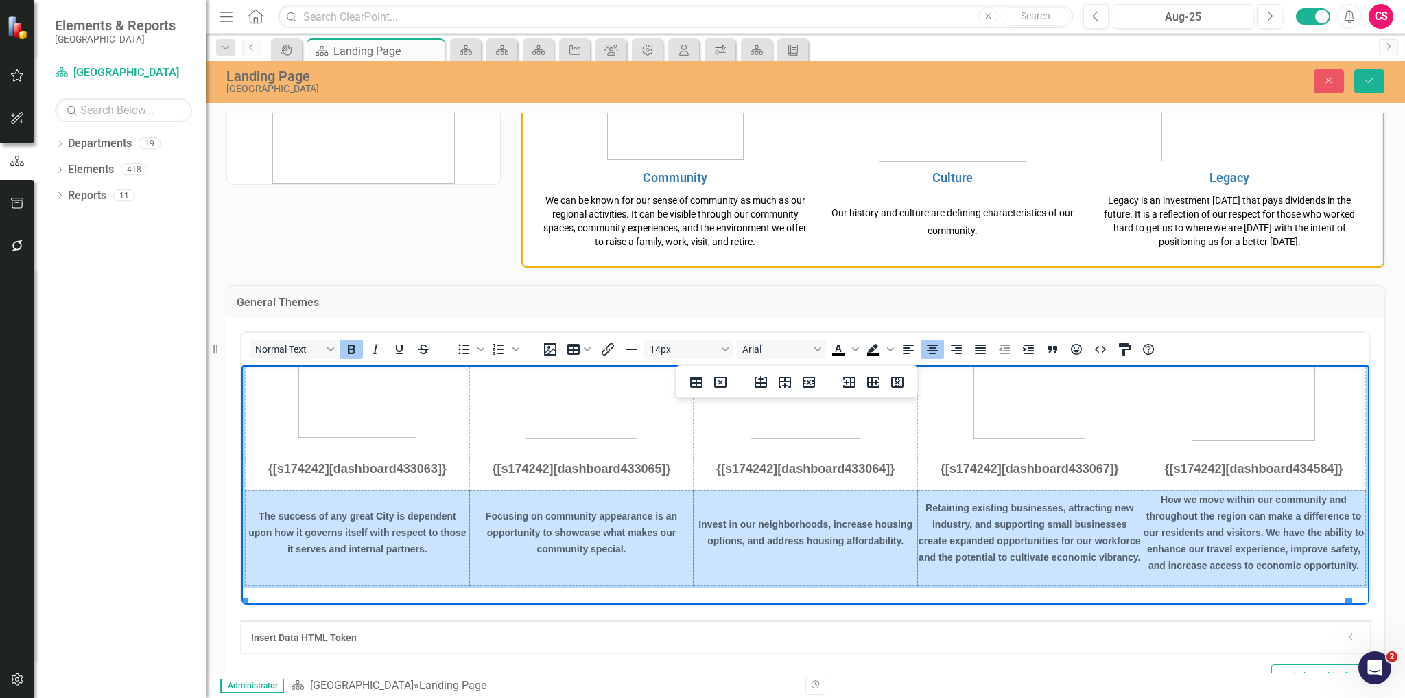
click at [354, 346] on icon "Bold" at bounding box center [352, 350] width 8 height 10
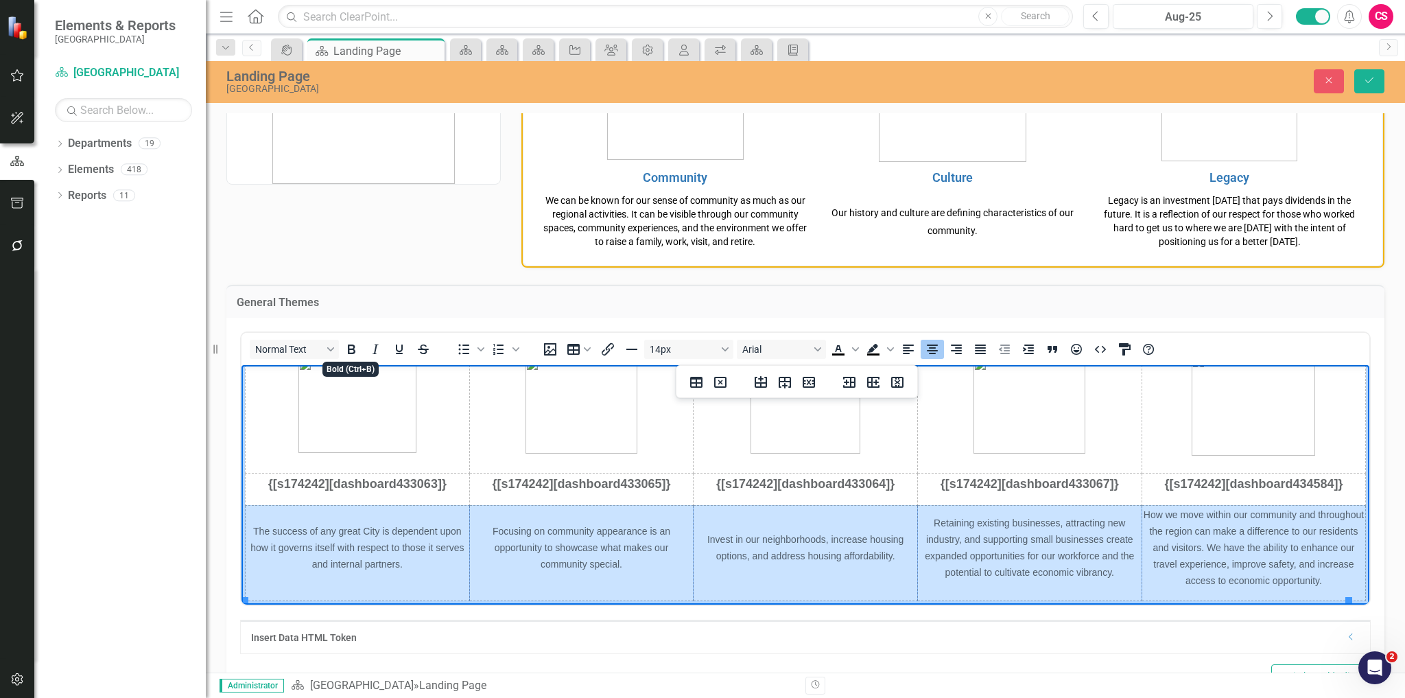
scroll to position [19, 0]
click at [1375, 81] on icon "Save" at bounding box center [1370, 80] width 12 height 10
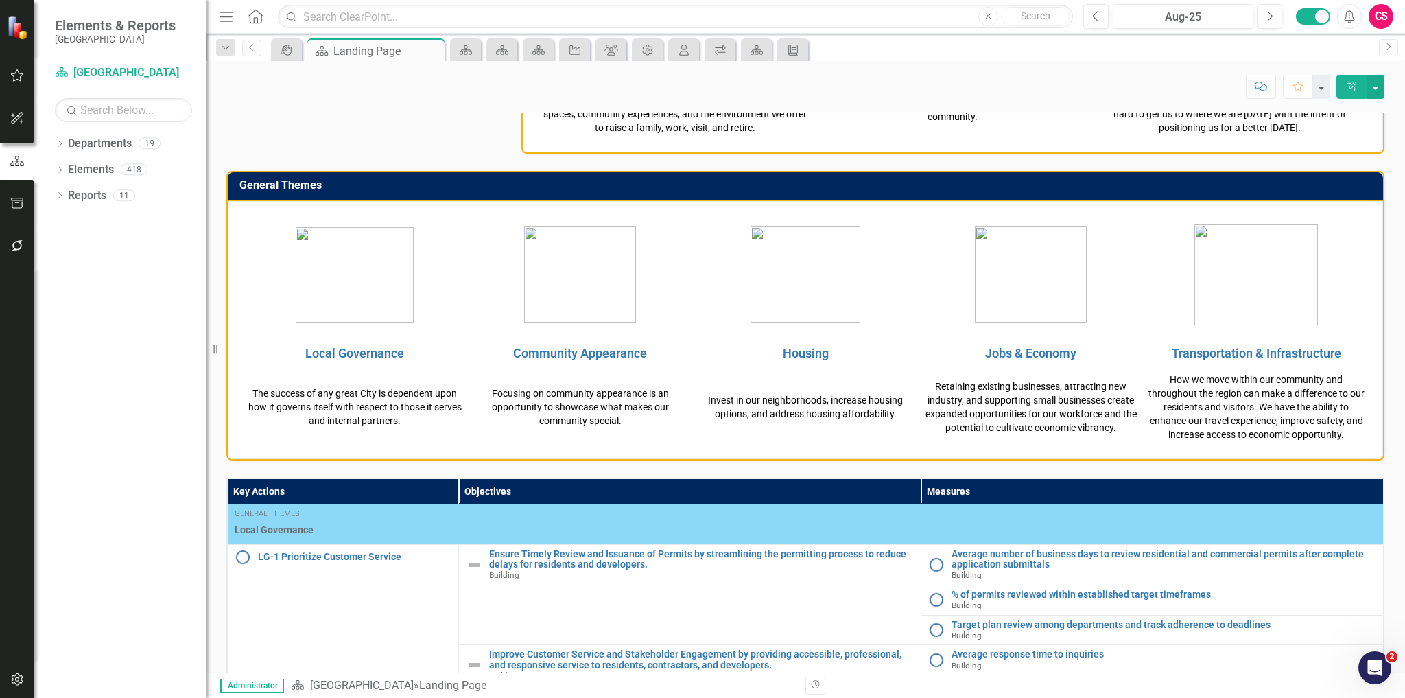
scroll to position [0, 0]
